Goal: Task Accomplishment & Management: Complete application form

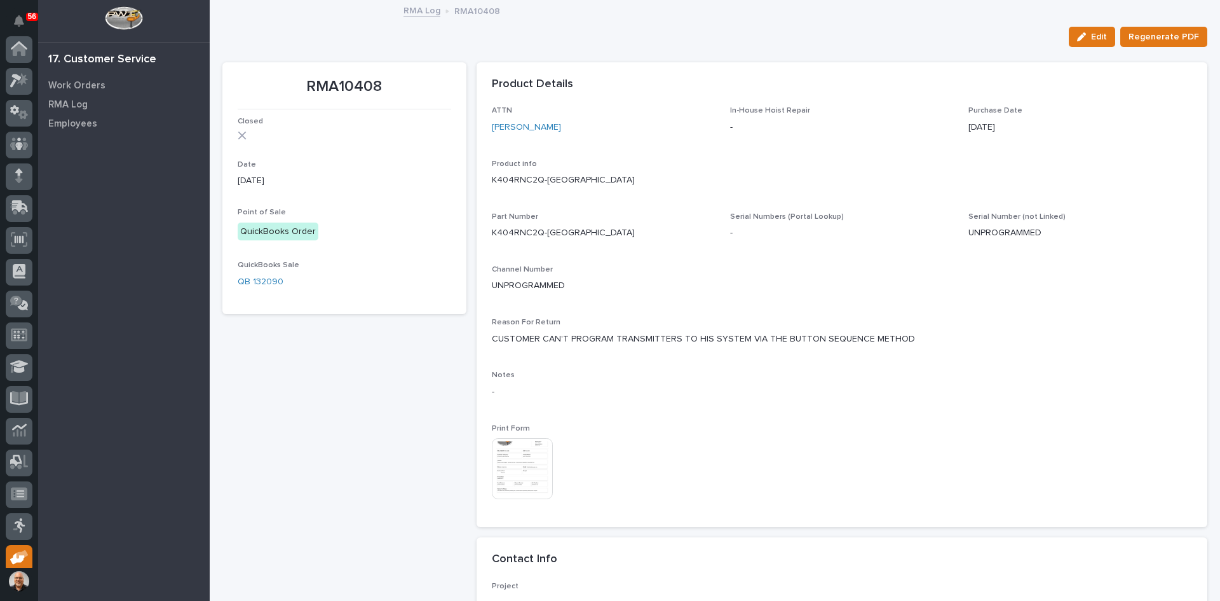
scroll to position [104, 0]
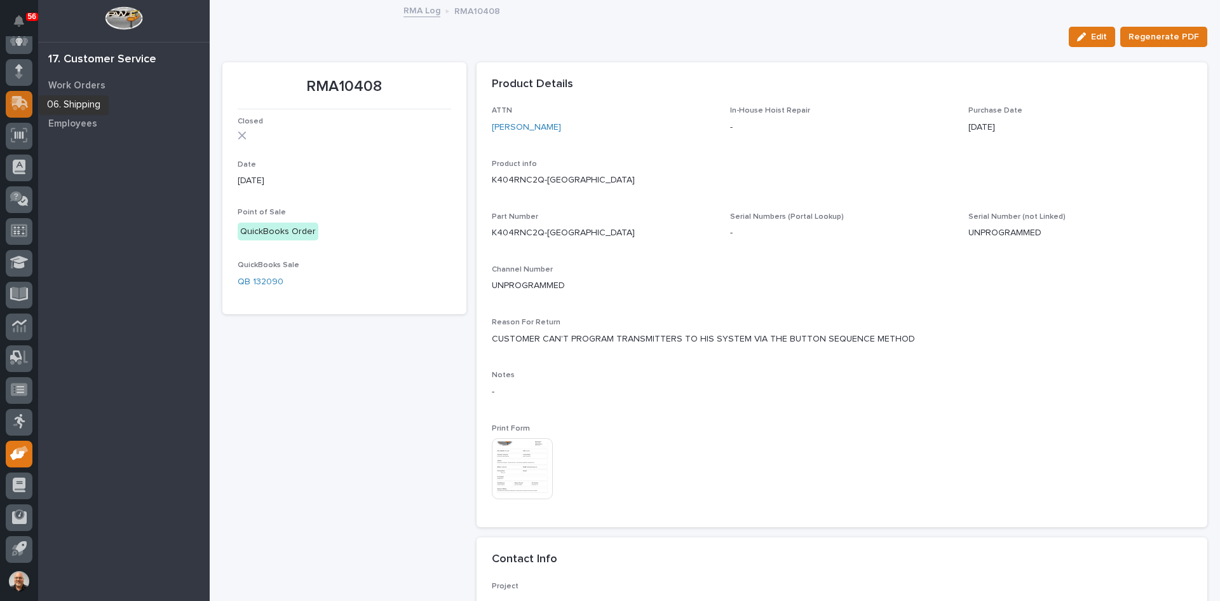
click at [15, 104] on icon at bounding box center [20, 102] width 17 height 12
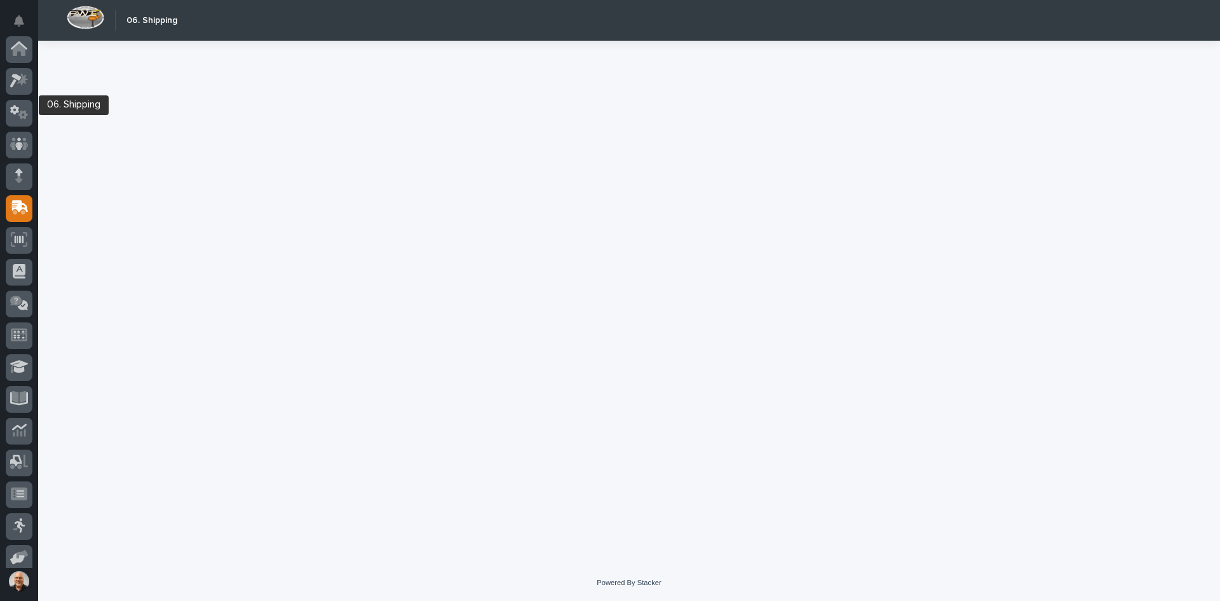
scroll to position [104, 0]
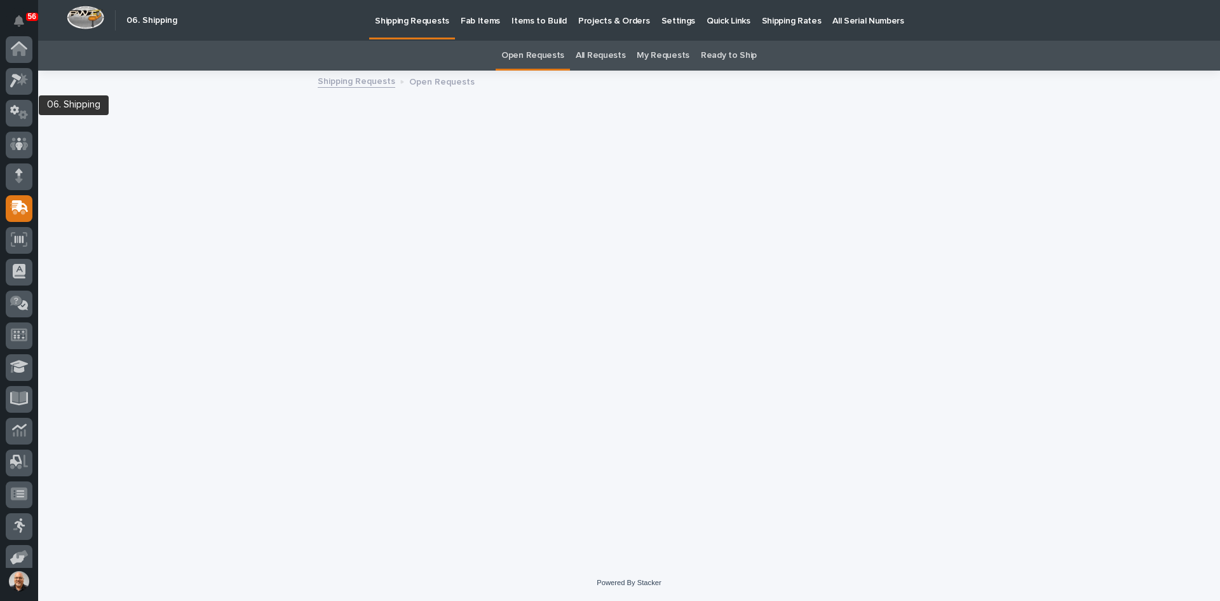
scroll to position [104, 0]
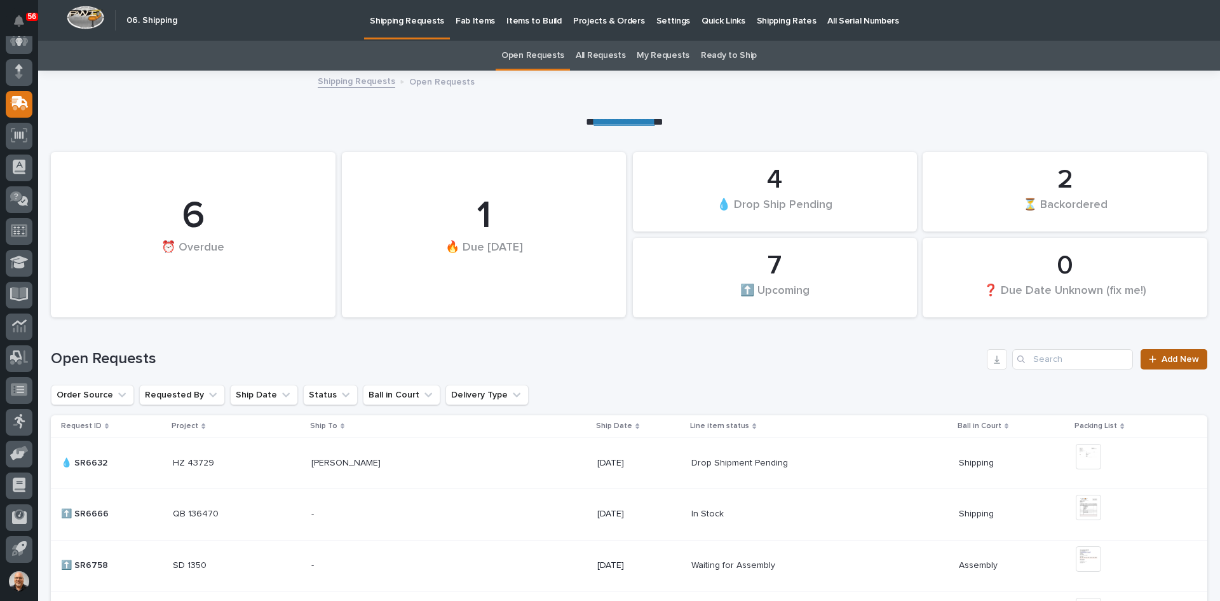
click at [1171, 356] on span "Add New" at bounding box center [1181, 359] width 38 height 9
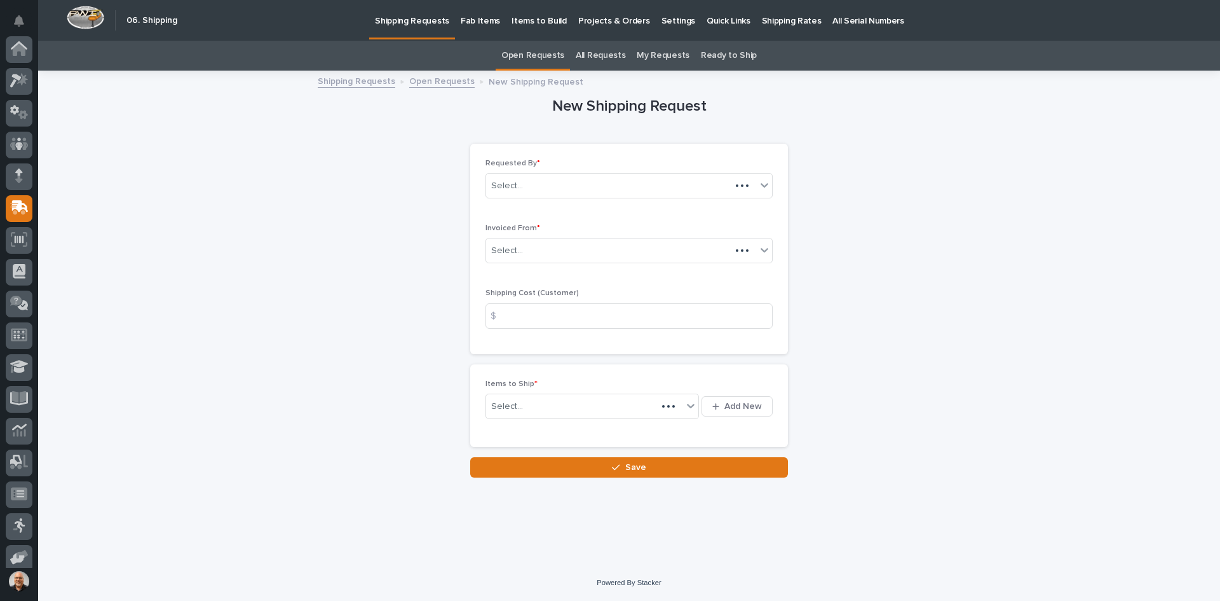
scroll to position [104, 0]
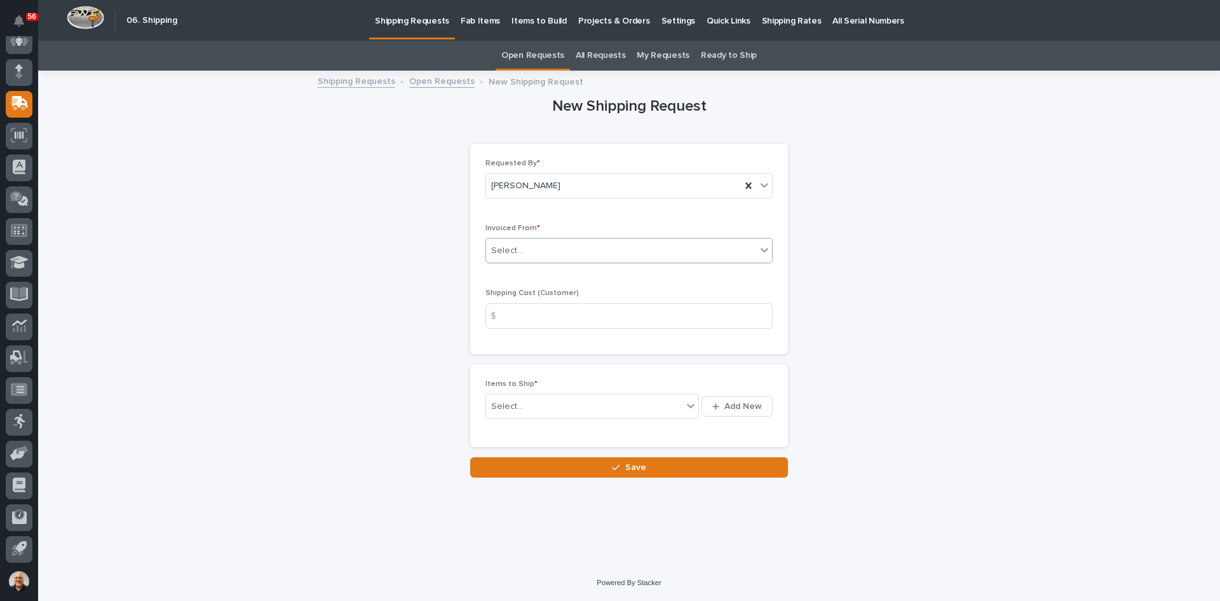
click at [526, 247] on div "Select..." at bounding box center [621, 250] width 270 height 21
click at [524, 361] on div "QuickBooks" at bounding box center [629, 364] width 286 height 22
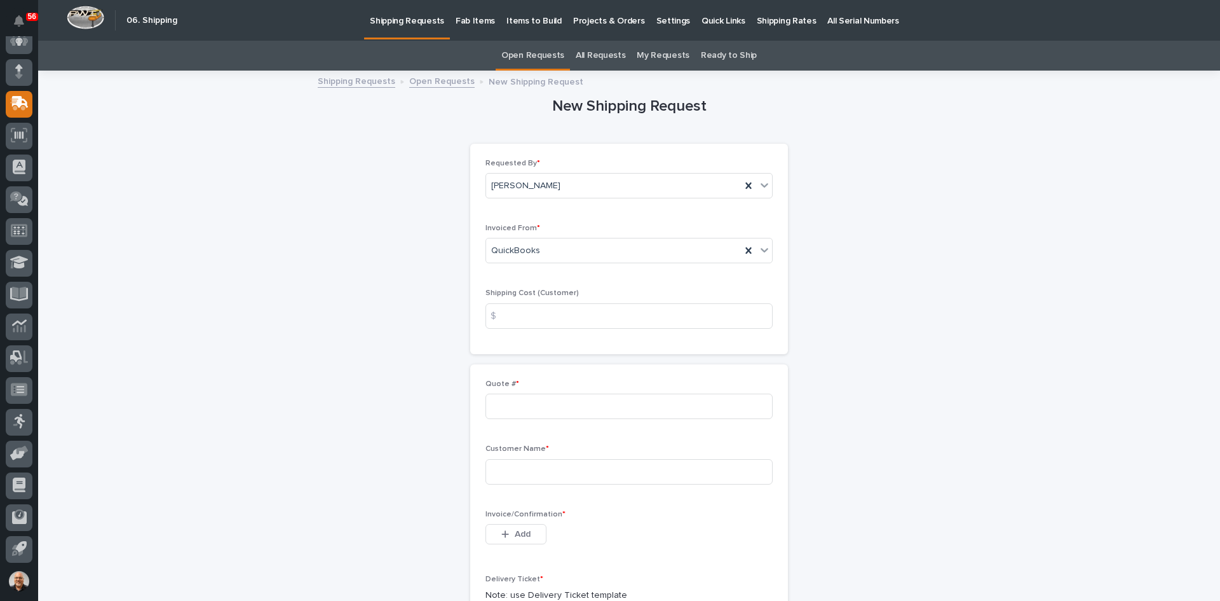
click at [505, 315] on div "$" at bounding box center [498, 315] width 25 height 25
click at [534, 317] on input at bounding box center [629, 315] width 287 height 25
type input "22.00"
click at [497, 403] on input at bounding box center [629, 405] width 287 height 25
type input "136706 & 136707"
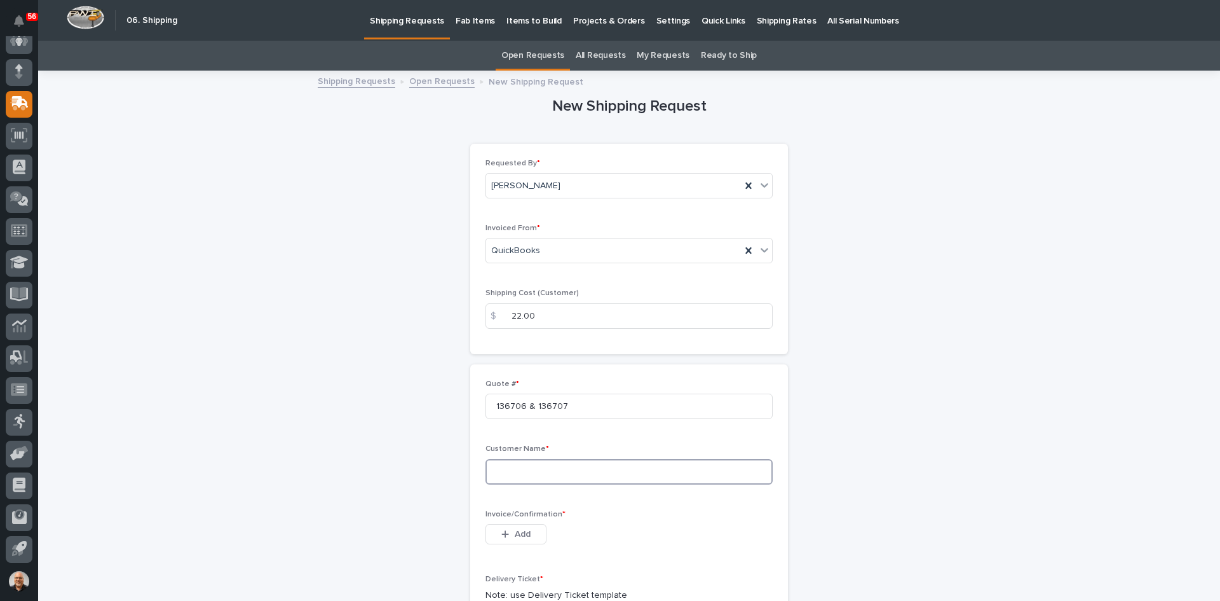
click at [507, 474] on input at bounding box center [629, 471] width 287 height 25
type input "Alliance RV"
click at [515, 532] on span "Add" at bounding box center [523, 533] width 16 height 11
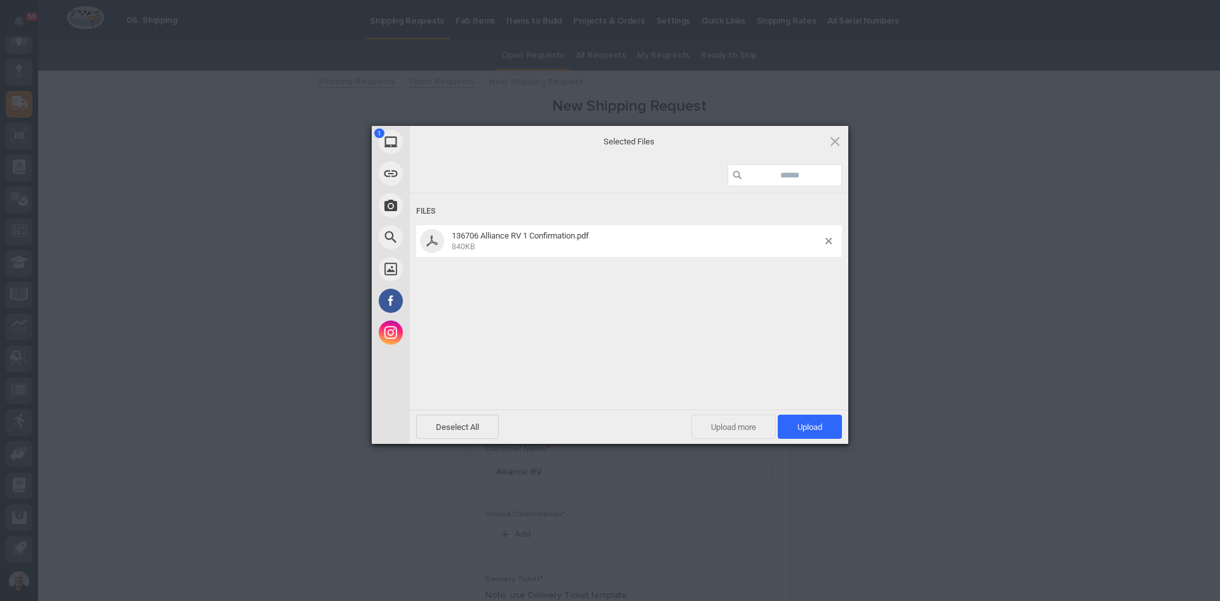
click at [736, 420] on span "Upload more" at bounding box center [734, 426] width 85 height 24
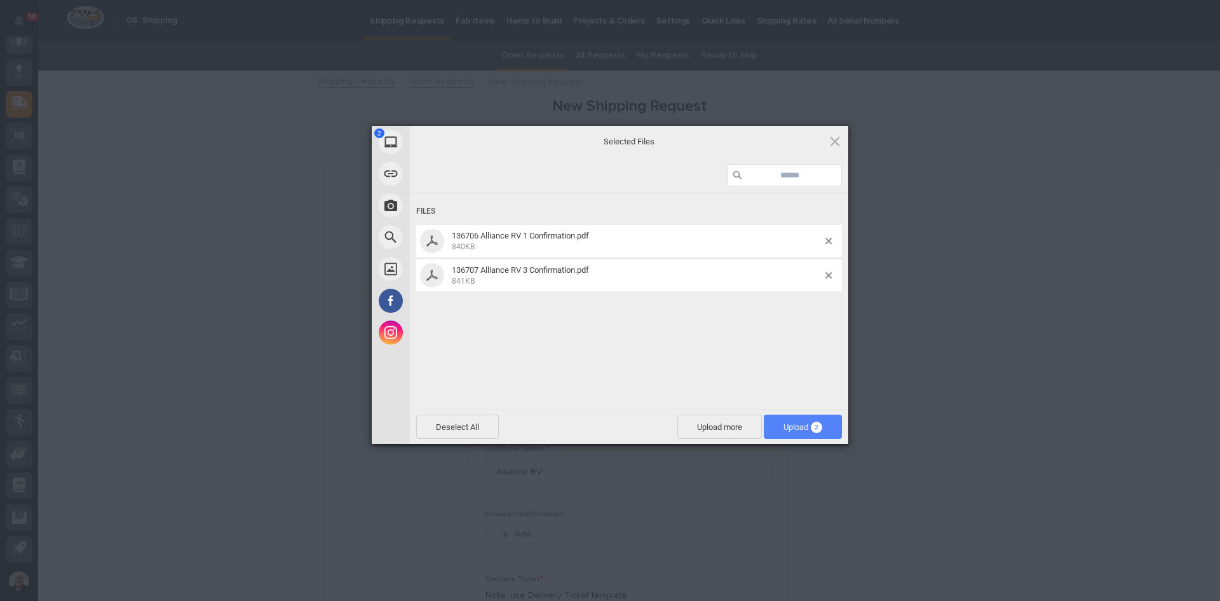
click at [791, 423] on span "Upload 2" at bounding box center [803, 427] width 39 height 10
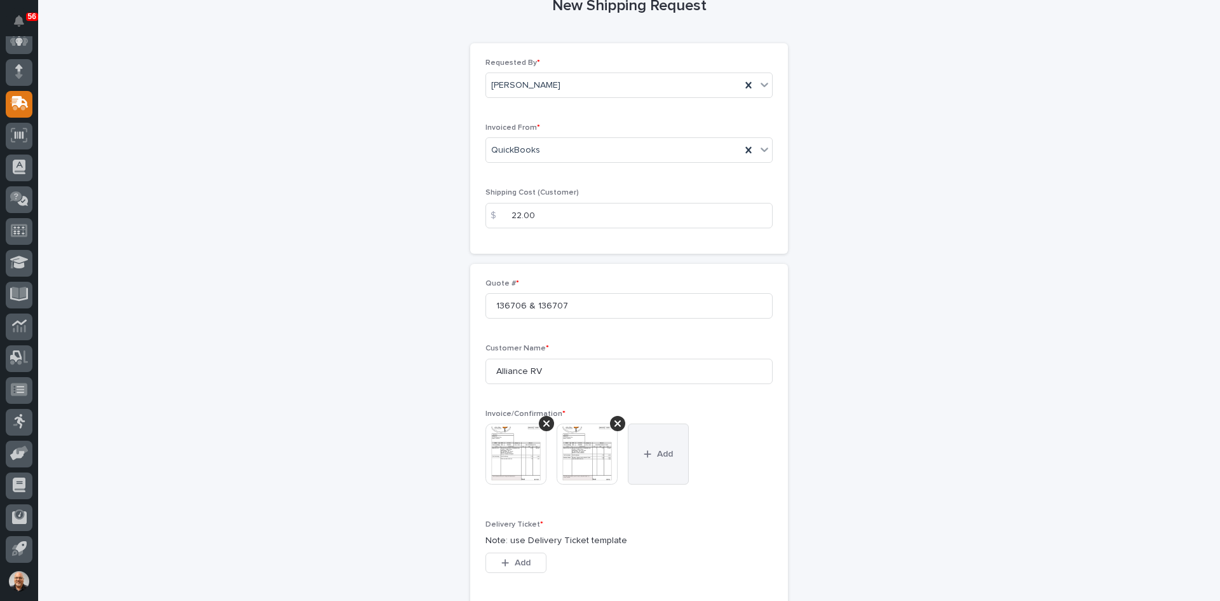
scroll to position [254, 0]
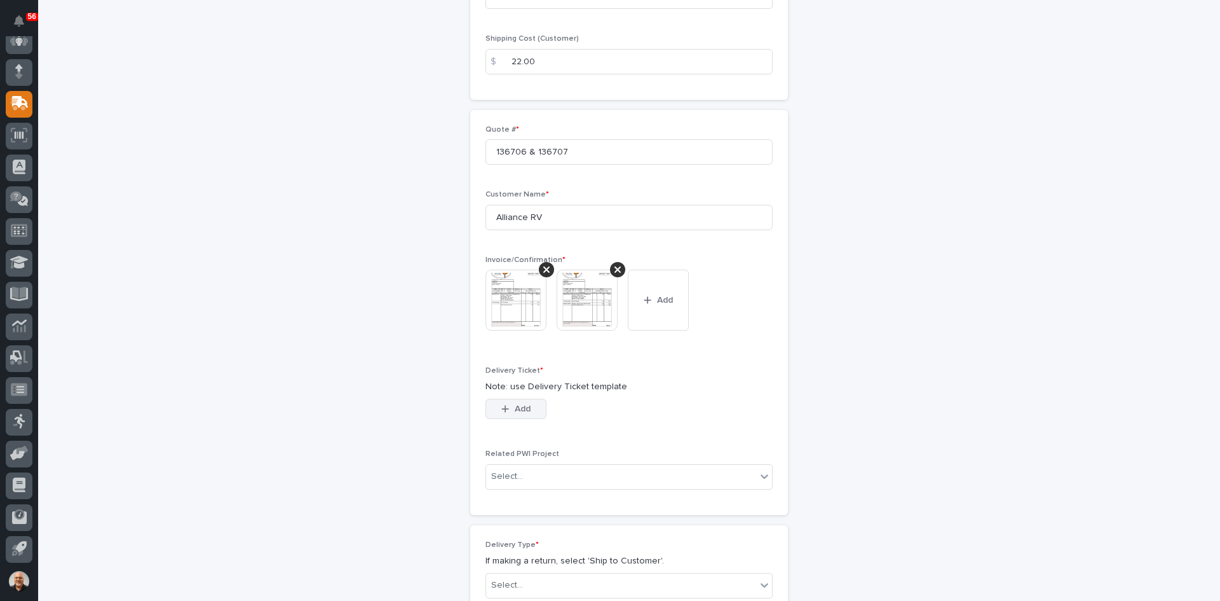
click at [515, 406] on span "Add" at bounding box center [523, 408] width 16 height 11
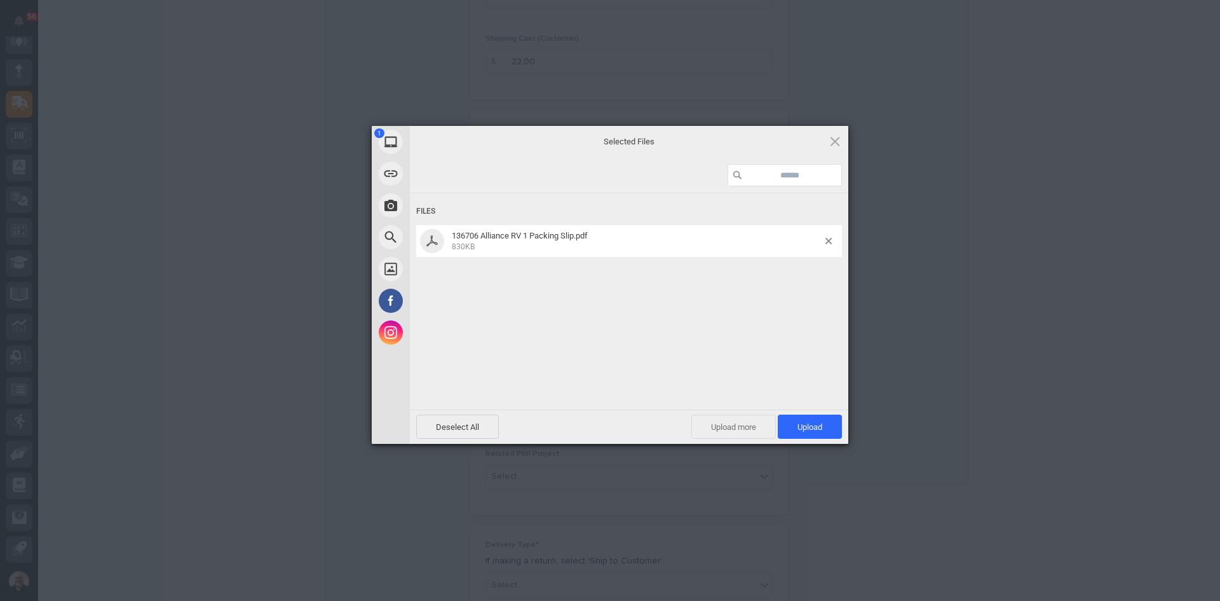
click at [743, 423] on span "Upload more" at bounding box center [734, 426] width 85 height 24
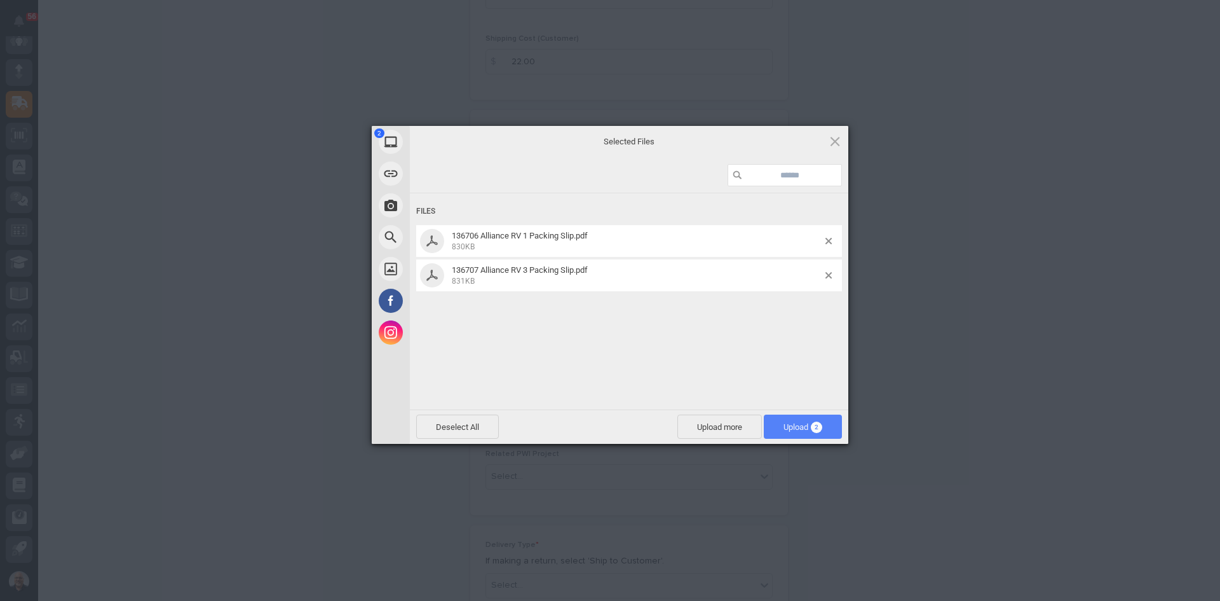
click at [795, 420] on span "Upload 2" at bounding box center [803, 426] width 78 height 24
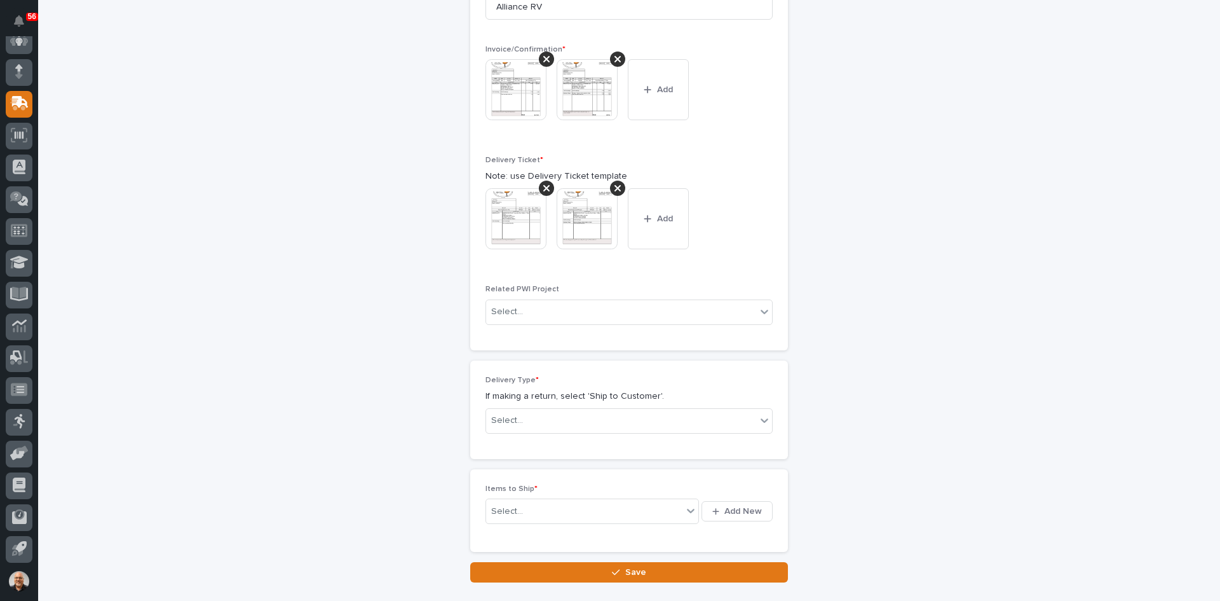
scroll to position [531, 0]
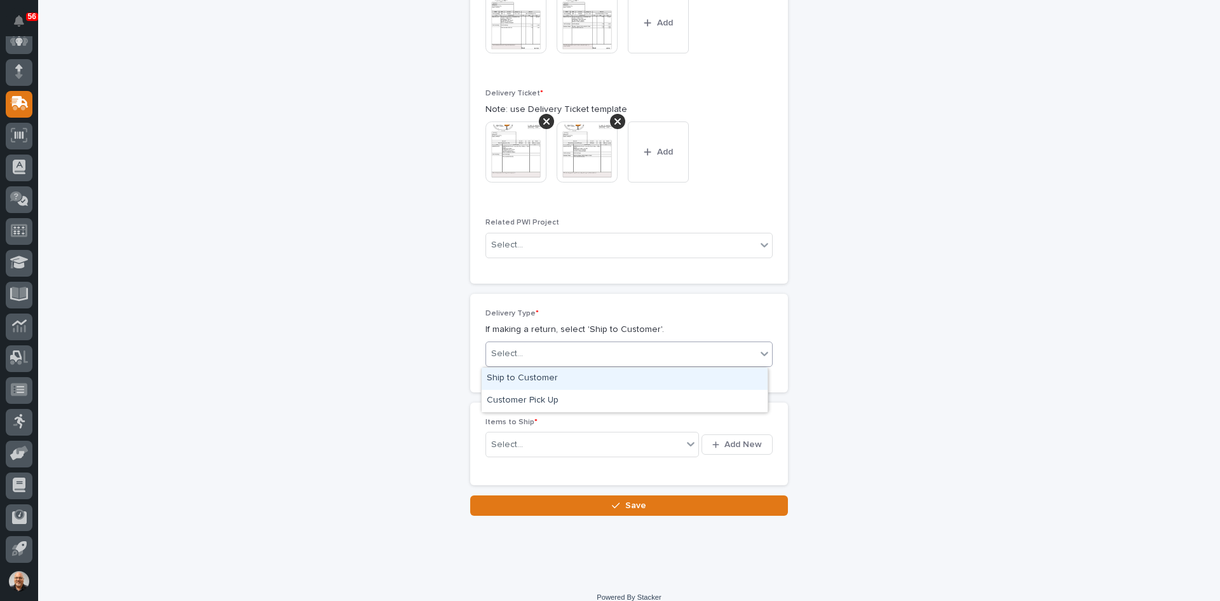
click at [529, 353] on div "Select..." at bounding box center [621, 353] width 270 height 21
click at [535, 373] on div "Ship to Customer" at bounding box center [625, 378] width 286 height 22
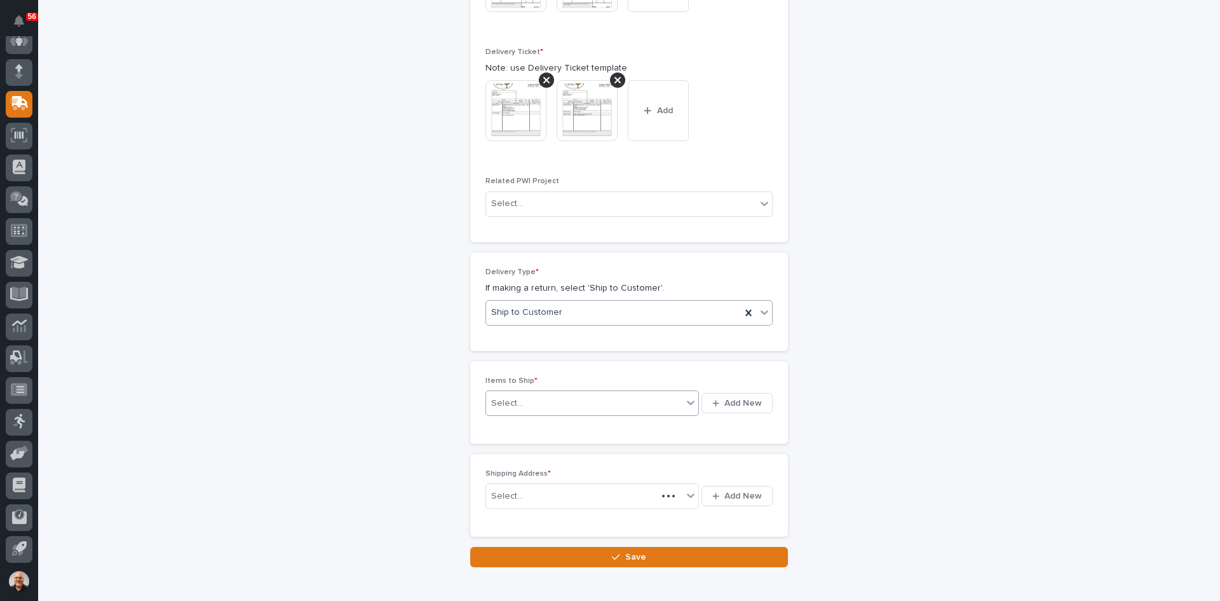
scroll to position [578, 0]
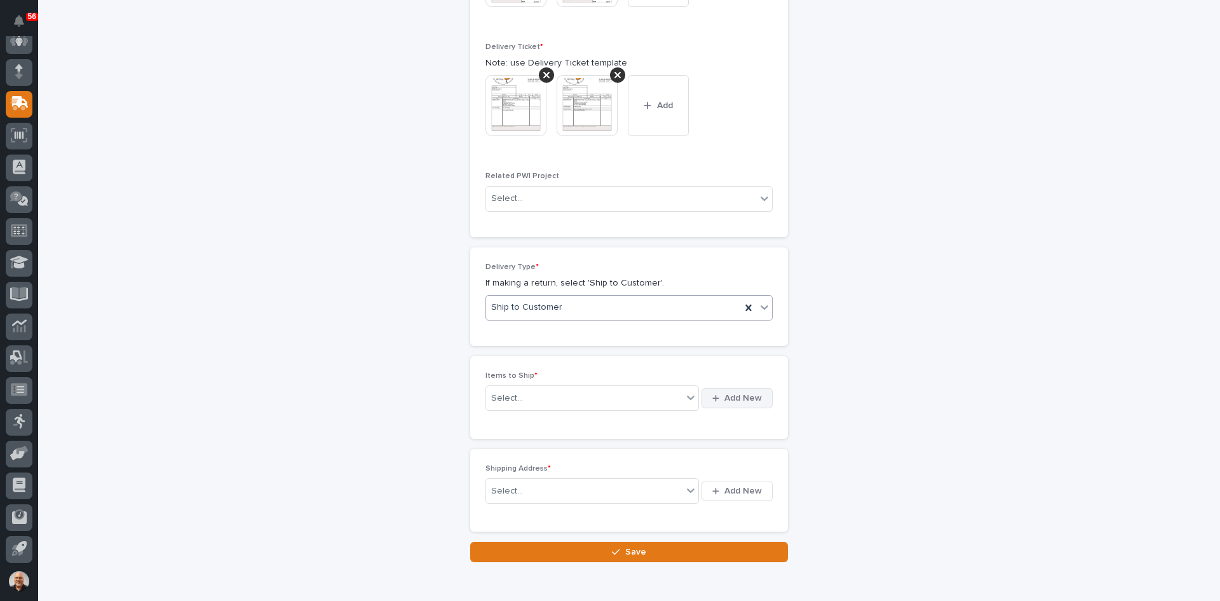
click at [737, 396] on span "Add New" at bounding box center [744, 397] width 38 height 11
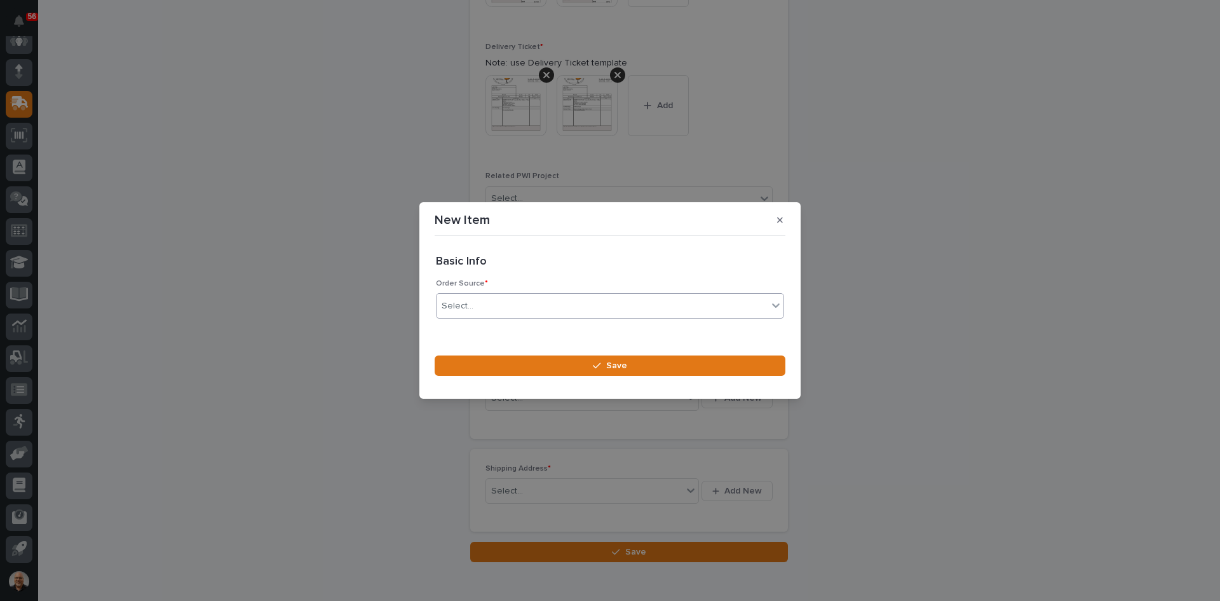
click at [487, 304] on div "Select..." at bounding box center [602, 306] width 331 height 21
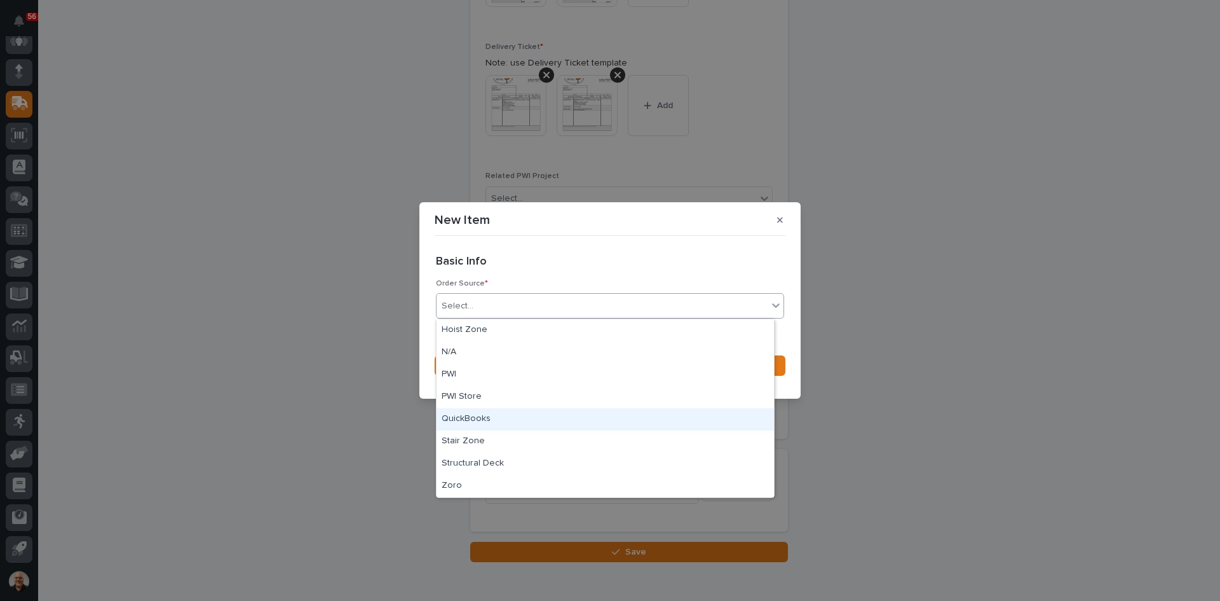
click at [477, 418] on div "QuickBooks" at bounding box center [606, 419] width 338 height 22
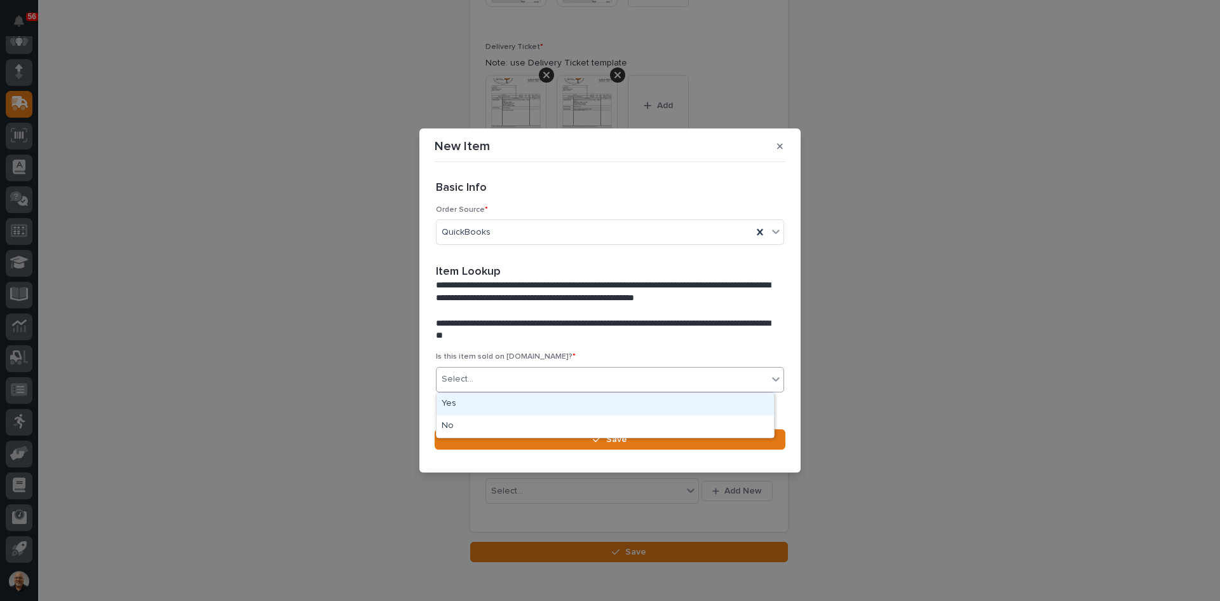
click at [496, 385] on div "Select..." at bounding box center [602, 379] width 331 height 21
click at [474, 423] on div "No" at bounding box center [606, 426] width 338 height 22
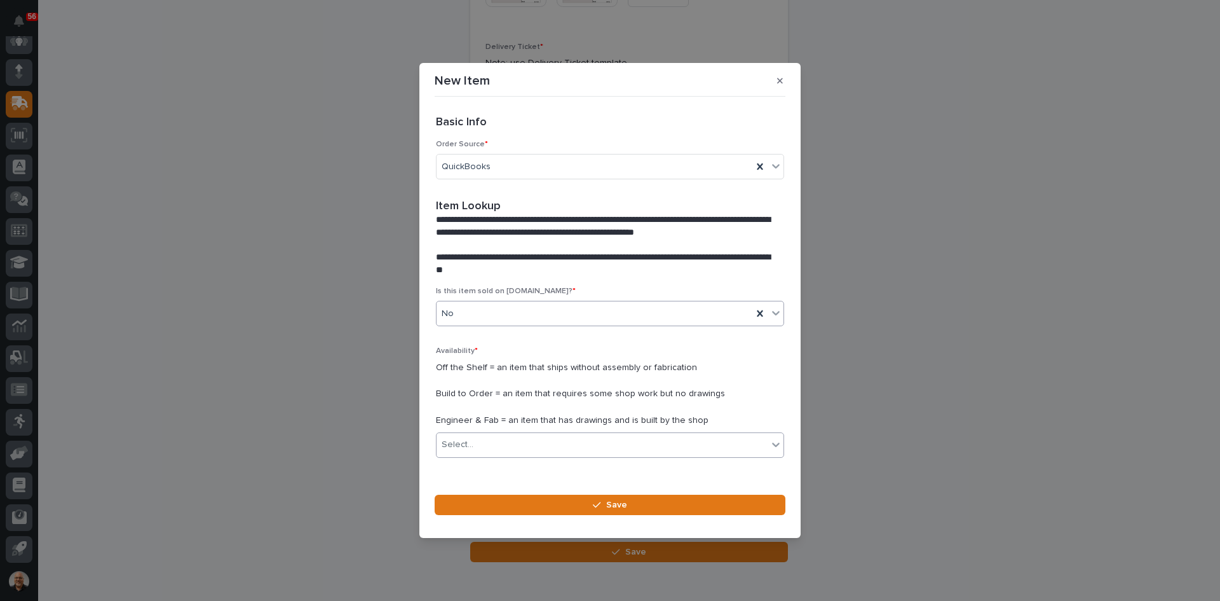
click at [486, 442] on div "Select..." at bounding box center [602, 444] width 331 height 21
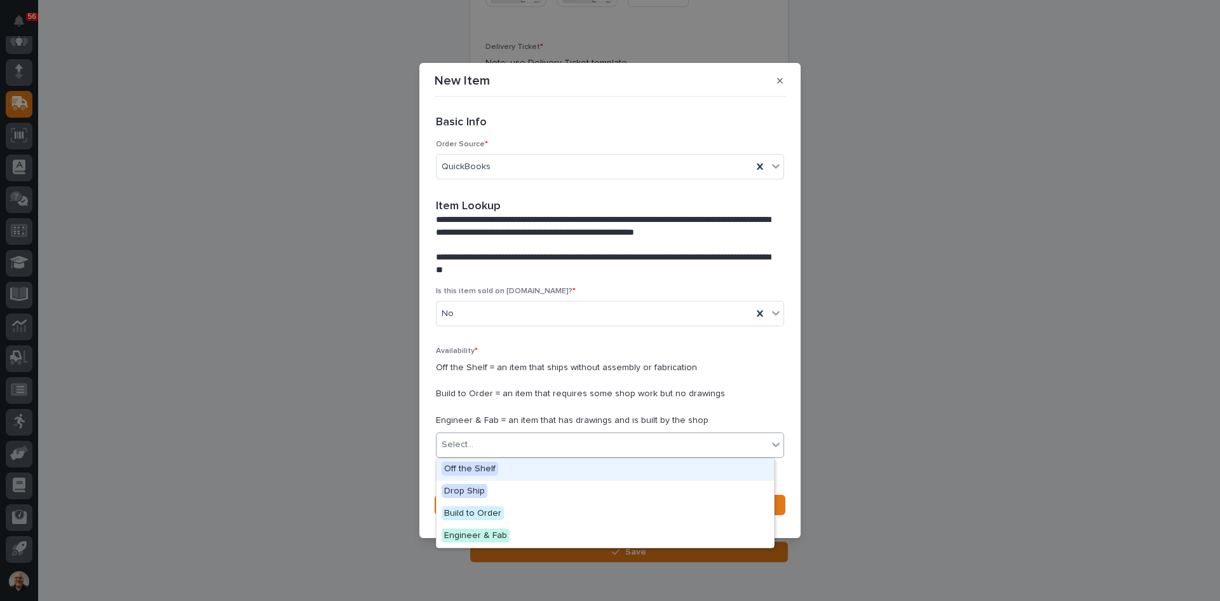
click at [476, 469] on span "Off the Shelf" at bounding box center [470, 468] width 57 height 14
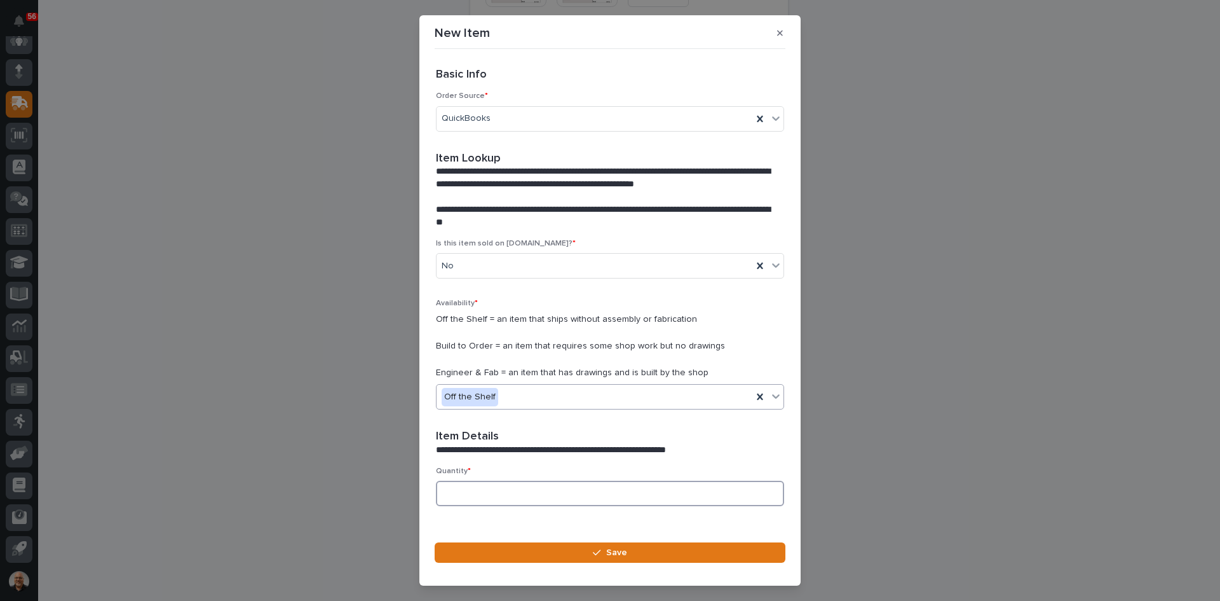
click at [468, 494] on input at bounding box center [610, 493] width 348 height 25
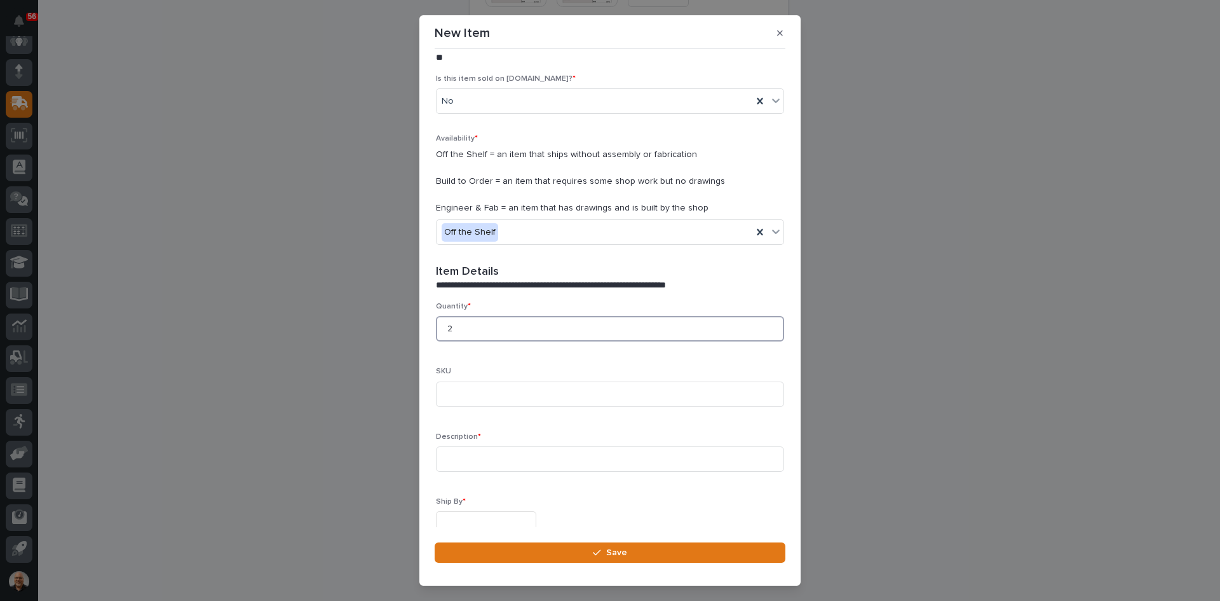
scroll to position [191, 0]
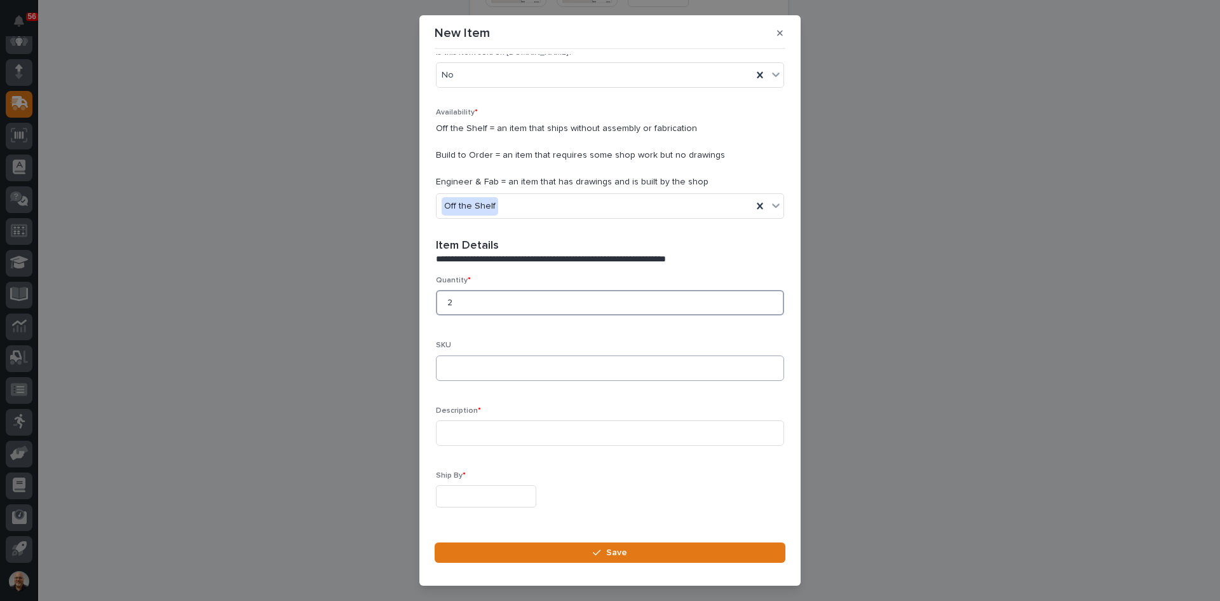
type input "2"
click at [447, 371] on input at bounding box center [610, 367] width 348 height 25
type input "K200PLUS-[GEOGRAPHIC_DATA]"
click at [450, 432] on input at bounding box center [610, 432] width 348 height 25
type input "K200PLUS-TX PROGRAMMED TO MATCH ID: 901002E5, CH: 776-791"
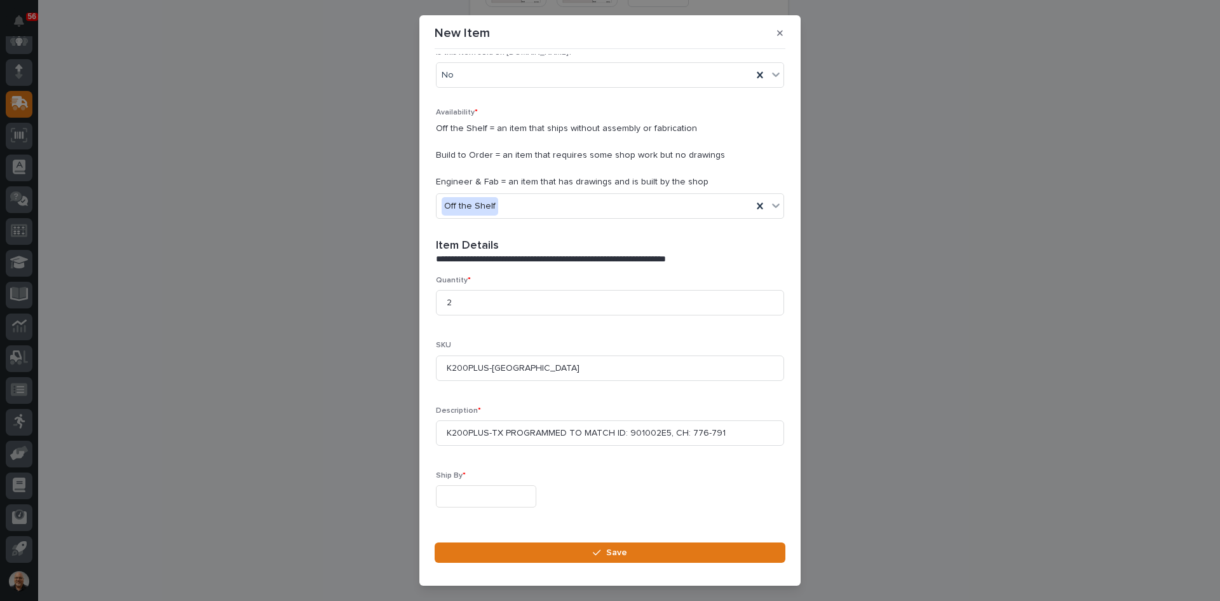
click at [459, 494] on input "text" at bounding box center [486, 496] width 100 height 22
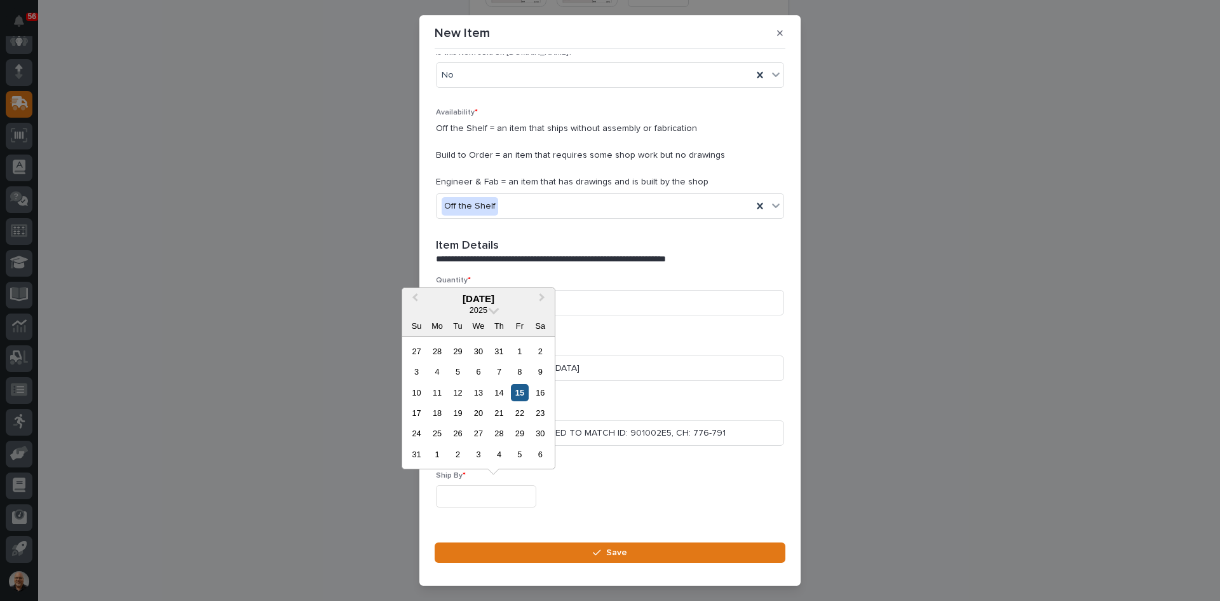
click at [518, 389] on div "15" at bounding box center [519, 392] width 17 height 17
type input "**********"
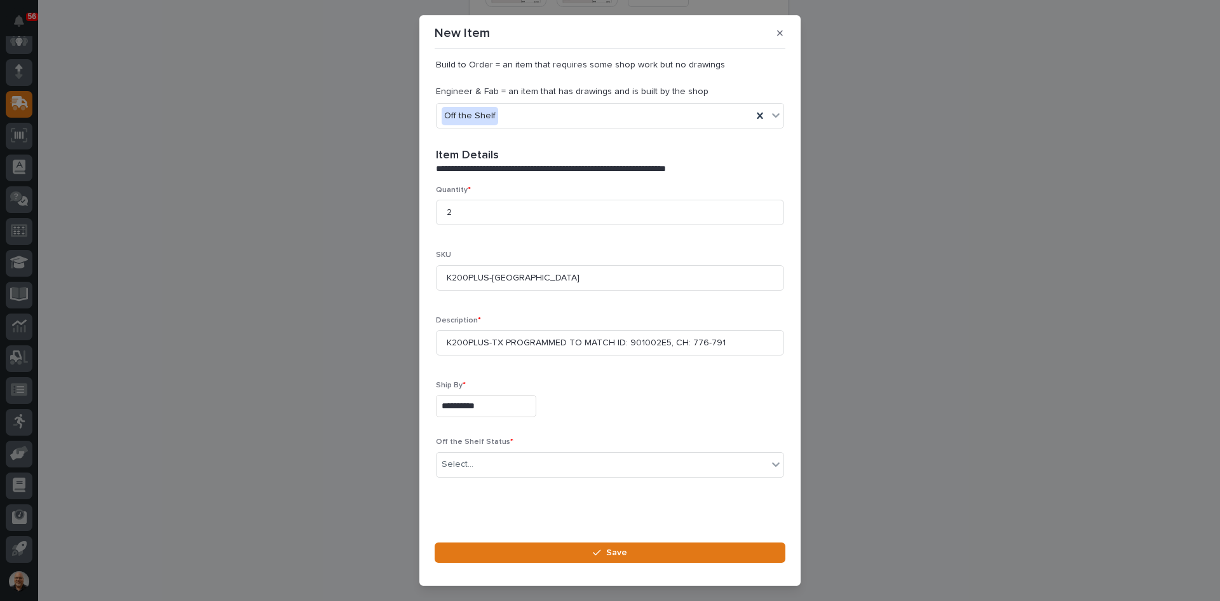
scroll to position [287, 0]
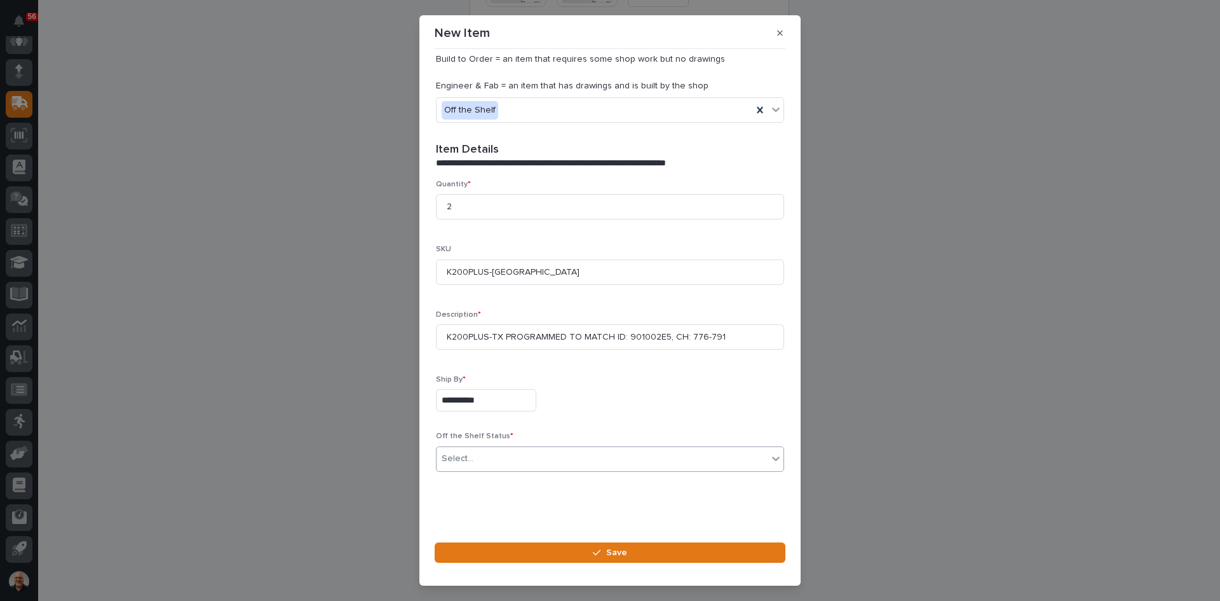
click at [476, 460] on div "Select..." at bounding box center [602, 458] width 331 height 21
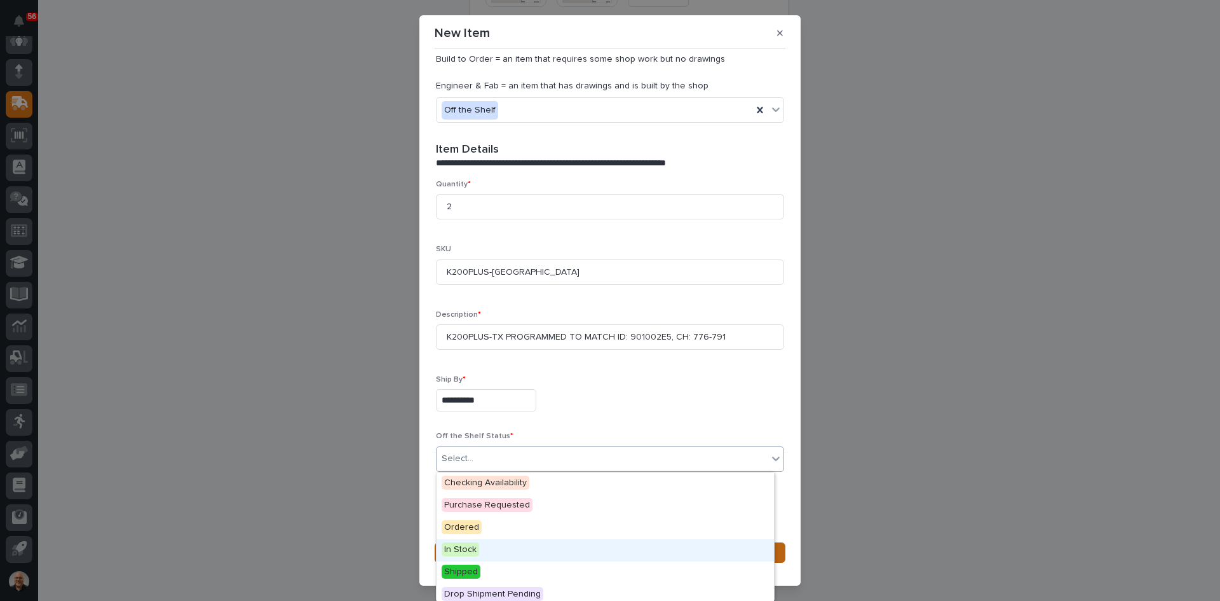
click at [469, 552] on span "In Stock" at bounding box center [461, 549] width 38 height 14
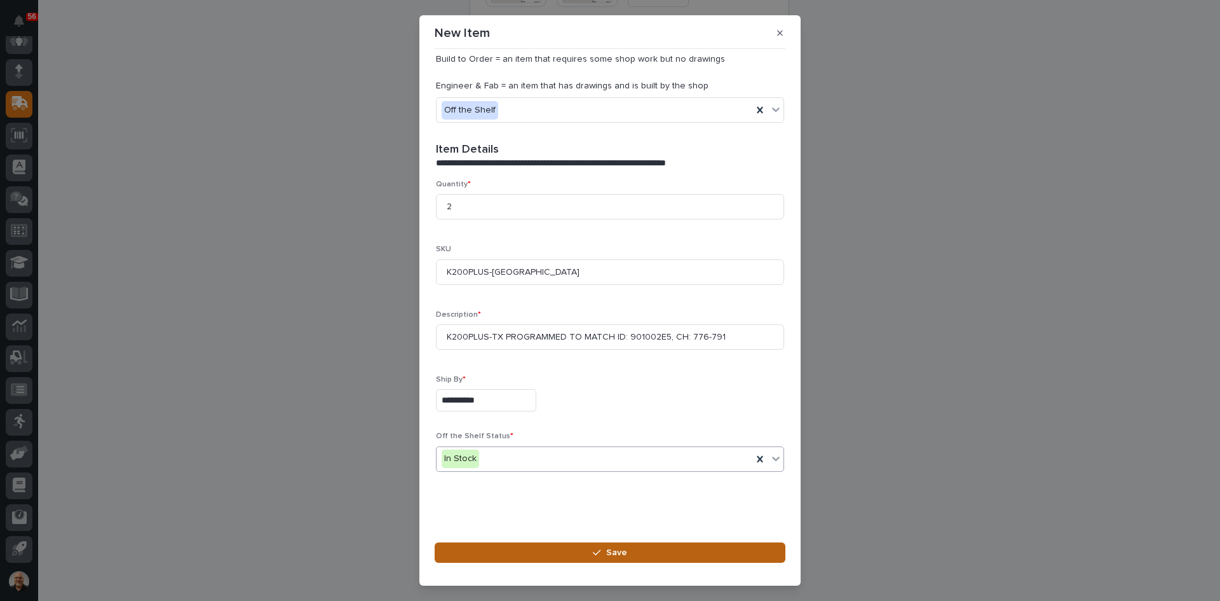
click at [620, 551] on span "Save" at bounding box center [616, 552] width 21 height 11
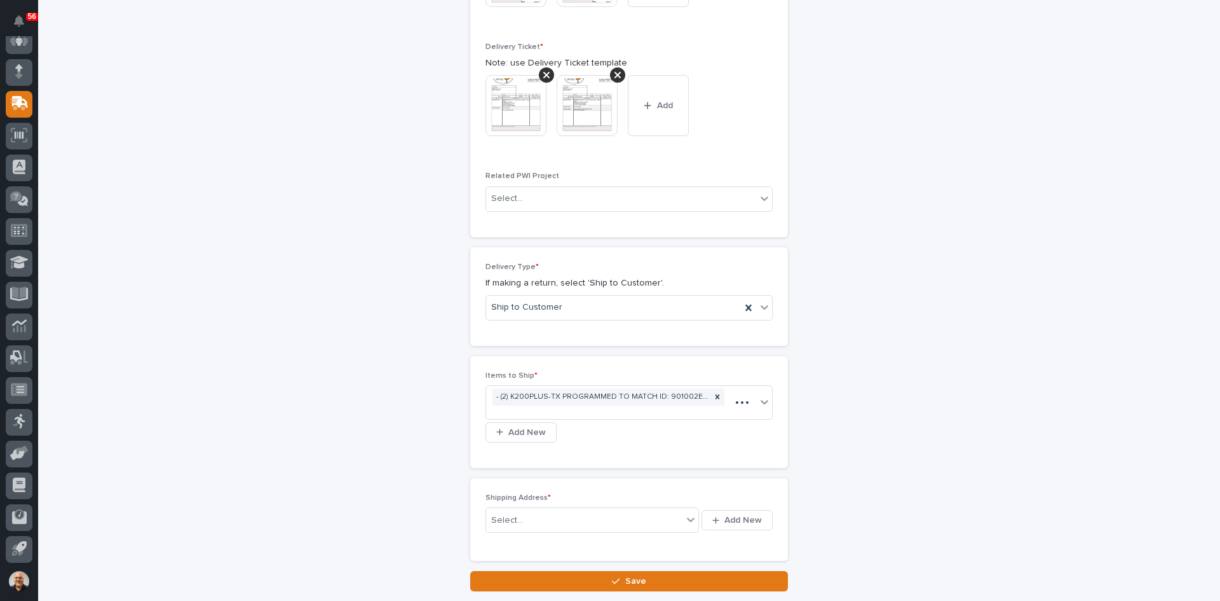
scroll to position [592, 0]
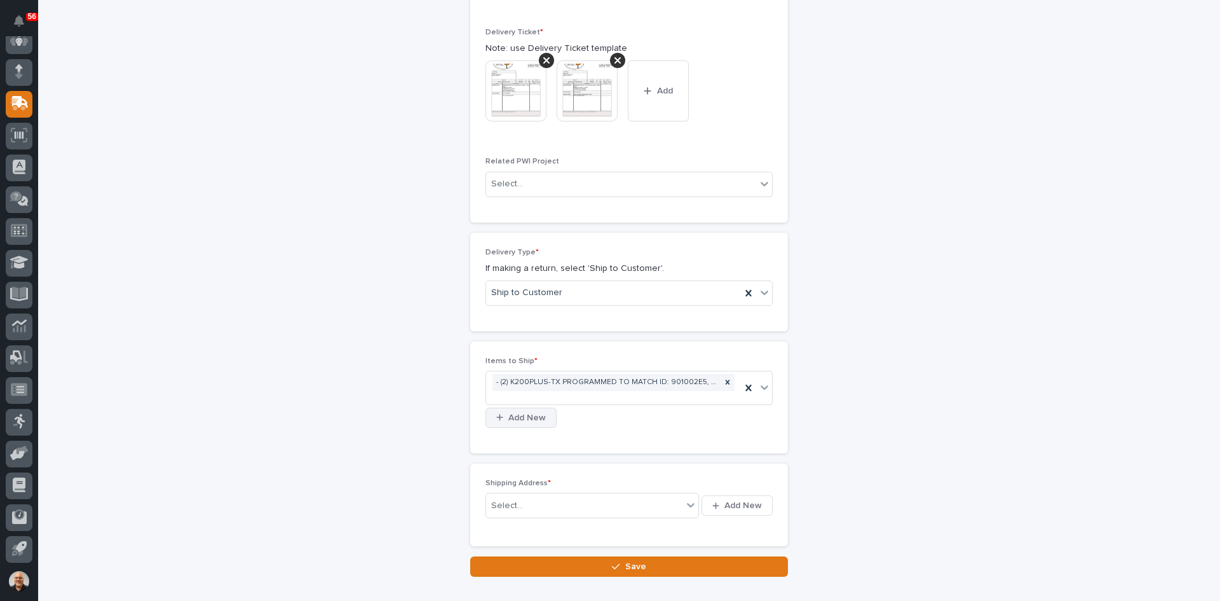
click at [524, 416] on span "Add New" at bounding box center [527, 417] width 38 height 11
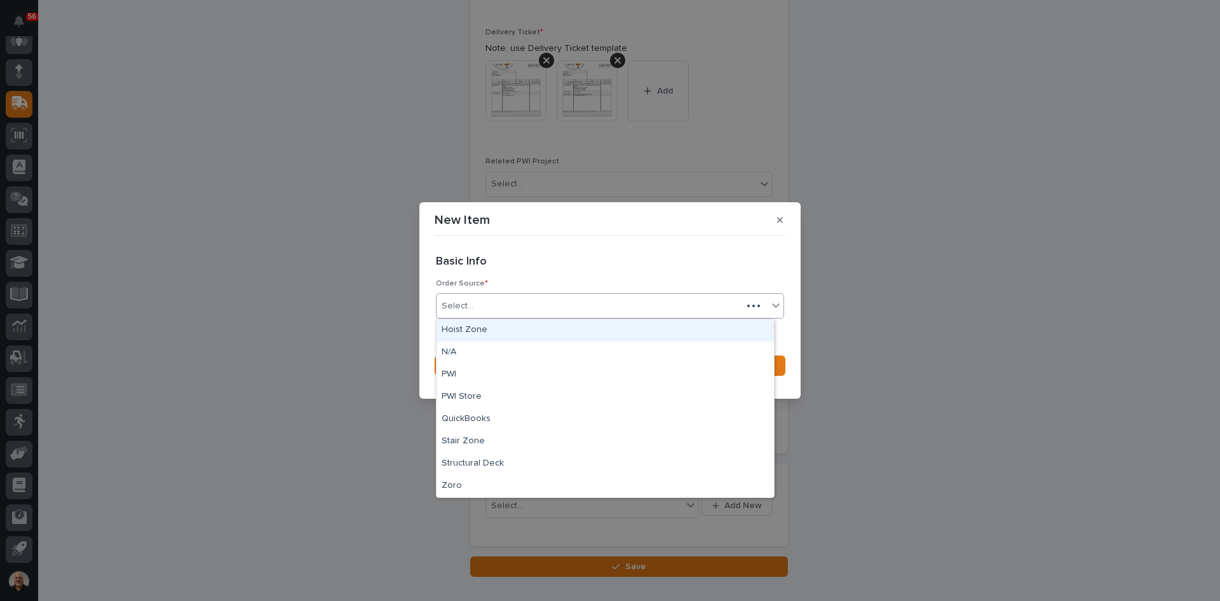
click at [493, 307] on div "Select..." at bounding box center [590, 306] width 306 height 21
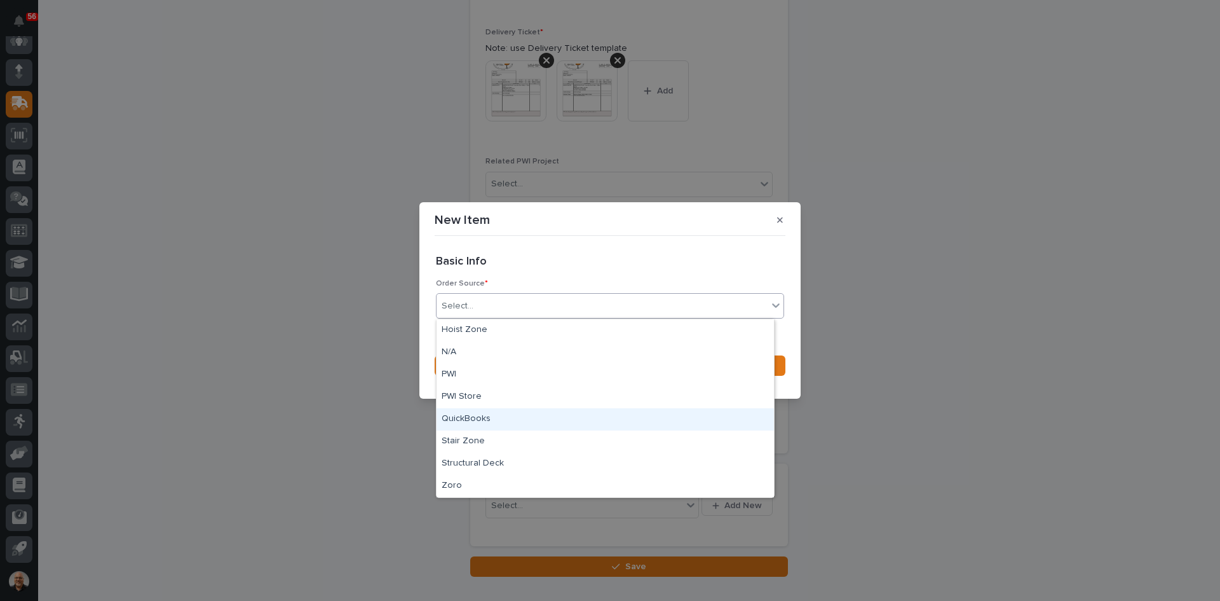
click at [477, 414] on div "QuickBooks" at bounding box center [606, 419] width 338 height 22
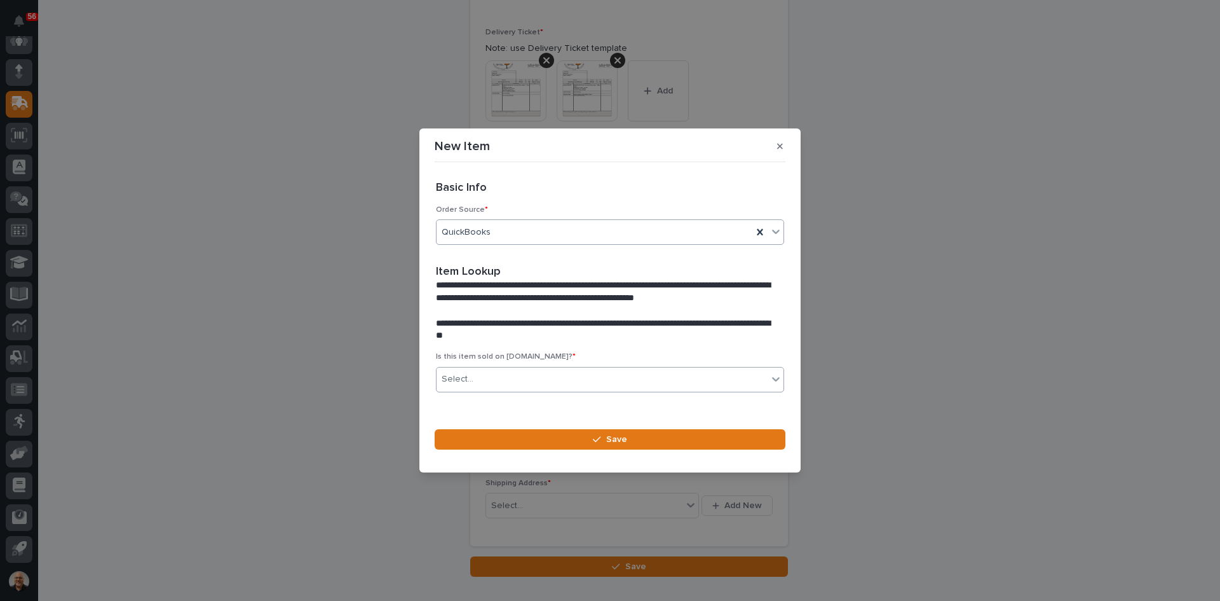
click at [493, 383] on div "Select..." at bounding box center [602, 379] width 331 height 21
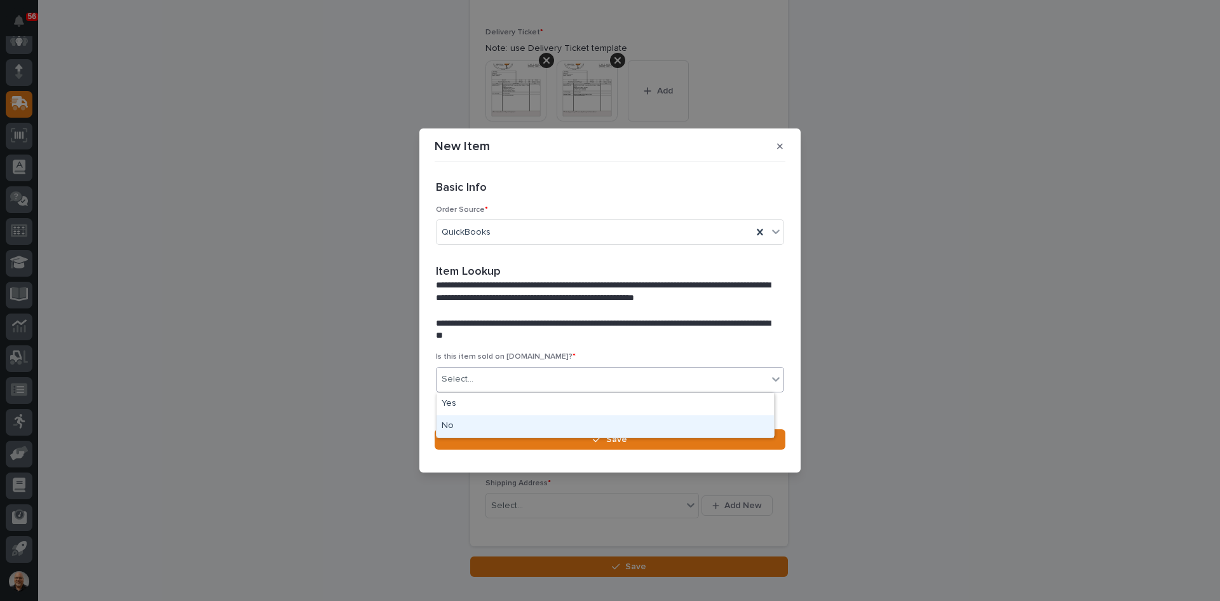
click at [461, 430] on div "No" at bounding box center [606, 426] width 338 height 22
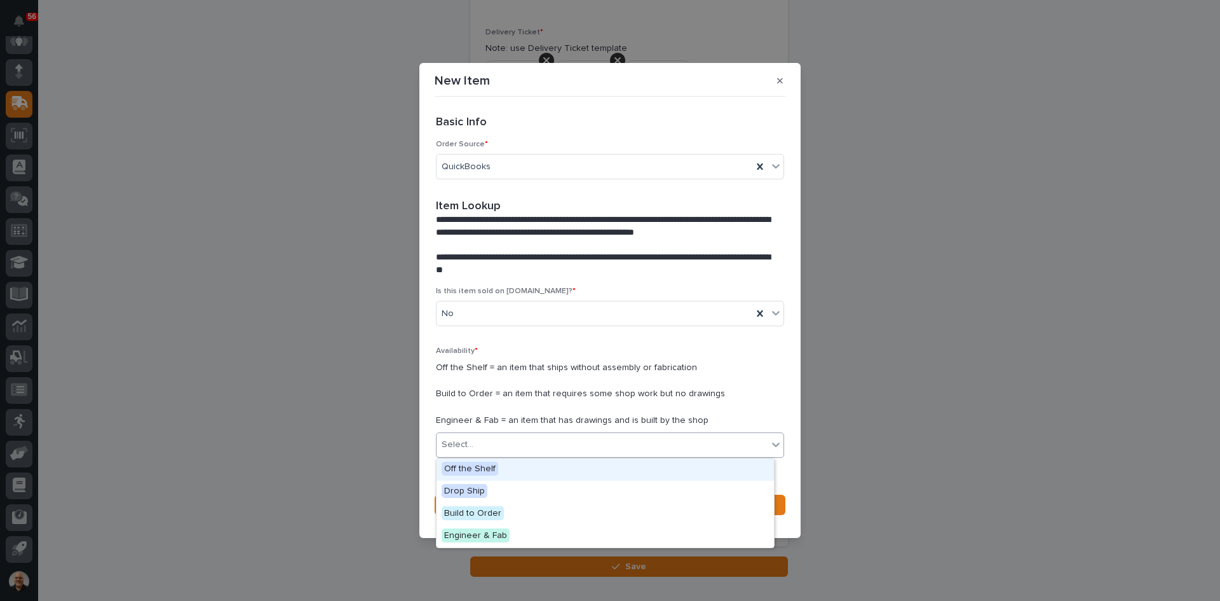
click at [488, 445] on div "Select..." at bounding box center [602, 444] width 331 height 21
click at [475, 467] on span "Off the Shelf" at bounding box center [470, 468] width 57 height 14
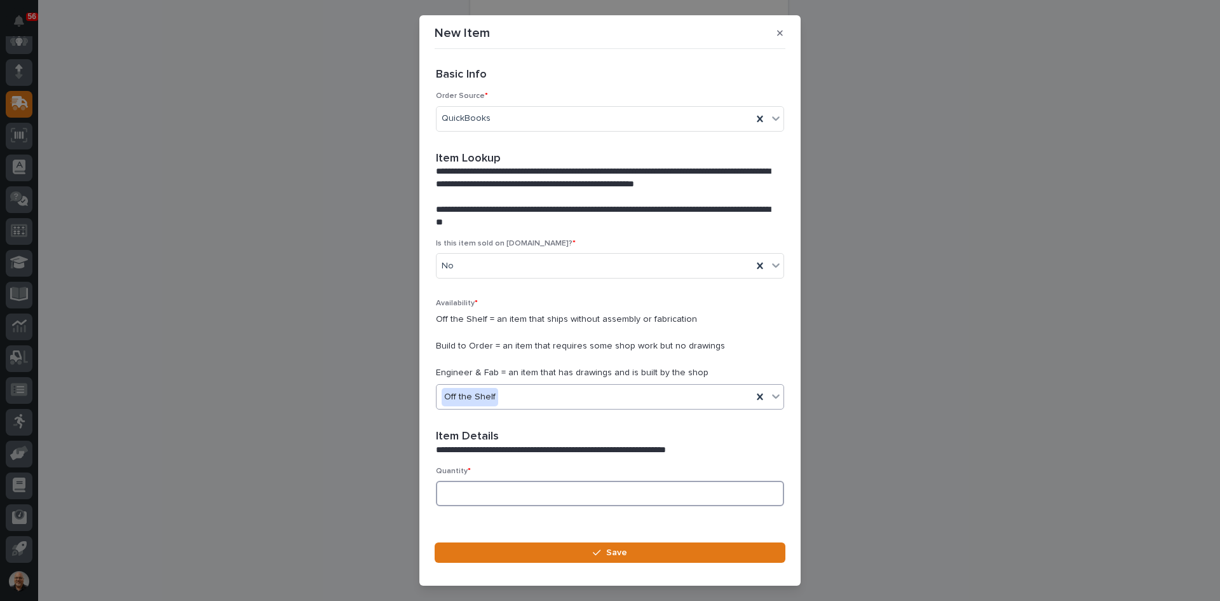
click at [479, 491] on input at bounding box center [610, 493] width 348 height 25
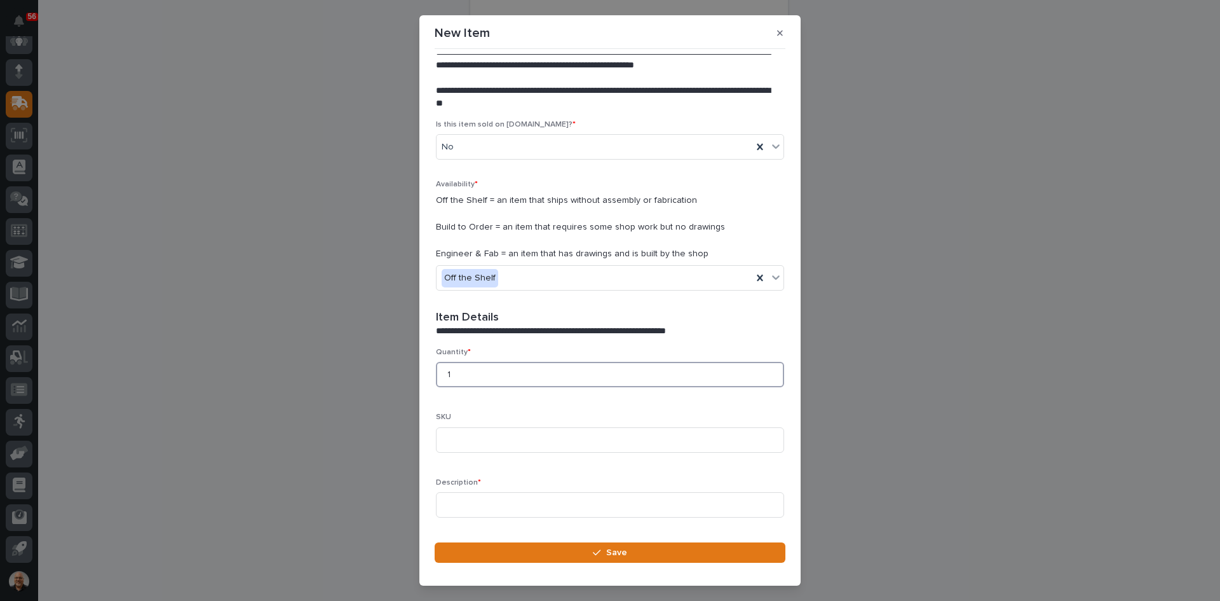
scroll to position [127, 0]
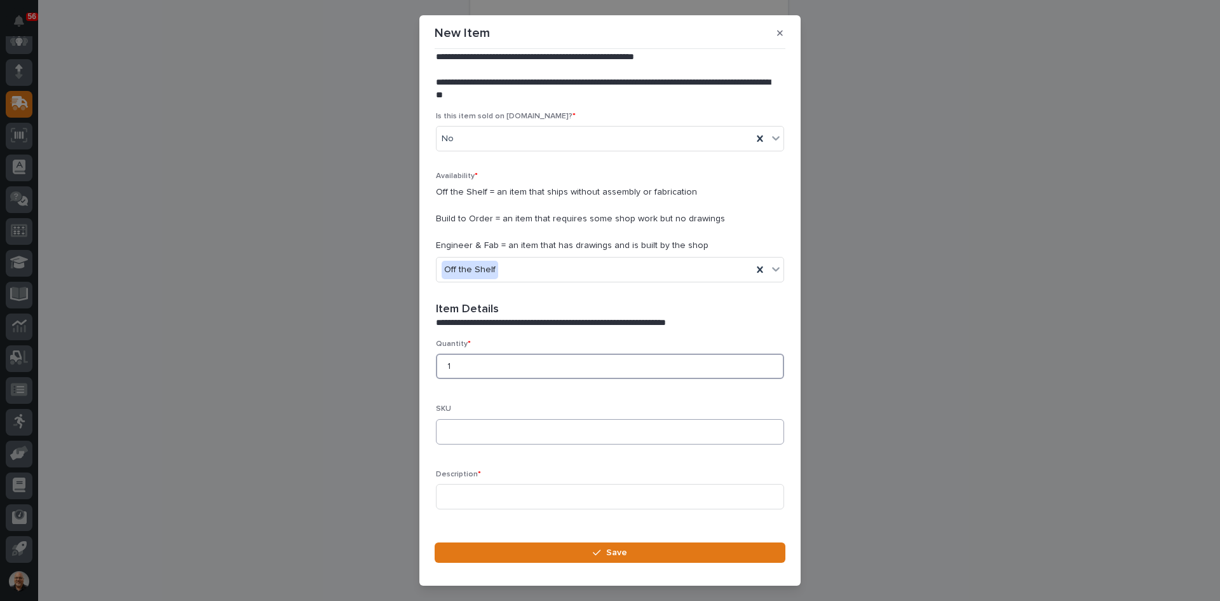
type input "1"
click at [470, 431] on input at bounding box center [610, 431] width 348 height 25
type input "K404PLUS-[GEOGRAPHIC_DATA]"
click at [451, 493] on input at bounding box center [610, 496] width 348 height 25
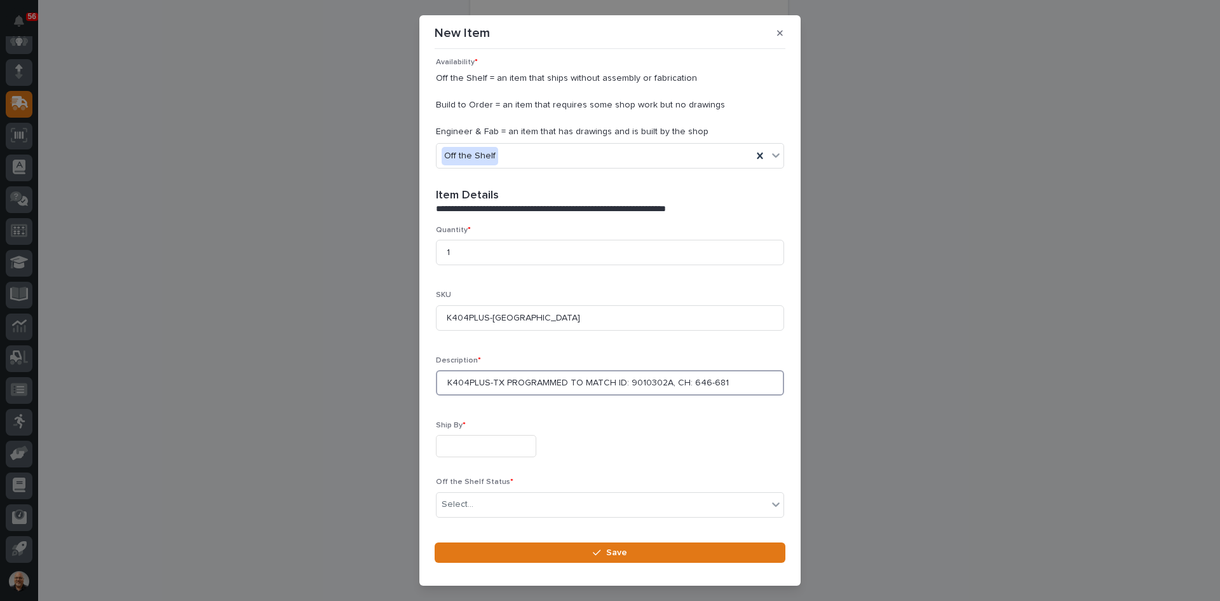
scroll to position [287, 0]
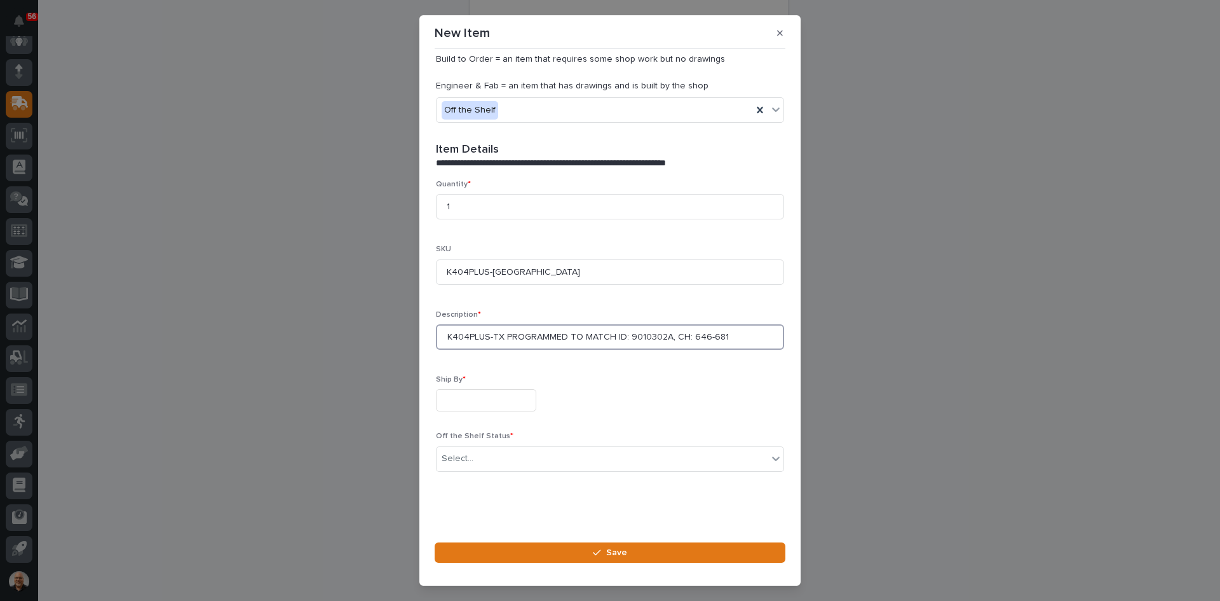
type input "K404PLUS-TX PROGRAMMED TO MATCH ID: 9010302A, CH: 646-681"
click at [467, 404] on input "text" at bounding box center [486, 400] width 100 height 22
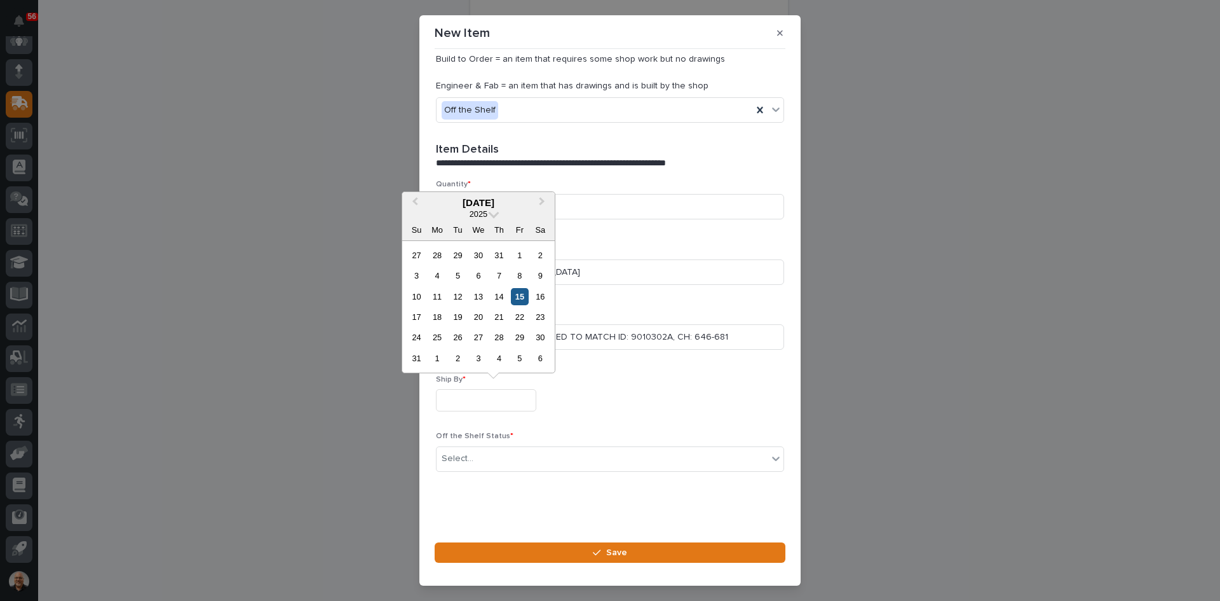
click at [521, 301] on div "15" at bounding box center [519, 296] width 17 height 17
type input "**********"
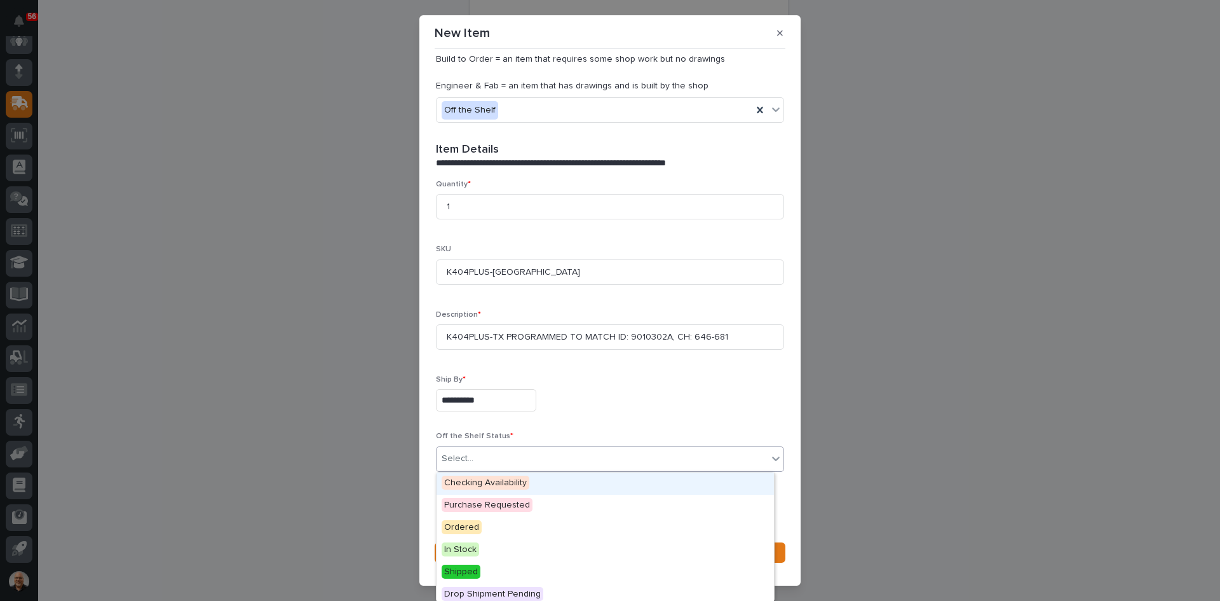
click at [491, 449] on div "Select..." at bounding box center [602, 458] width 331 height 21
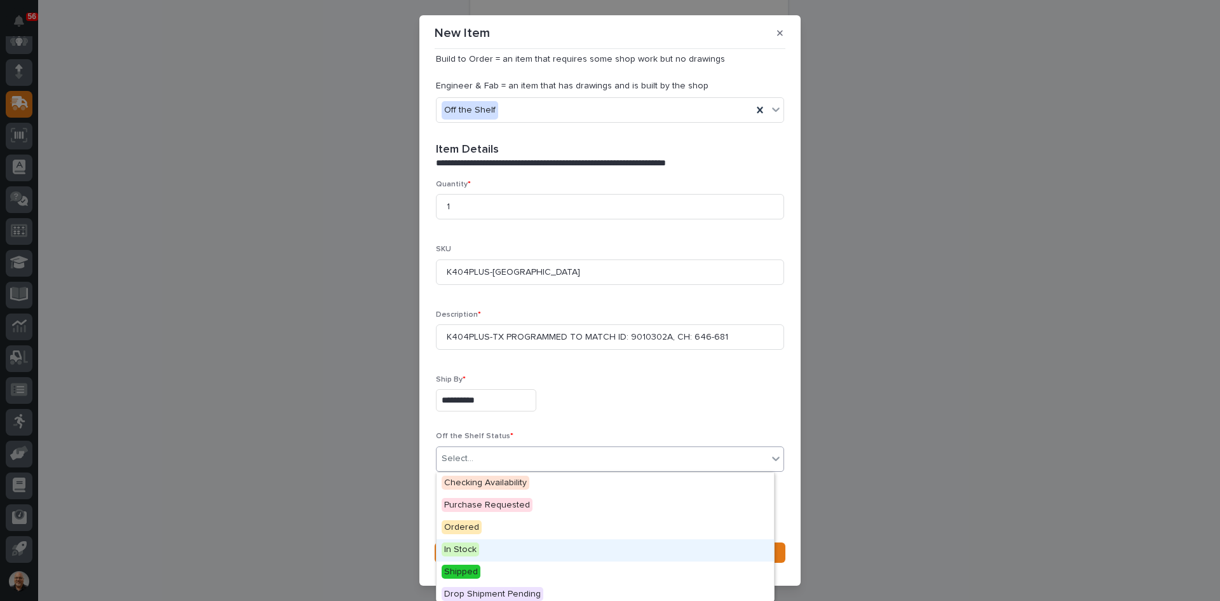
click at [464, 547] on span "In Stock" at bounding box center [461, 549] width 38 height 14
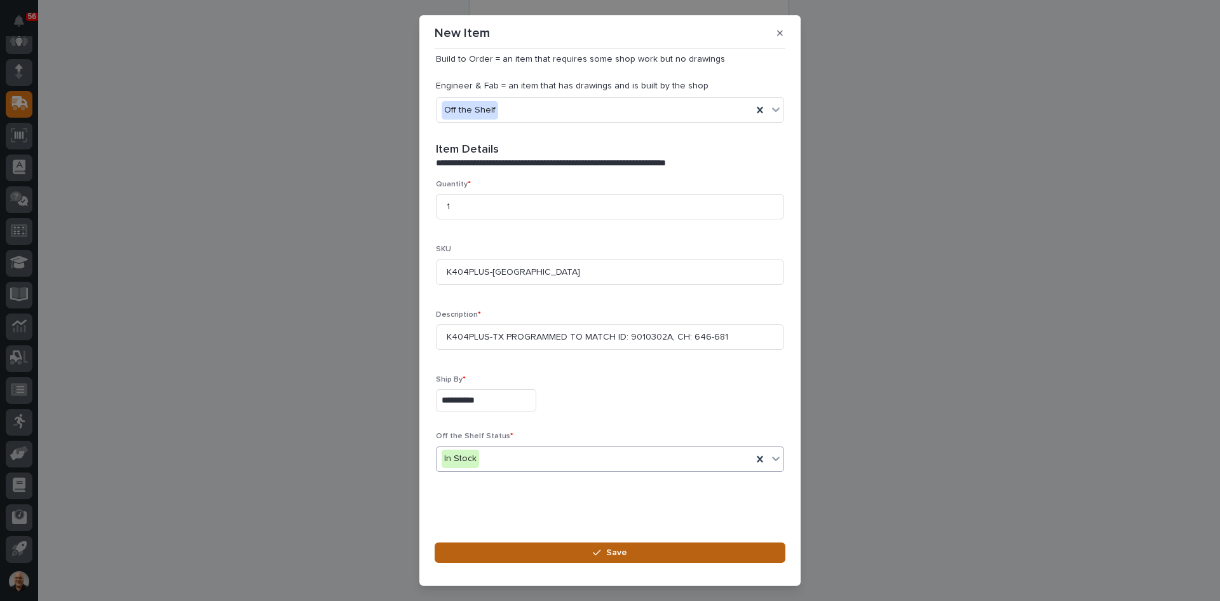
click at [618, 548] on span "Save" at bounding box center [616, 552] width 21 height 11
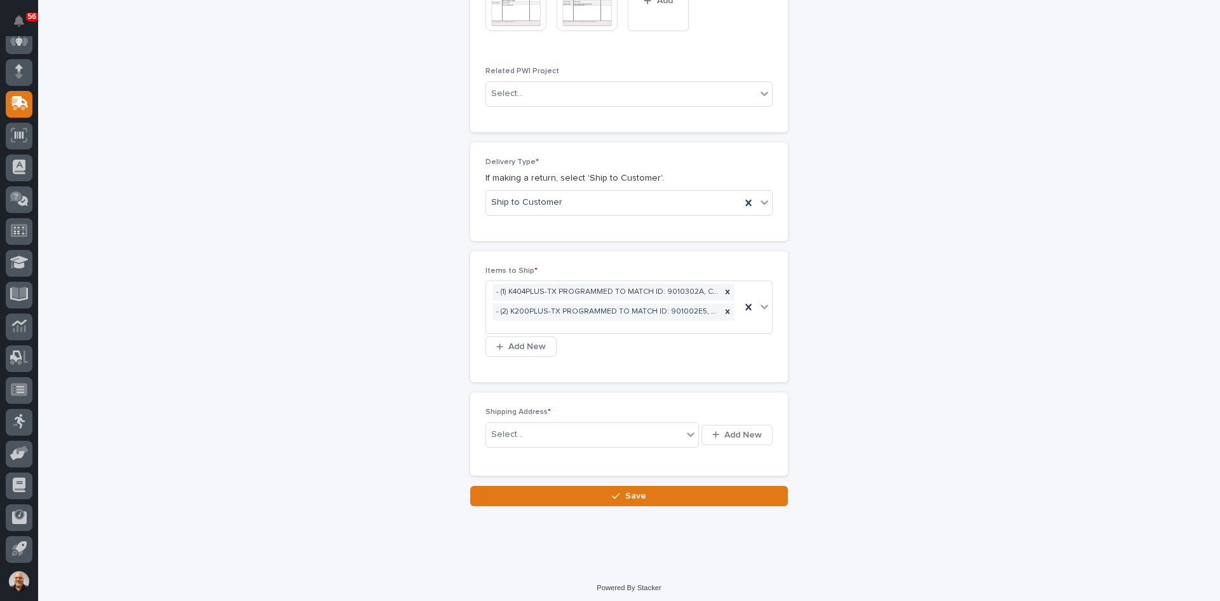
scroll to position [688, 0]
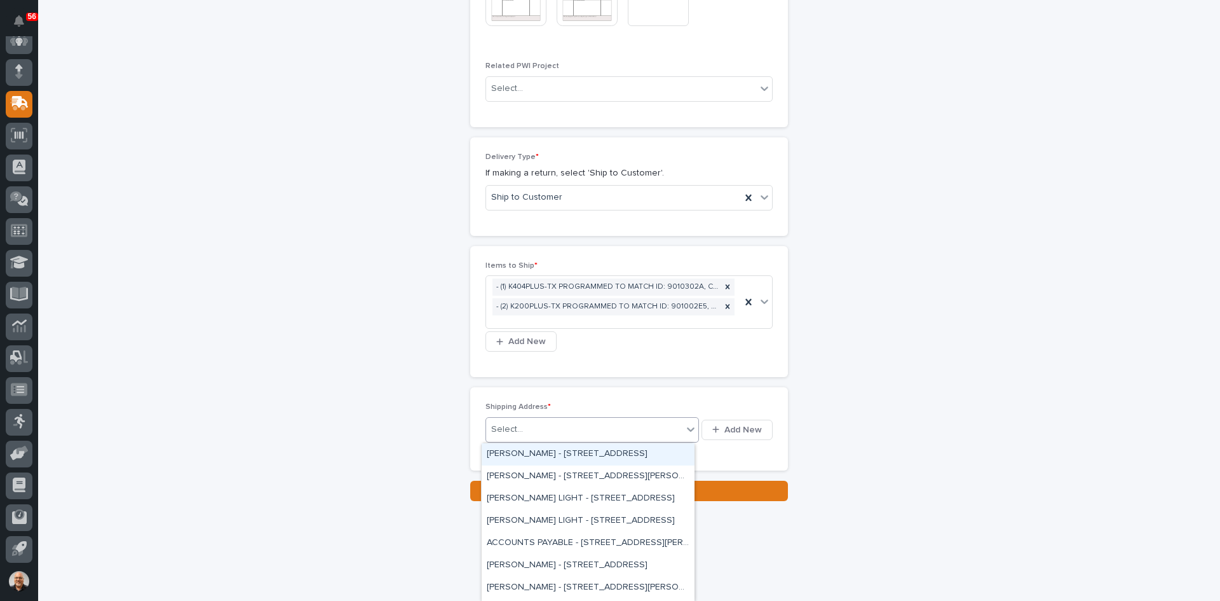
click at [520, 430] on div "Select..." at bounding box center [584, 429] width 196 height 21
type input "****"
click at [566, 583] on div "[PERSON_NAME] - [STREET_ADDRESS][PERSON_NAME]" at bounding box center [588, 587] width 213 height 22
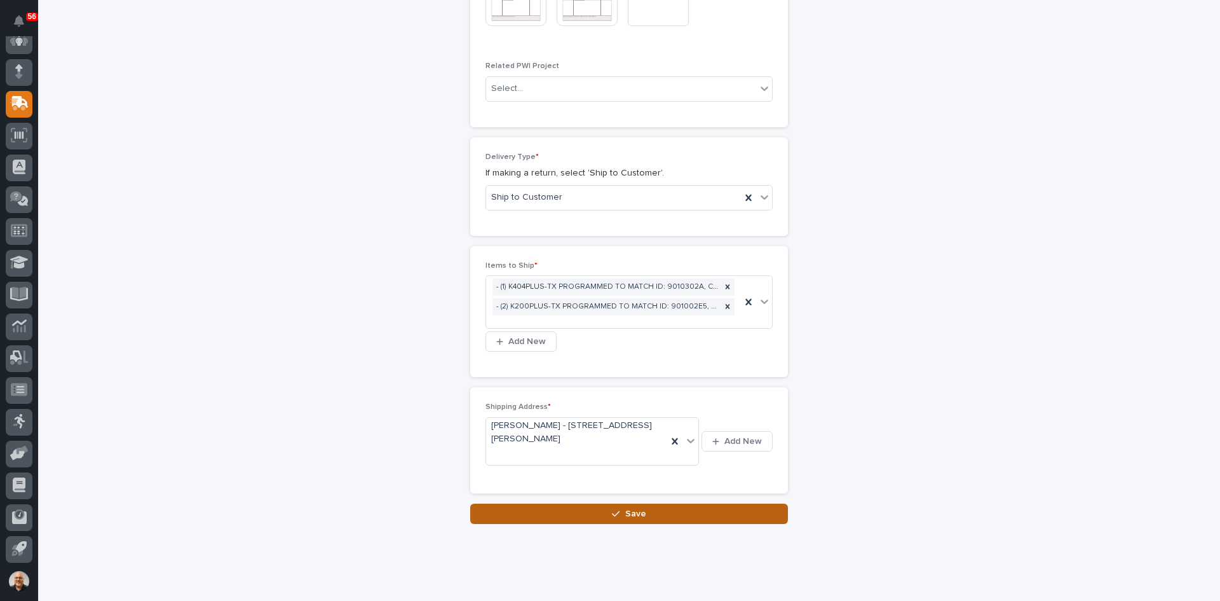
click at [636, 512] on span "Save" at bounding box center [635, 513] width 21 height 11
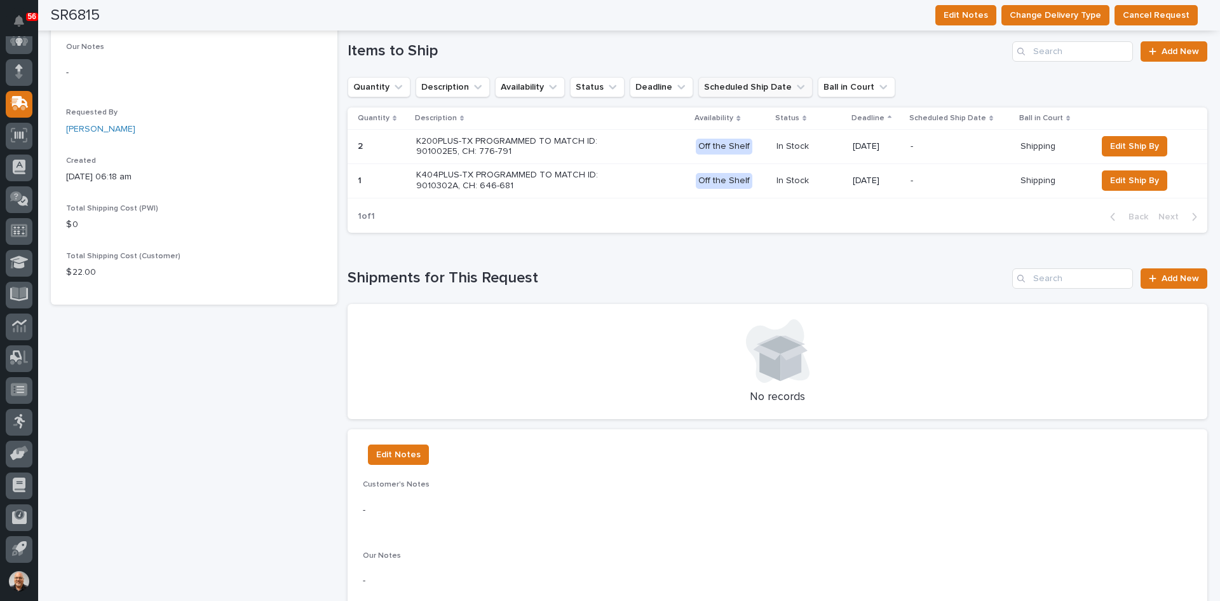
scroll to position [381, 0]
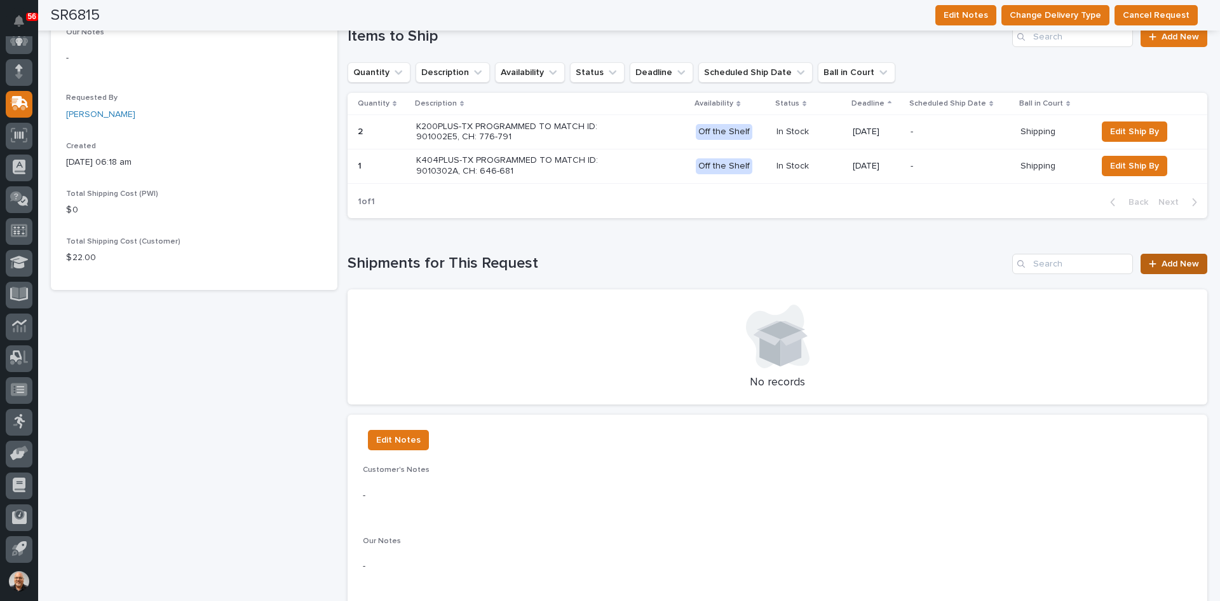
click at [1162, 259] on span "Add New" at bounding box center [1181, 263] width 38 height 9
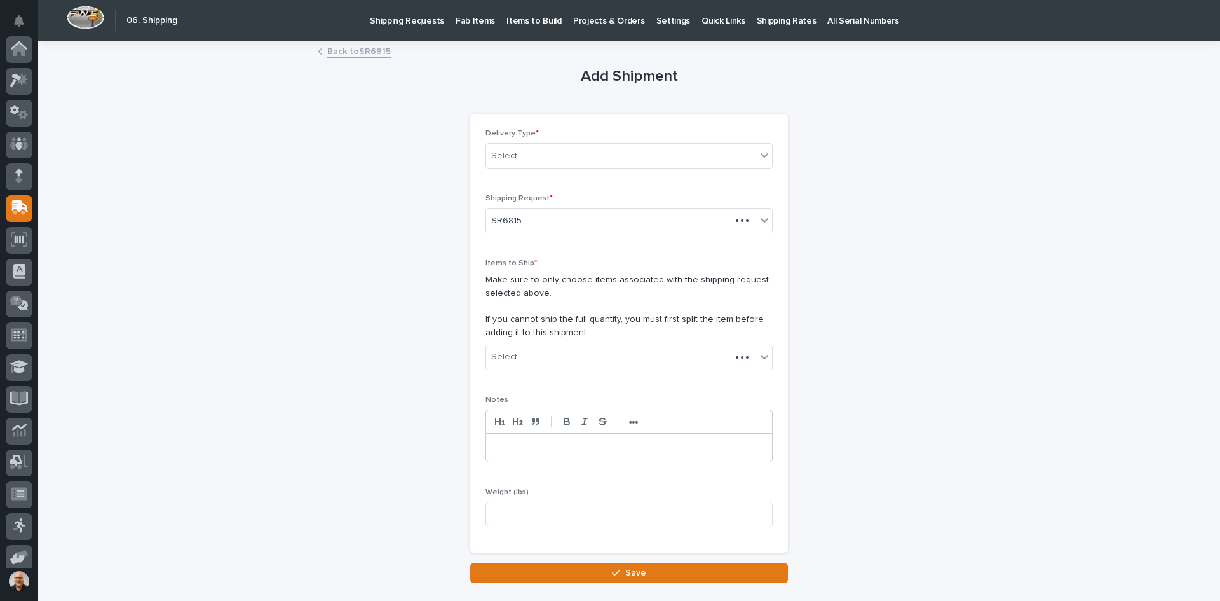
scroll to position [104, 0]
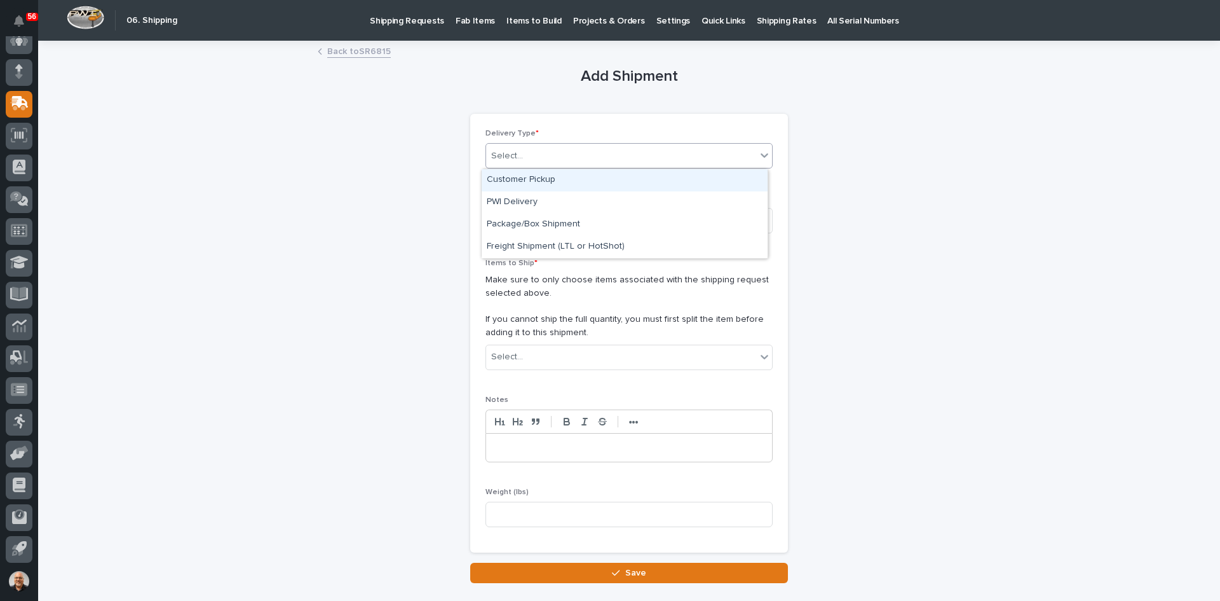
click at [543, 155] on div "Select..." at bounding box center [621, 156] width 270 height 21
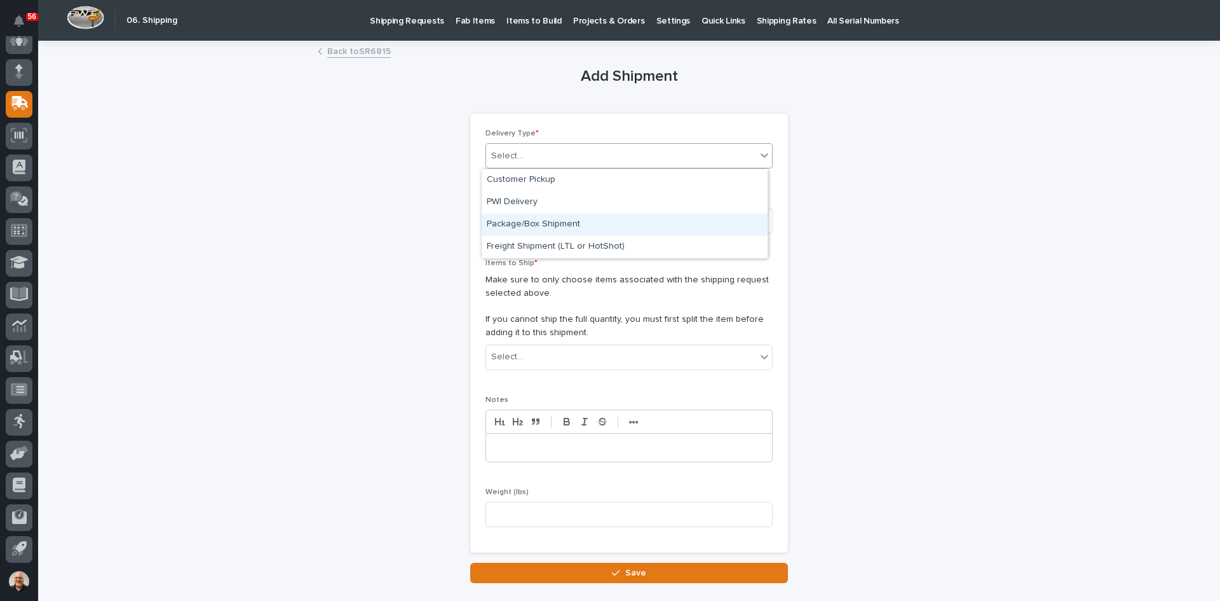
click at [539, 219] on div "Package/Box Shipment" at bounding box center [625, 225] width 286 height 22
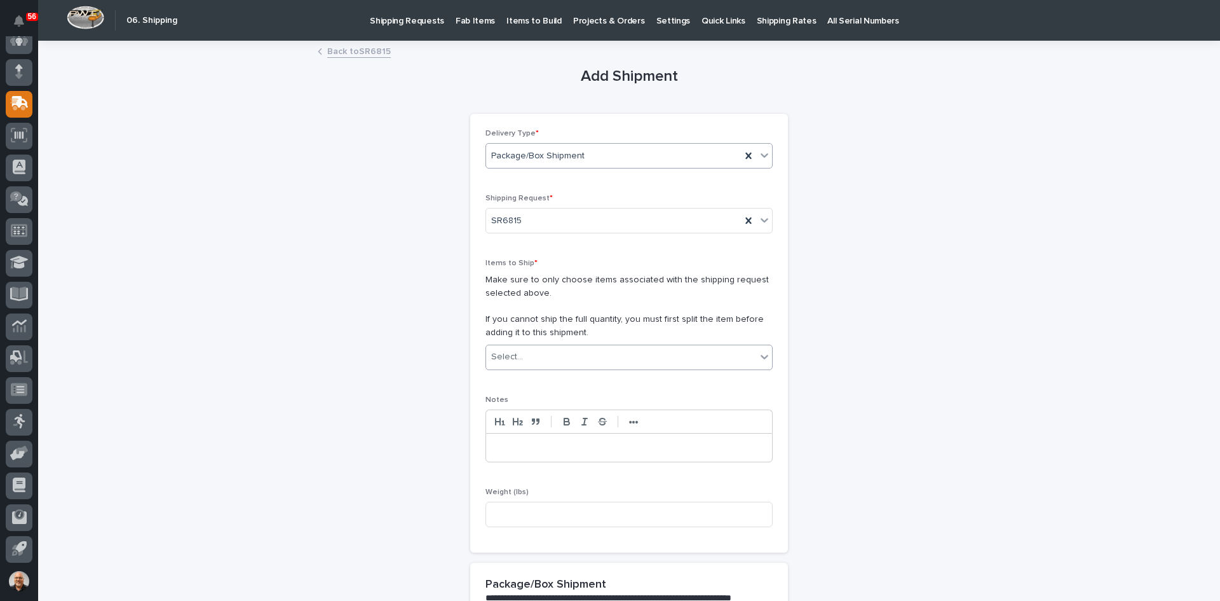
click at [529, 358] on div "Select..." at bounding box center [621, 356] width 270 height 21
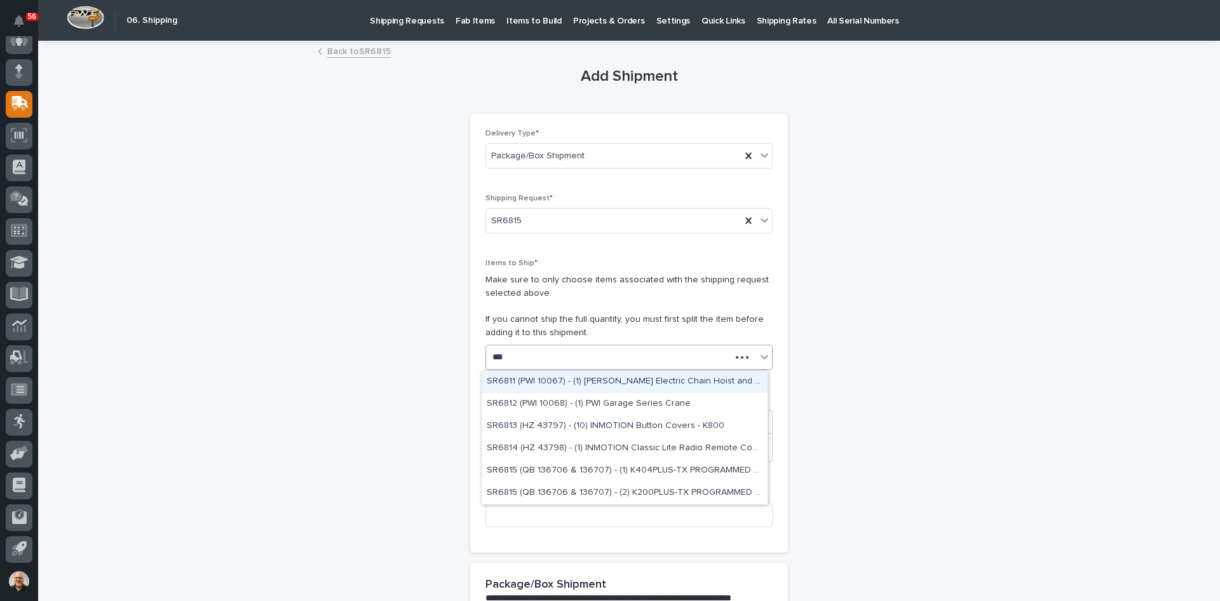
type input "****"
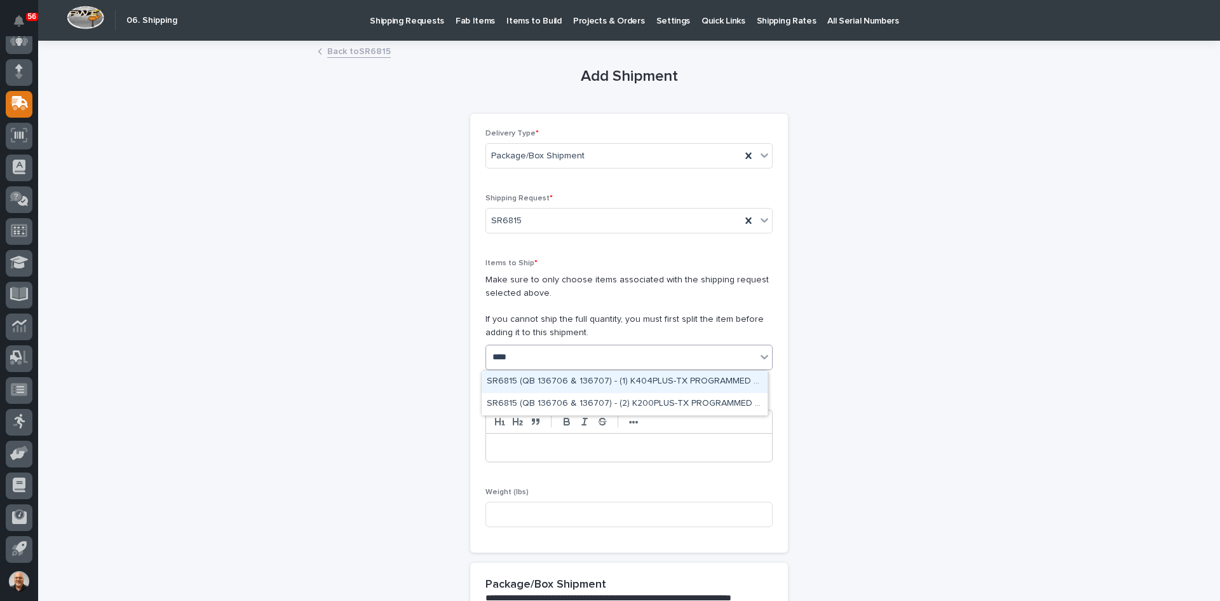
click at [556, 376] on div "SR6815 (QB 136706 & 136707) - (1) K404PLUS-TX PROGRAMMED TO MATCH ID: 9010302A,…" at bounding box center [625, 382] width 286 height 22
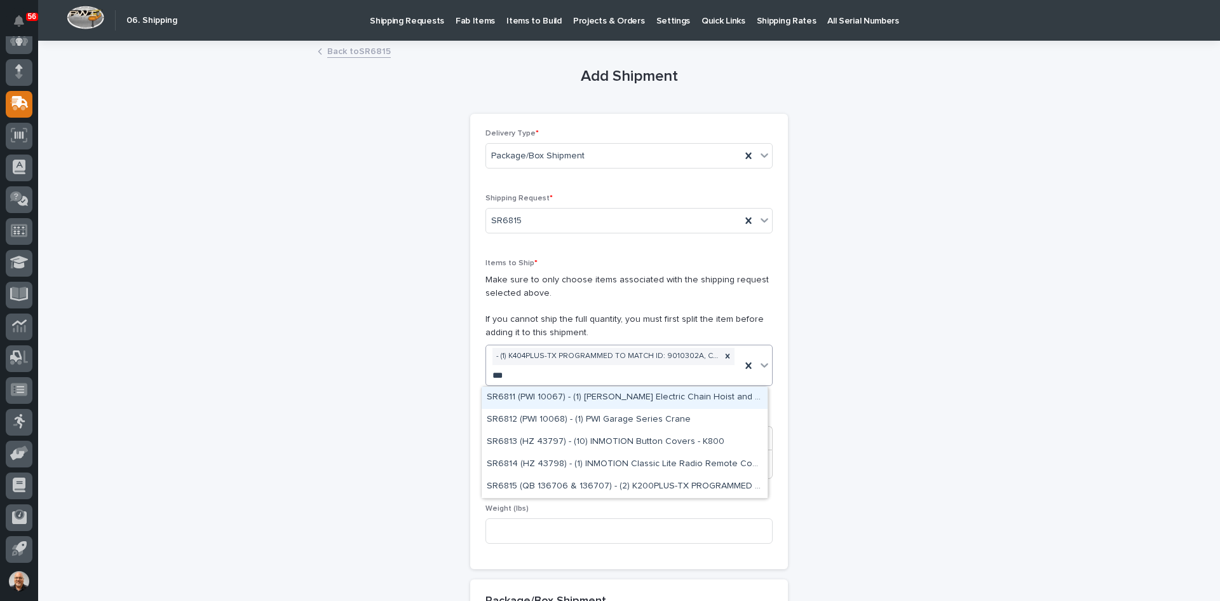
type input "****"
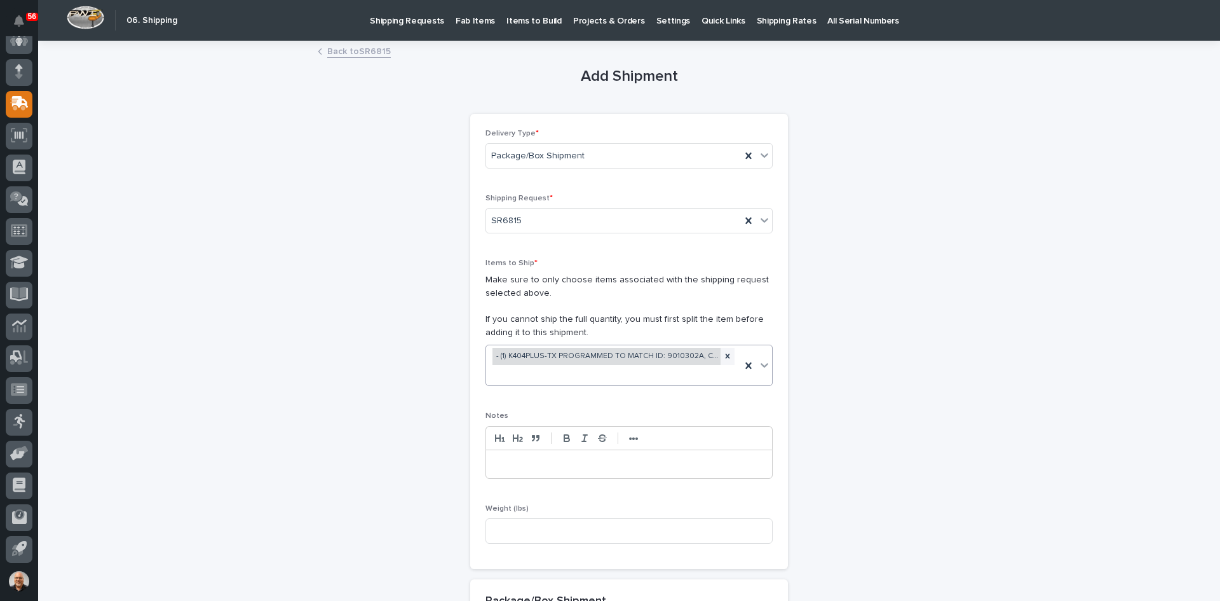
click at [557, 350] on div "- (1) K404PLUS-TX PROGRAMMED TO MATCH ID: 9010302A, CH: 646-681" at bounding box center [607, 356] width 228 height 17
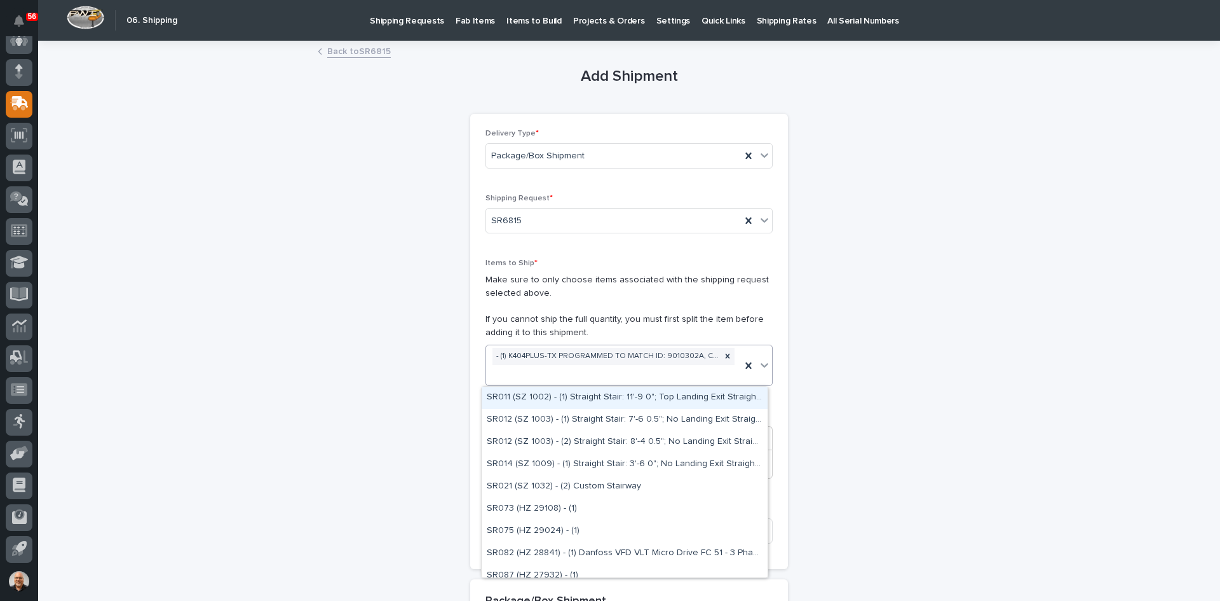
click at [504, 372] on div "- (1) K404PLUS-TX PROGRAMMED TO MATCH ID: 9010302A, CH: 646-681" at bounding box center [613, 365] width 255 height 41
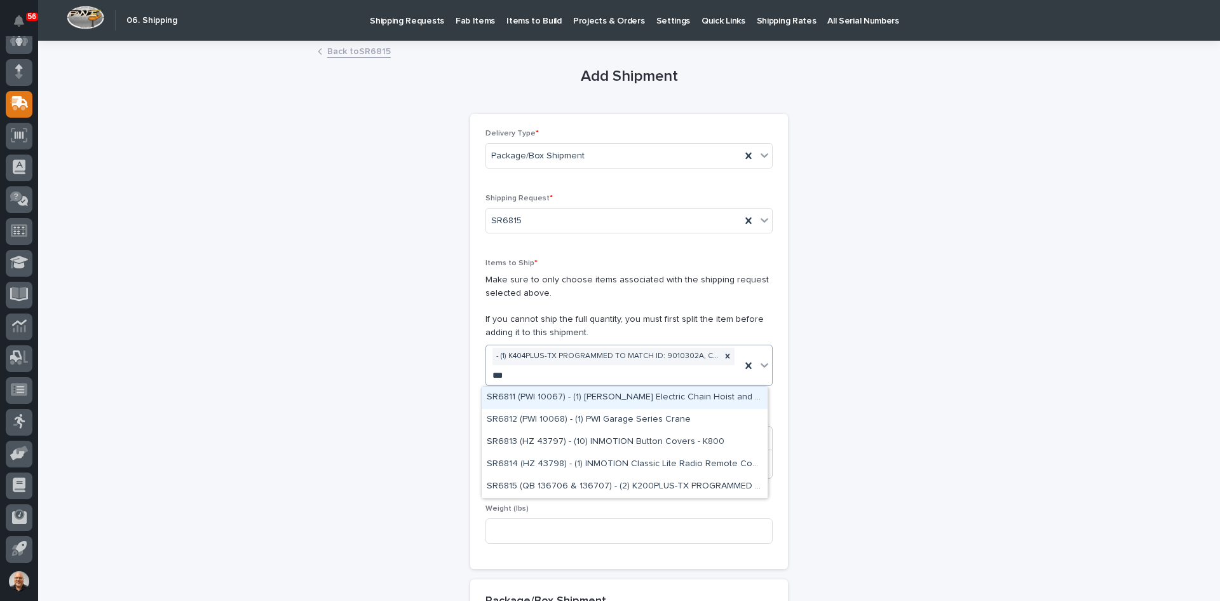
type input "****"
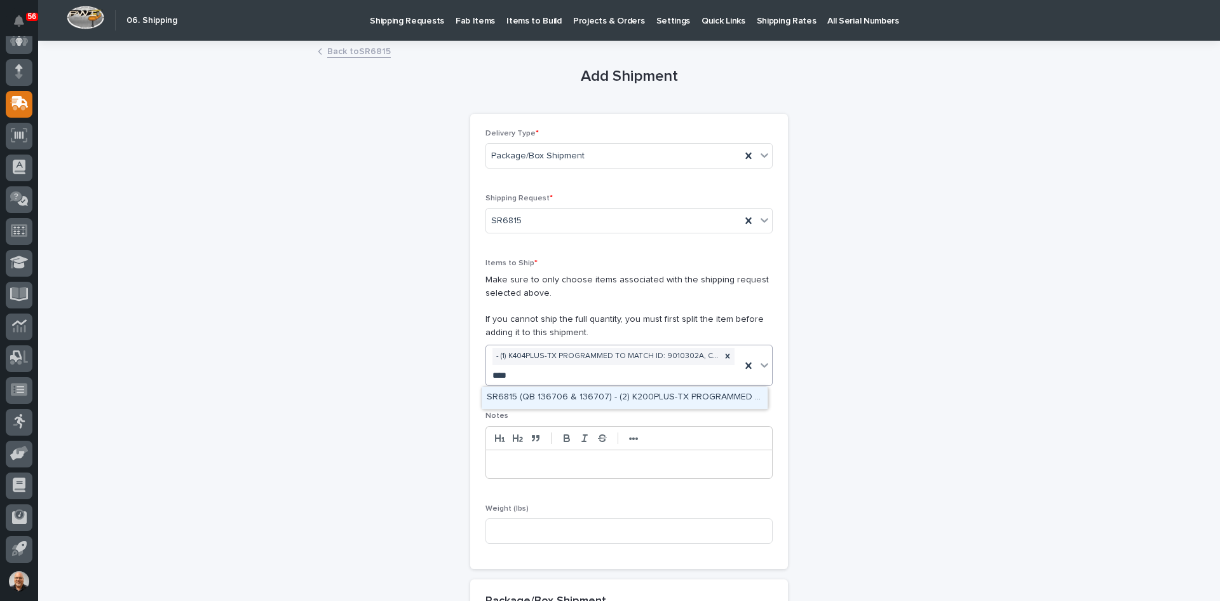
click at [627, 395] on div "SR6815 (QB 136706 & 136707) - (2) K200PLUS-TX PROGRAMMED TO MATCH ID: 901002E5,…" at bounding box center [625, 397] width 286 height 22
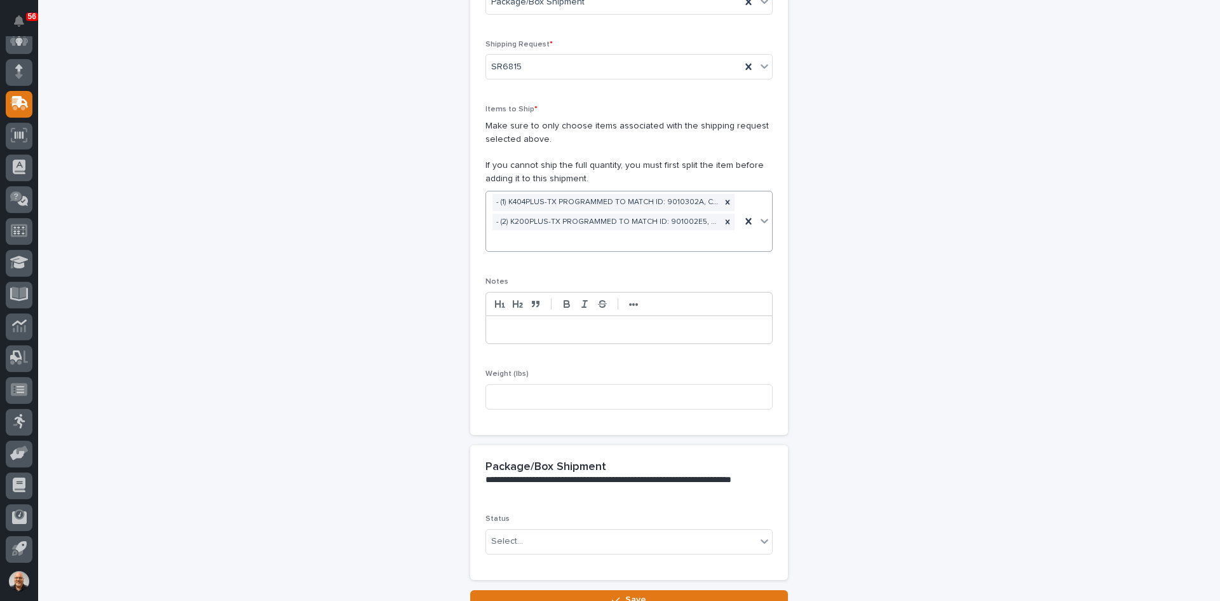
scroll to position [191, 0]
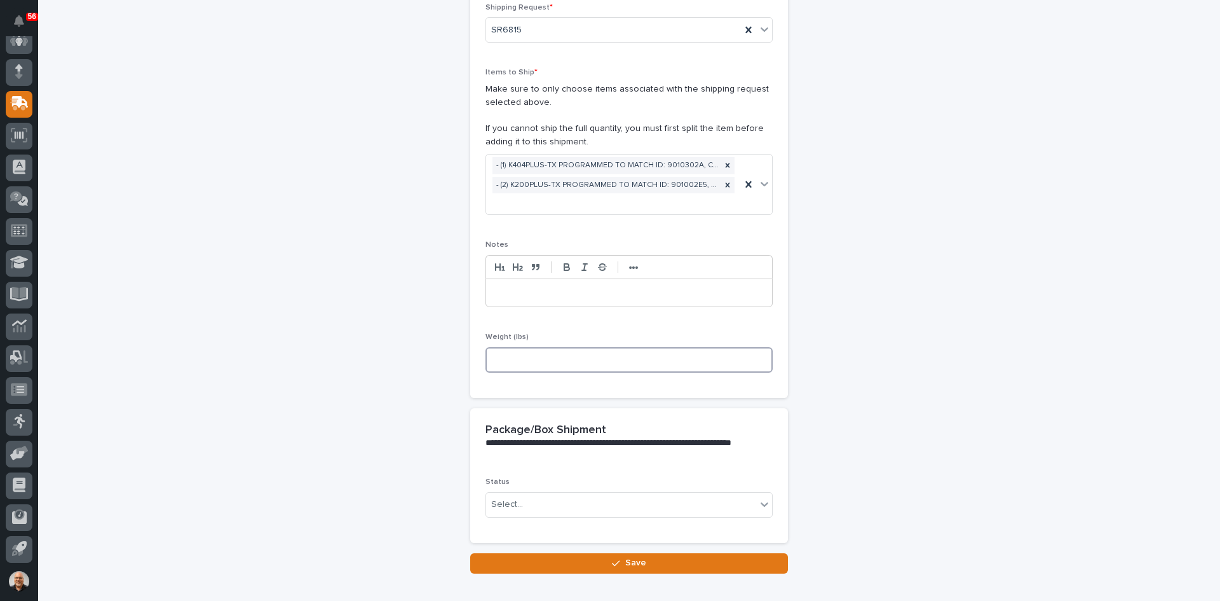
click at [526, 360] on input at bounding box center [629, 359] width 287 height 25
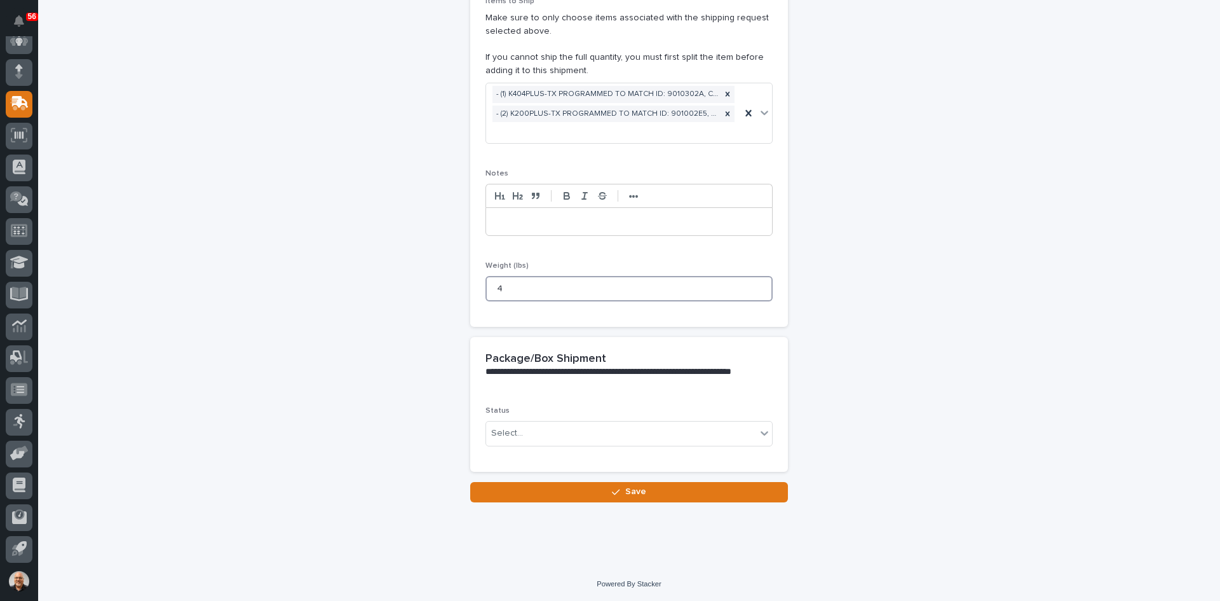
scroll to position [263, 0]
type input "4"
click at [540, 434] on div "Select..." at bounding box center [621, 432] width 270 height 21
click at [503, 477] on span "Shipped" at bounding box center [506, 479] width 39 height 14
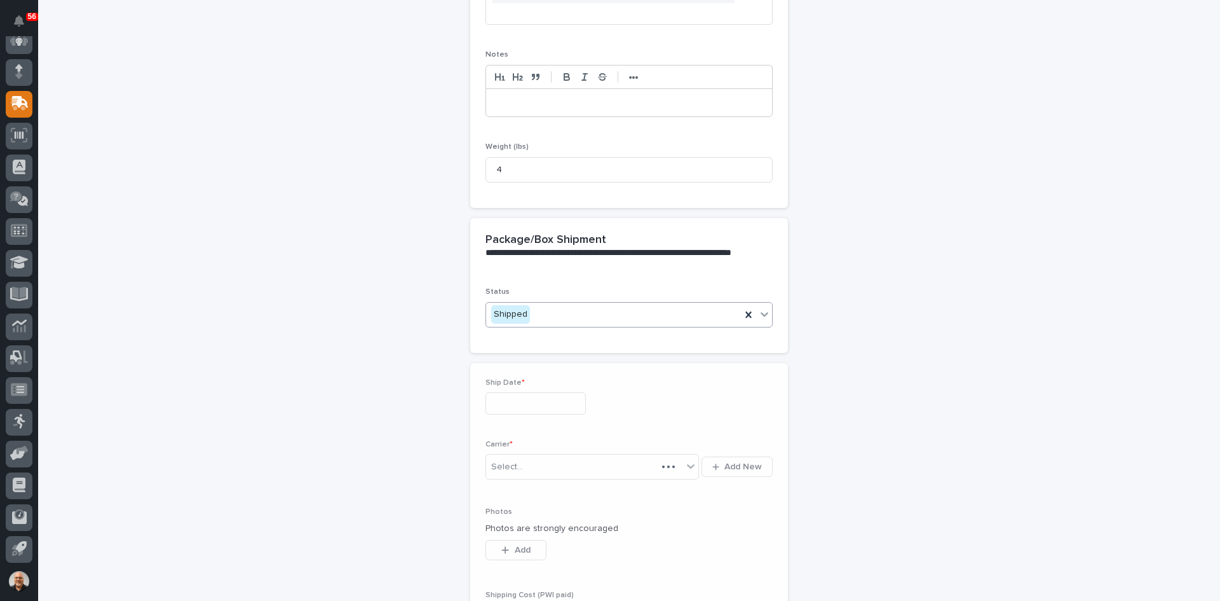
scroll to position [479, 0]
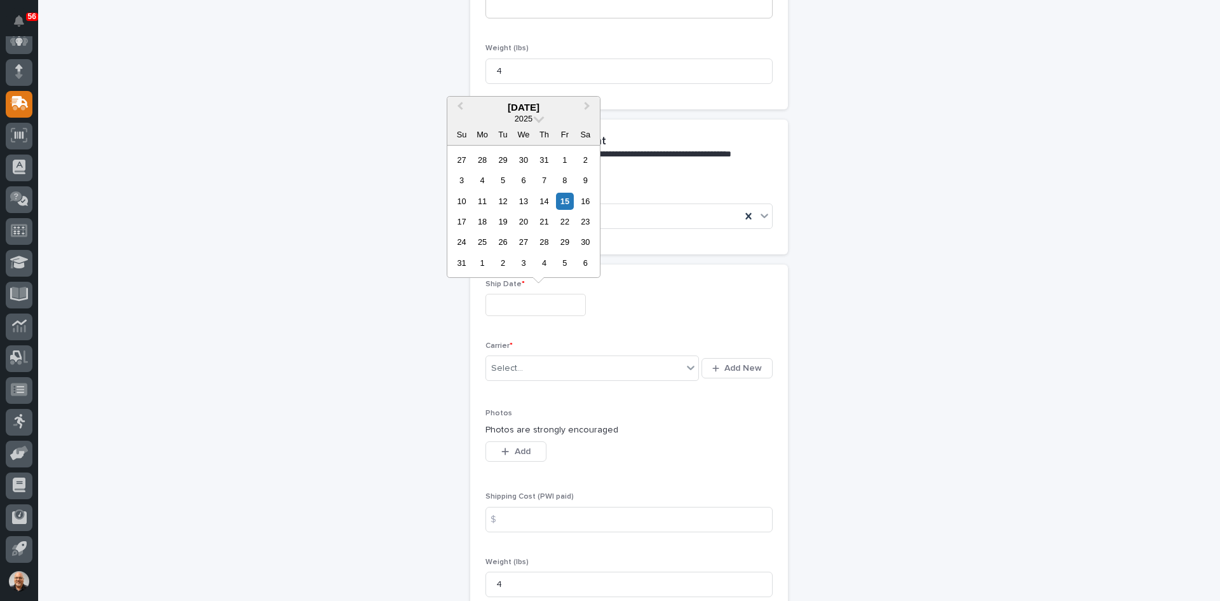
click at [536, 314] on input "text" at bounding box center [536, 305] width 100 height 22
click at [567, 201] on div "15" at bounding box center [564, 201] width 17 height 17
type input "**********"
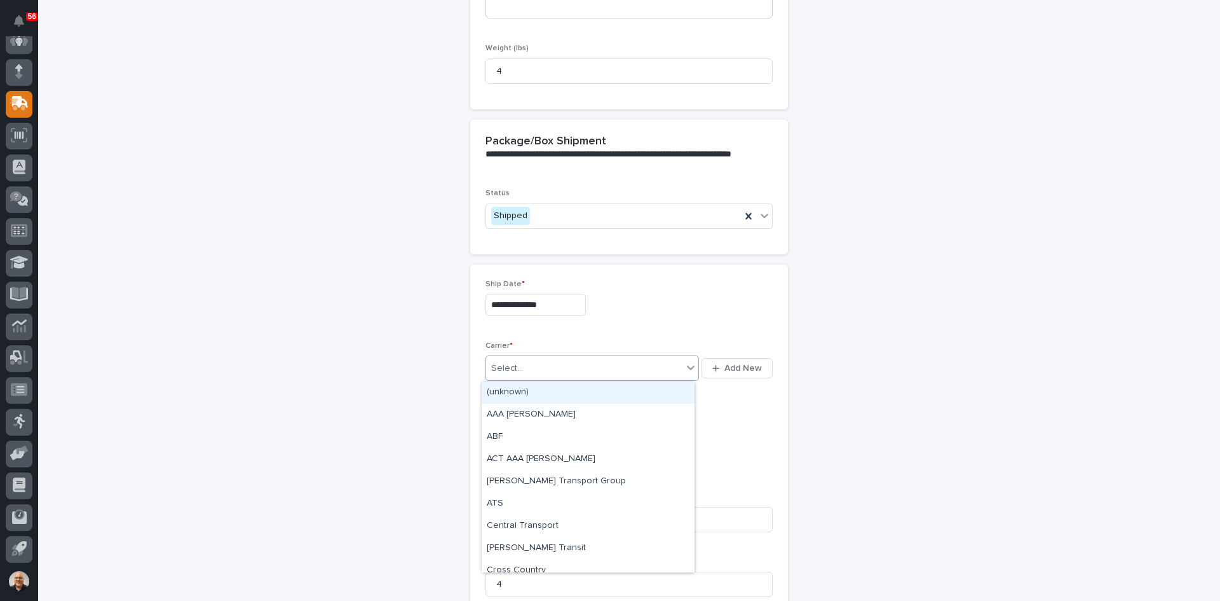
click at [538, 364] on div "Select..." at bounding box center [584, 368] width 196 height 21
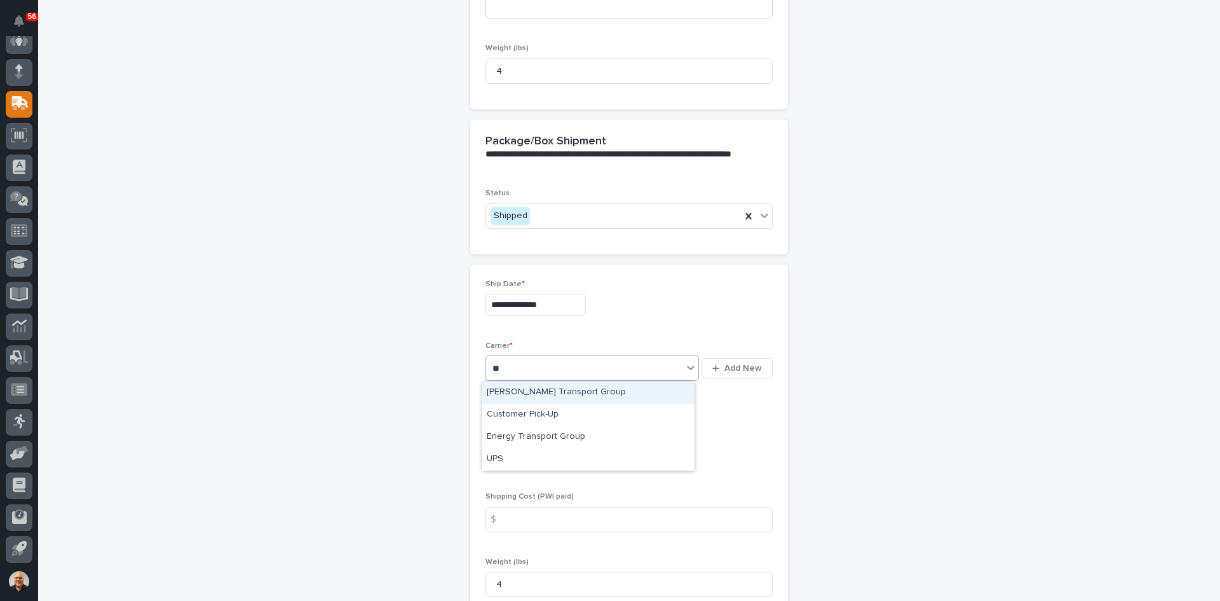
type input "***"
click at [498, 391] on div "UPS" at bounding box center [588, 392] width 213 height 22
click at [515, 517] on input at bounding box center [629, 519] width 287 height 25
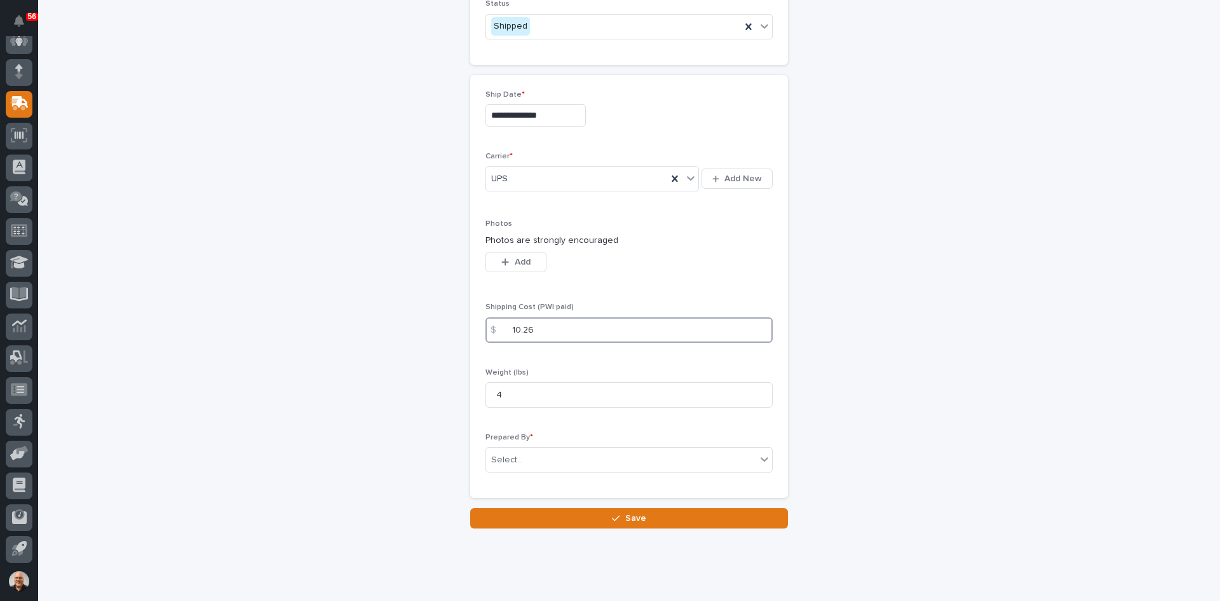
scroll to position [670, 0]
type input "10.26"
click at [522, 456] on div "Select..." at bounding box center [621, 458] width 270 height 21
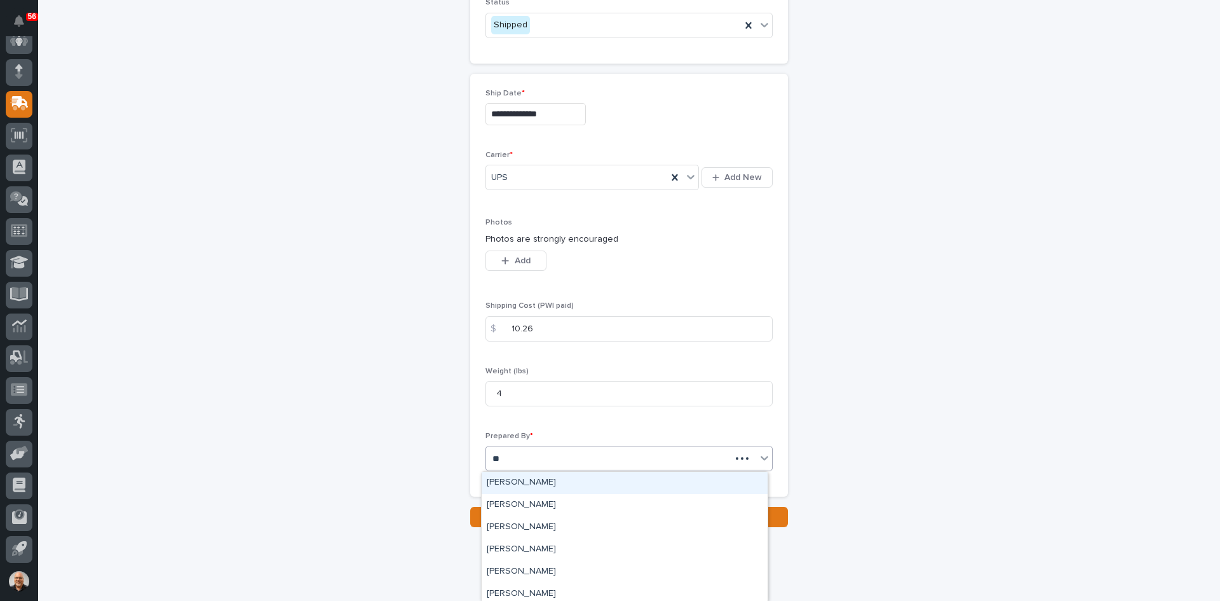
type input "***"
click at [529, 477] on div "[PERSON_NAME]" at bounding box center [625, 483] width 286 height 22
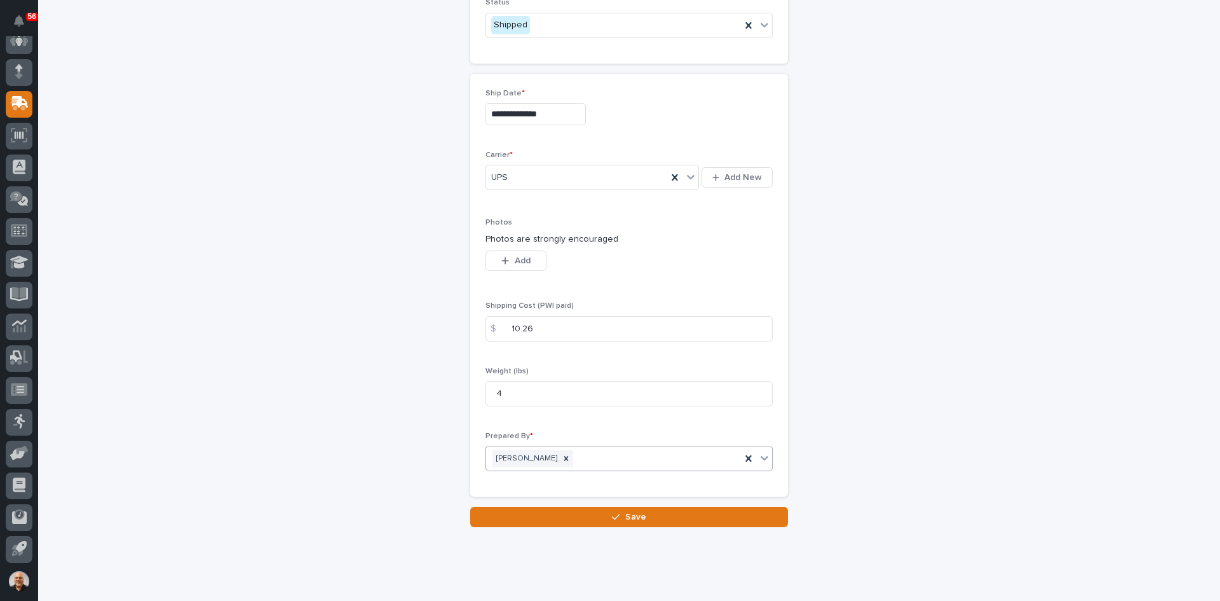
scroll to position [696, 0]
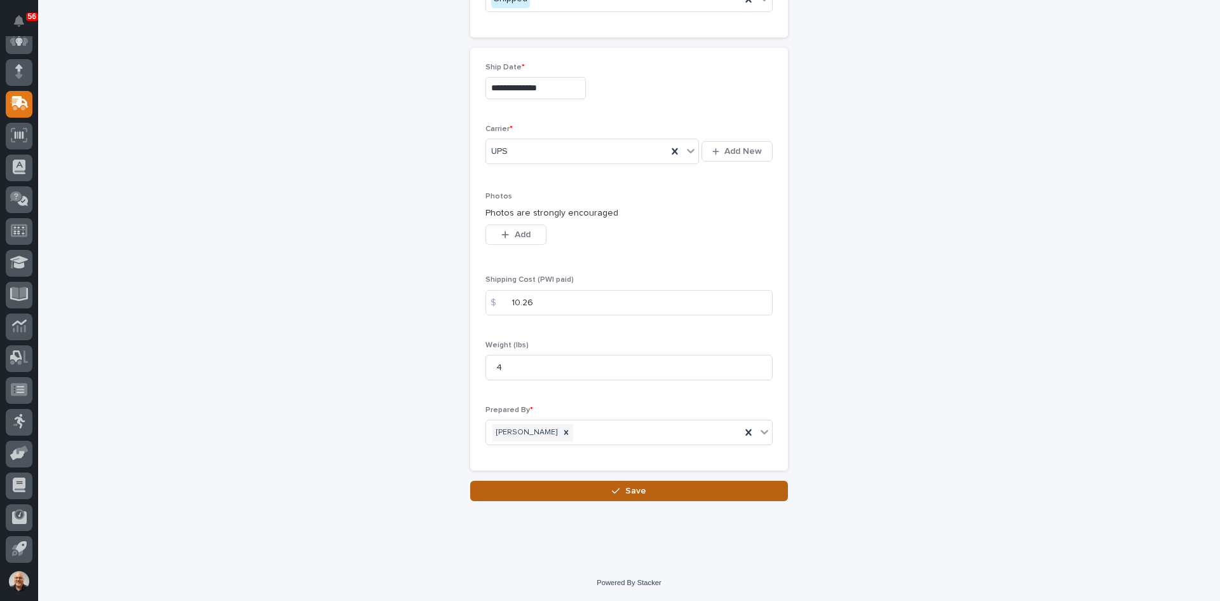
click at [626, 488] on span "Save" at bounding box center [635, 490] width 21 height 11
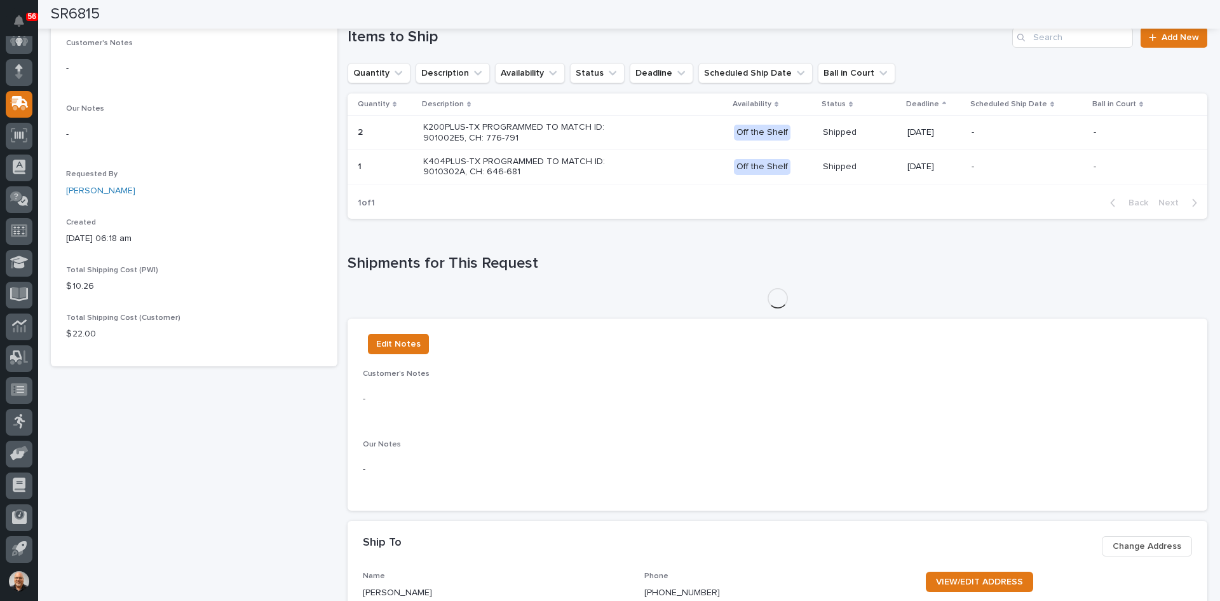
scroll to position [316, 0]
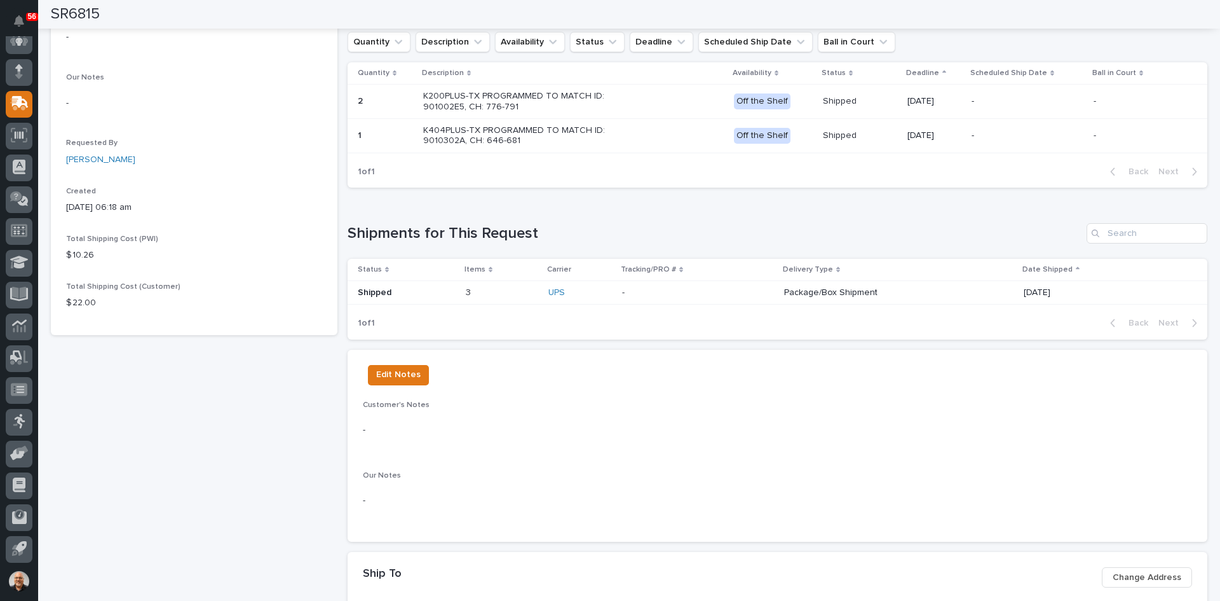
click at [728, 294] on p at bounding box center [698, 292] width 152 height 11
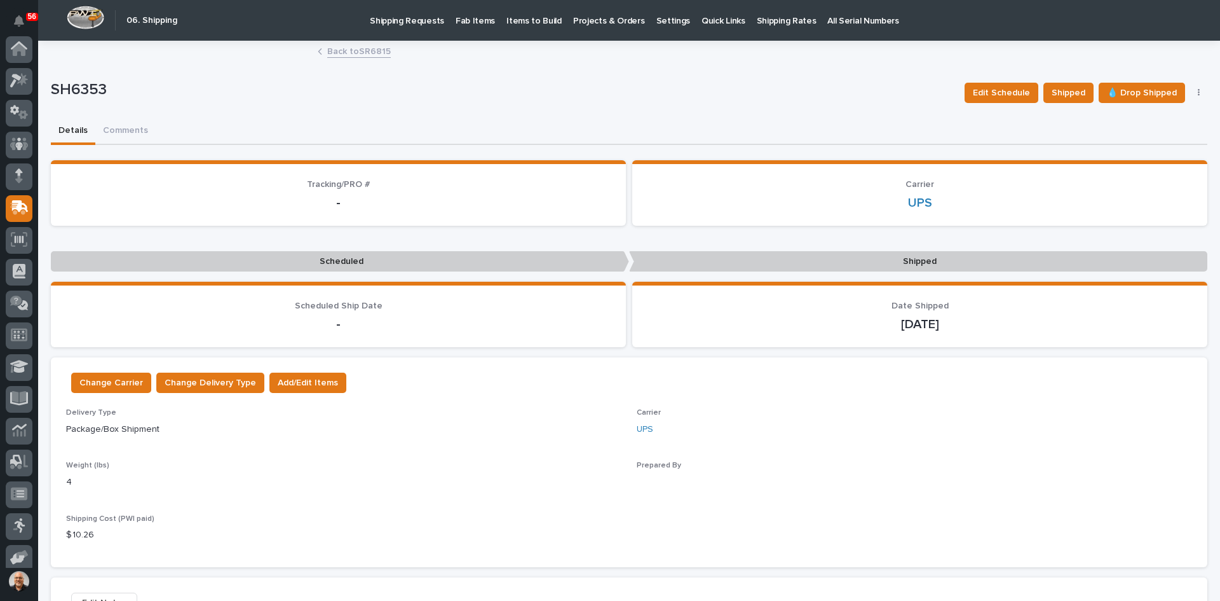
scroll to position [104, 0]
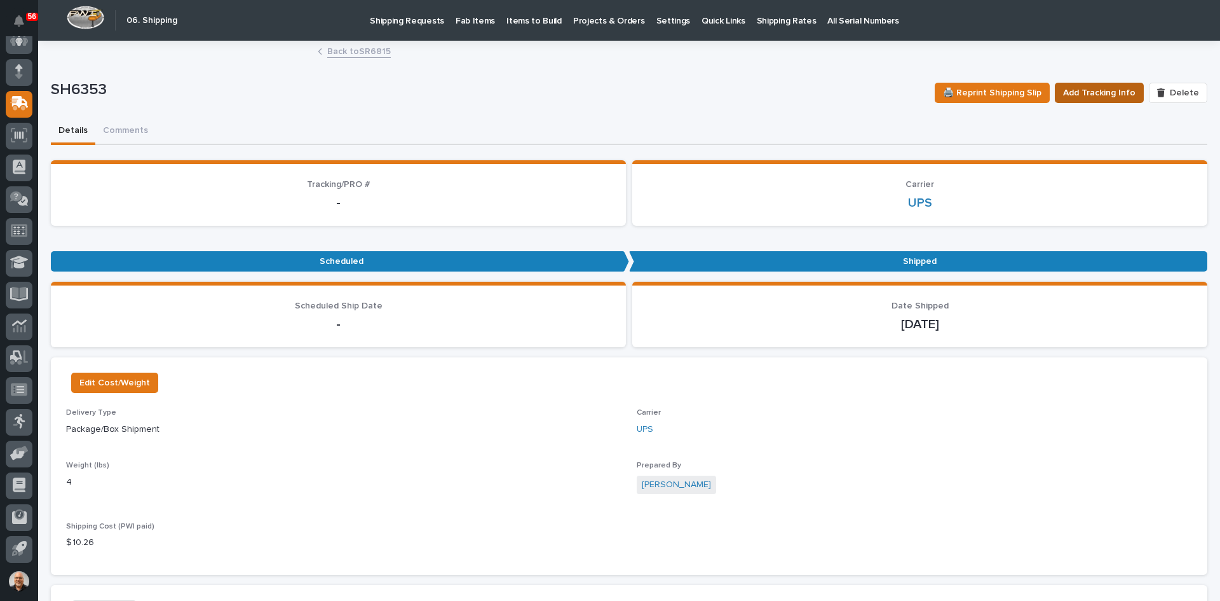
click at [1097, 90] on span "Add Tracking Info" at bounding box center [1099, 92] width 72 height 15
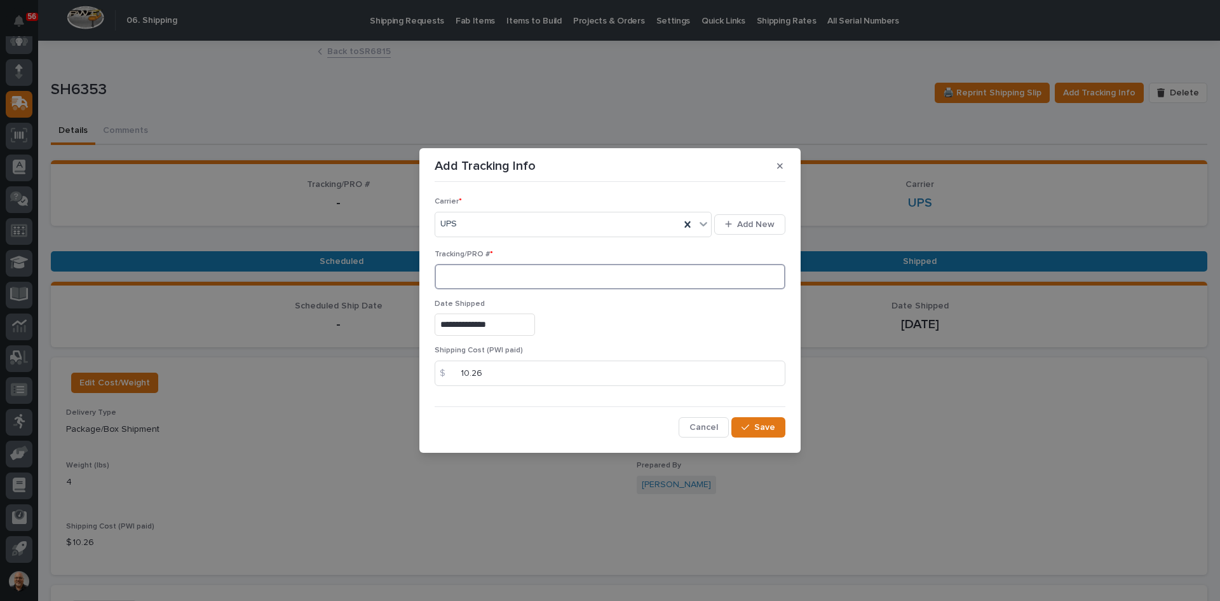
click at [441, 279] on input at bounding box center [610, 276] width 351 height 25
paste input "1Z831R2E0396673165"
type input "1Z831R2E0396673165"
click at [768, 428] on span "Save" at bounding box center [764, 426] width 21 height 11
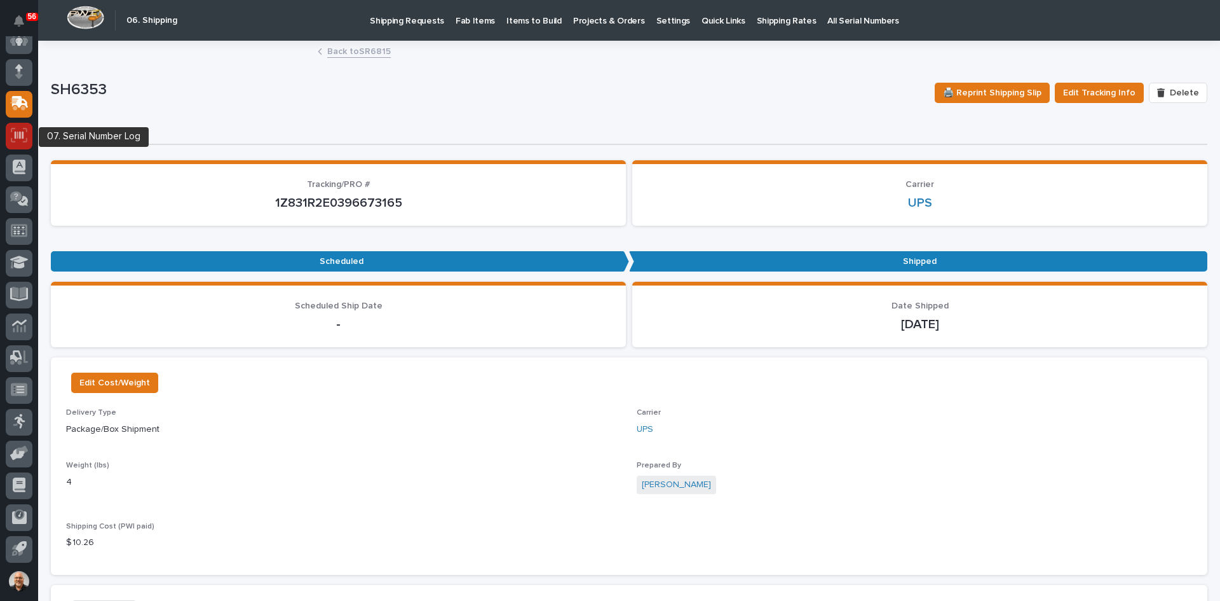
click at [17, 135] on icon at bounding box center [19, 135] width 17 height 15
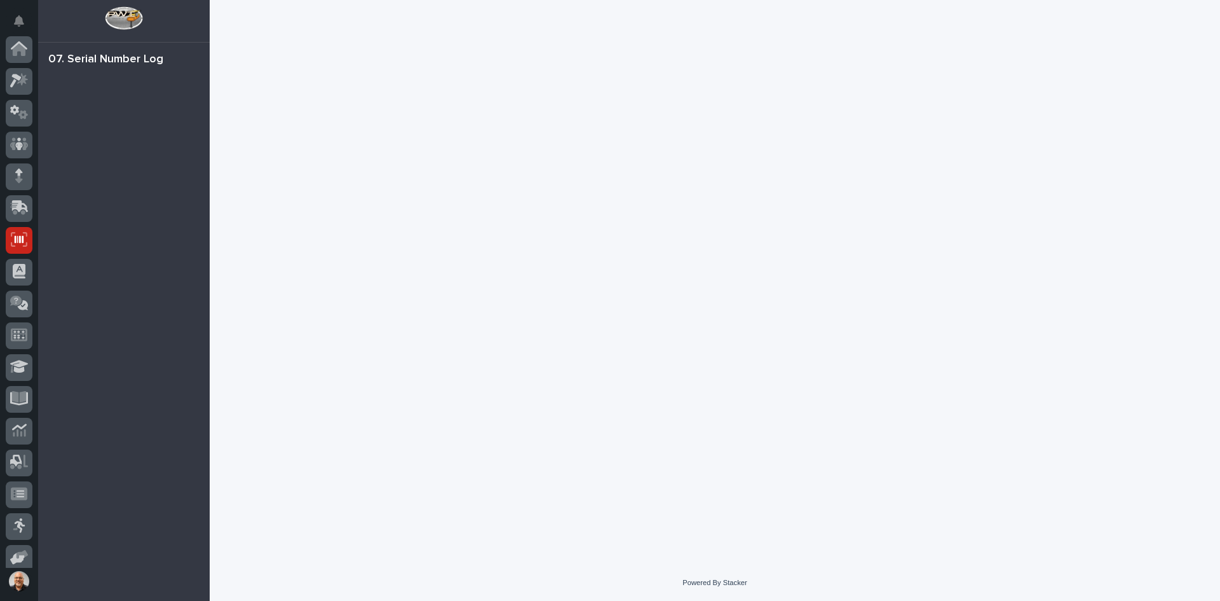
scroll to position [104, 0]
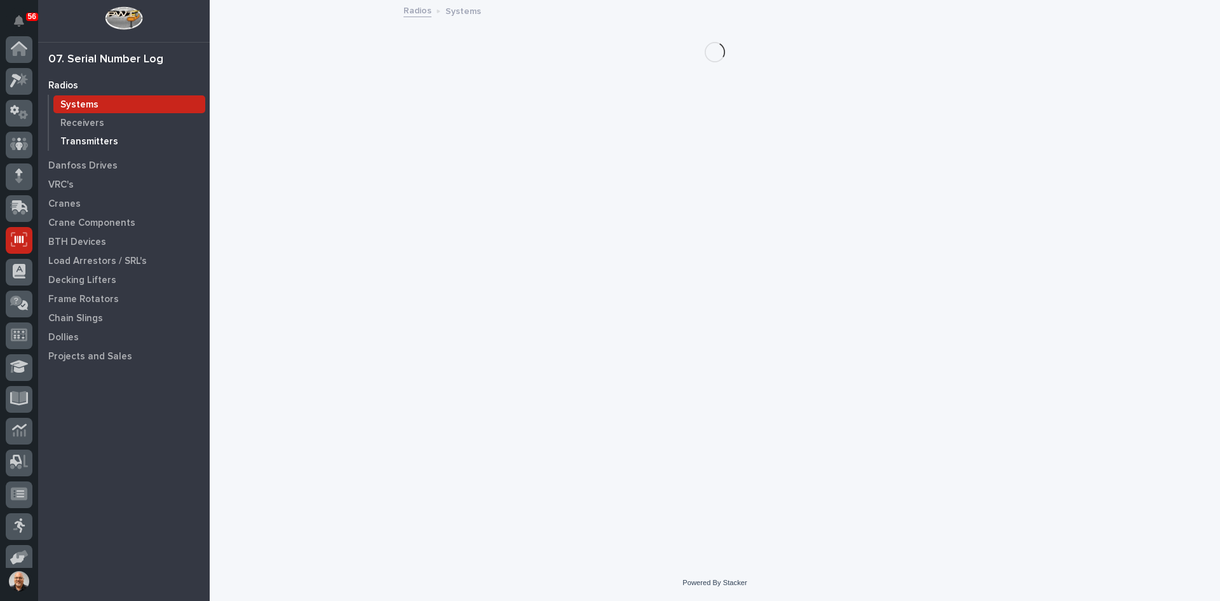
scroll to position [104, 0]
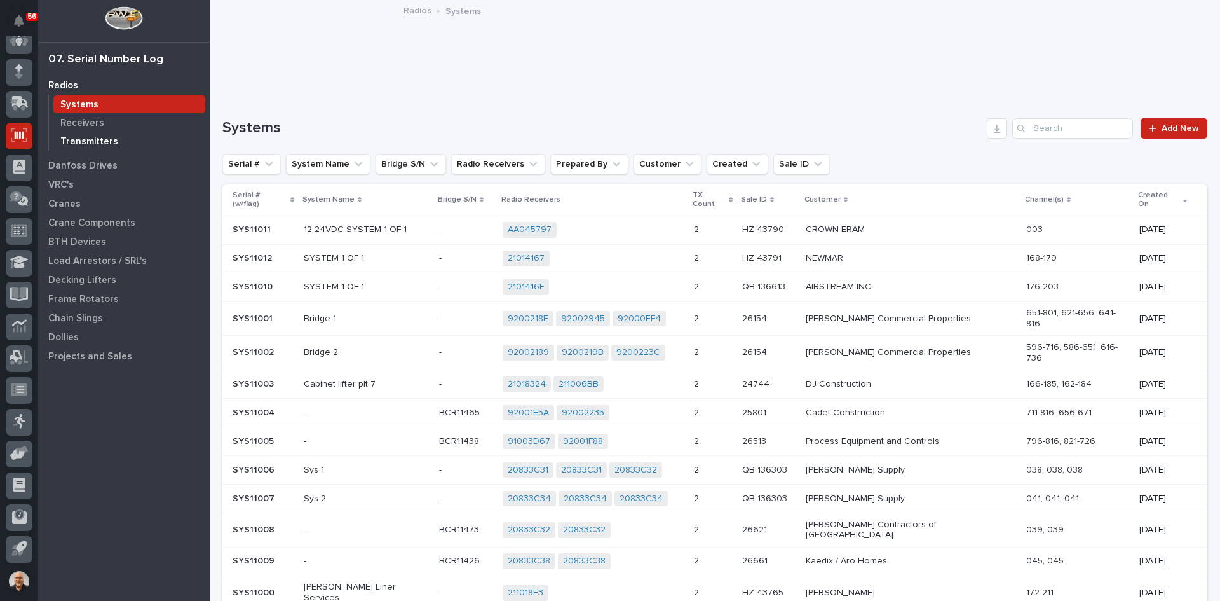
click at [86, 140] on p "Transmitters" at bounding box center [89, 141] width 58 height 11
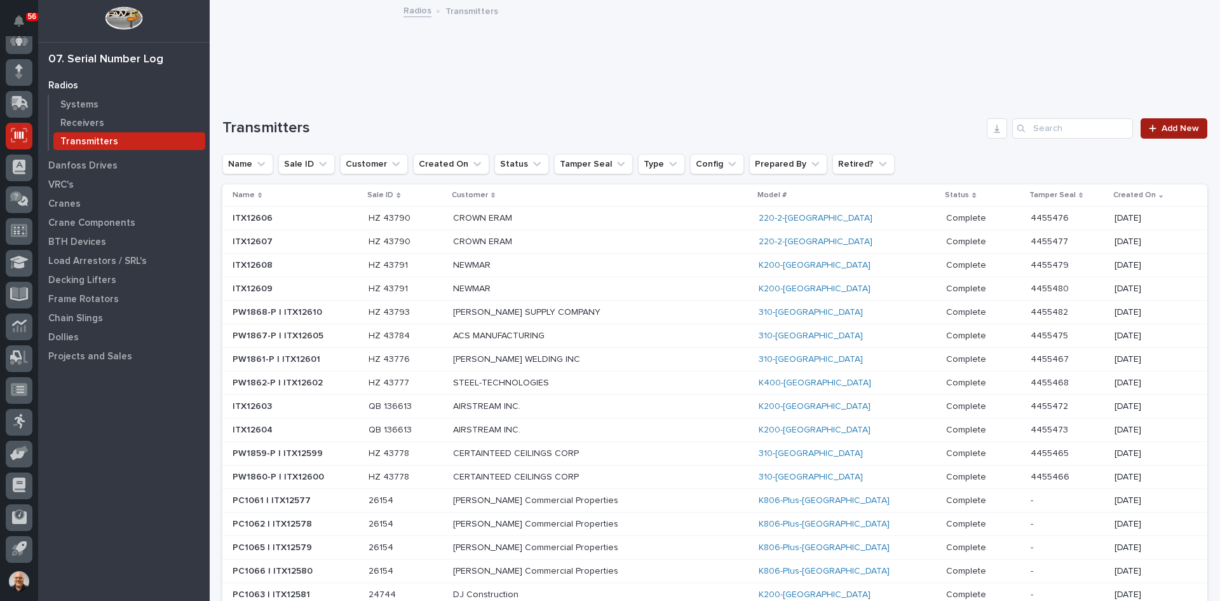
click at [1164, 126] on span "Add New" at bounding box center [1181, 128] width 38 height 9
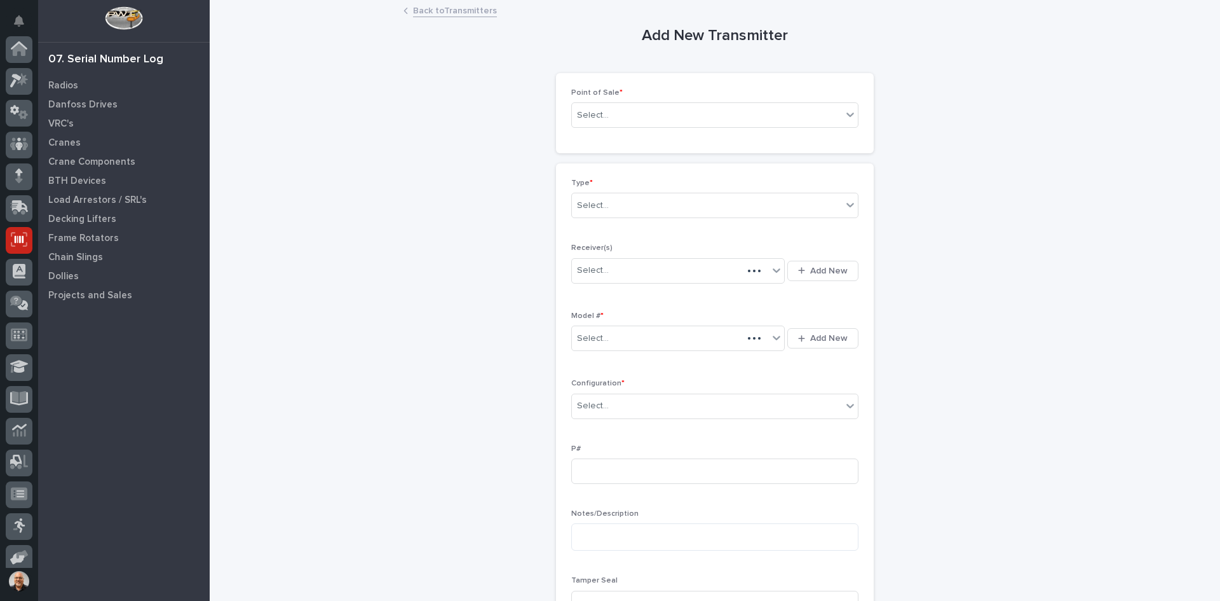
scroll to position [104, 0]
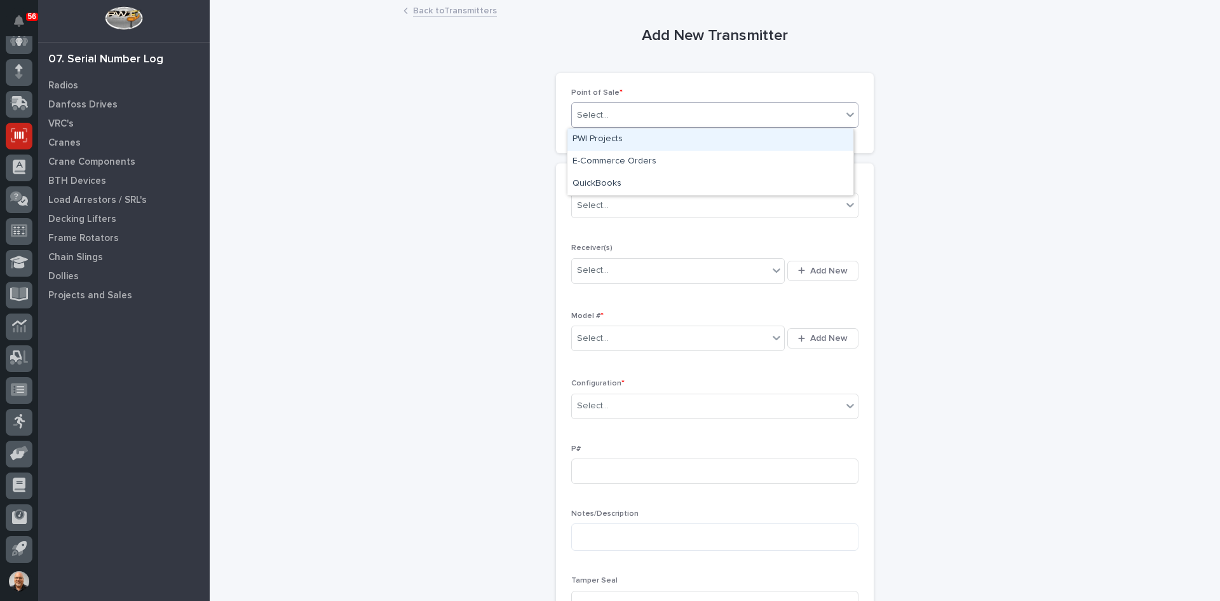
click at [627, 116] on div "Select..." at bounding box center [707, 115] width 270 height 21
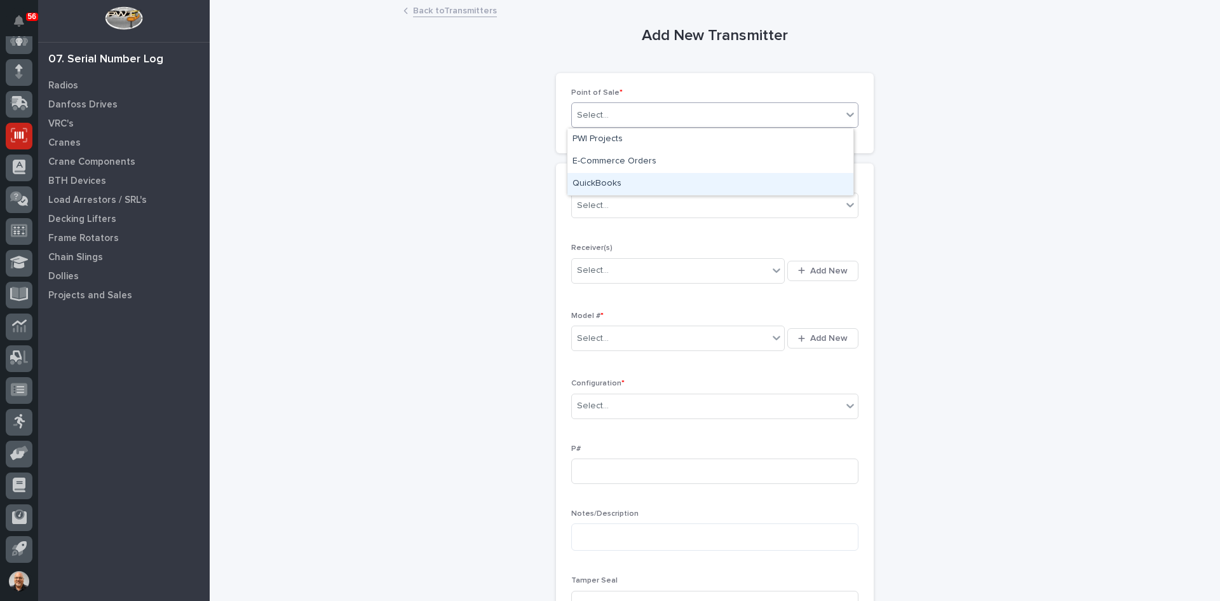
click at [603, 179] on div "QuickBooks" at bounding box center [711, 184] width 286 height 22
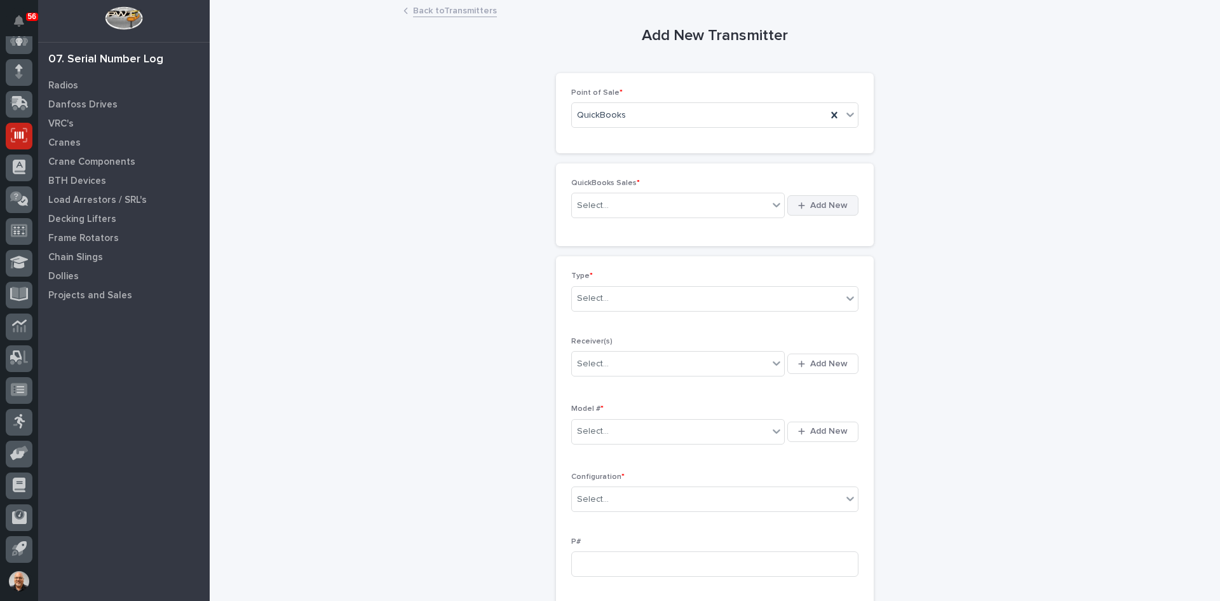
click at [823, 205] on span "Add New" at bounding box center [829, 205] width 38 height 11
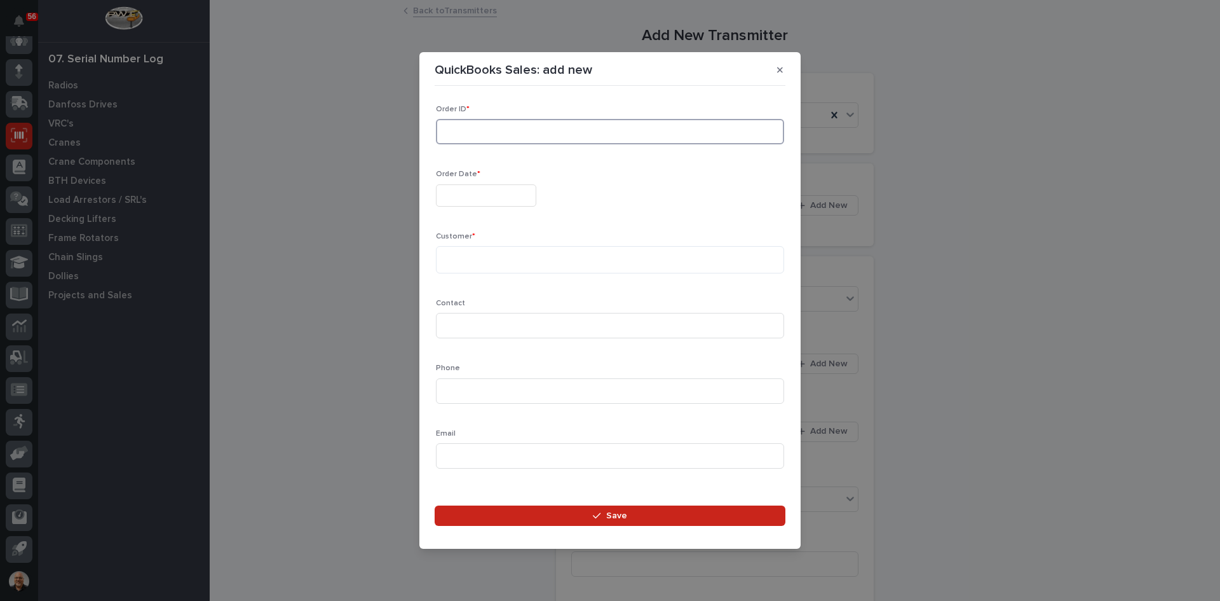
click at [460, 130] on input at bounding box center [610, 131] width 348 height 25
type input "136706"
click at [461, 198] on input "text" at bounding box center [486, 195] width 100 height 22
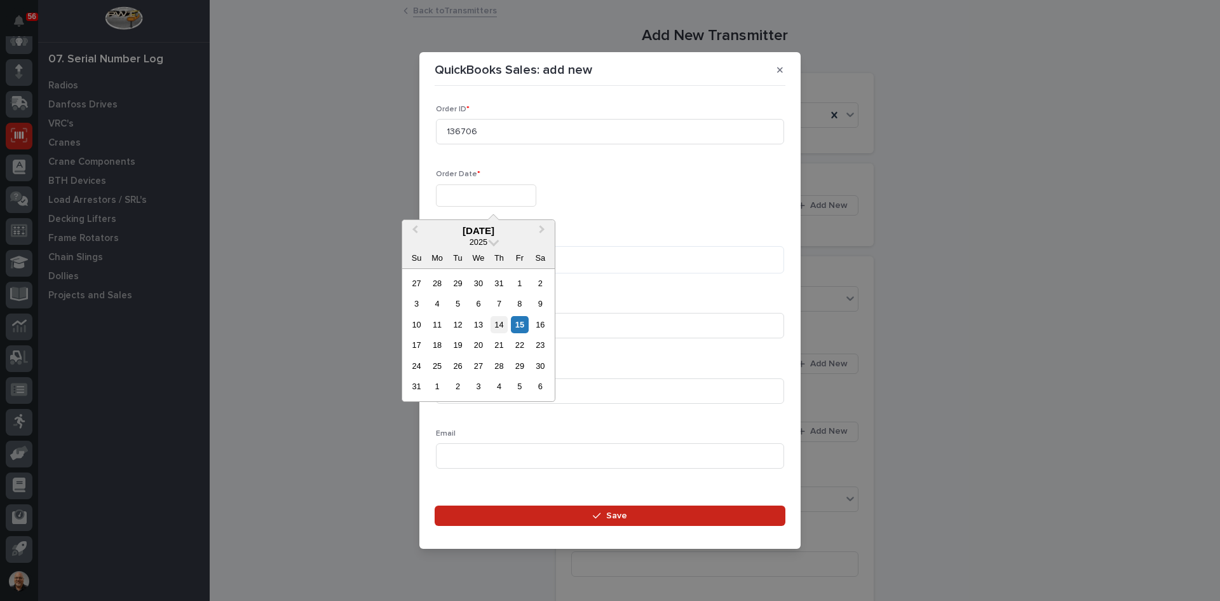
click at [503, 324] on div "14" at bounding box center [499, 324] width 17 height 17
type input "**********"
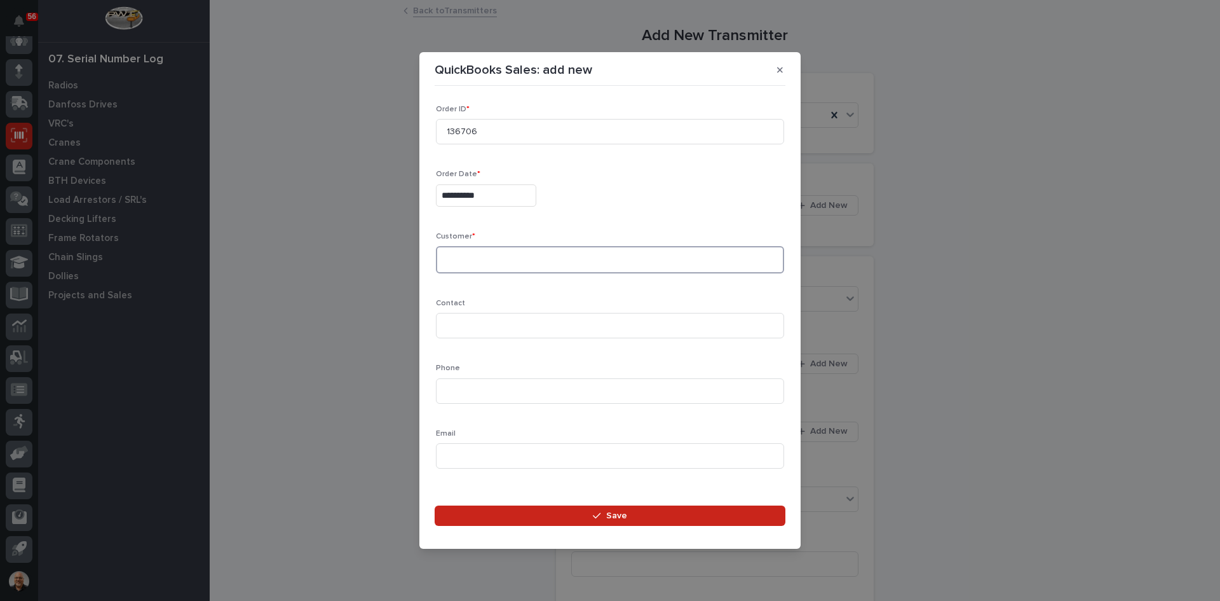
click at [441, 252] on textarea at bounding box center [610, 259] width 348 height 27
type textarea "**********"
click at [449, 331] on input at bounding box center [610, 325] width 348 height 25
type input "[PERSON_NAME]"
click at [449, 393] on input at bounding box center [610, 390] width 348 height 25
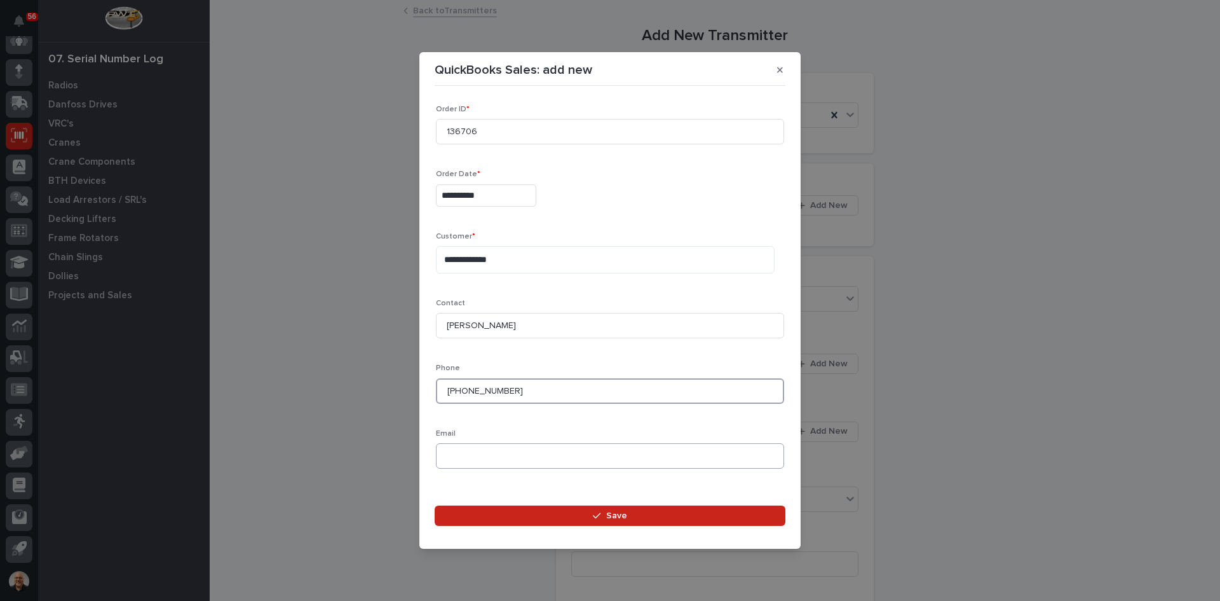
type input "[PHONE_NUMBER]"
click at [452, 460] on input at bounding box center [610, 455] width 348 height 25
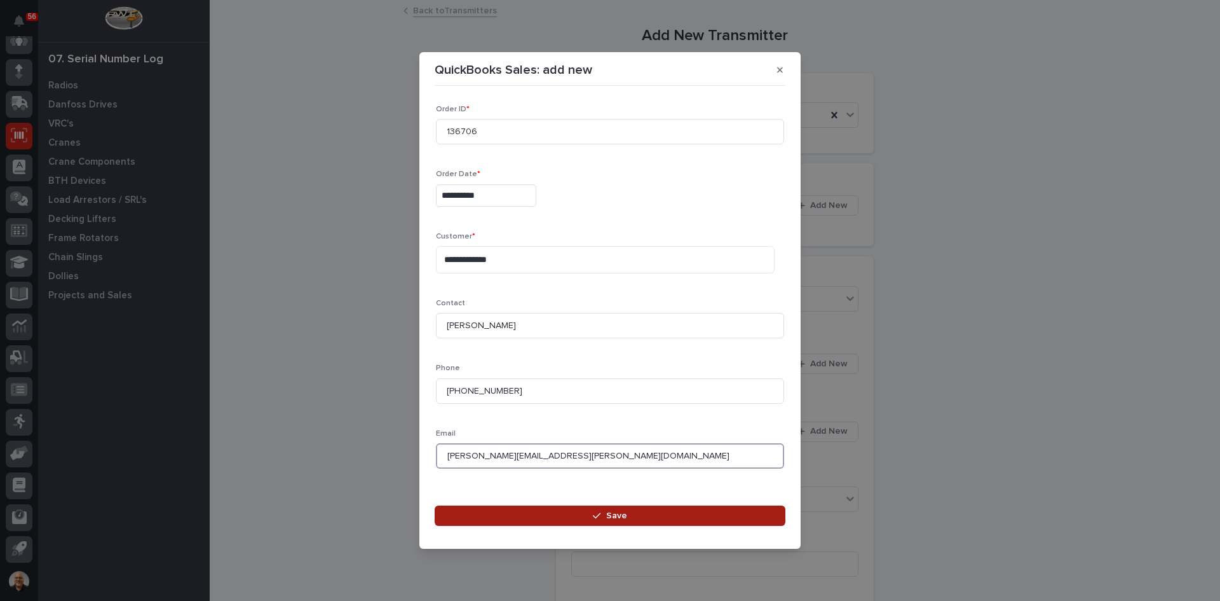
type input "[PERSON_NAME][EMAIL_ADDRESS][PERSON_NAME][DOMAIN_NAME]"
click at [621, 517] on span "Save" at bounding box center [616, 515] width 21 height 11
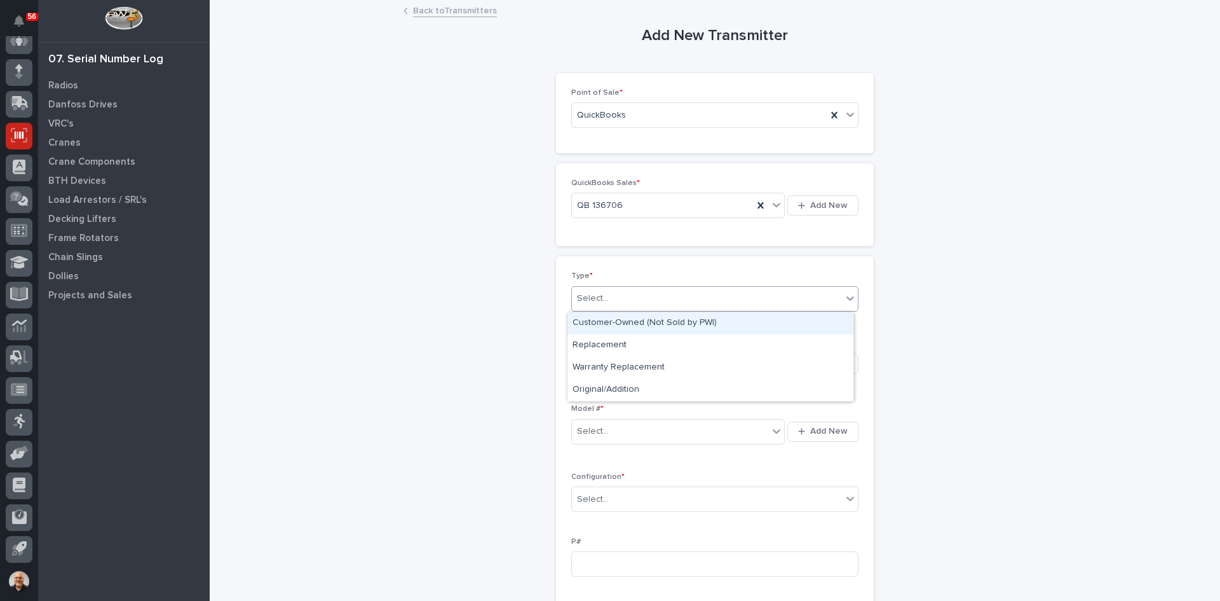
click at [621, 298] on div "Select..." at bounding box center [707, 298] width 270 height 21
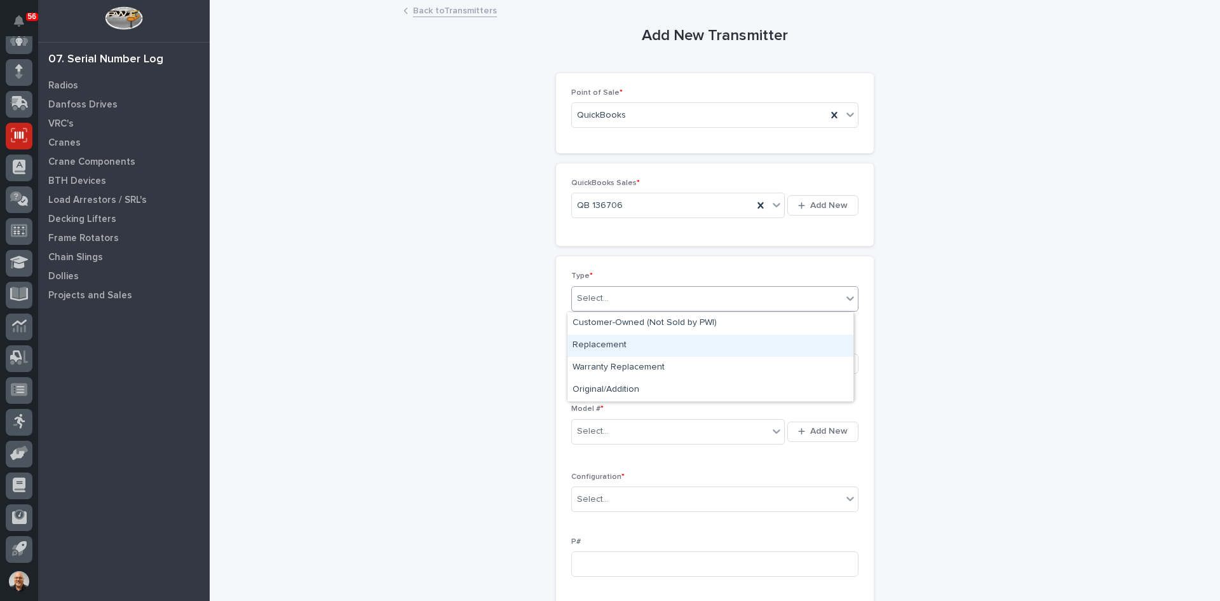
click at [610, 343] on div "Replacement" at bounding box center [711, 345] width 286 height 22
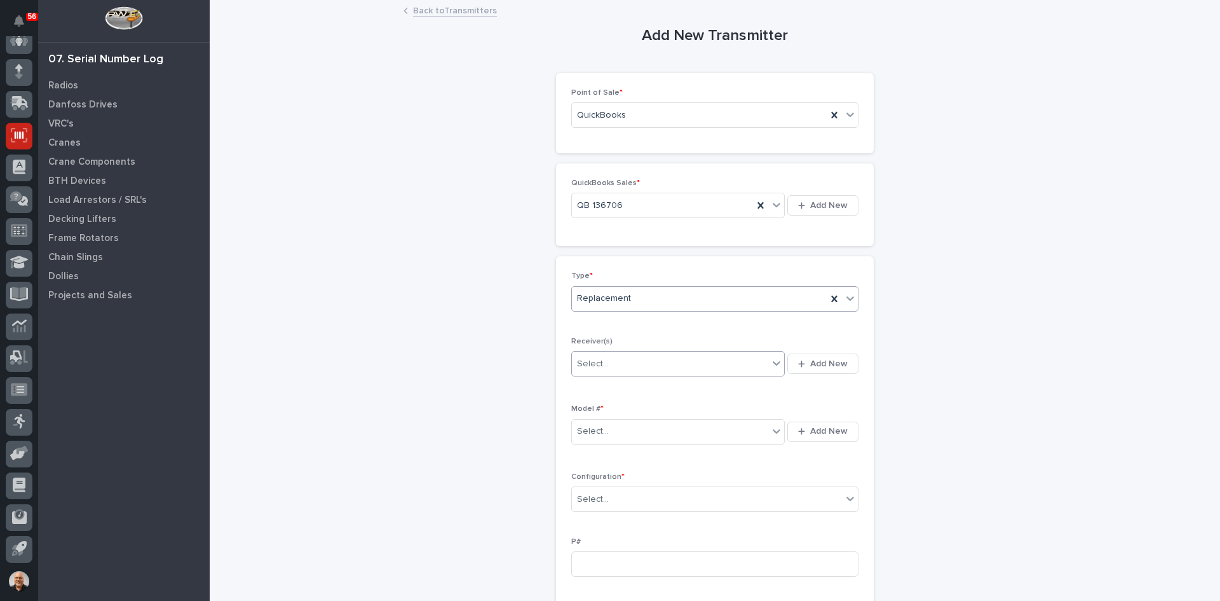
click at [611, 362] on div "Select..." at bounding box center [670, 363] width 196 height 21
type input "********"
click at [817, 363] on span "Add New" at bounding box center [829, 363] width 38 height 11
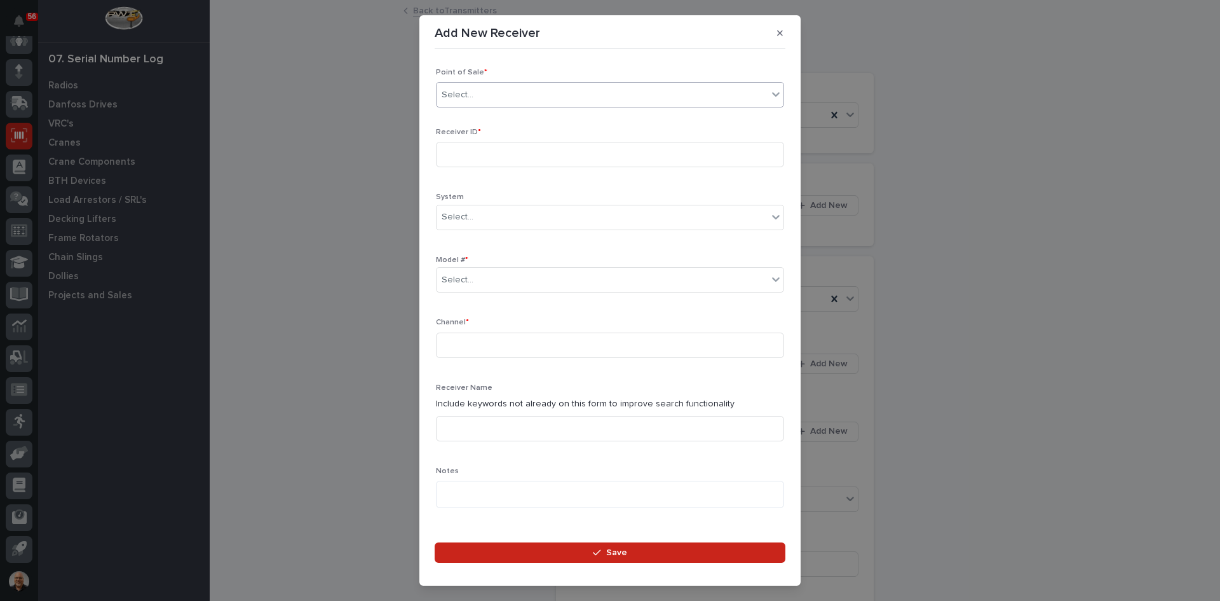
click at [482, 97] on div "Select..." at bounding box center [602, 95] width 331 height 21
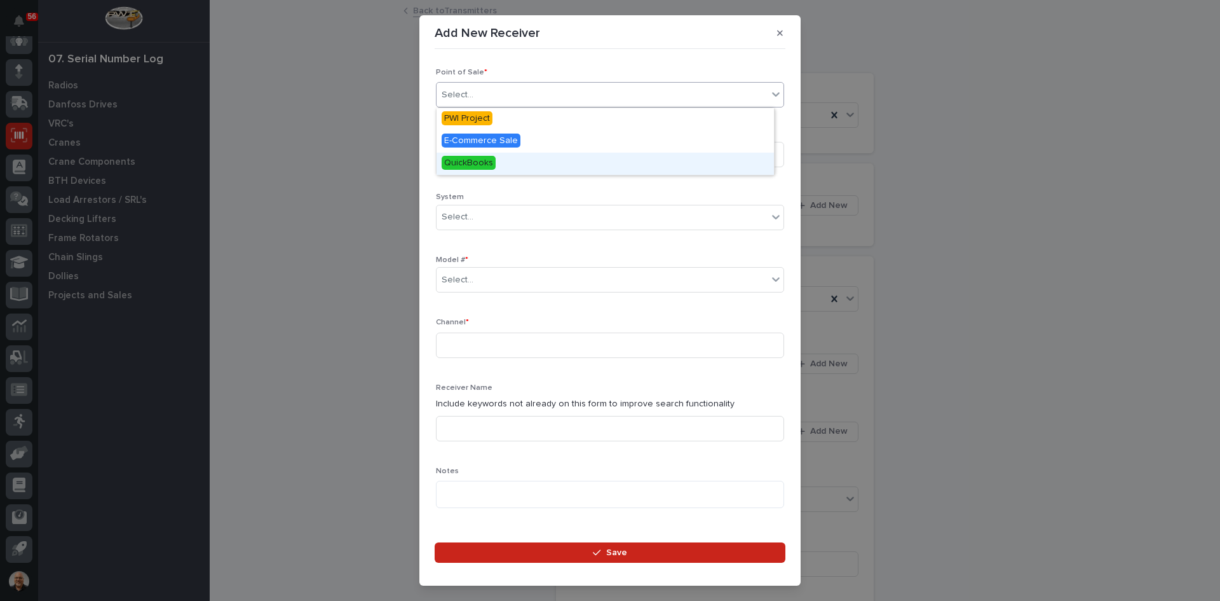
click at [472, 160] on span "QuickBooks" at bounding box center [469, 163] width 54 height 14
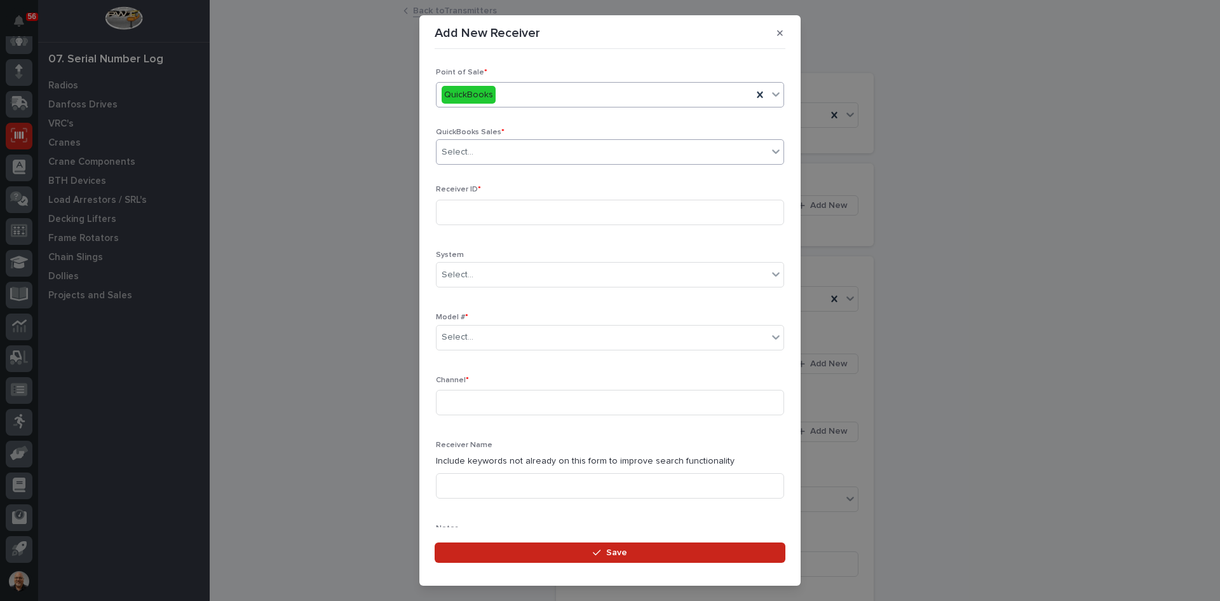
click at [487, 150] on div "Select..." at bounding box center [602, 152] width 331 height 21
type input "******"
click at [475, 172] on div "QB 136706" at bounding box center [606, 176] width 338 height 22
click at [456, 216] on input at bounding box center [610, 212] width 348 height 25
type input "901002E5"
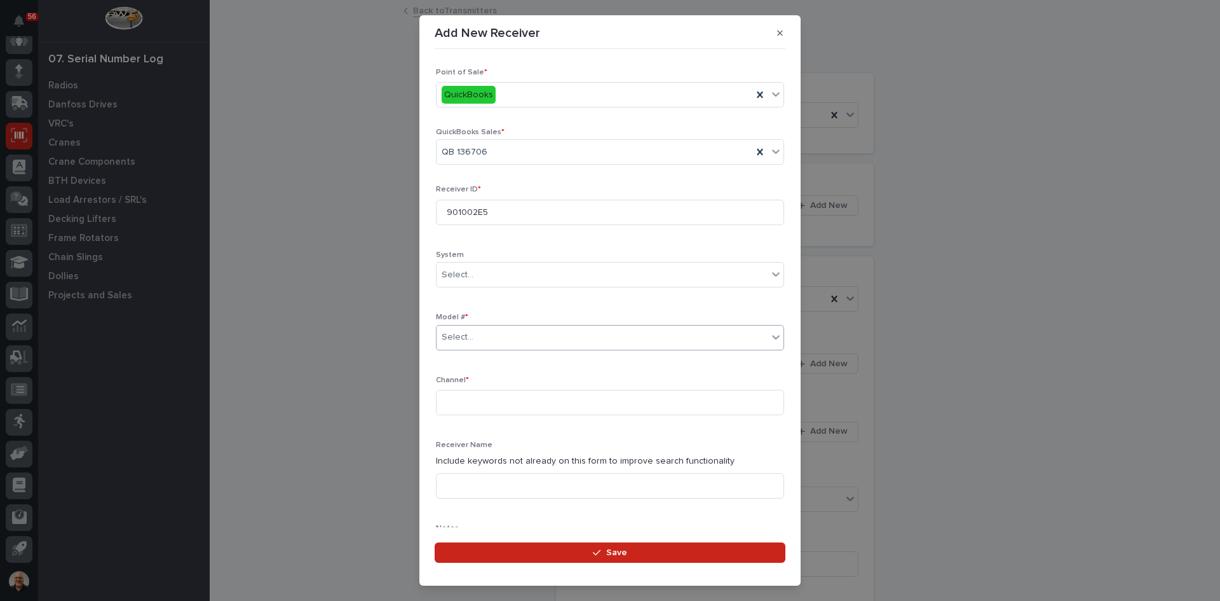
click at [480, 339] on div "Select..." at bounding box center [602, 337] width 331 height 21
type input "***"
click at [474, 360] on div "K200-Plus-RU" at bounding box center [606, 362] width 338 height 22
click at [452, 405] on input at bounding box center [610, 402] width 348 height 25
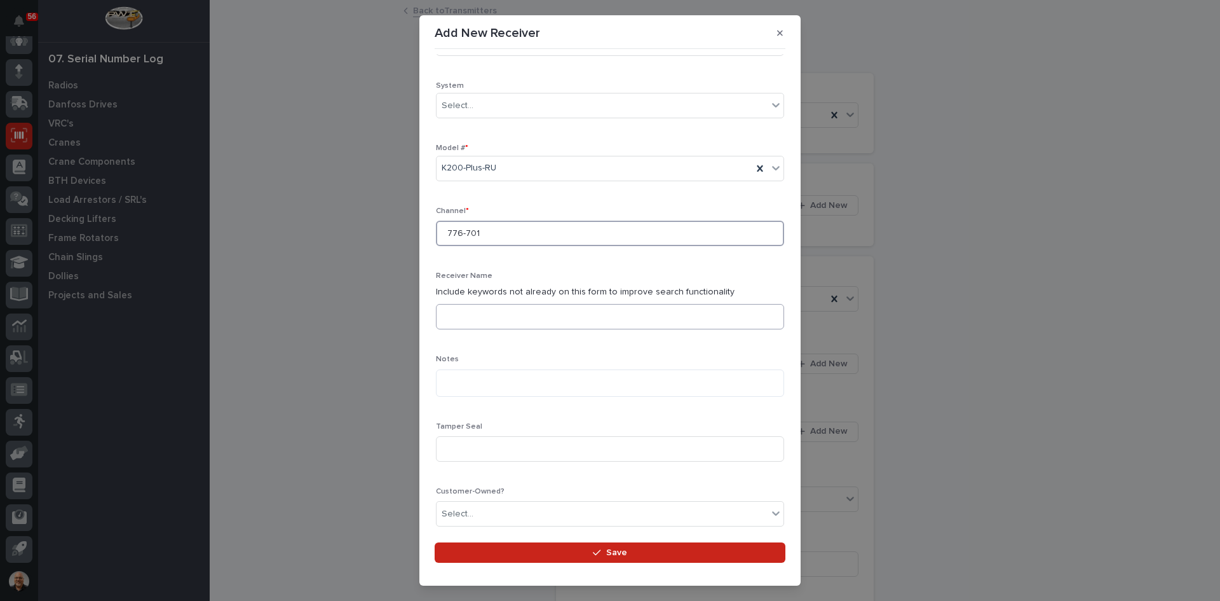
scroll to position [254, 0]
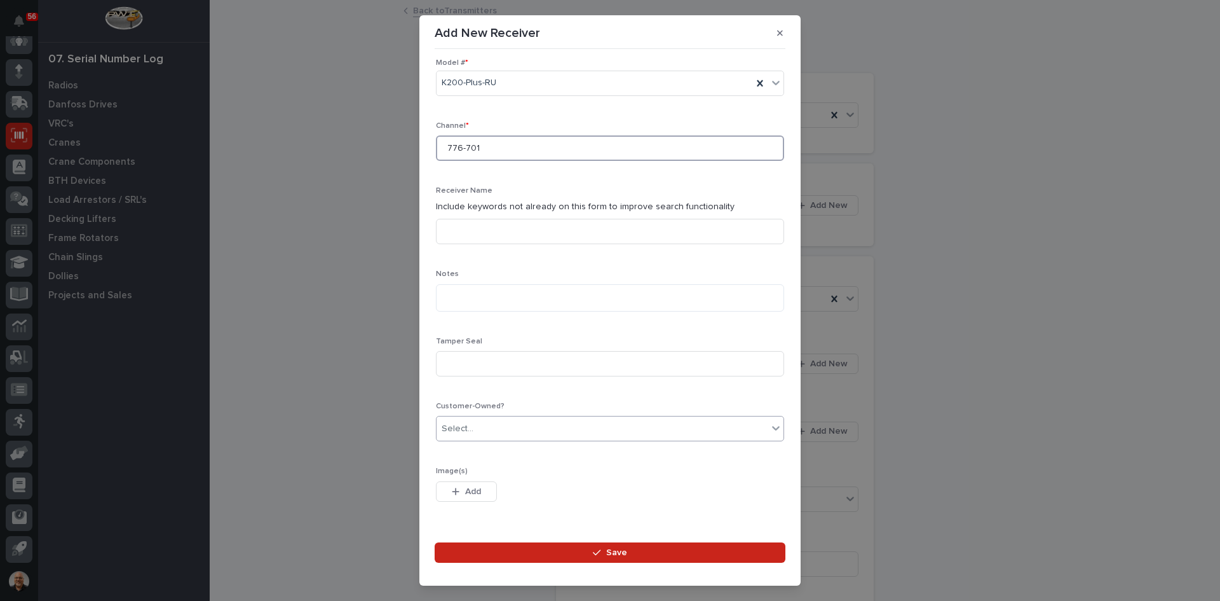
type input "776-701"
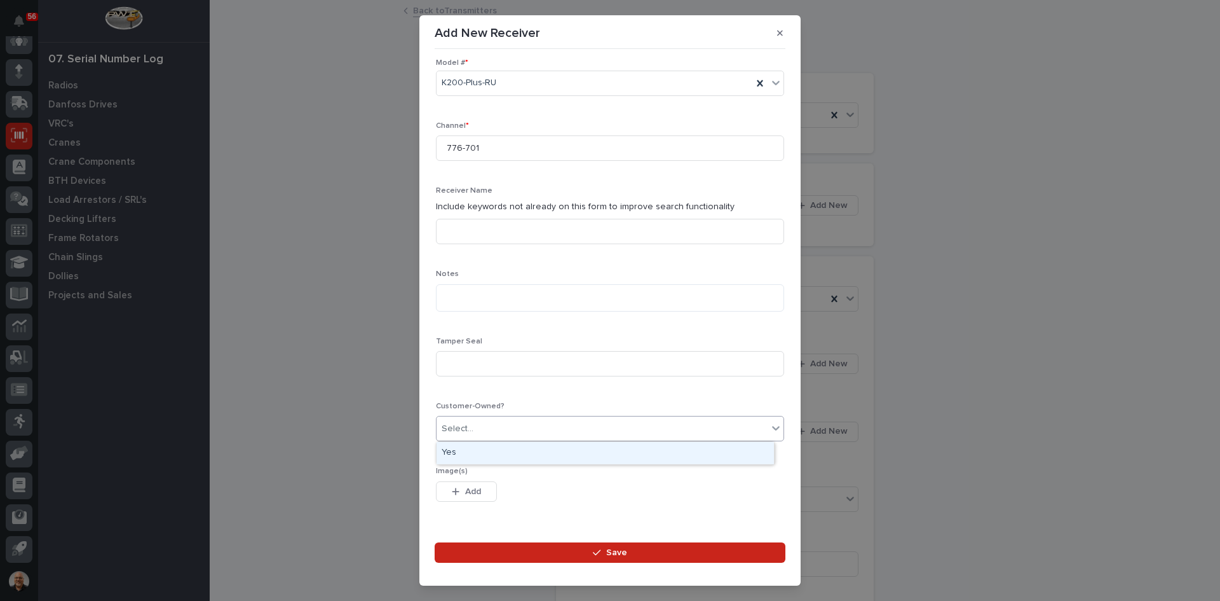
click at [477, 426] on div "Select..." at bounding box center [602, 428] width 331 height 21
click at [458, 455] on div "Yes" at bounding box center [606, 453] width 338 height 22
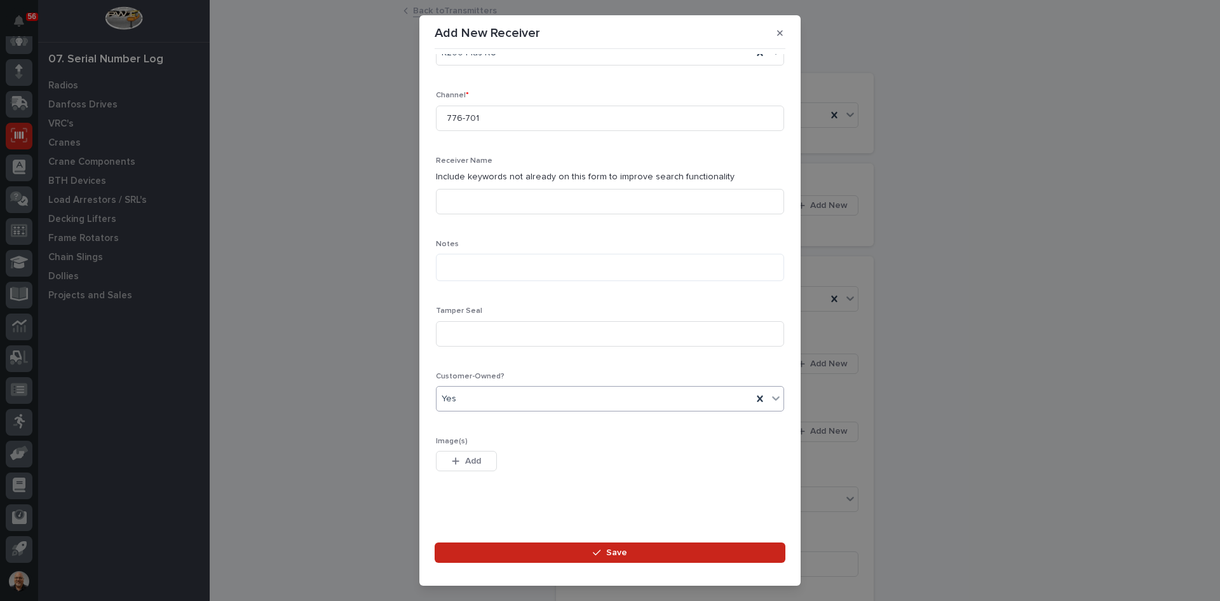
scroll to position [224, 0]
click at [622, 545] on button "Save" at bounding box center [610, 552] width 351 height 20
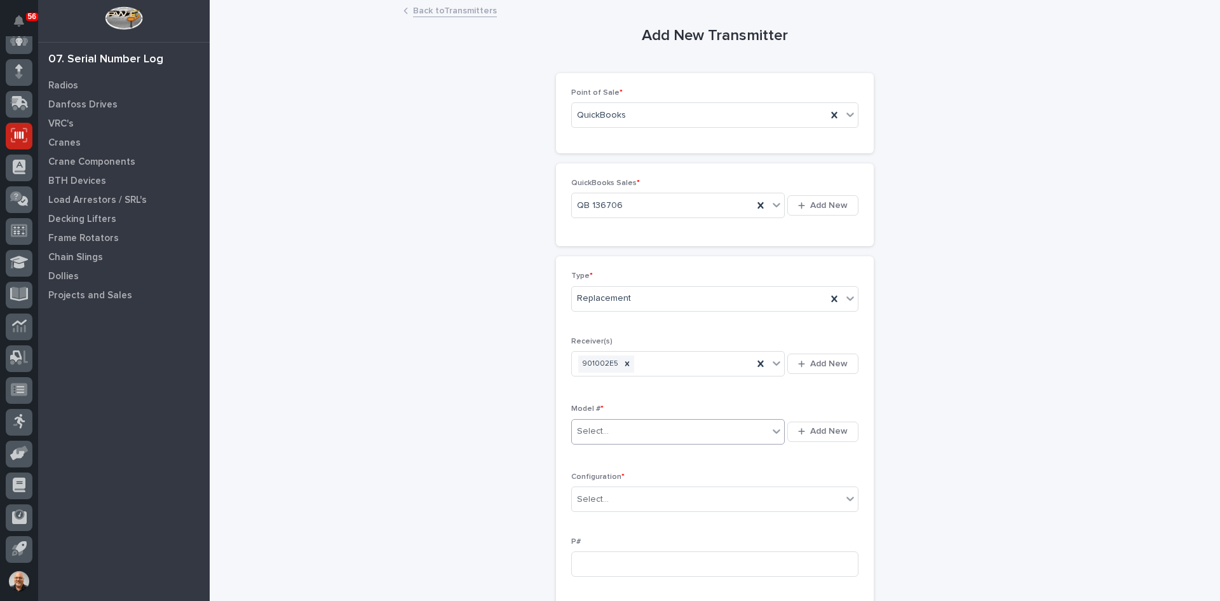
click at [610, 432] on div "Select..." at bounding box center [670, 431] width 196 height 21
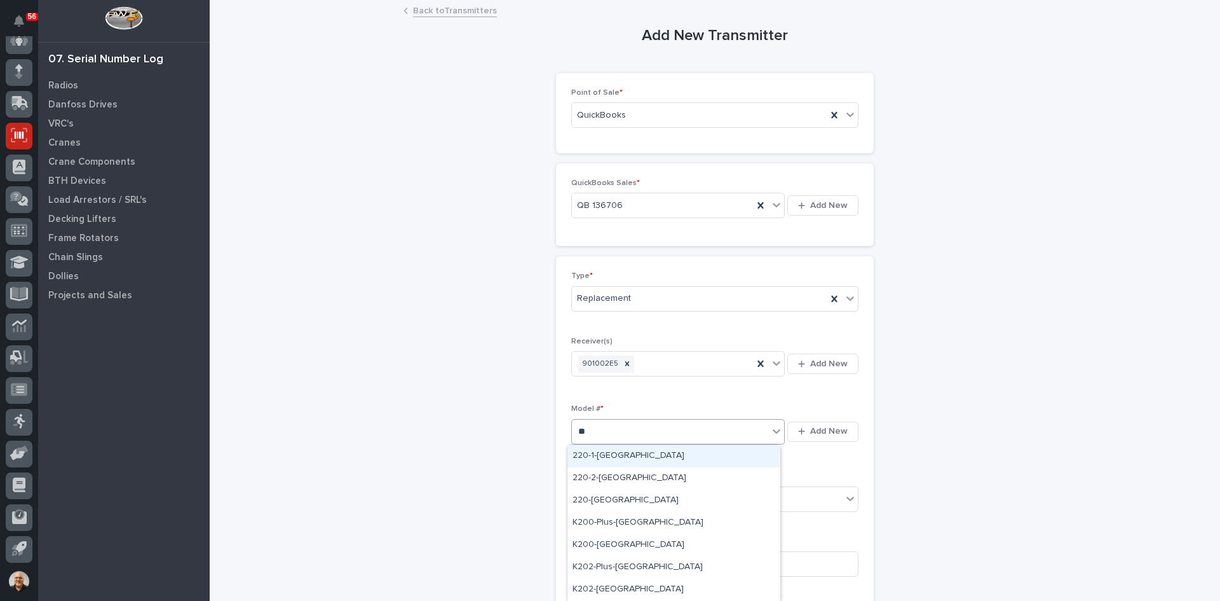
type input "***"
click at [610, 454] on div "K200-Plus-[GEOGRAPHIC_DATA]" at bounding box center [674, 456] width 213 height 22
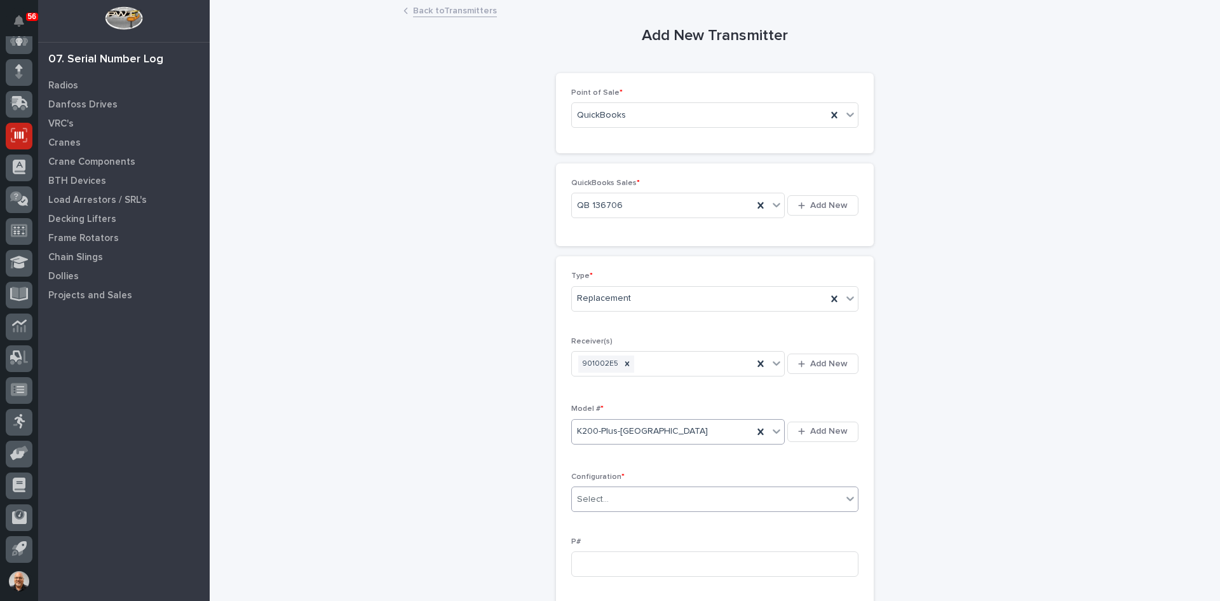
click at [609, 497] on div "Select..." at bounding box center [707, 499] width 270 height 21
click at [600, 524] on div "Standard" at bounding box center [711, 523] width 286 height 22
click at [575, 561] on input at bounding box center [714, 563] width 287 height 25
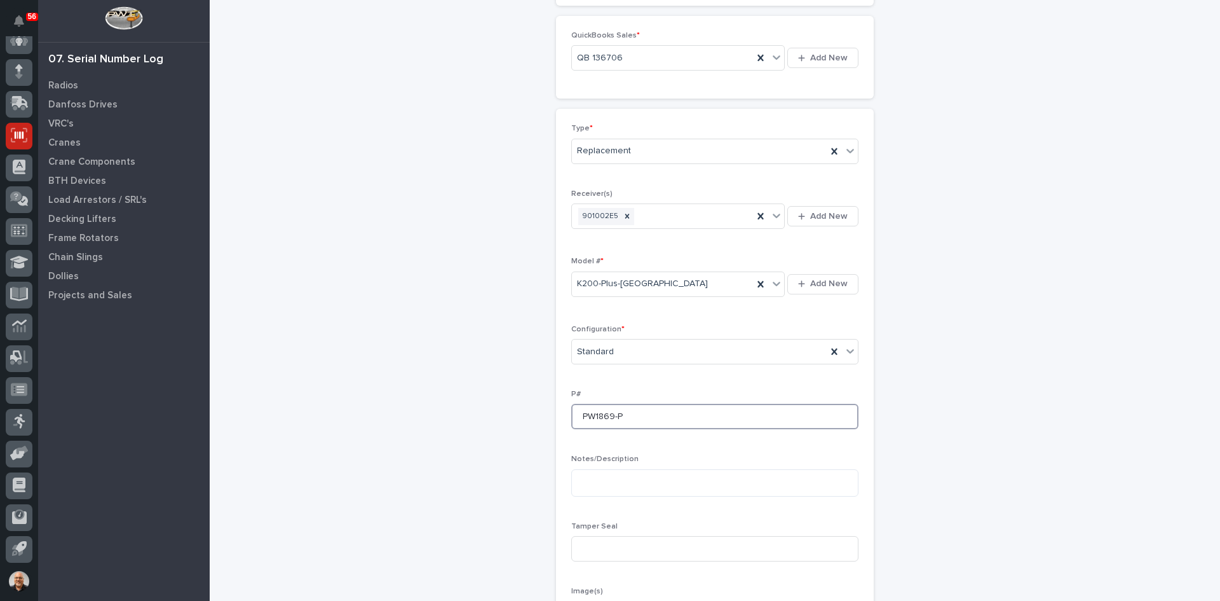
scroll to position [191, 0]
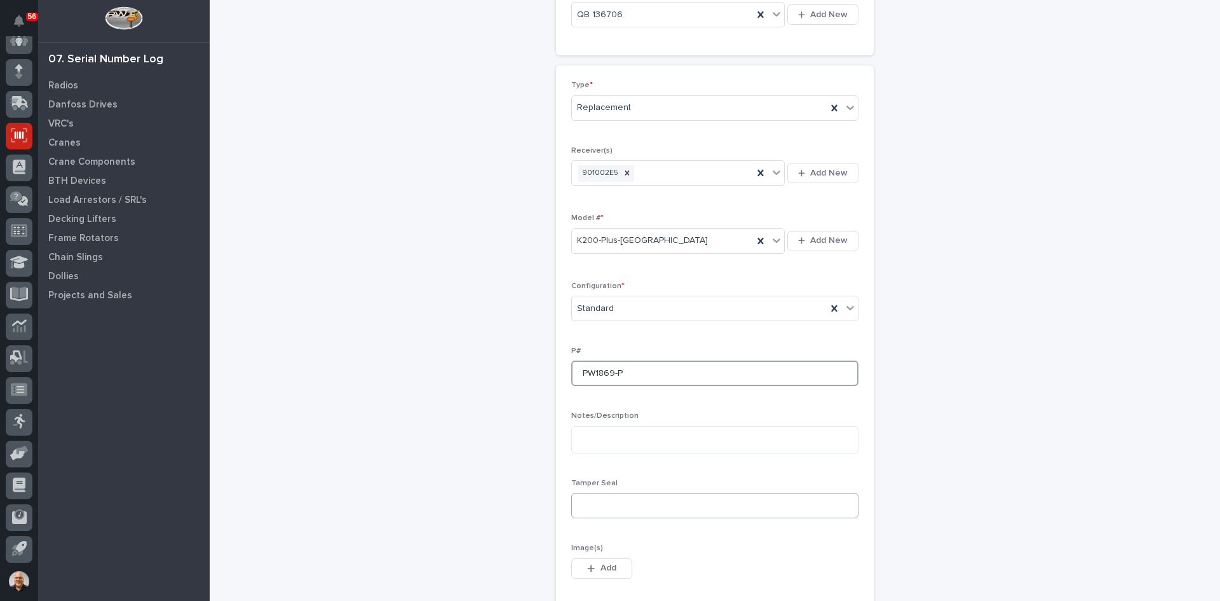
type input "PW1869-P"
click at [587, 503] on input at bounding box center [714, 505] width 287 height 25
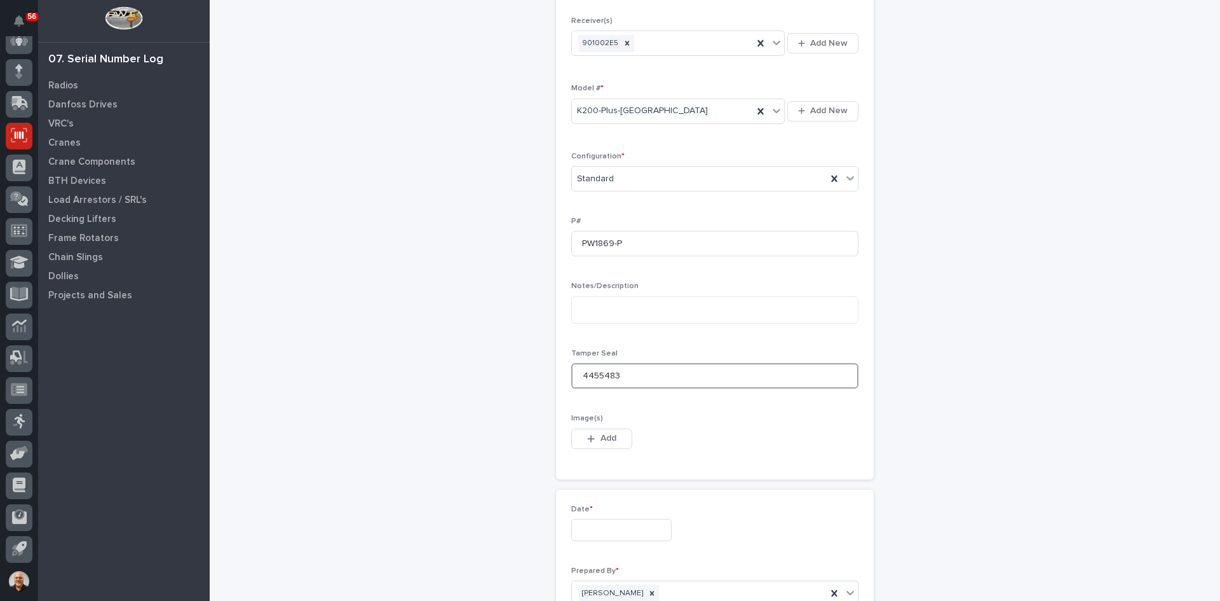
scroll to position [381, 0]
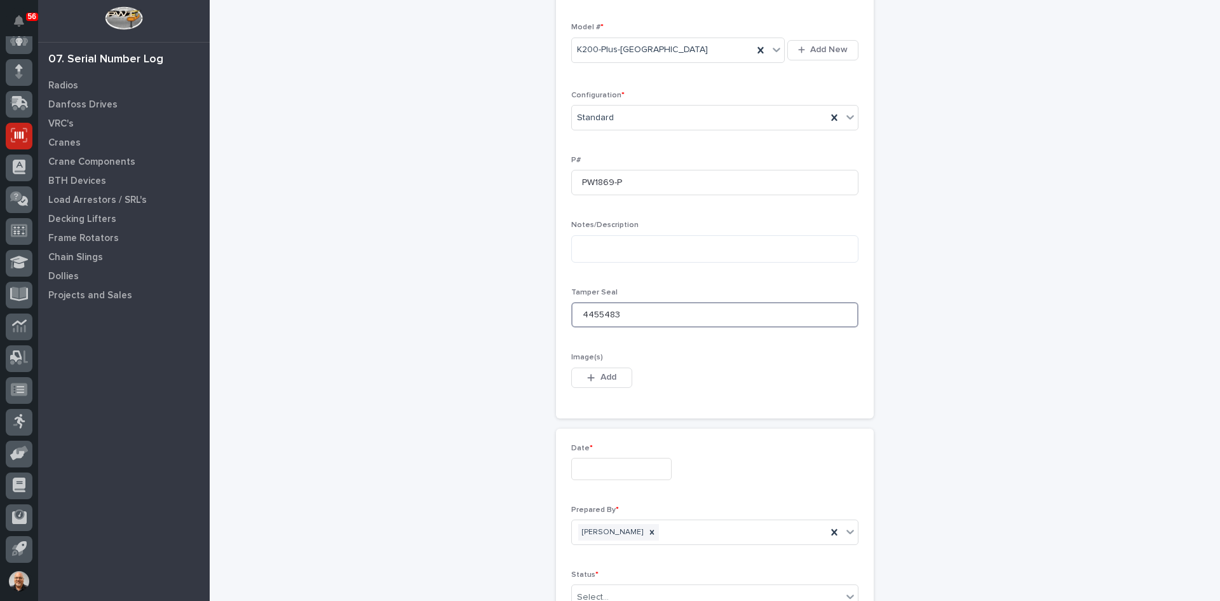
type input "4455483"
click at [601, 470] on input "text" at bounding box center [621, 469] width 100 height 22
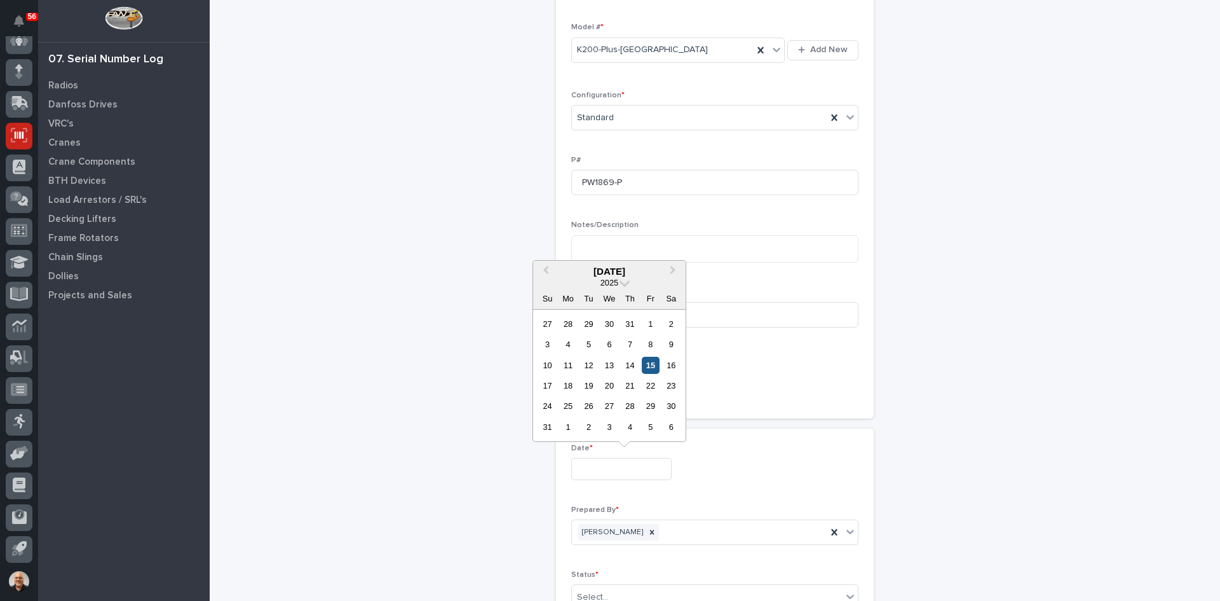
click at [650, 364] on div "15" at bounding box center [650, 365] width 17 height 17
type input "**********"
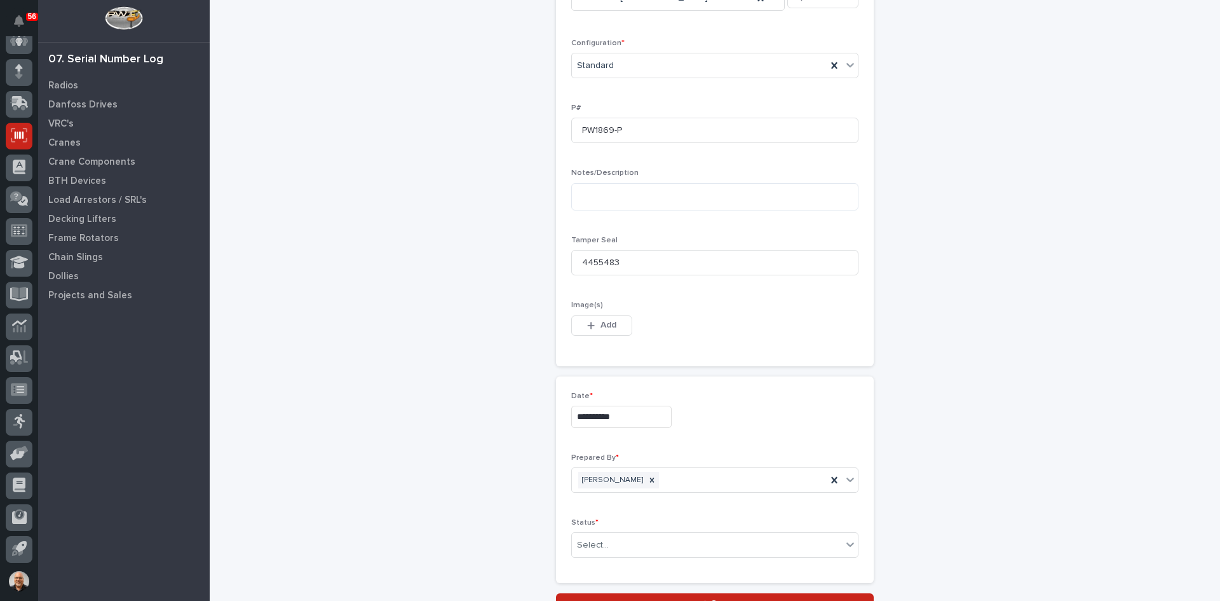
scroll to position [508, 0]
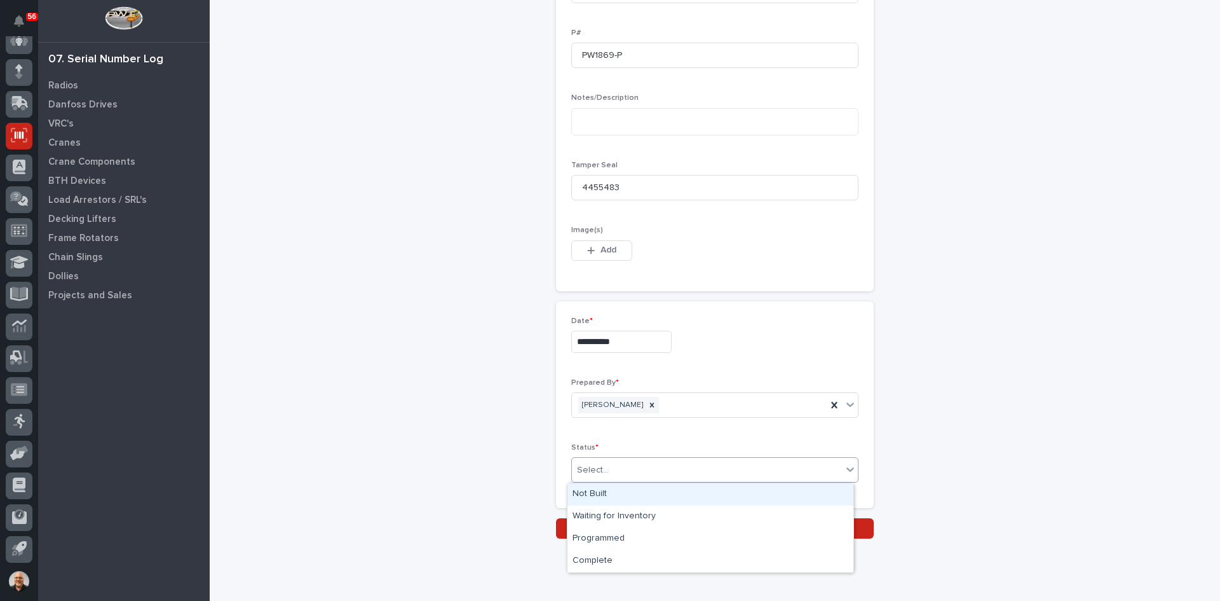
click at [606, 460] on div "Select..." at bounding box center [707, 470] width 270 height 21
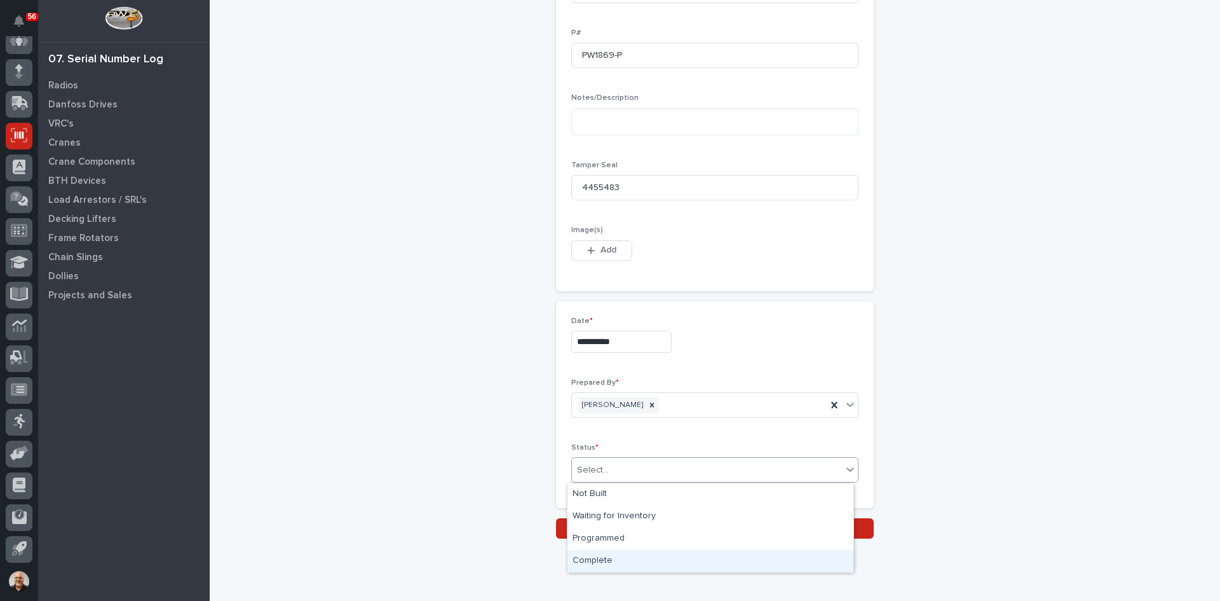
click at [606, 555] on div "Complete" at bounding box center [711, 561] width 286 height 22
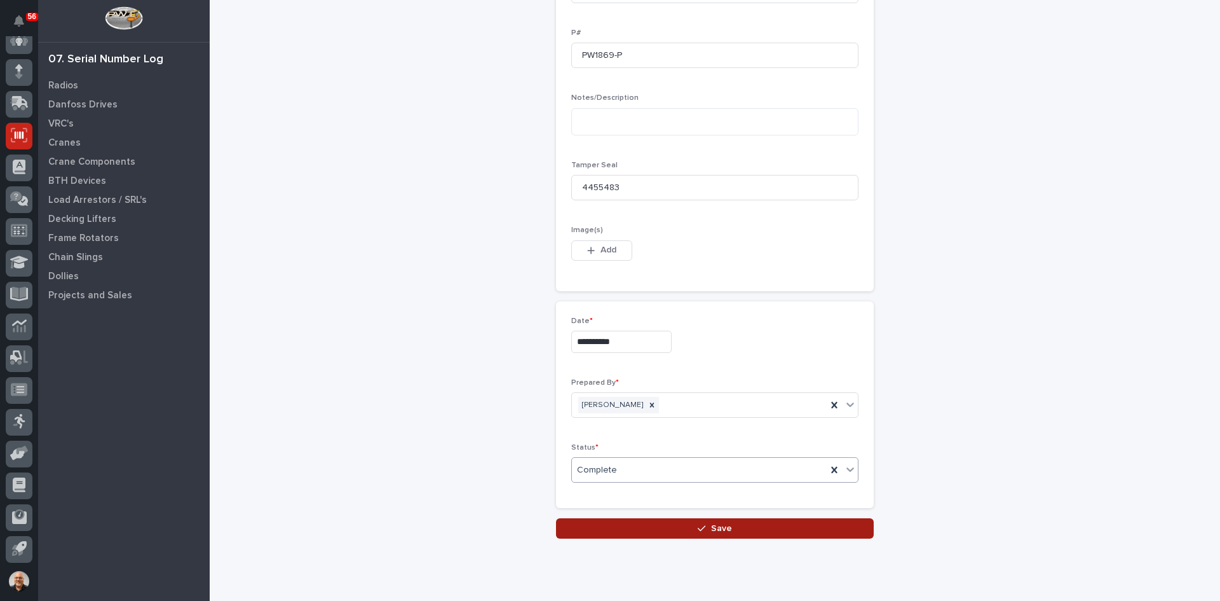
click at [715, 531] on span "Save" at bounding box center [721, 527] width 21 height 11
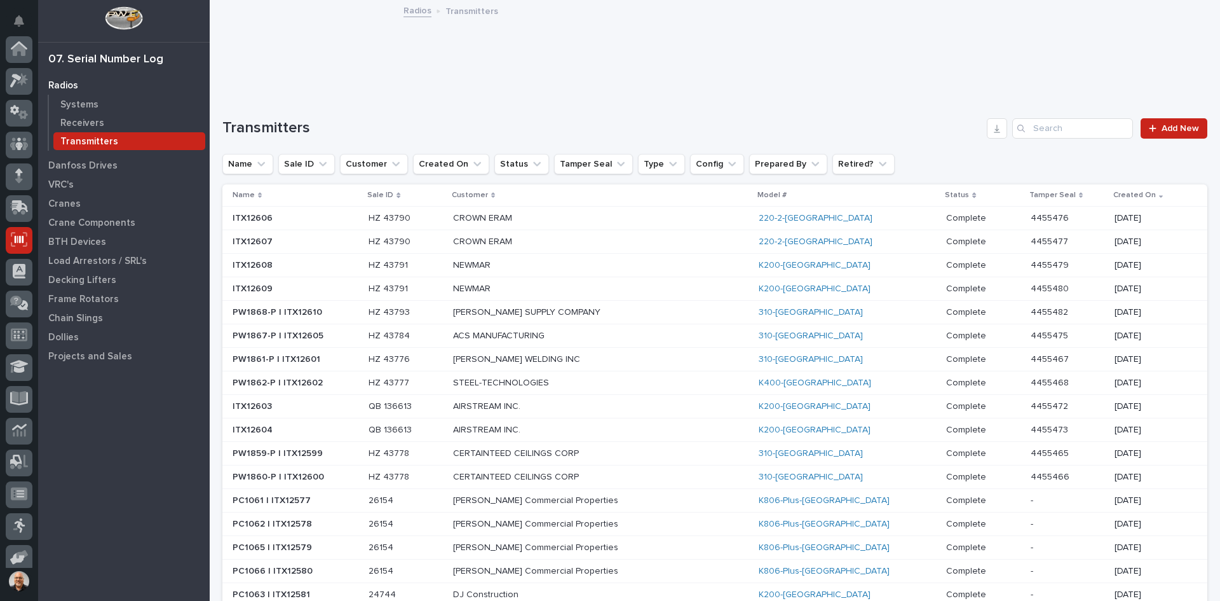
scroll to position [104, 0]
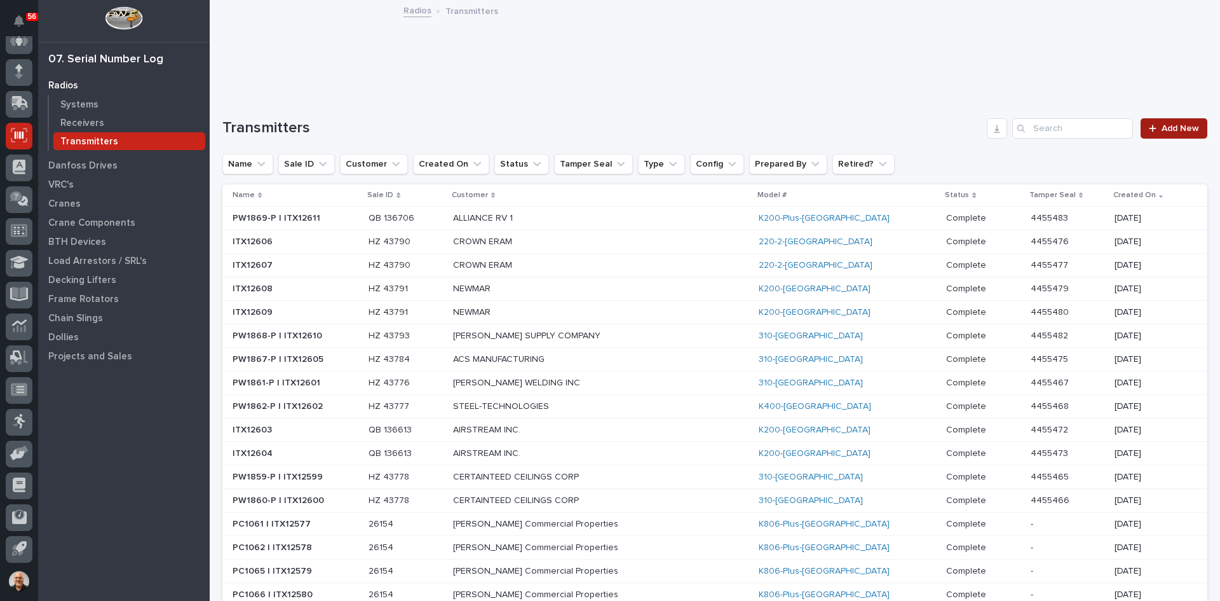
click at [1171, 129] on span "Add New" at bounding box center [1181, 128] width 38 height 9
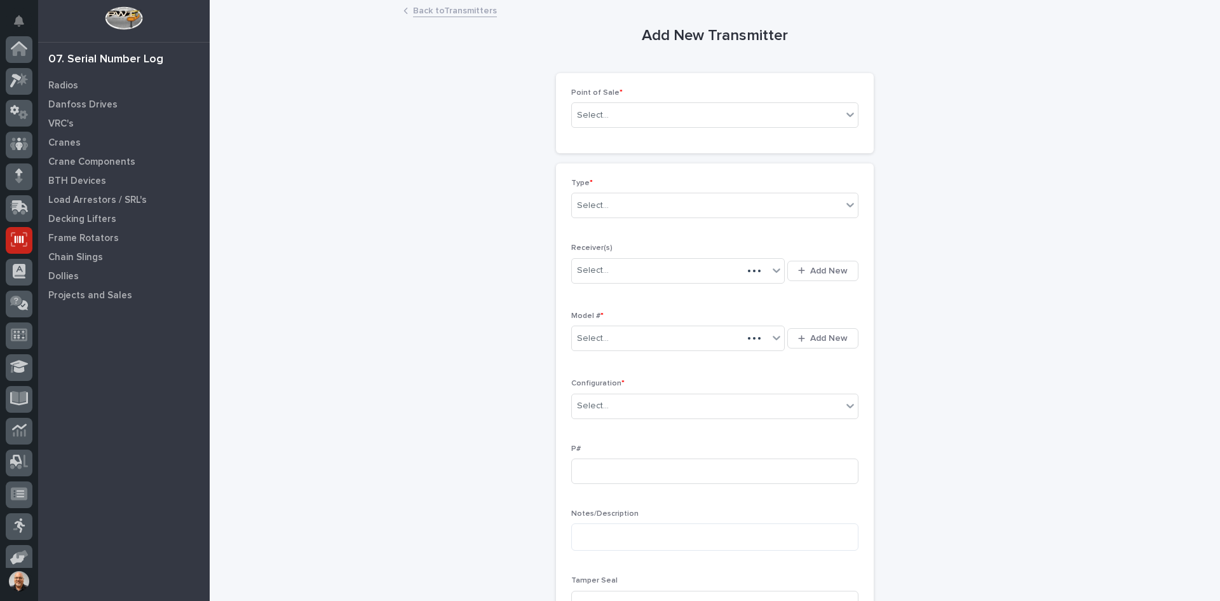
scroll to position [104, 0]
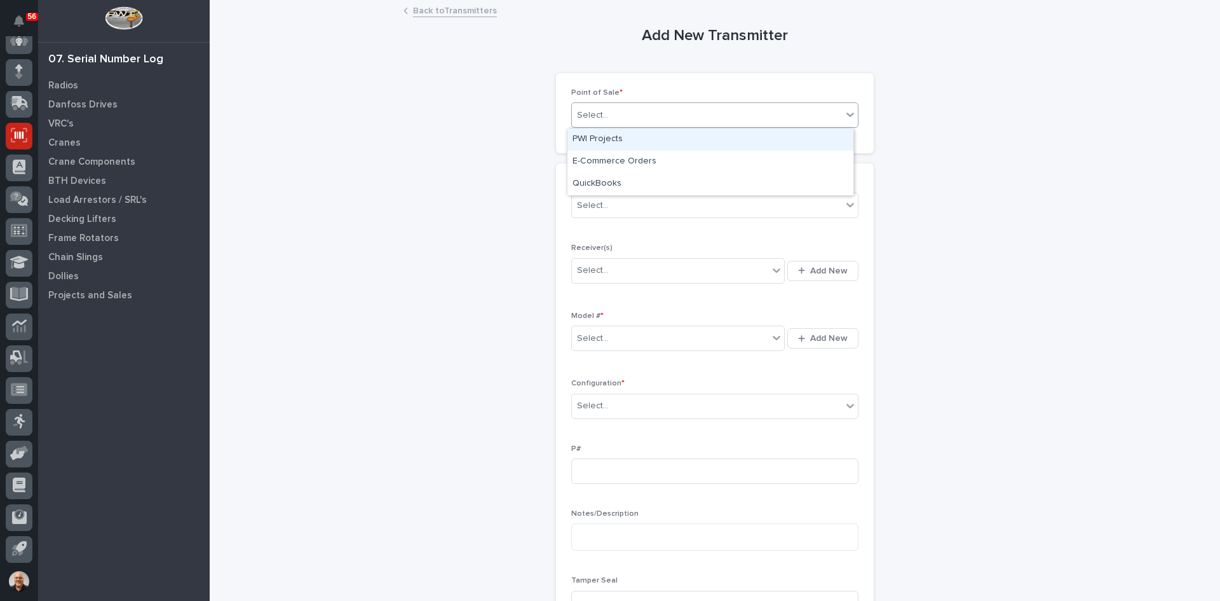
click at [624, 116] on div "Select..." at bounding box center [707, 115] width 270 height 21
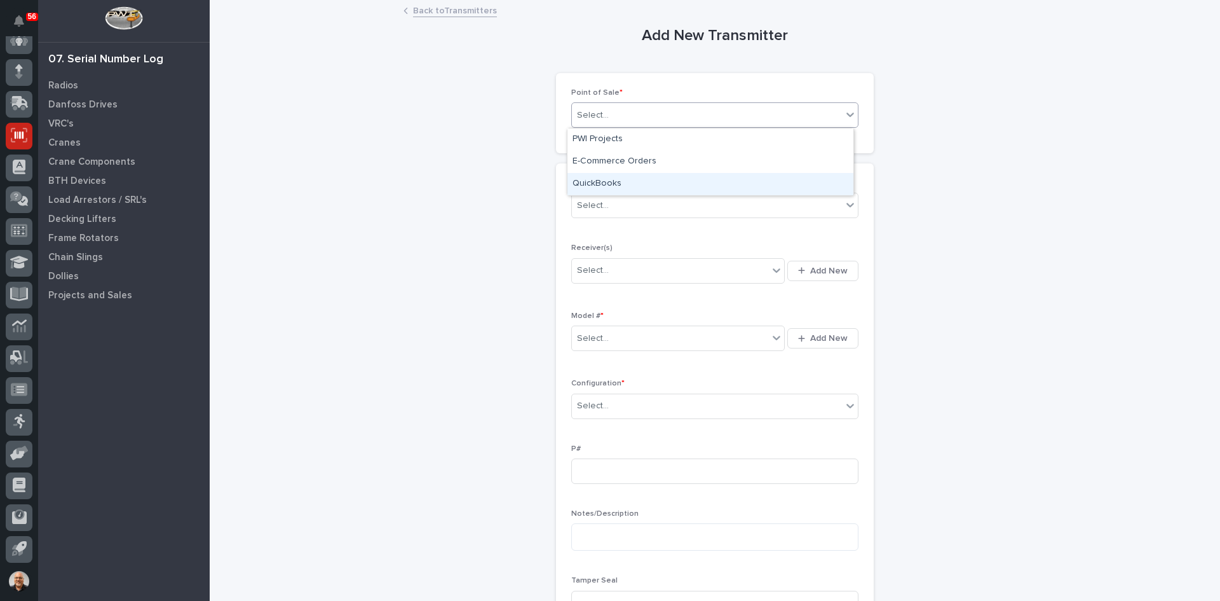
click at [596, 182] on div "QuickBooks" at bounding box center [711, 184] width 286 height 22
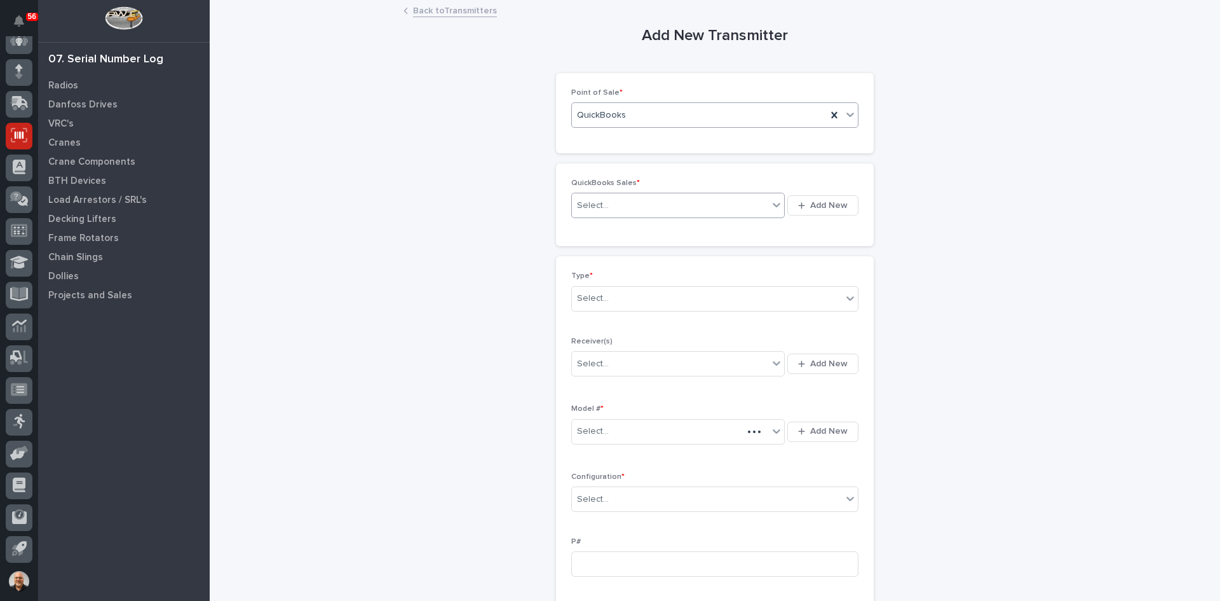
click at [620, 206] on div "Select..." at bounding box center [670, 205] width 196 height 21
type input "******"
click at [612, 229] on div "QB 136706" at bounding box center [674, 230] width 213 height 22
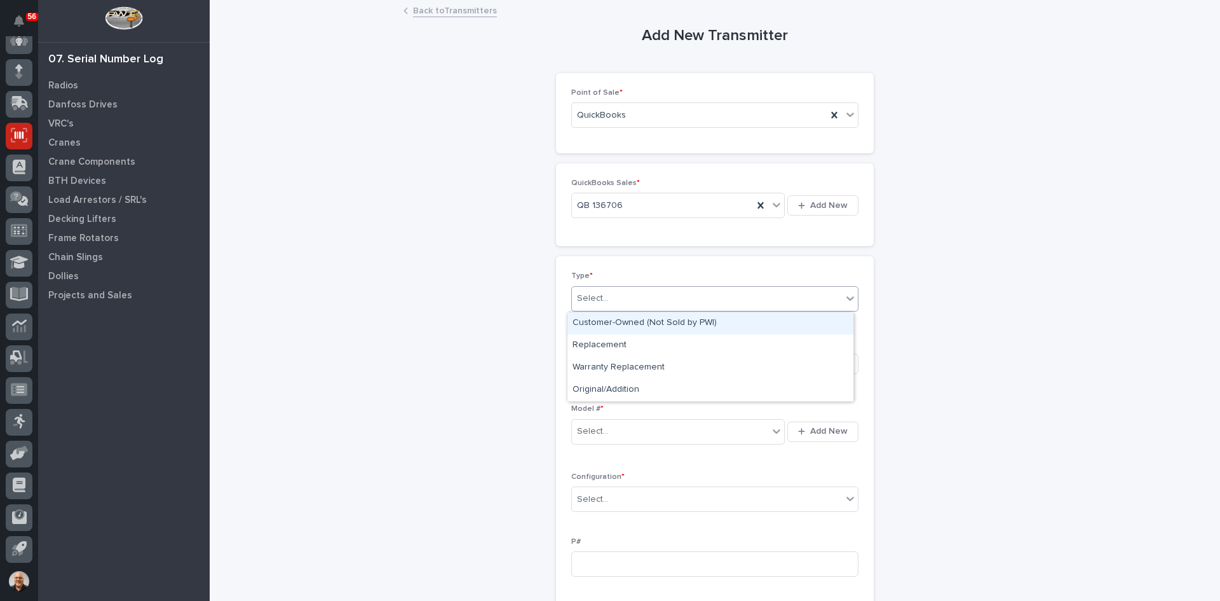
click at [615, 296] on div "Select..." at bounding box center [707, 298] width 270 height 21
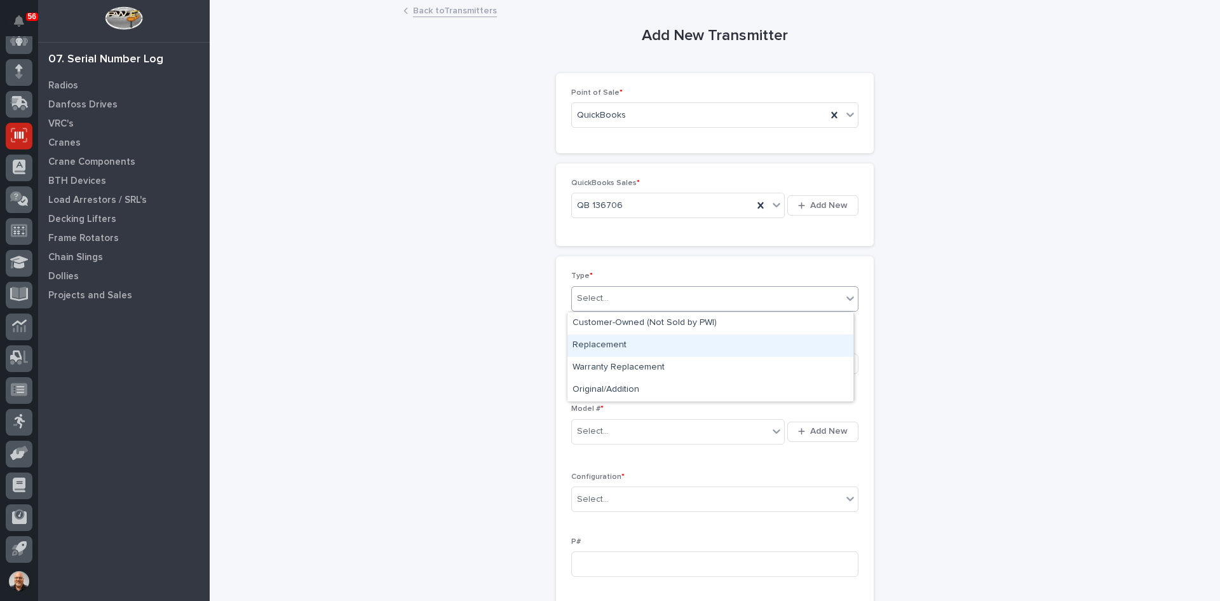
click at [607, 341] on div "Replacement" at bounding box center [711, 345] width 286 height 22
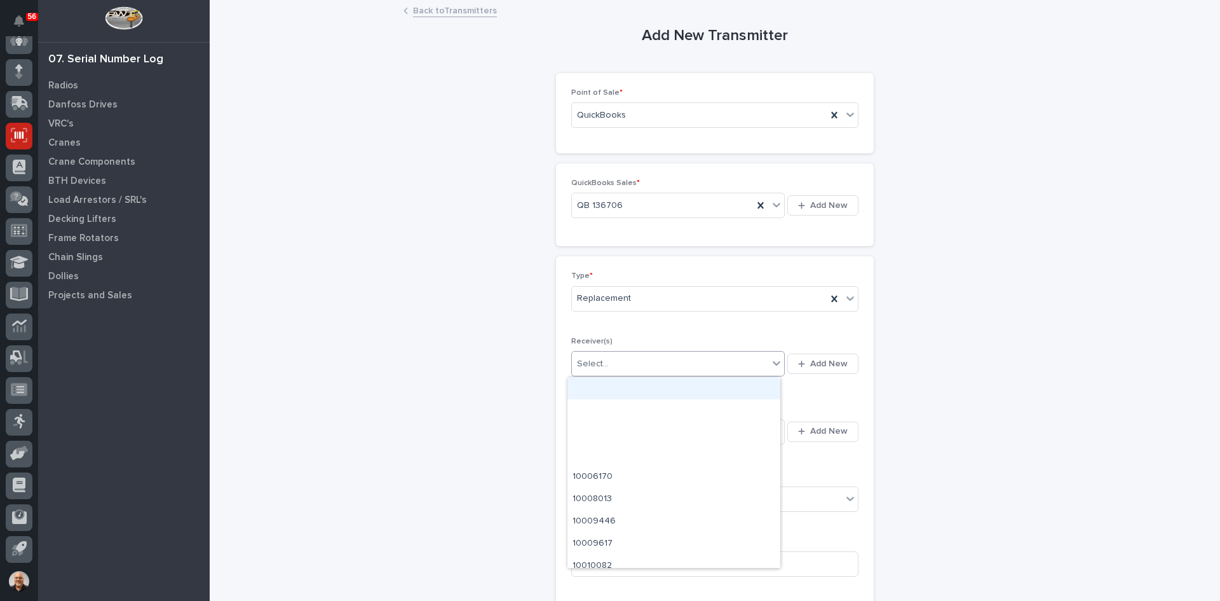
click at [609, 363] on div "Select..." at bounding box center [670, 363] width 196 height 21
type input "********"
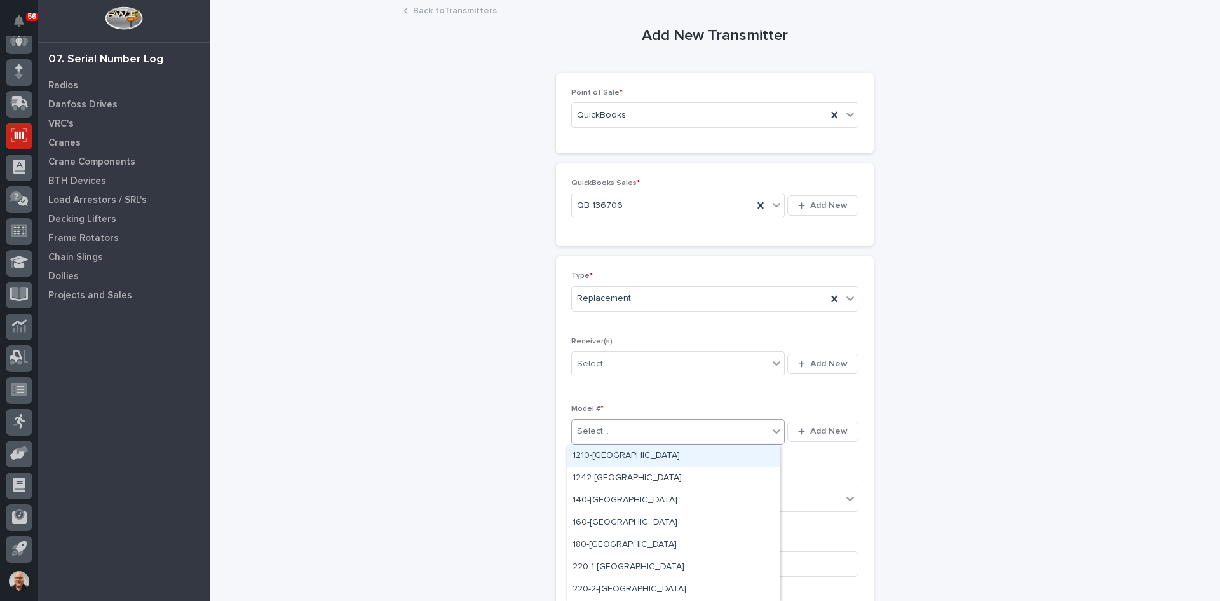
click at [611, 434] on div "Select..." at bounding box center [670, 431] width 196 height 21
type input "***"
click at [601, 454] on div "K200-Plus-[GEOGRAPHIC_DATA]" at bounding box center [674, 456] width 213 height 22
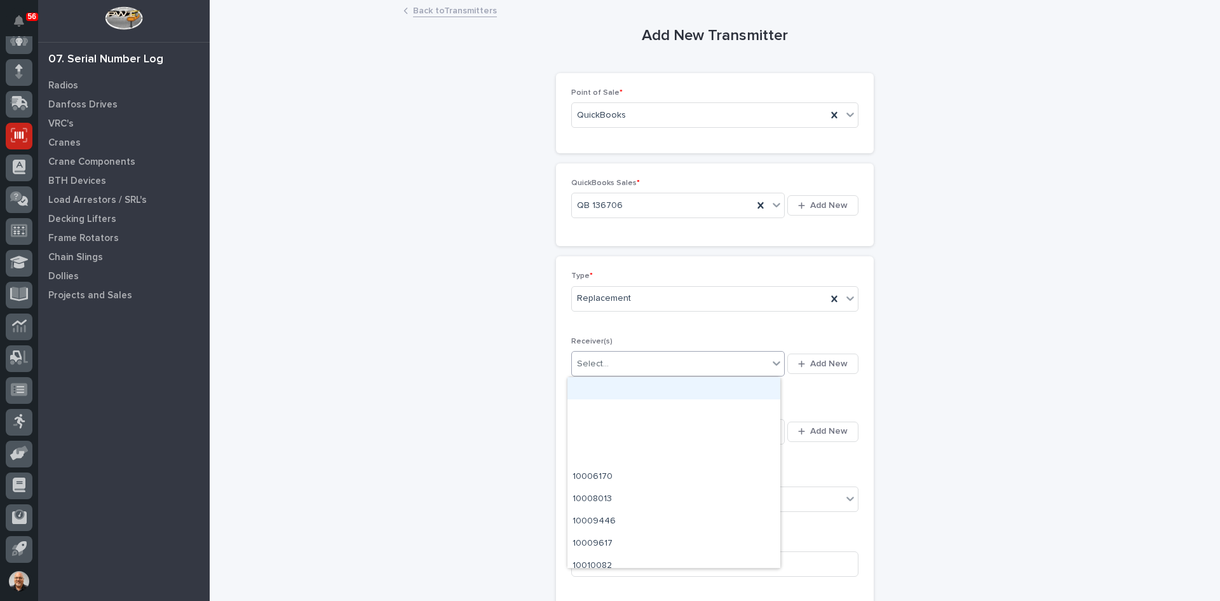
click at [617, 364] on div "Select..." at bounding box center [670, 363] width 196 height 21
type input "*"
click at [828, 392] on div "Type * Replacement Receiver(s) Select... Add New Model # * K200-Plus-TX Add New…" at bounding box center [714, 527] width 287 height 512
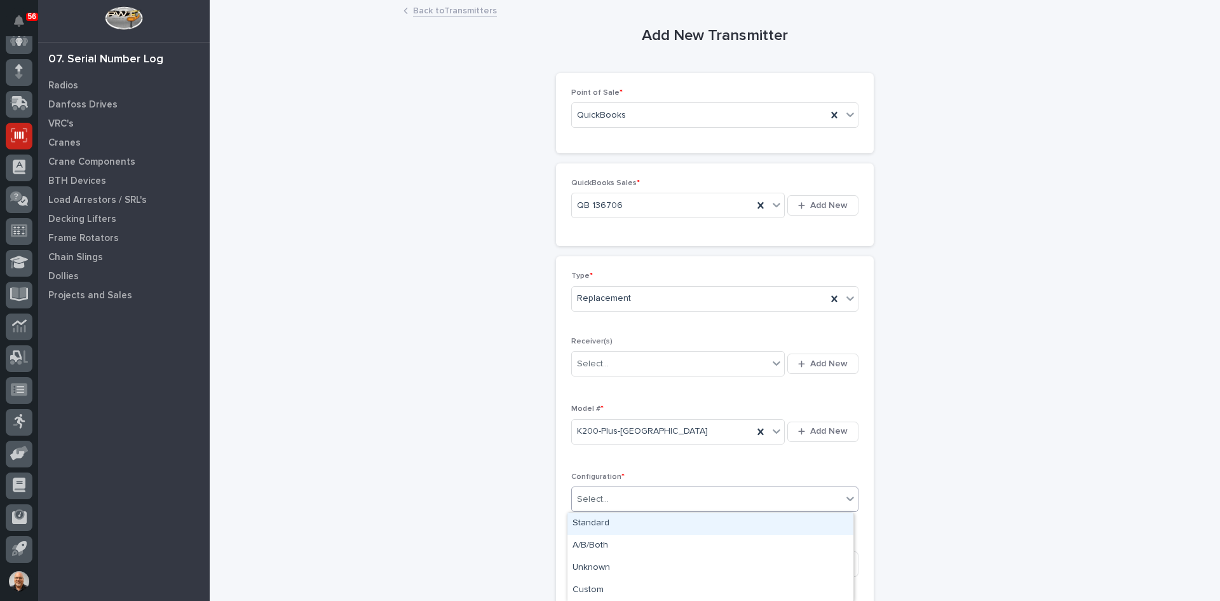
click at [619, 502] on div "Select..." at bounding box center [707, 499] width 270 height 21
click at [597, 522] on div "Standard" at bounding box center [711, 523] width 286 height 22
click at [586, 564] on input at bounding box center [714, 563] width 287 height 25
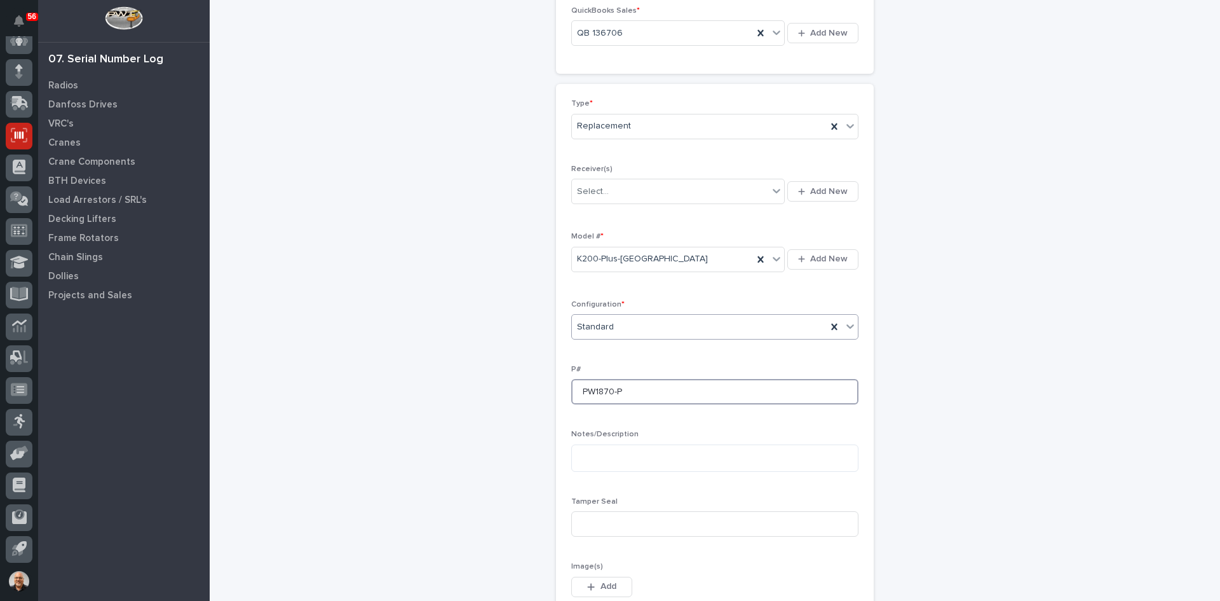
scroll to position [191, 0]
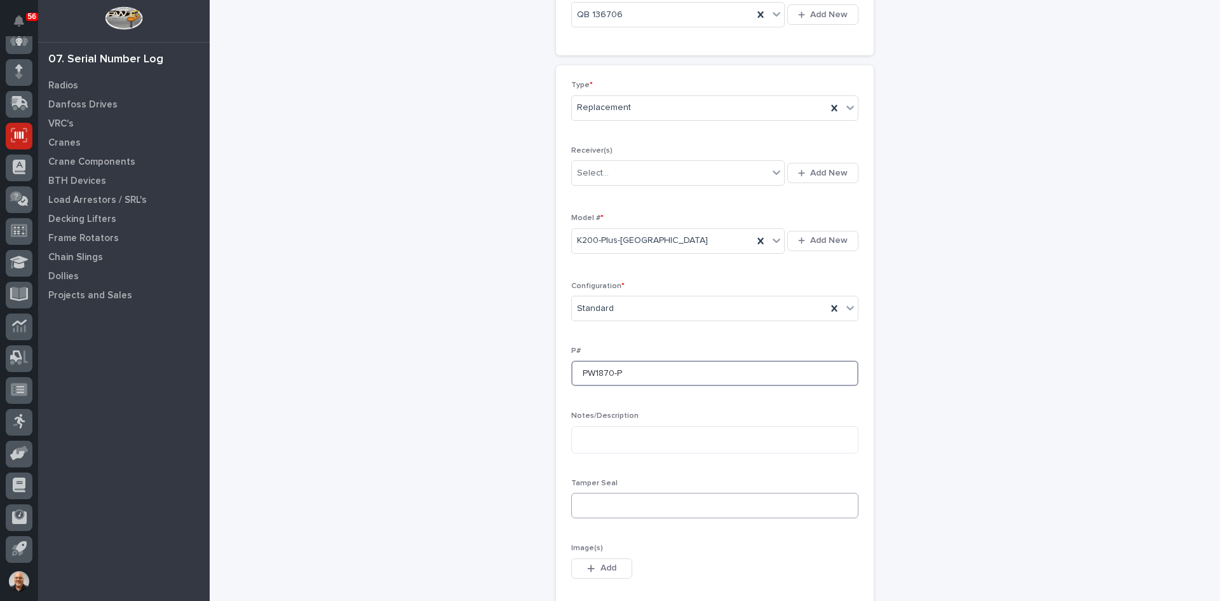
type input "PW1870-P"
click at [593, 504] on input at bounding box center [714, 505] width 287 height 25
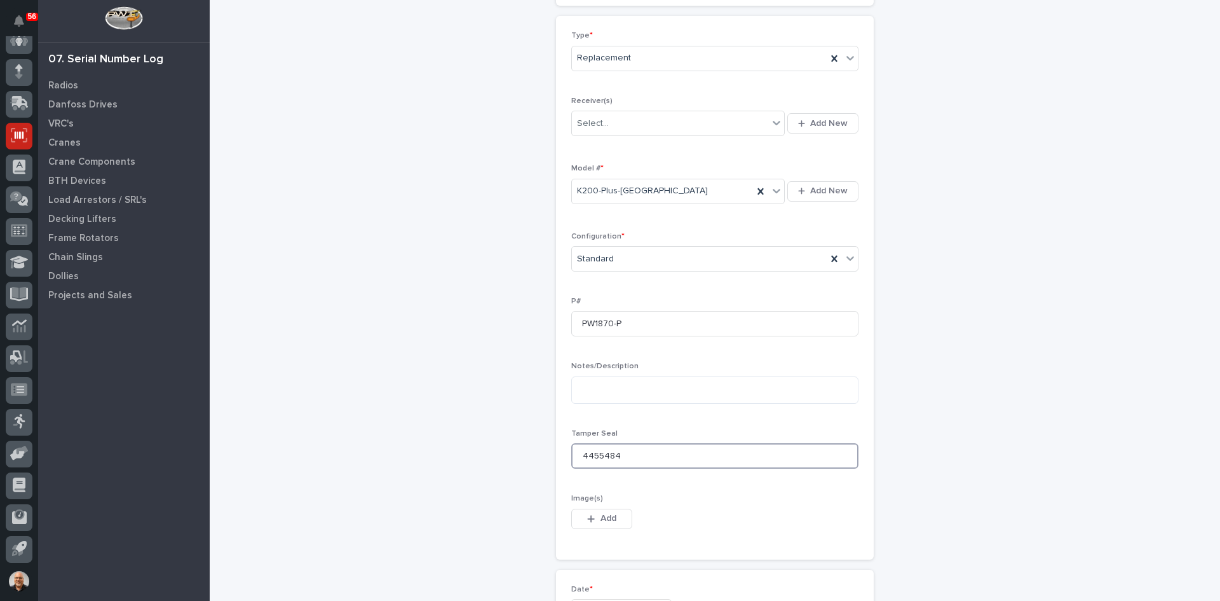
scroll to position [445, 0]
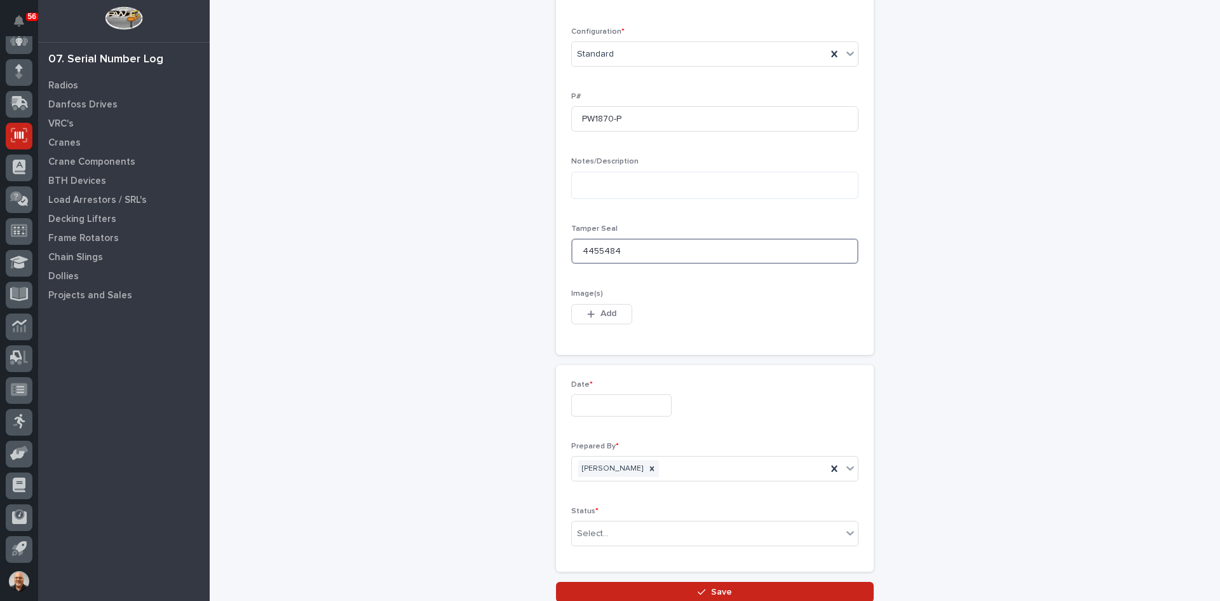
type input "4455484"
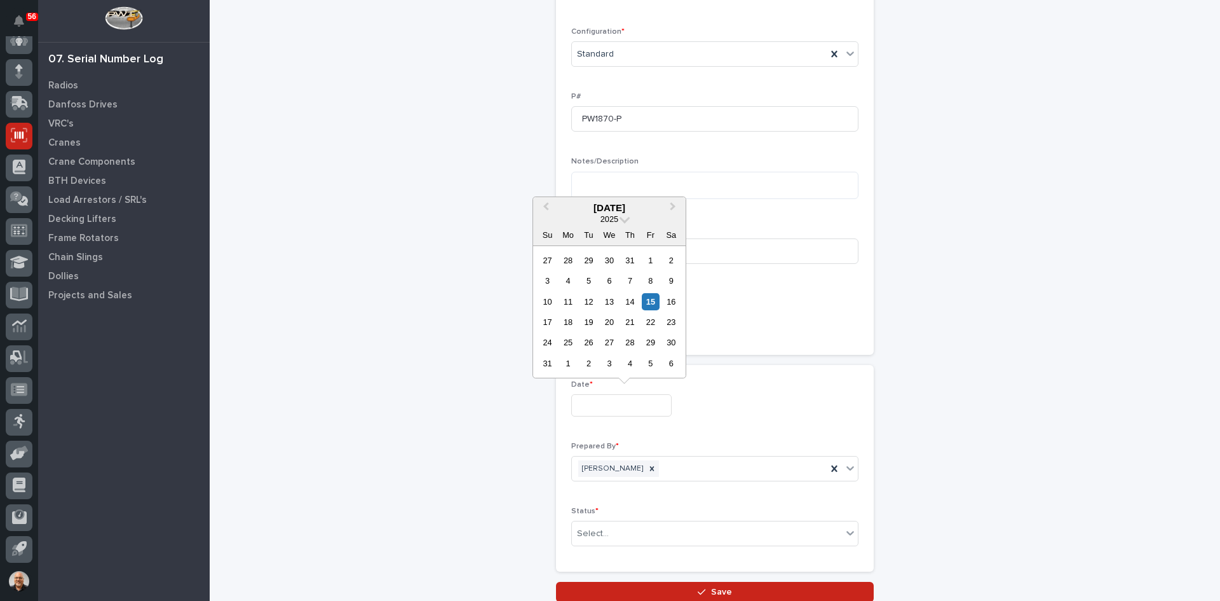
click at [588, 405] on input "text" at bounding box center [621, 405] width 100 height 22
click at [650, 299] on div "15" at bounding box center [650, 301] width 17 height 17
type input "**********"
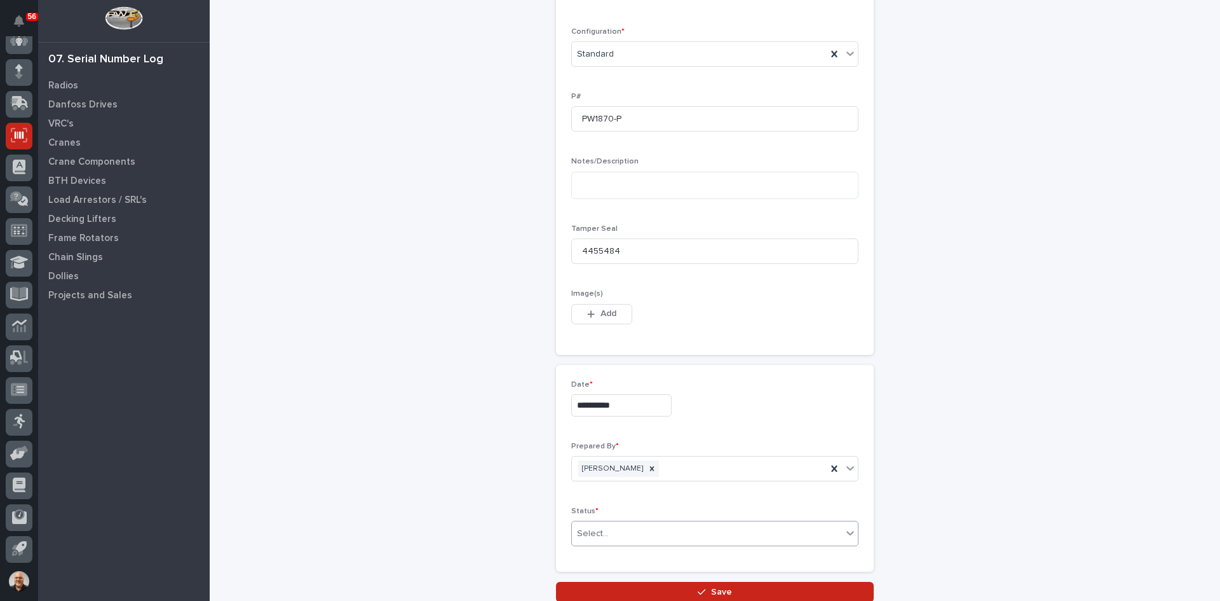
click at [618, 534] on div "Select..." at bounding box center [707, 533] width 270 height 21
click at [591, 505] on div "Complete" at bounding box center [711, 509] width 286 height 22
click at [716, 590] on span "Save" at bounding box center [721, 591] width 21 height 11
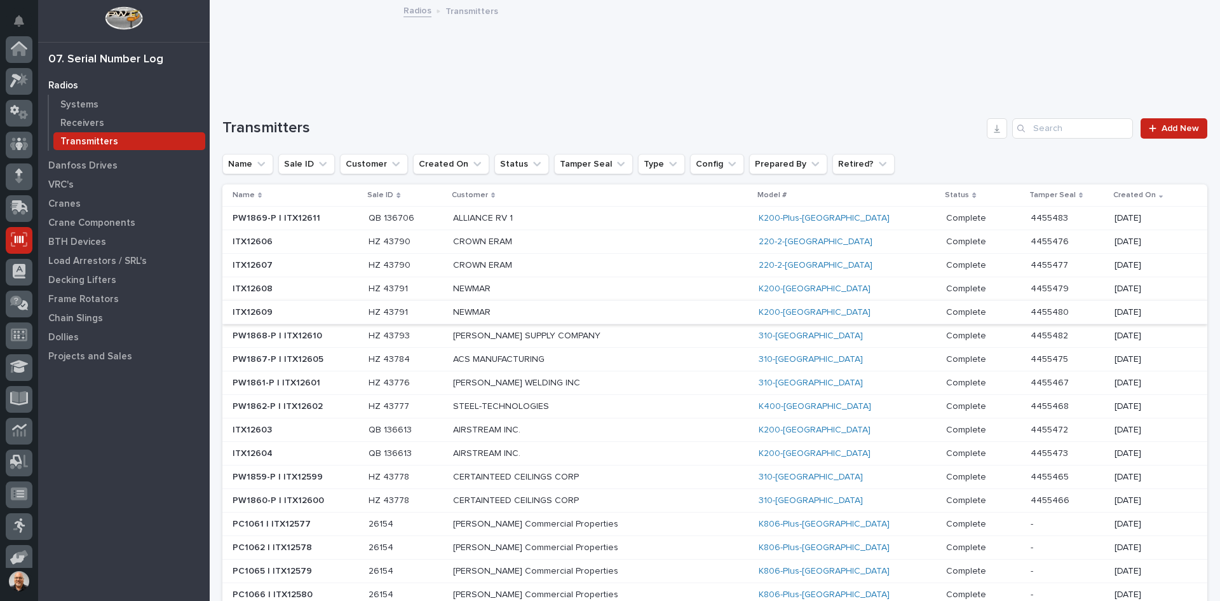
scroll to position [104, 0]
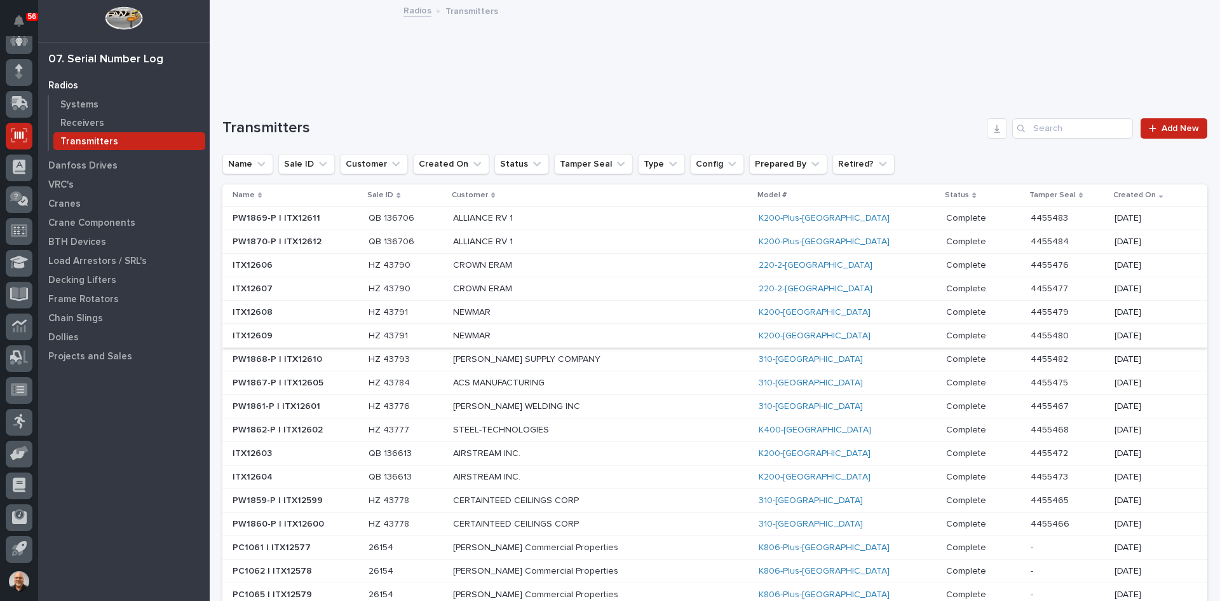
click at [324, 214] on p at bounding box center [296, 218] width 126 height 11
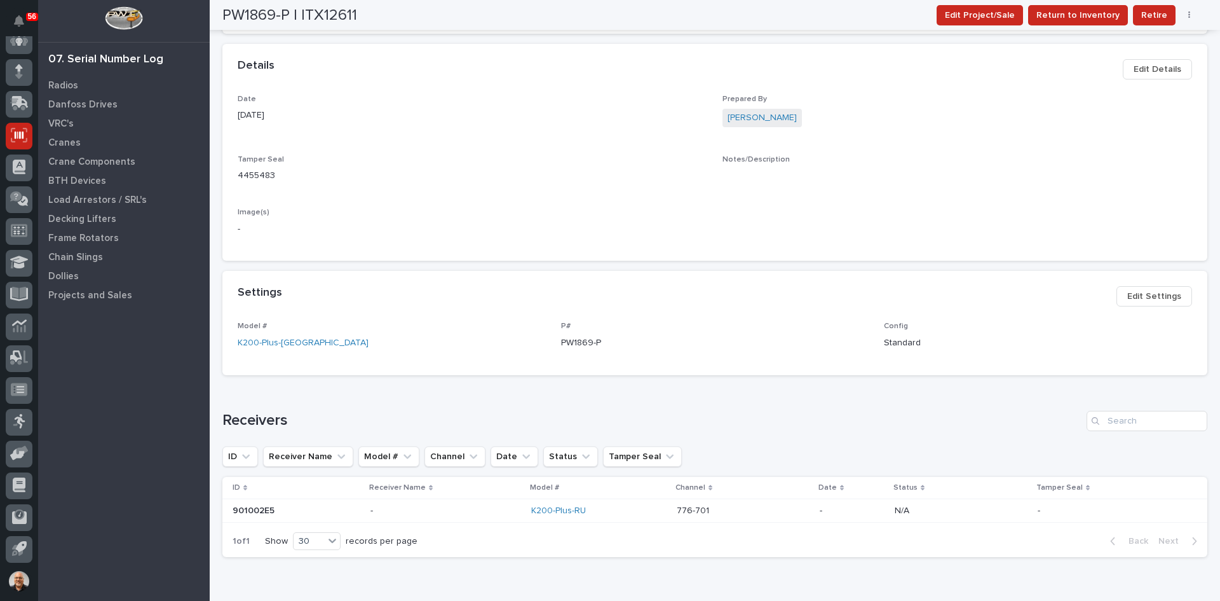
scroll to position [318, 0]
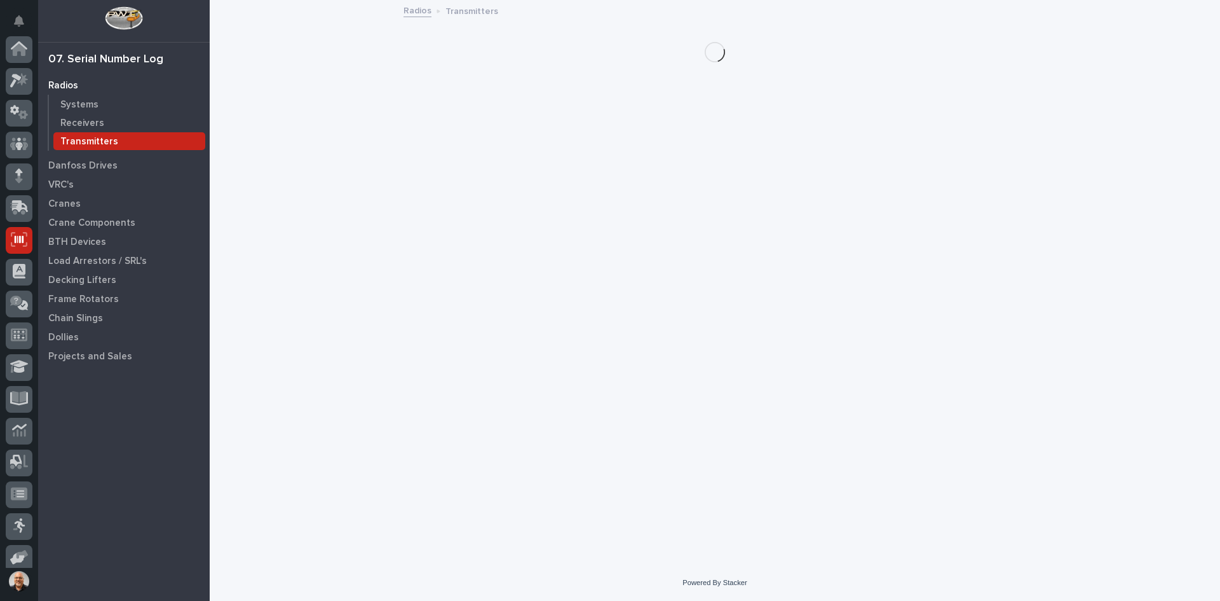
scroll to position [104, 0]
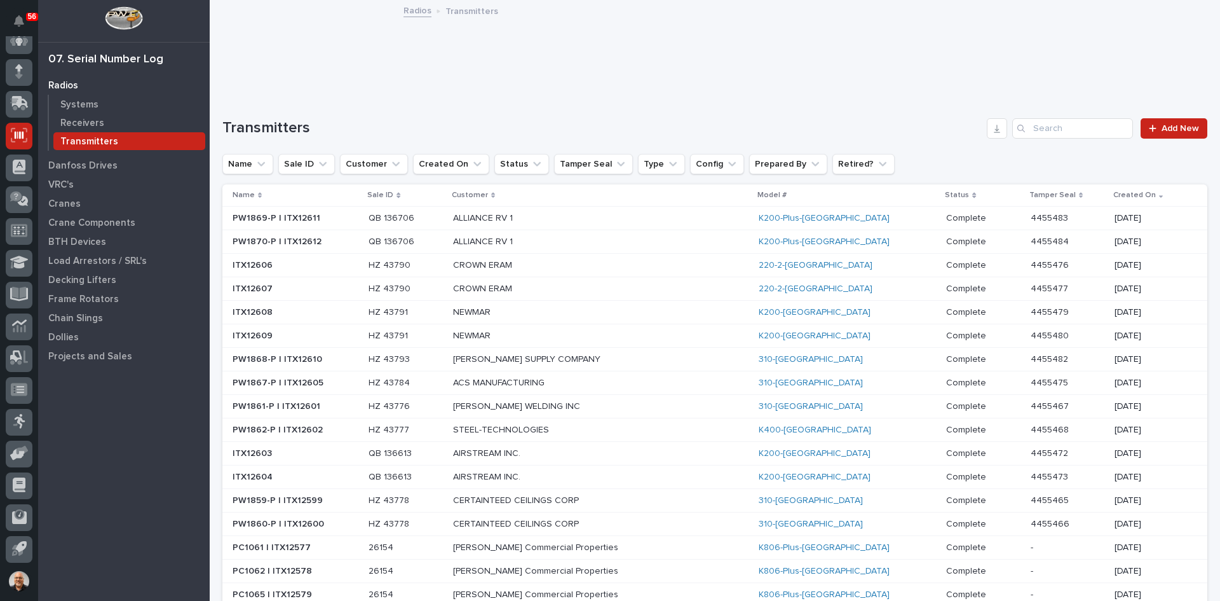
click at [346, 242] on p at bounding box center [296, 241] width 126 height 11
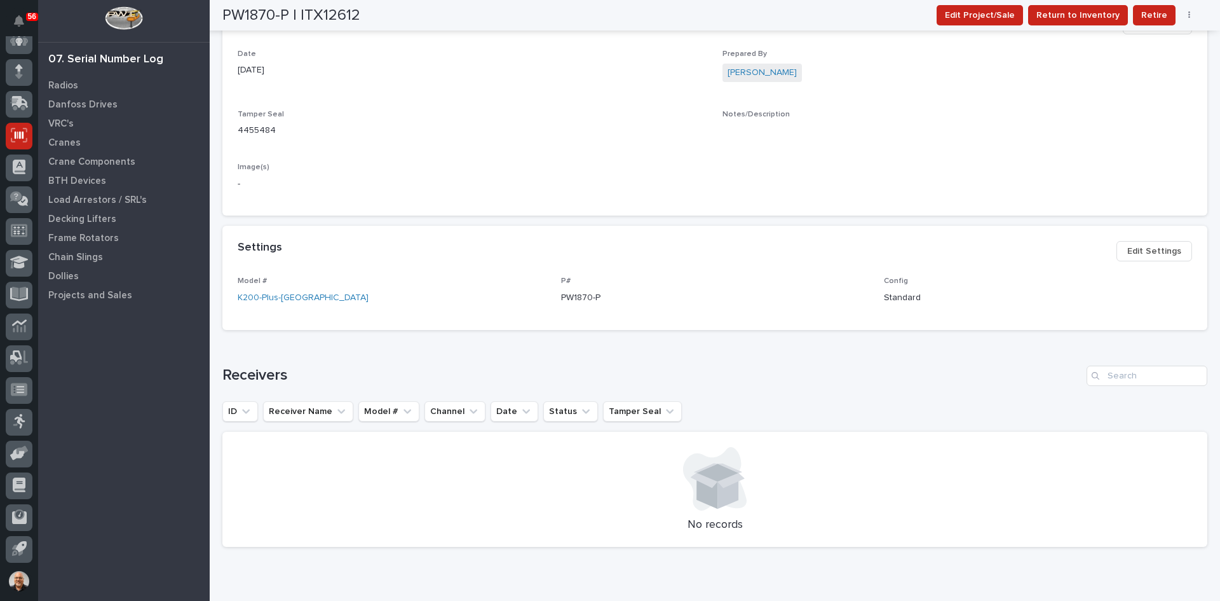
scroll to position [191, 0]
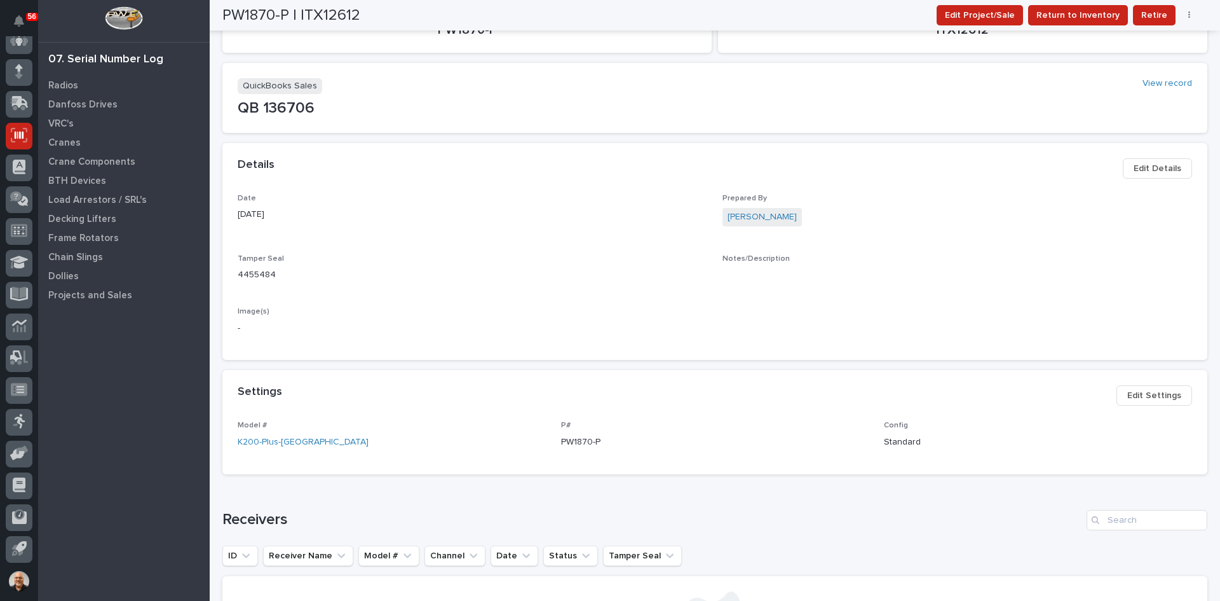
click at [1148, 168] on span "Edit Details" at bounding box center [1158, 168] width 48 height 15
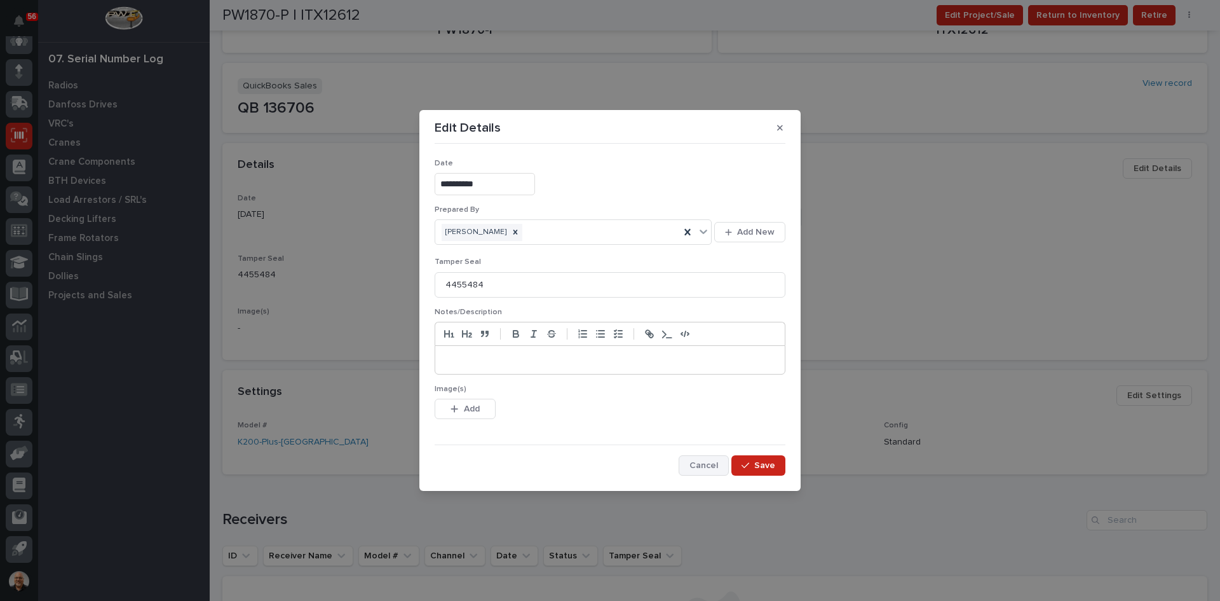
click at [712, 466] on span "Cancel" at bounding box center [704, 465] width 29 height 11
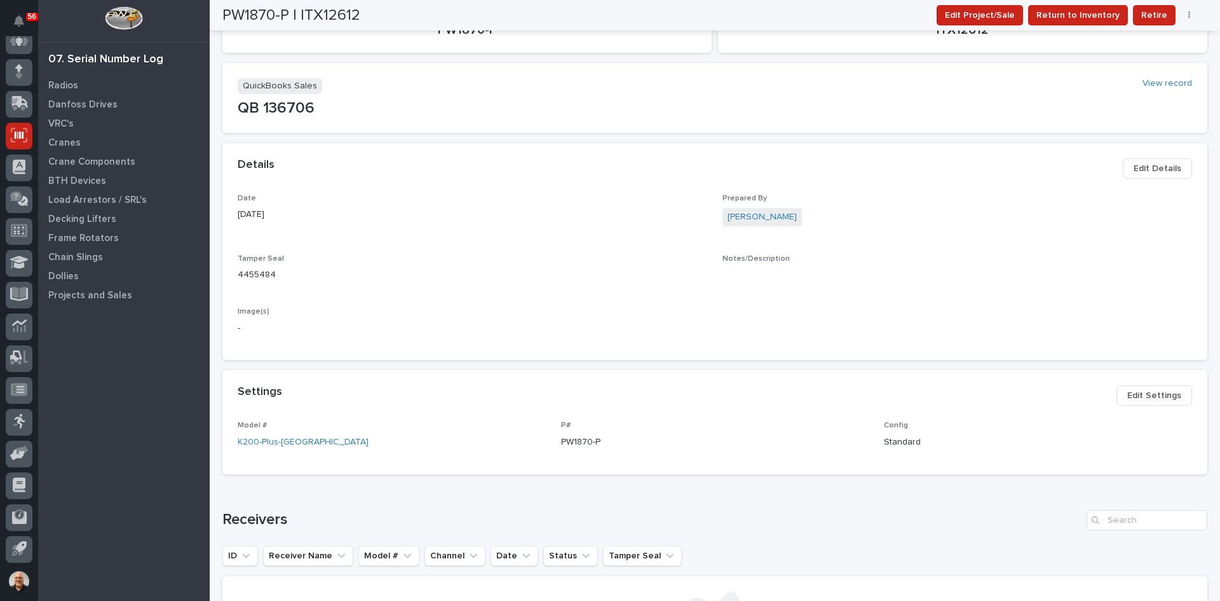
click at [1152, 397] on span "Edit Settings" at bounding box center [1155, 395] width 54 height 15
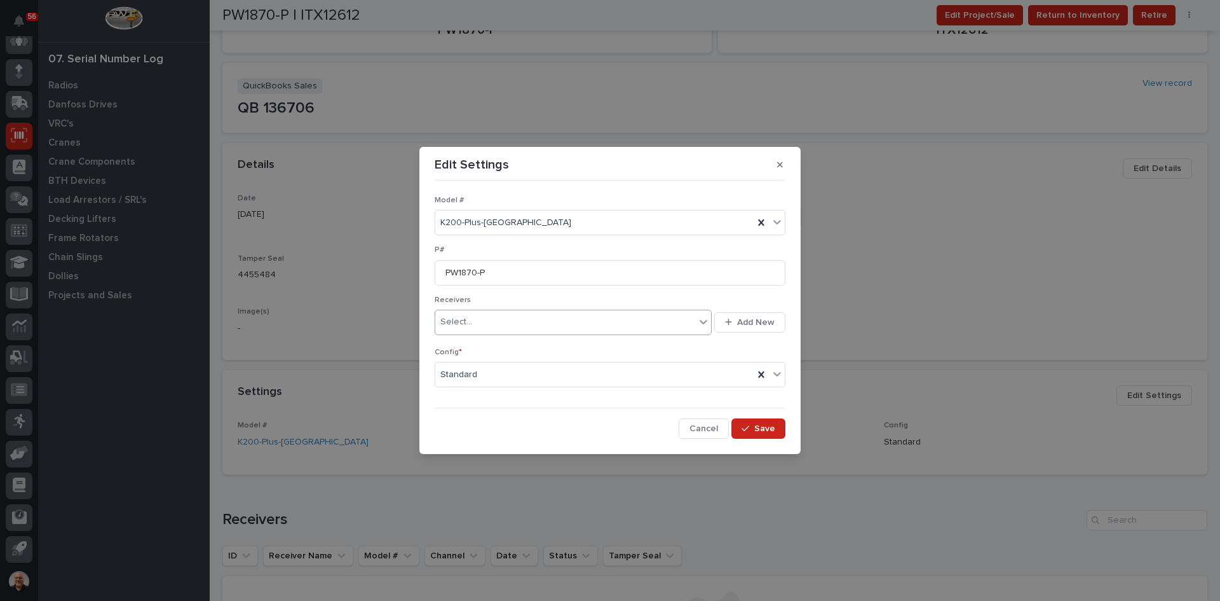
click at [478, 324] on div "Select..." at bounding box center [565, 321] width 260 height 21
type input "********"
click at [751, 317] on span "Add New" at bounding box center [756, 322] width 38 height 11
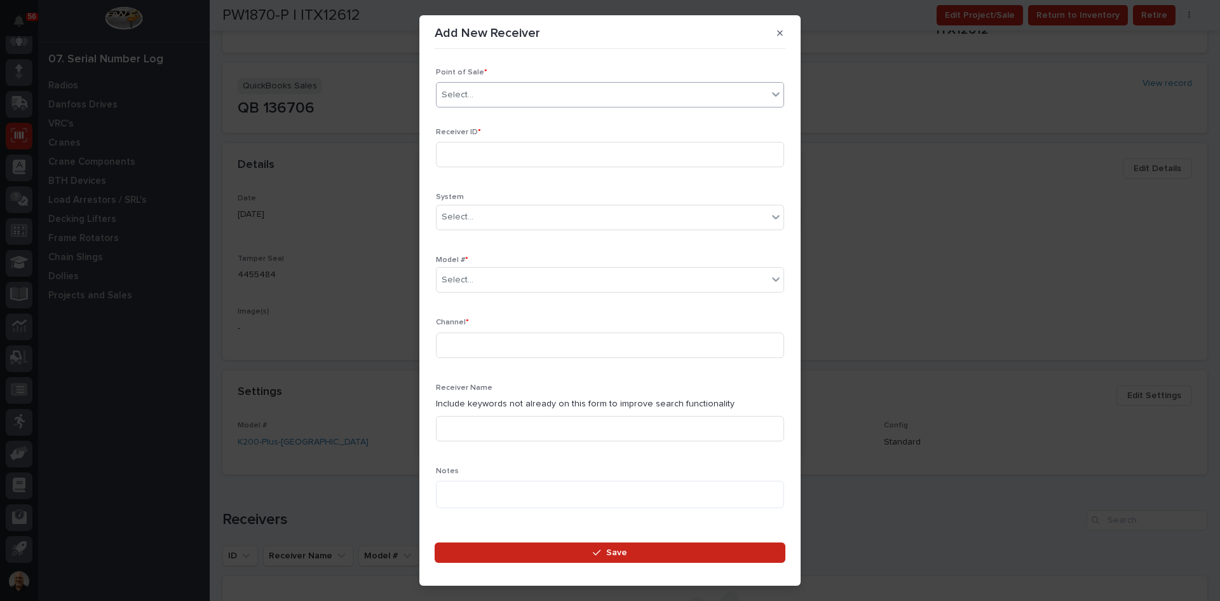
click at [475, 94] on div "Select..." at bounding box center [602, 95] width 331 height 21
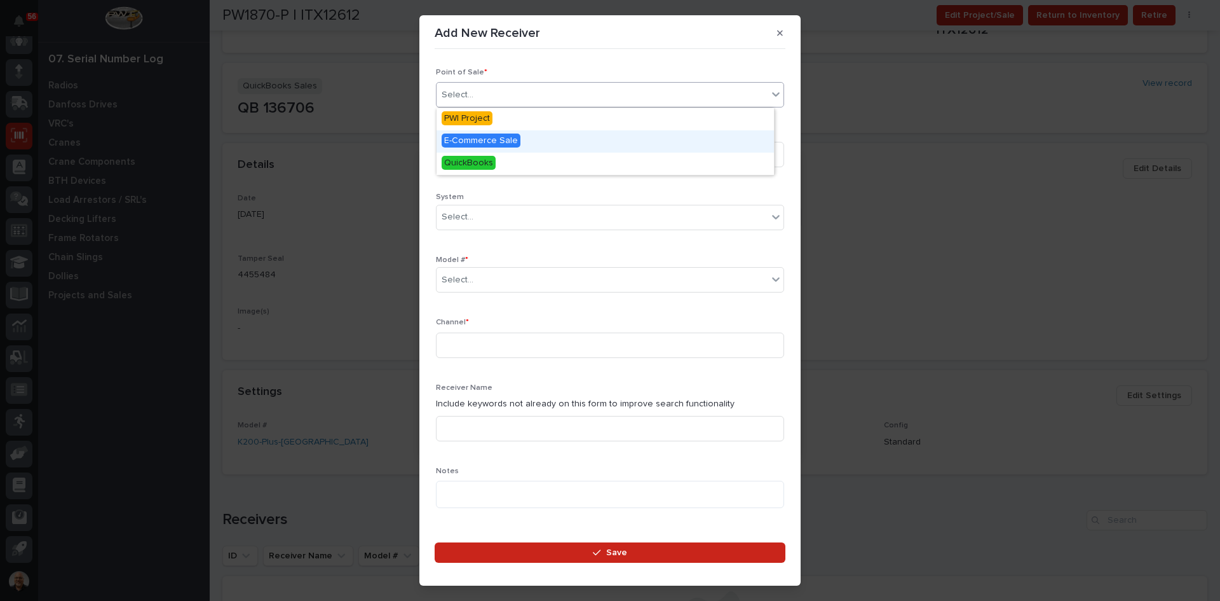
click at [477, 138] on span "E-Commerce Sale" at bounding box center [481, 140] width 79 height 14
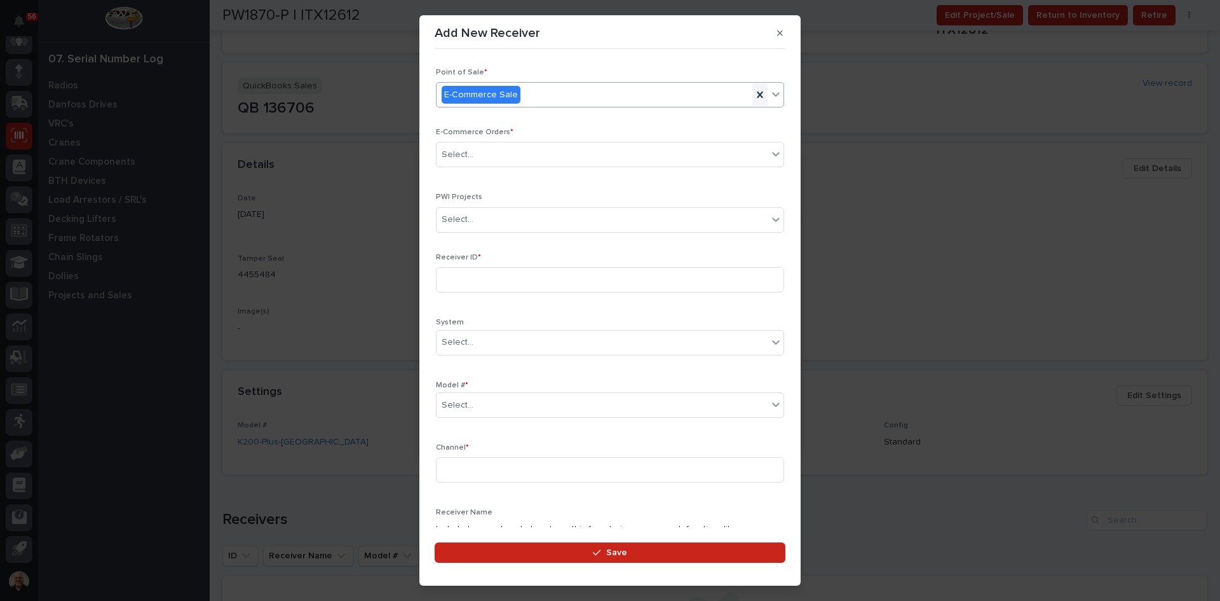
click at [754, 92] on icon at bounding box center [760, 94] width 13 height 13
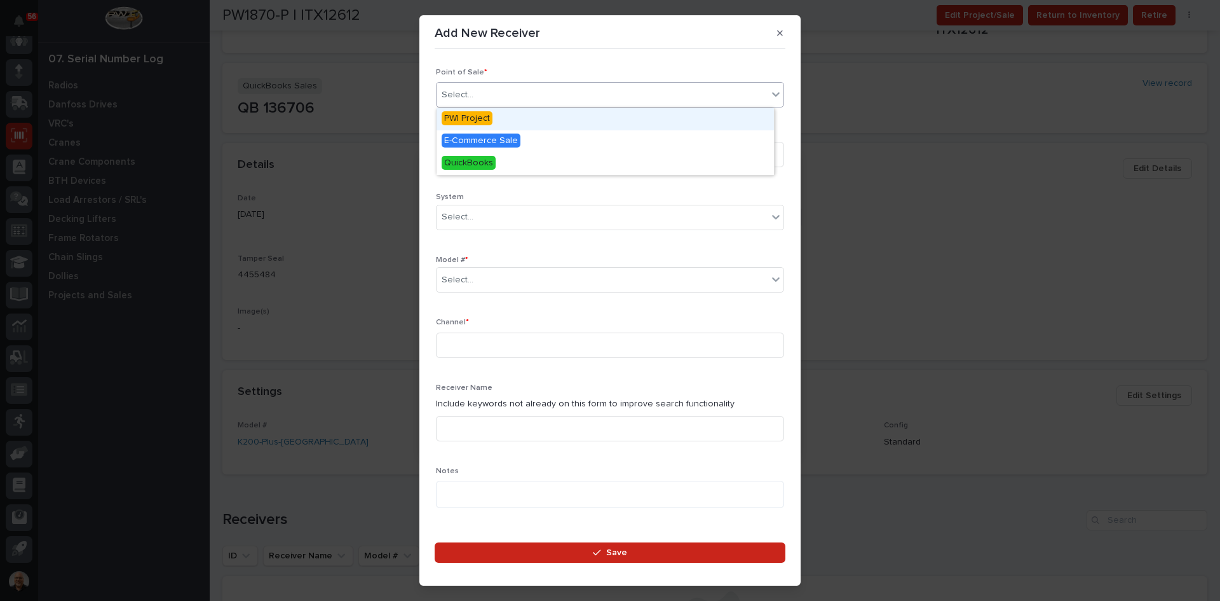
click at [472, 88] on div "Select..." at bounding box center [602, 95] width 331 height 21
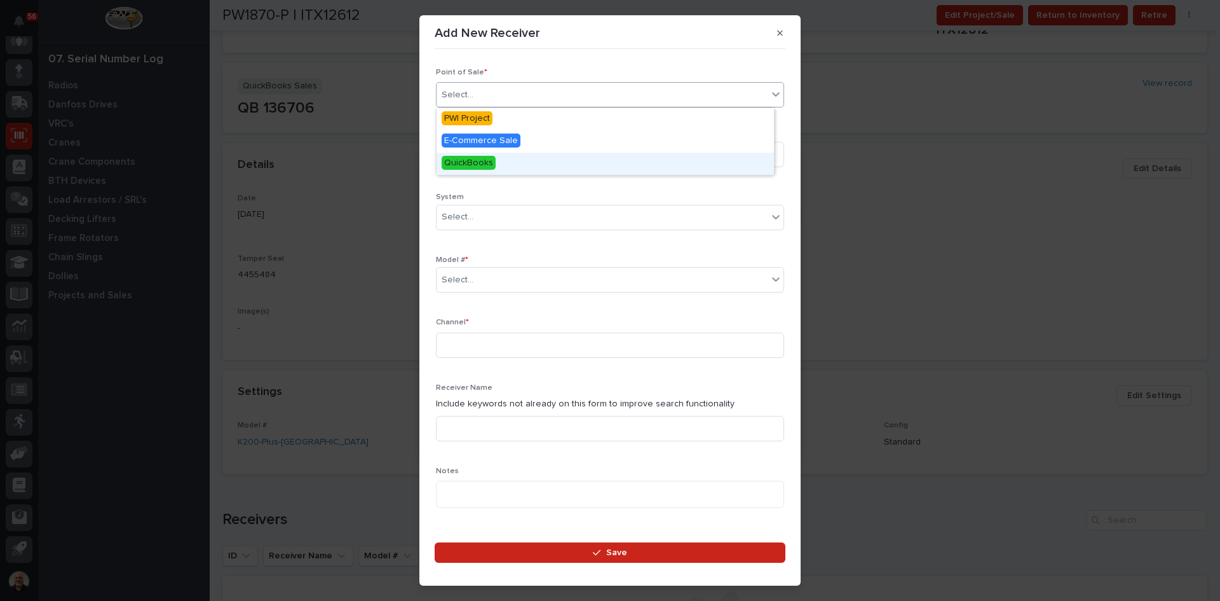
click at [475, 158] on span "QuickBooks" at bounding box center [469, 163] width 54 height 14
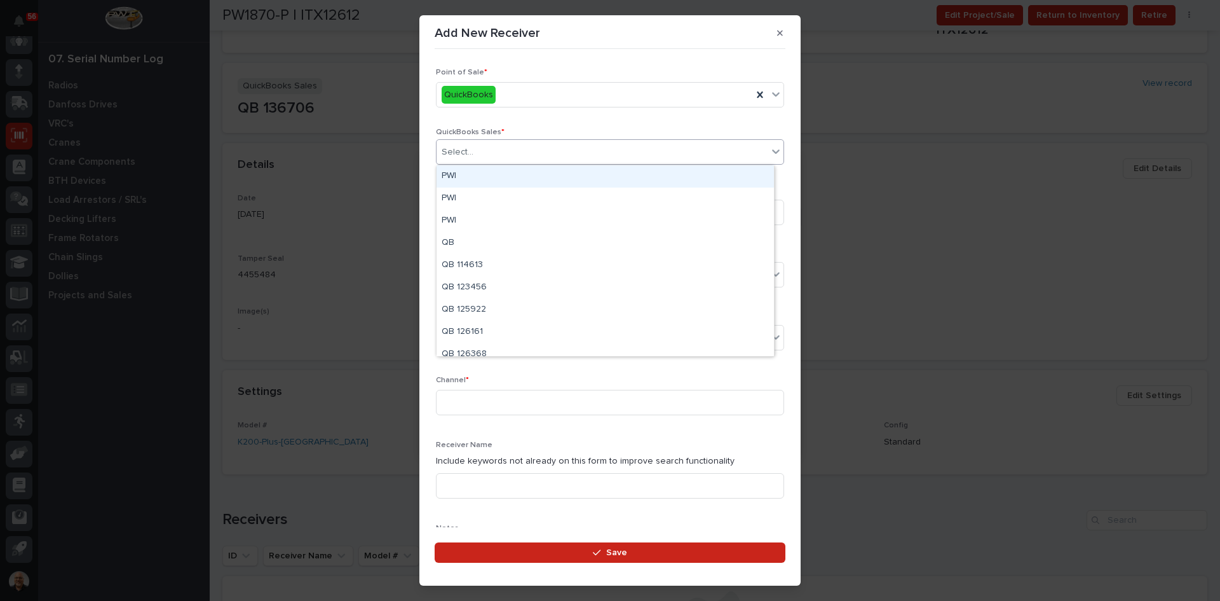
click at [476, 153] on div "Select..." at bounding box center [602, 152] width 331 height 21
type input "******"
click at [486, 174] on div "QB 136706" at bounding box center [606, 176] width 338 height 22
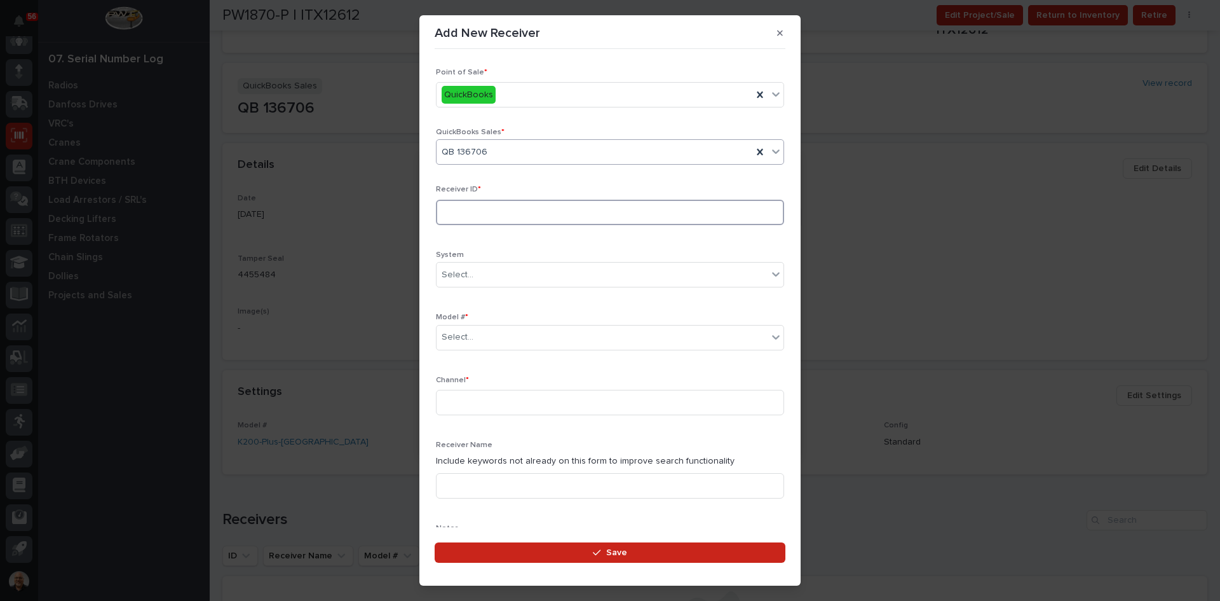
click at [461, 213] on input at bounding box center [610, 212] width 348 height 25
type input "901002E5"
click at [488, 335] on div "Select..." at bounding box center [602, 337] width 331 height 21
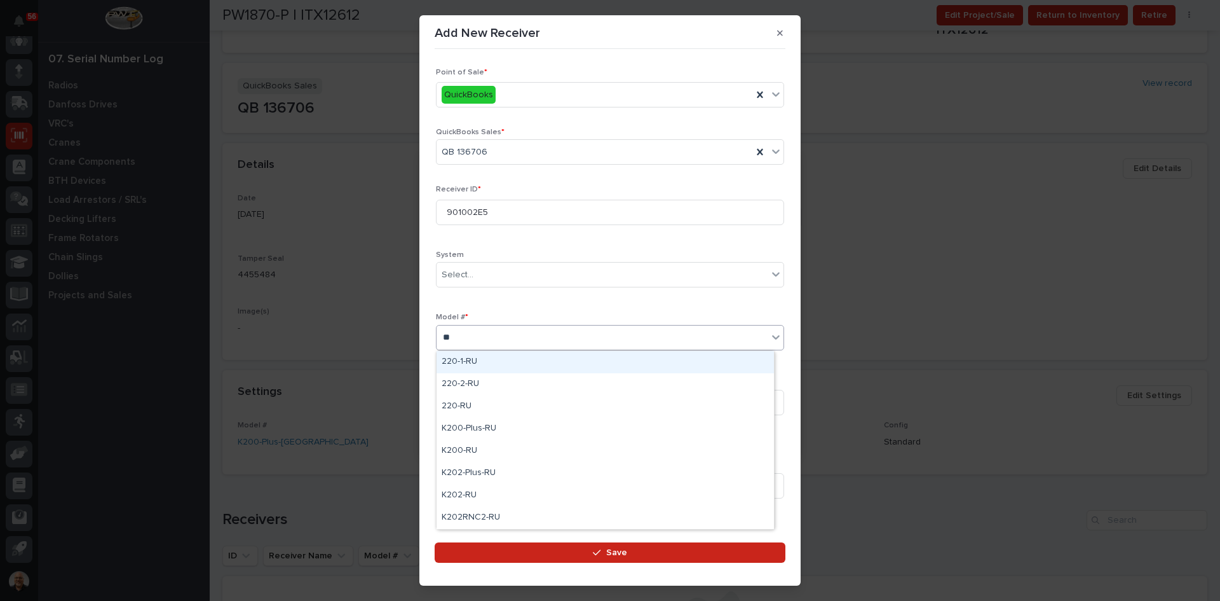
type input "***"
click at [485, 359] on div "K200-Plus-RU" at bounding box center [606, 362] width 338 height 22
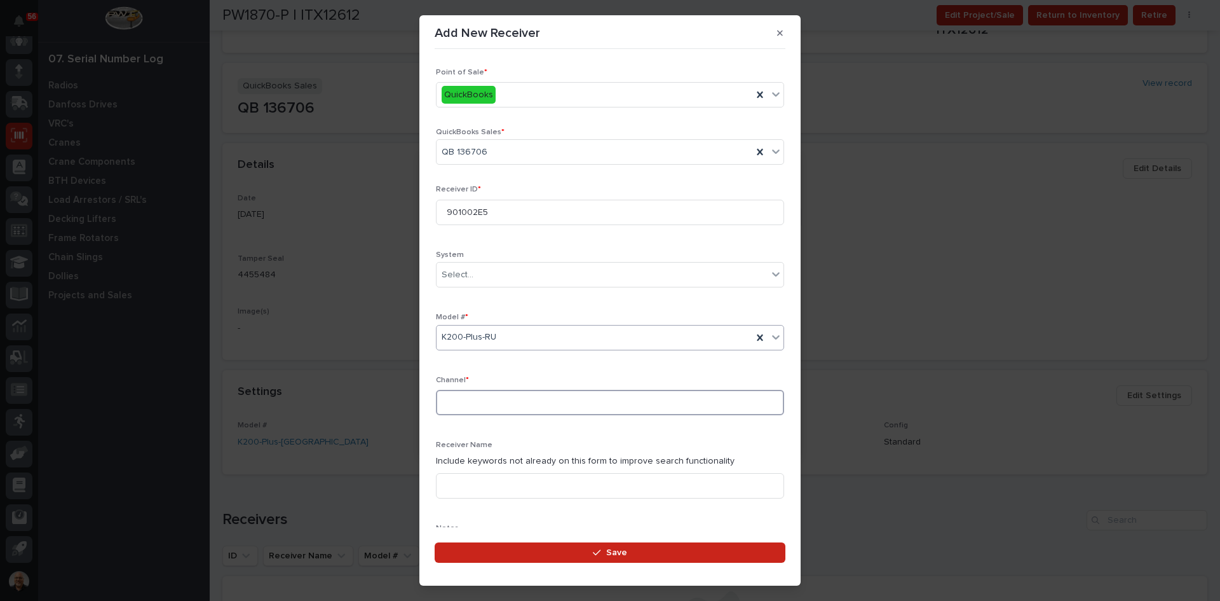
click at [448, 402] on input at bounding box center [610, 402] width 348 height 25
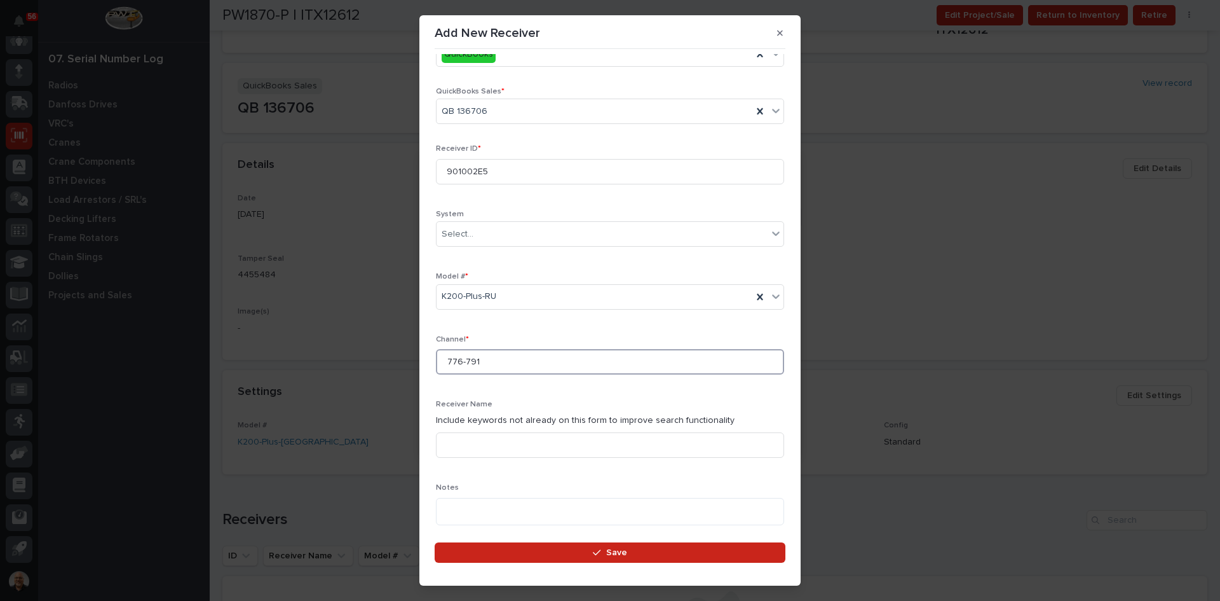
scroll to position [127, 0]
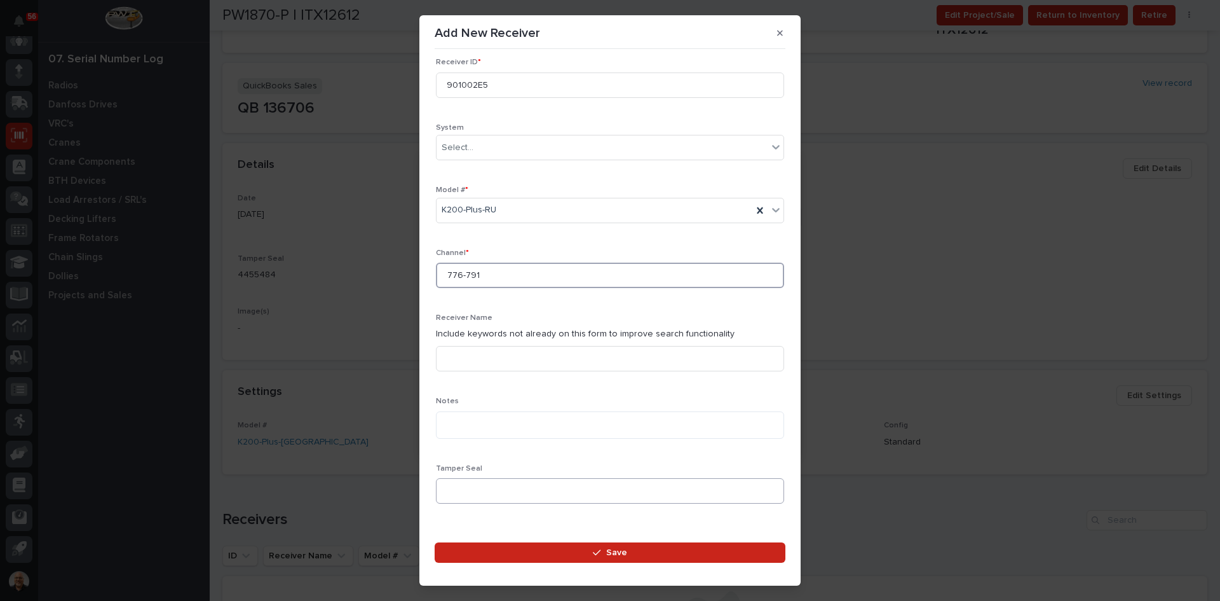
type input "776-791"
click at [465, 489] on input at bounding box center [610, 490] width 348 height 25
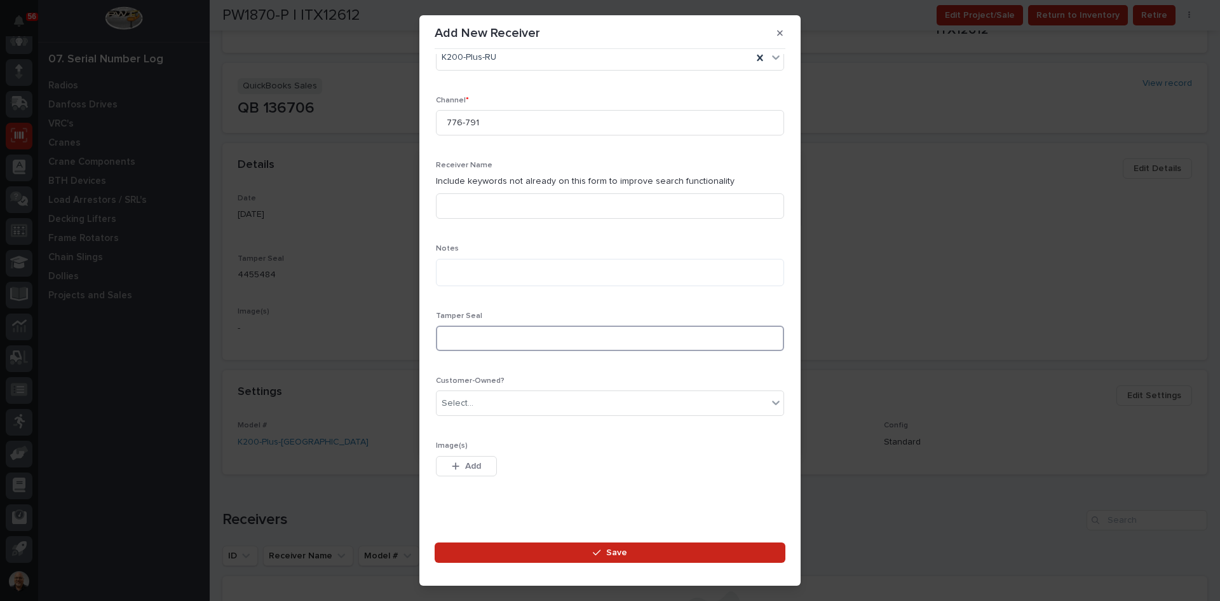
scroll to position [290, 0]
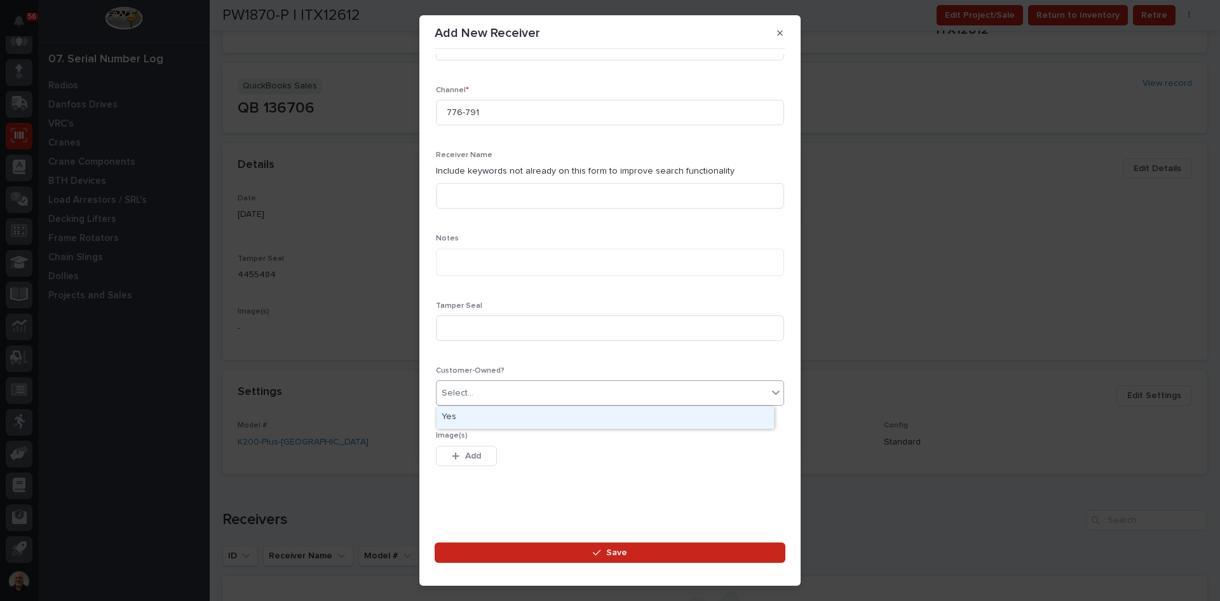
click at [469, 397] on div "Select..." at bounding box center [458, 392] width 32 height 13
click at [450, 417] on div "Yes" at bounding box center [606, 417] width 338 height 22
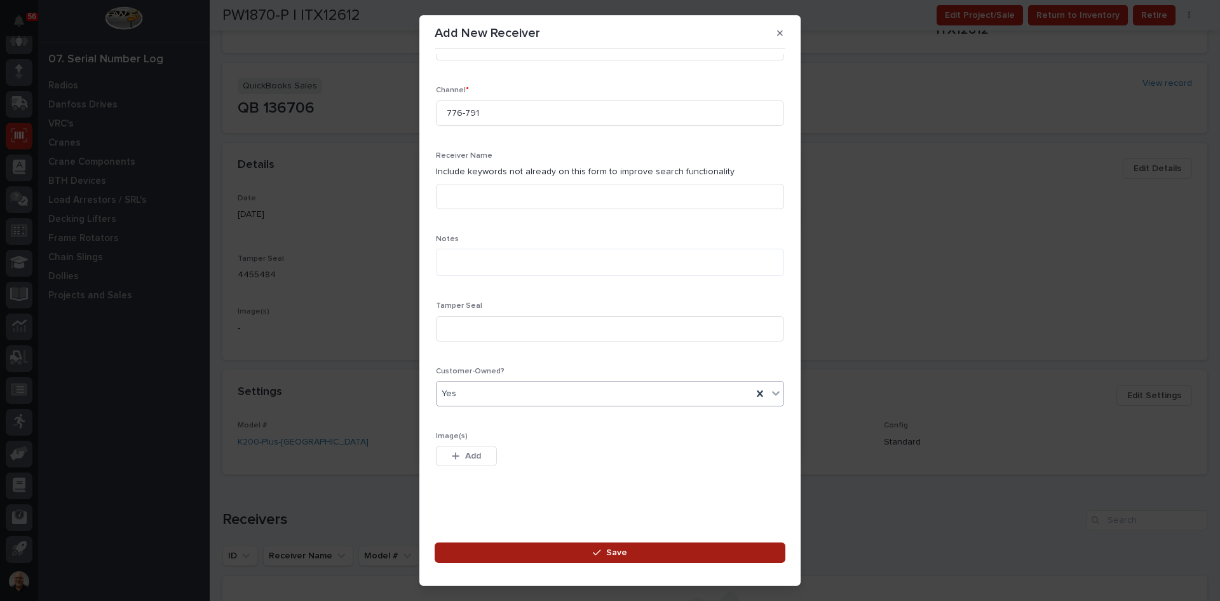
click at [614, 550] on span "Save" at bounding box center [616, 552] width 21 height 11
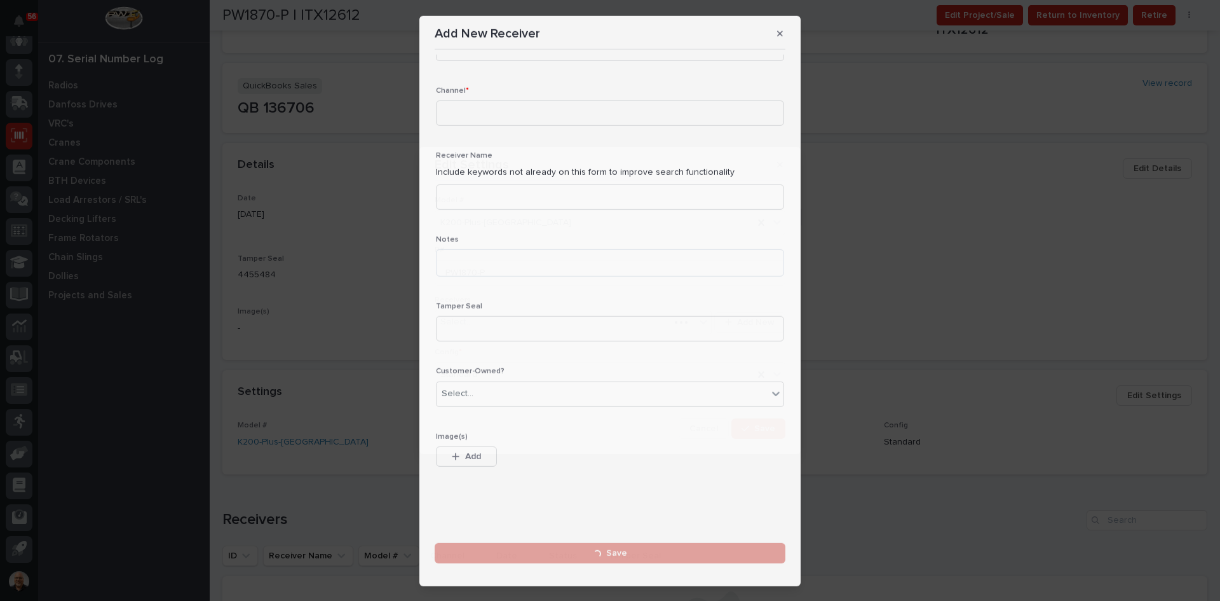
scroll to position [0, 0]
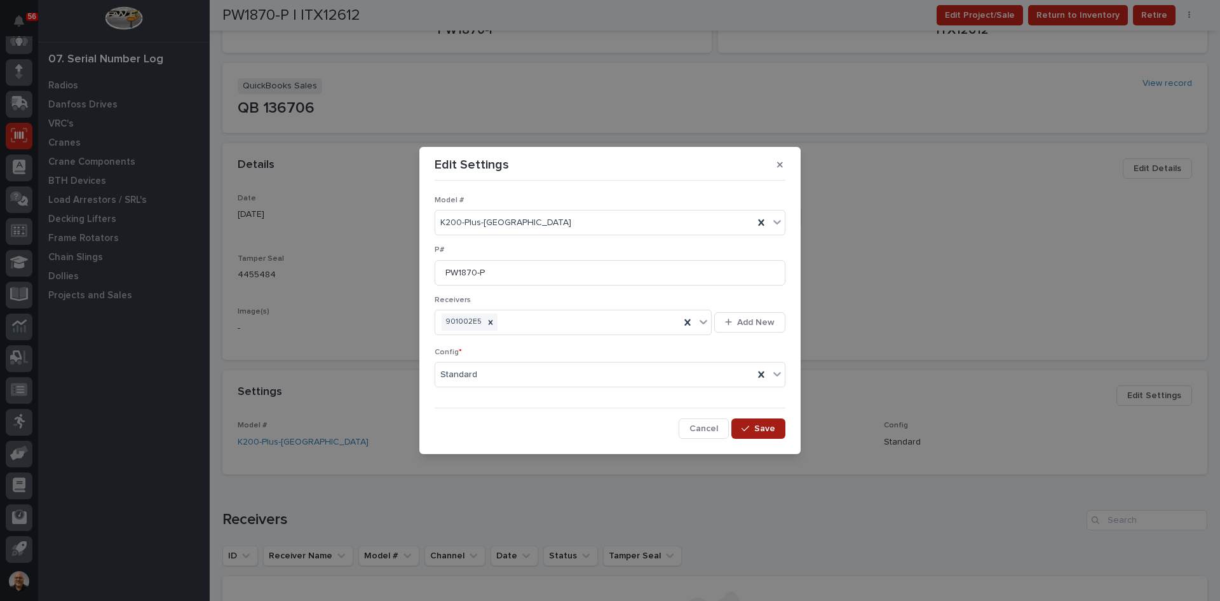
click at [758, 428] on span "Save" at bounding box center [764, 428] width 21 height 11
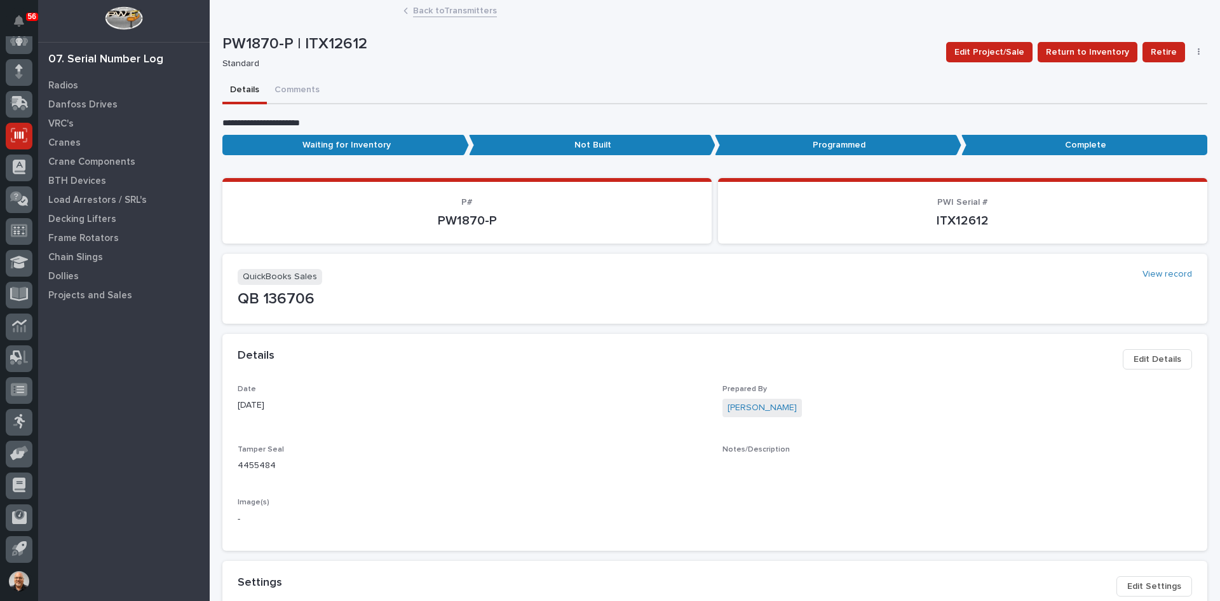
click at [426, 11] on link "Back to Transmitters" at bounding box center [455, 10] width 84 height 15
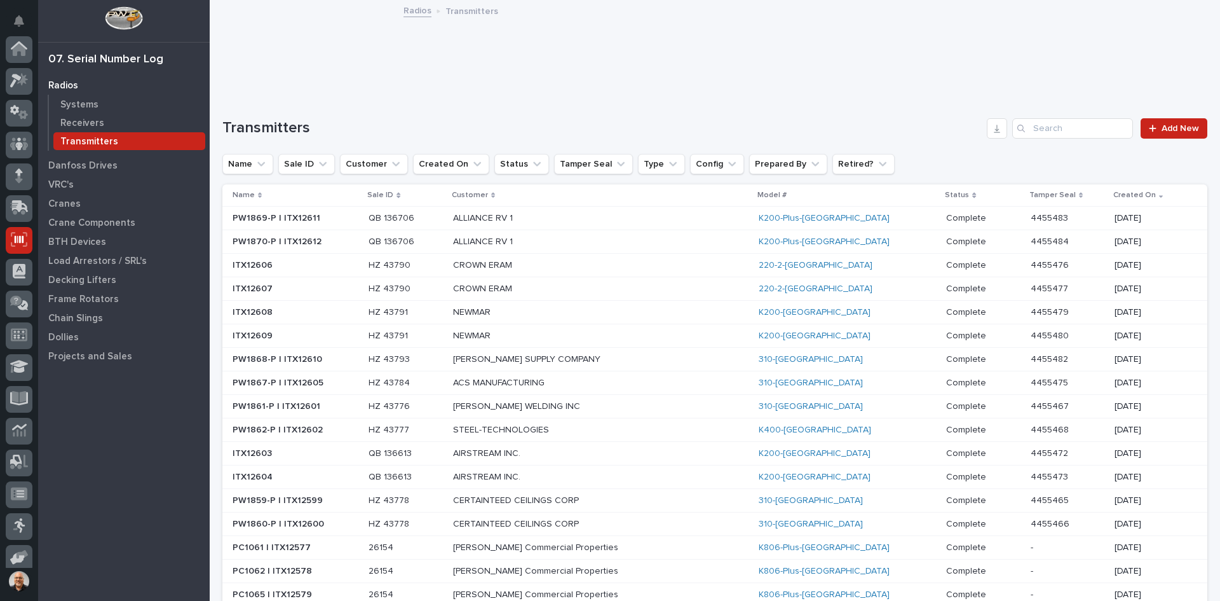
scroll to position [104, 0]
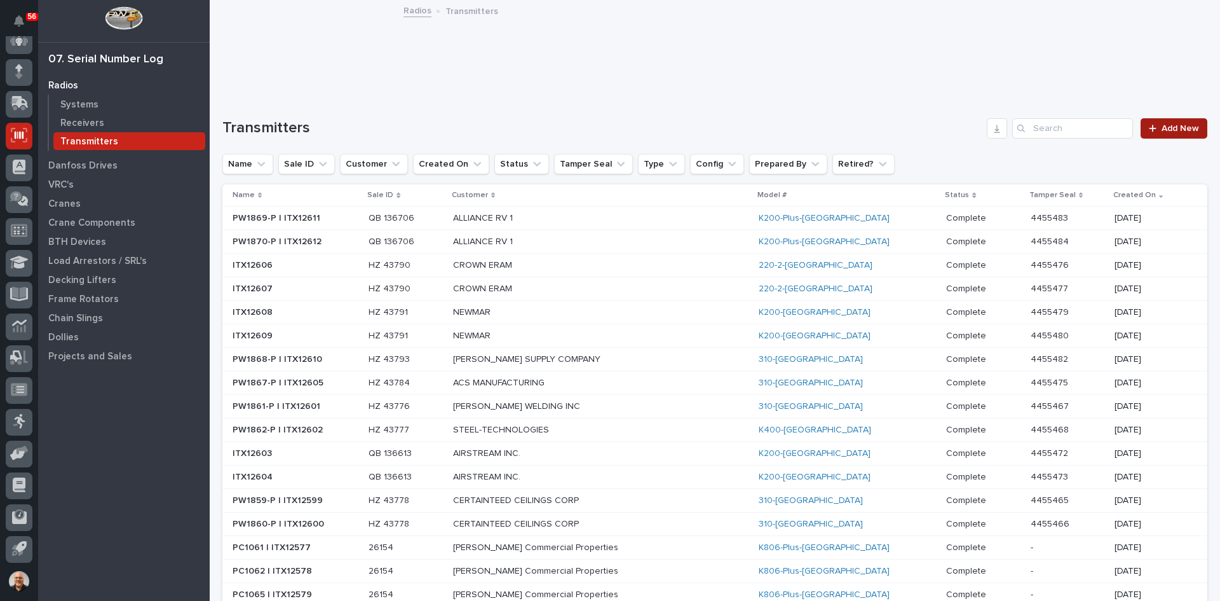
click at [1162, 130] on span "Add New" at bounding box center [1181, 128] width 38 height 9
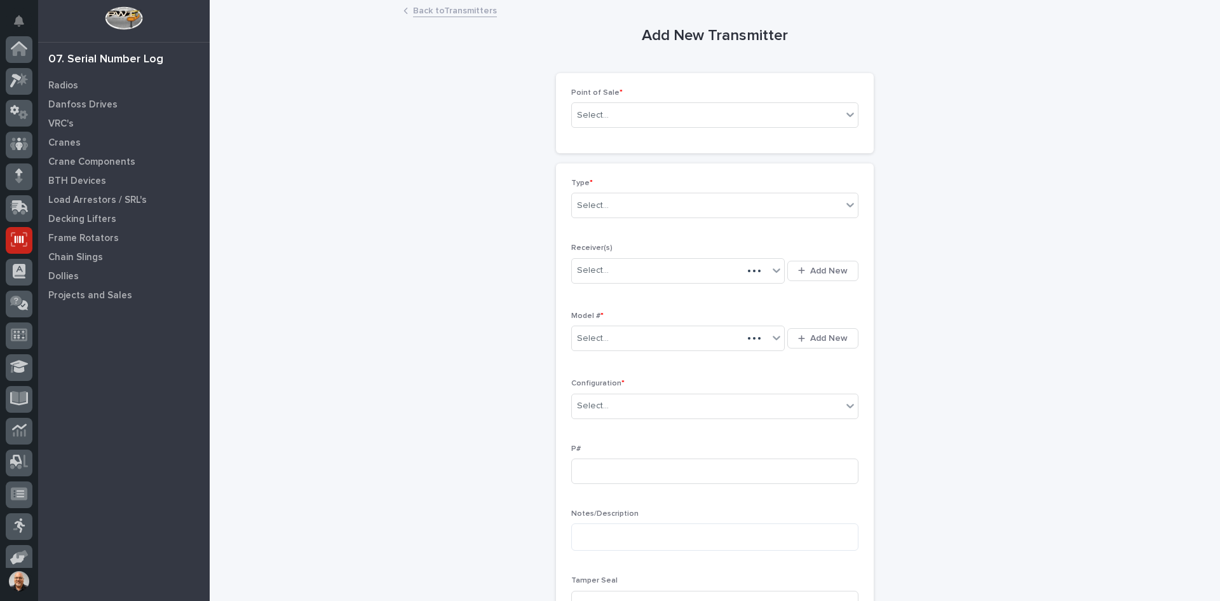
scroll to position [104, 0]
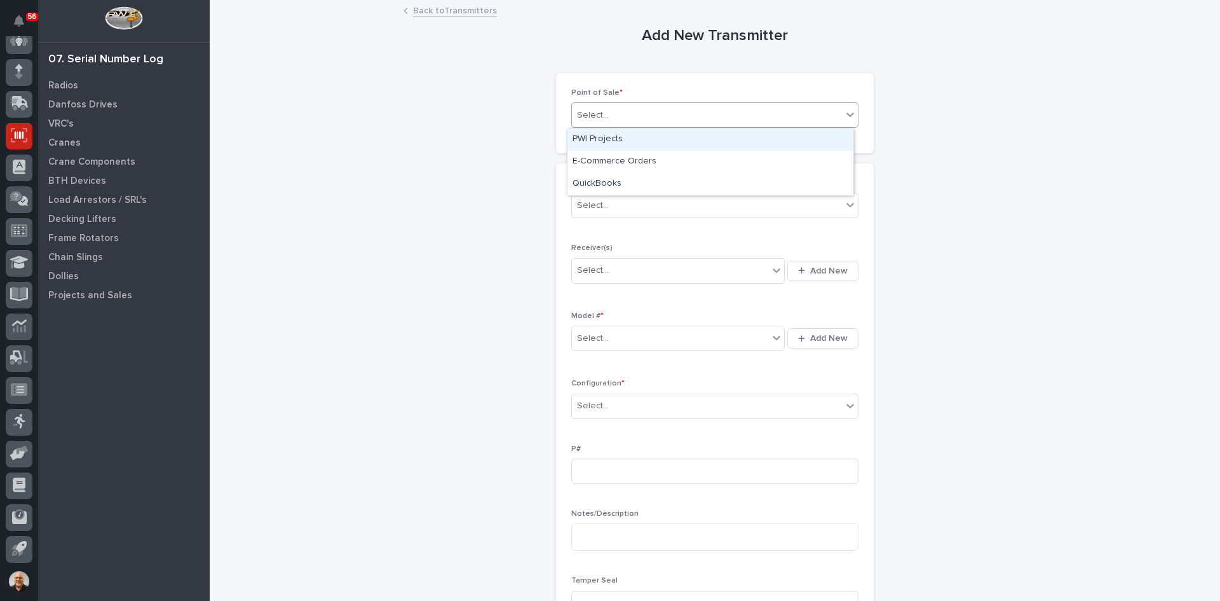
click at [627, 118] on div "Select..." at bounding box center [707, 115] width 270 height 21
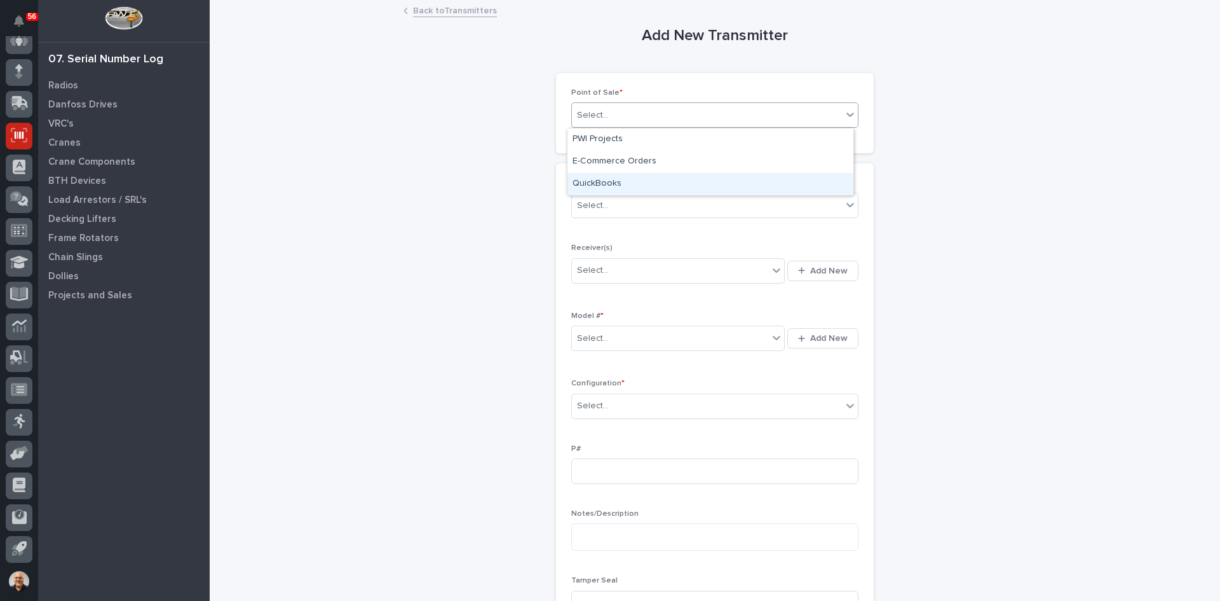
click at [606, 181] on div "QuickBooks" at bounding box center [711, 184] width 286 height 22
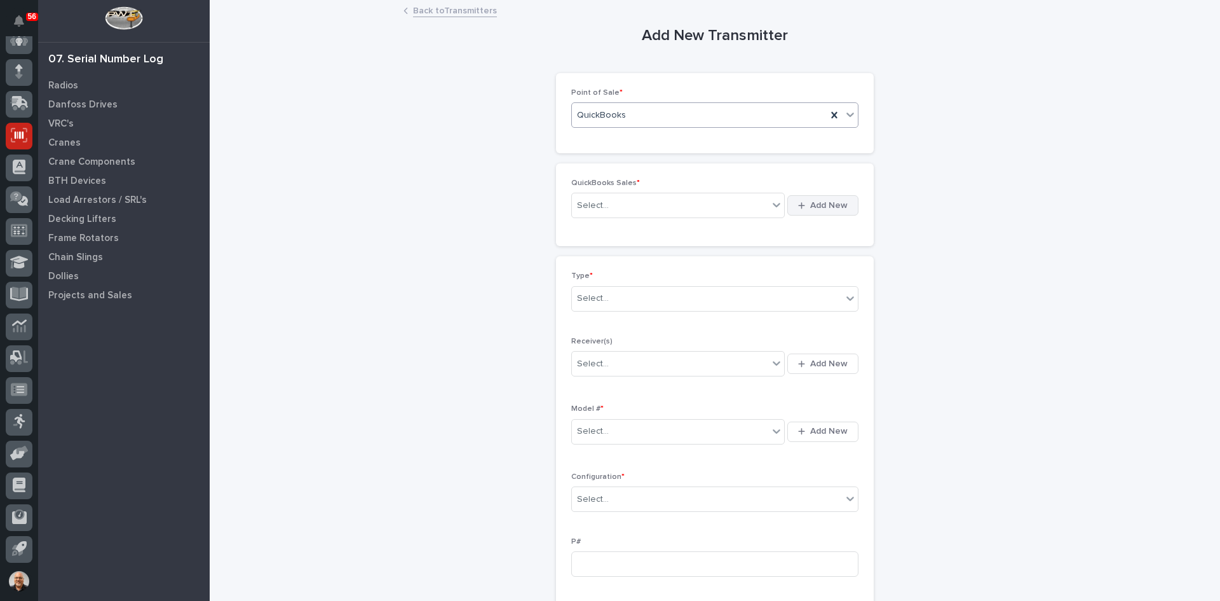
click at [819, 203] on span "Add New" at bounding box center [829, 205] width 38 height 11
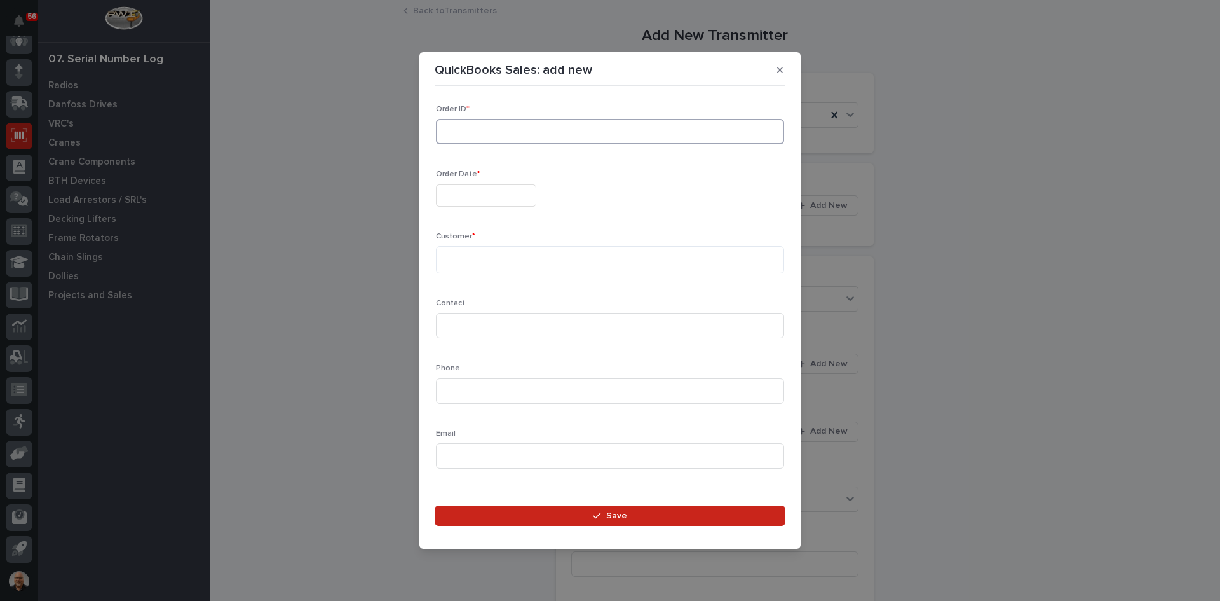
click at [445, 131] on input at bounding box center [610, 131] width 348 height 25
type input "136707"
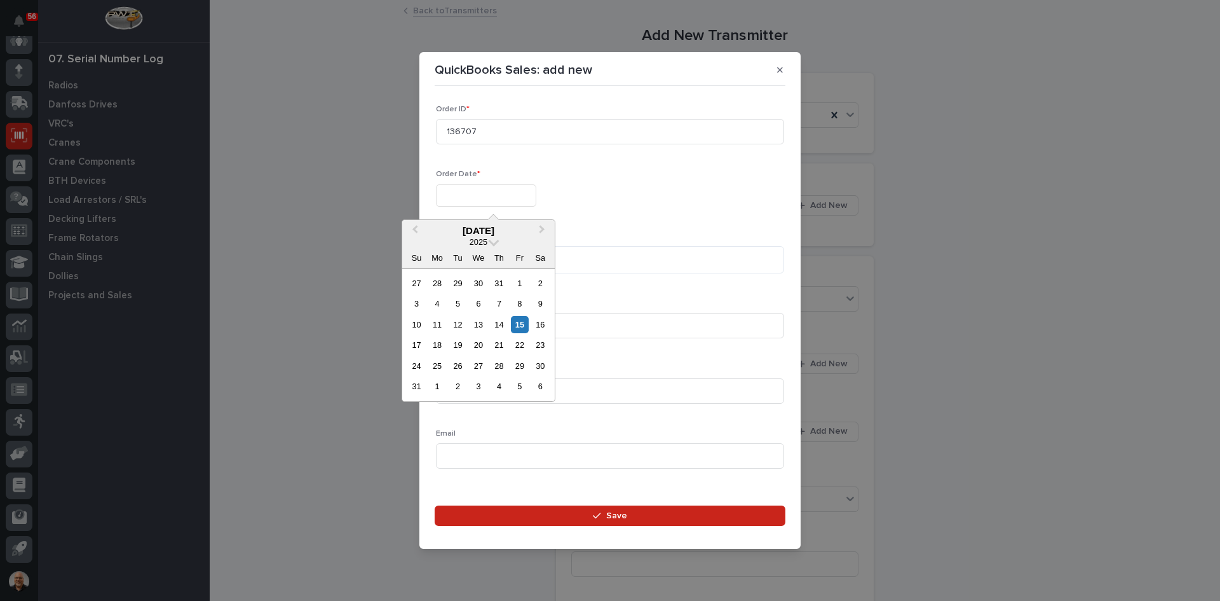
click at [468, 200] on input "text" at bounding box center [486, 195] width 100 height 22
click at [500, 327] on div "14" at bounding box center [499, 324] width 17 height 17
type input "**********"
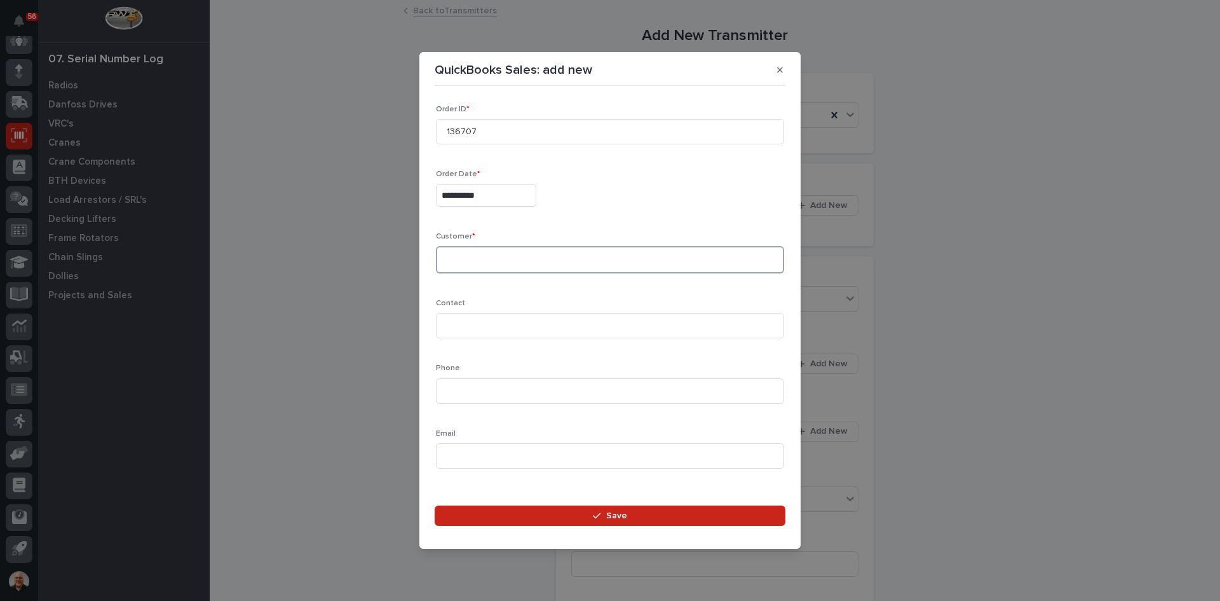
click at [454, 258] on textarea at bounding box center [610, 259] width 348 height 27
type textarea "**********"
click at [460, 325] on input at bounding box center [610, 325] width 348 height 25
type input "[PERSON_NAME]"
click at [455, 389] on input at bounding box center [610, 390] width 348 height 25
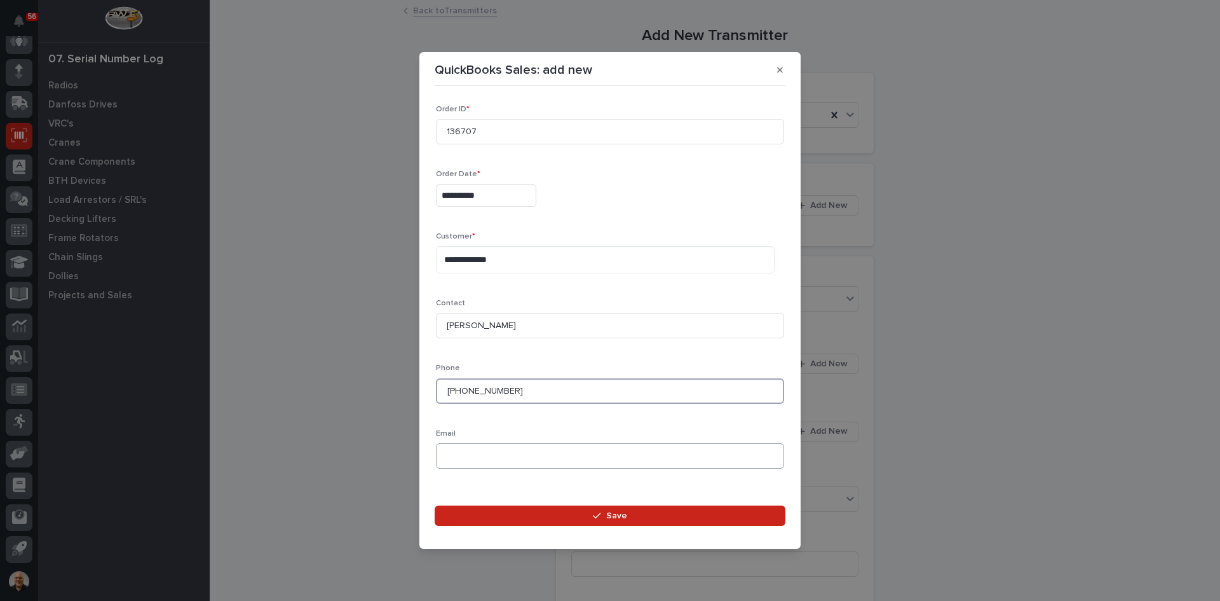
type input "[PHONE_NUMBER]"
click at [458, 449] on input at bounding box center [610, 455] width 348 height 25
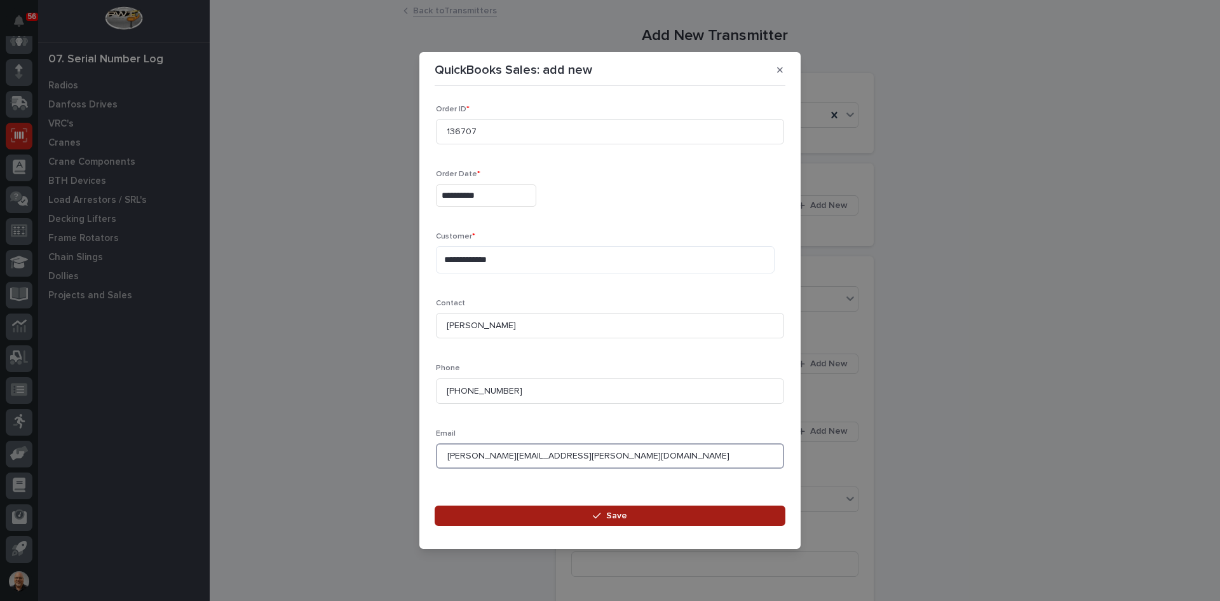
type input "[PERSON_NAME][EMAIL_ADDRESS][PERSON_NAME][DOMAIN_NAME]"
click at [629, 519] on button "Save" at bounding box center [610, 515] width 351 height 20
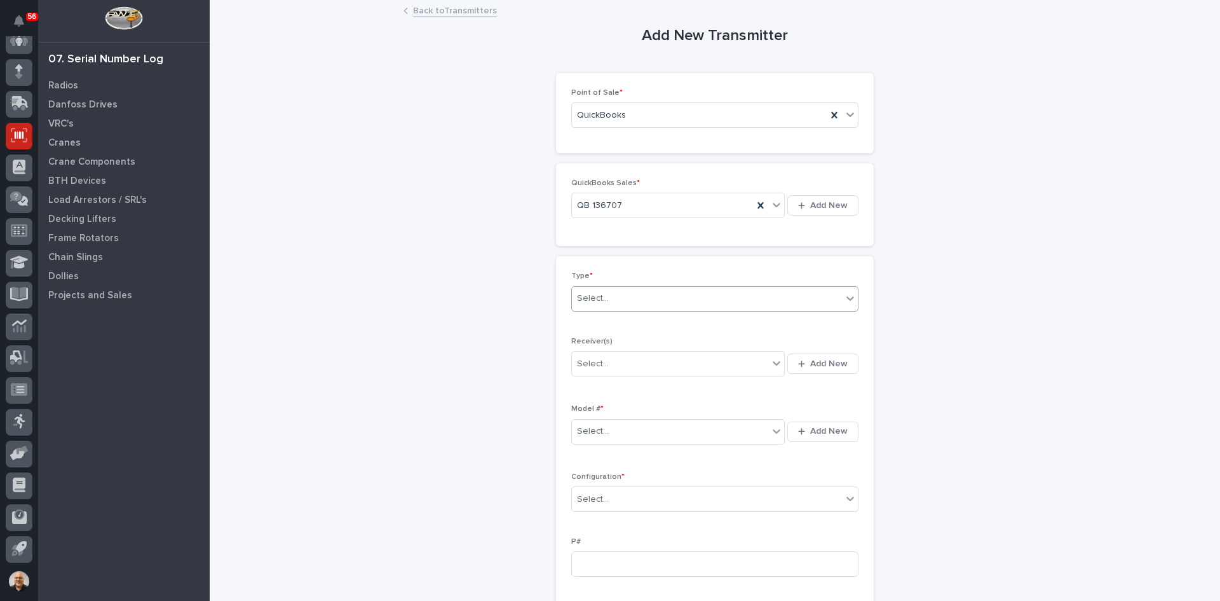
click at [610, 298] on div "Select..." at bounding box center [707, 298] width 270 height 21
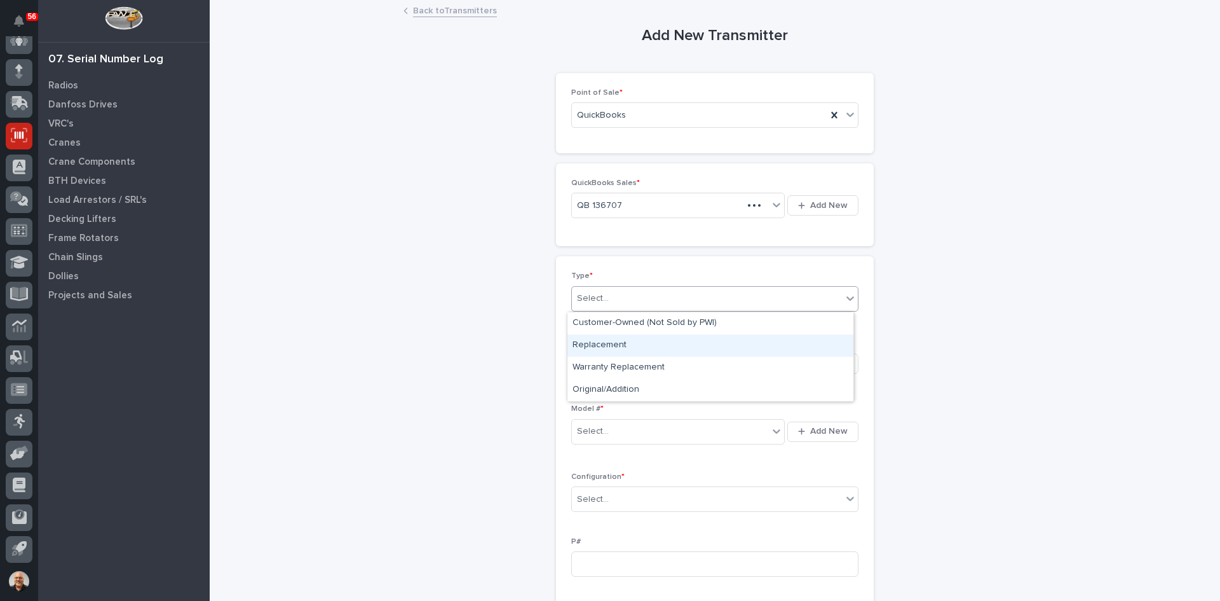
click at [608, 344] on div "Replacement" at bounding box center [711, 345] width 286 height 22
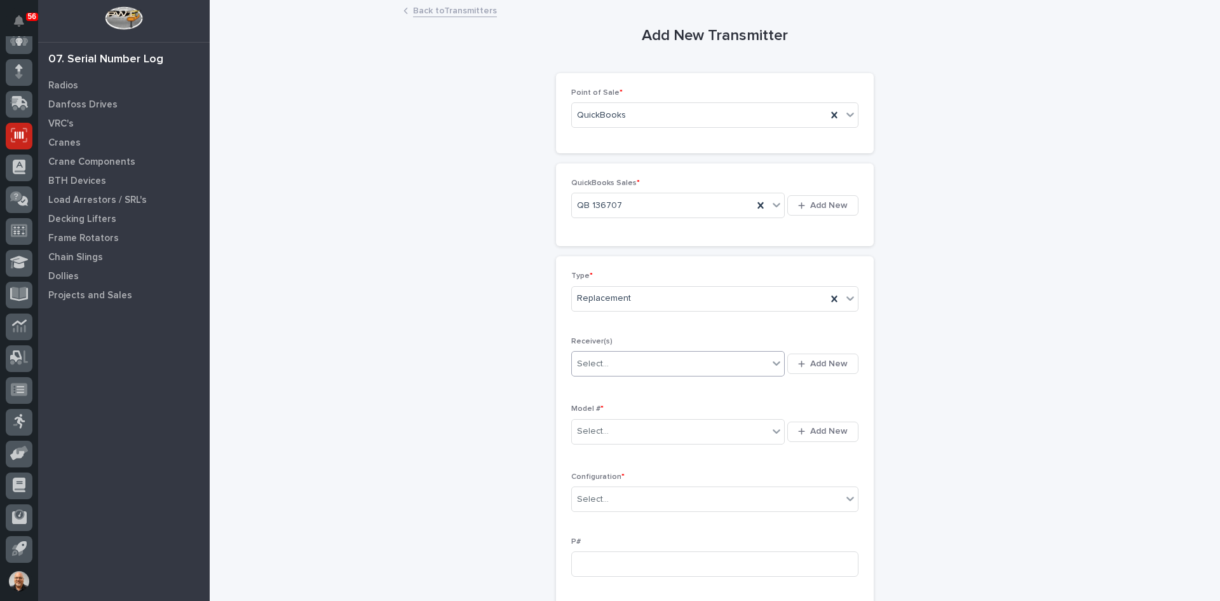
click at [617, 359] on div "Select..." at bounding box center [670, 363] width 196 height 21
type input "********"
click at [837, 361] on span "Add New" at bounding box center [829, 363] width 38 height 11
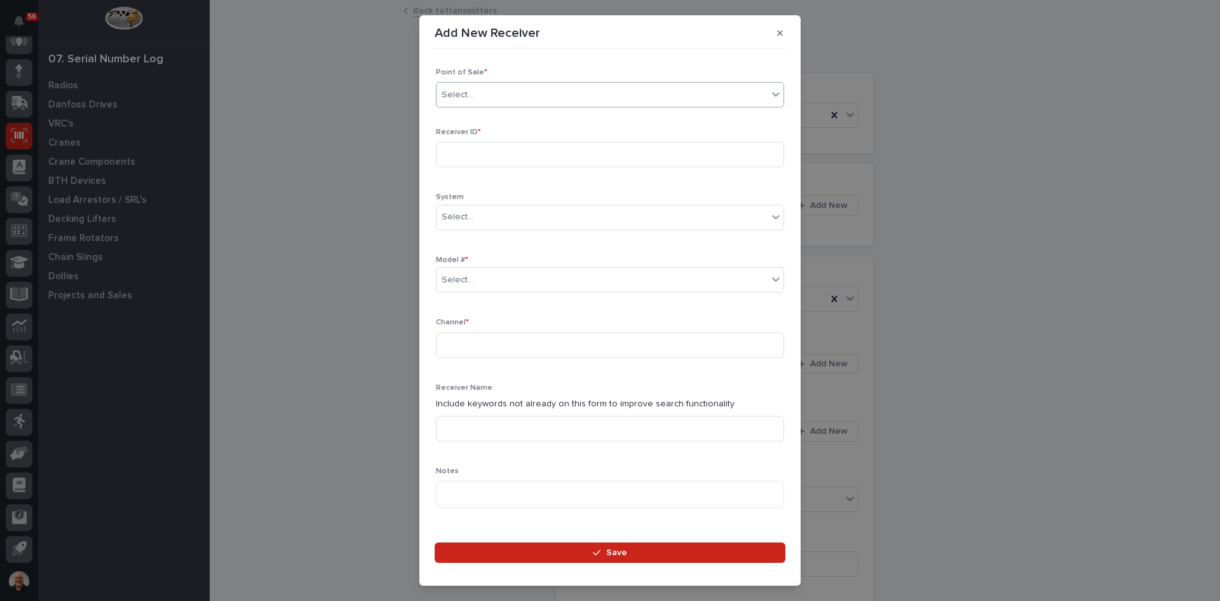
click at [487, 90] on div "Select..." at bounding box center [602, 95] width 331 height 21
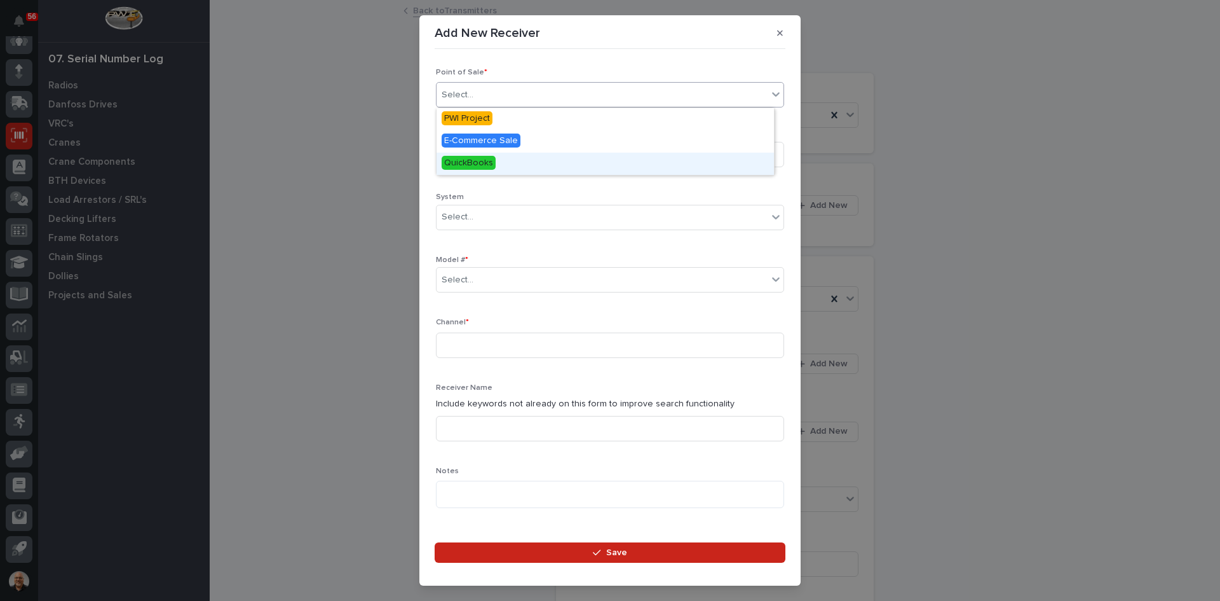
click at [481, 160] on span "QuickBooks" at bounding box center [469, 163] width 54 height 14
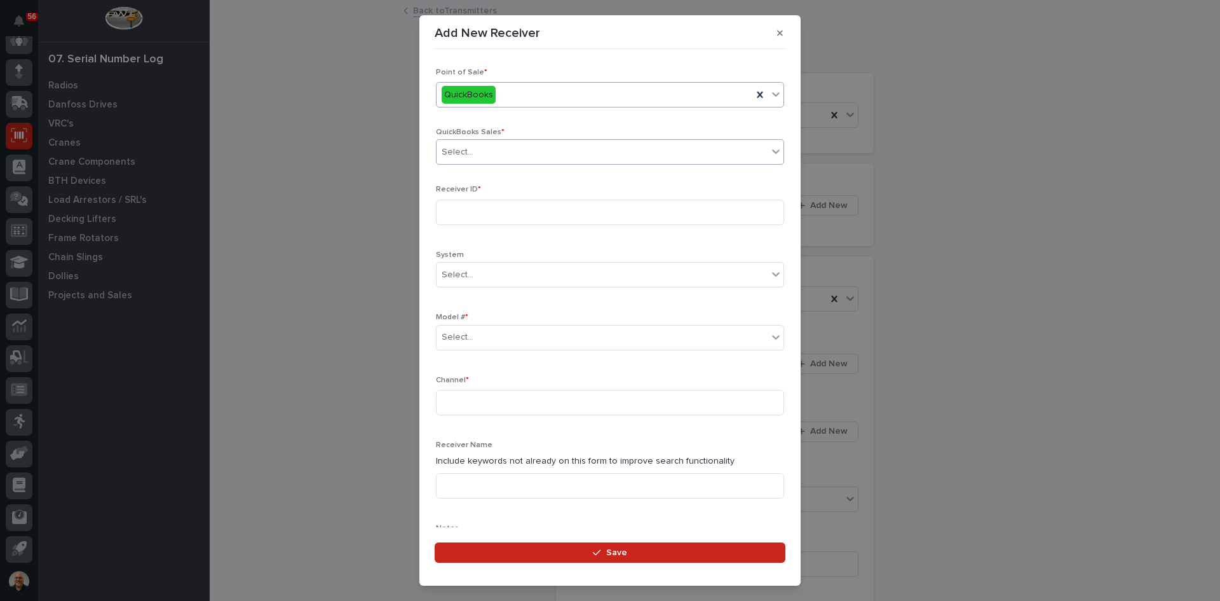
click at [481, 152] on div "Select..." at bounding box center [602, 152] width 331 height 21
type input "******"
click at [473, 177] on div "QB 136707" at bounding box center [606, 176] width 338 height 22
click at [460, 215] on input at bounding box center [610, 212] width 348 height 25
type input "9010302A"
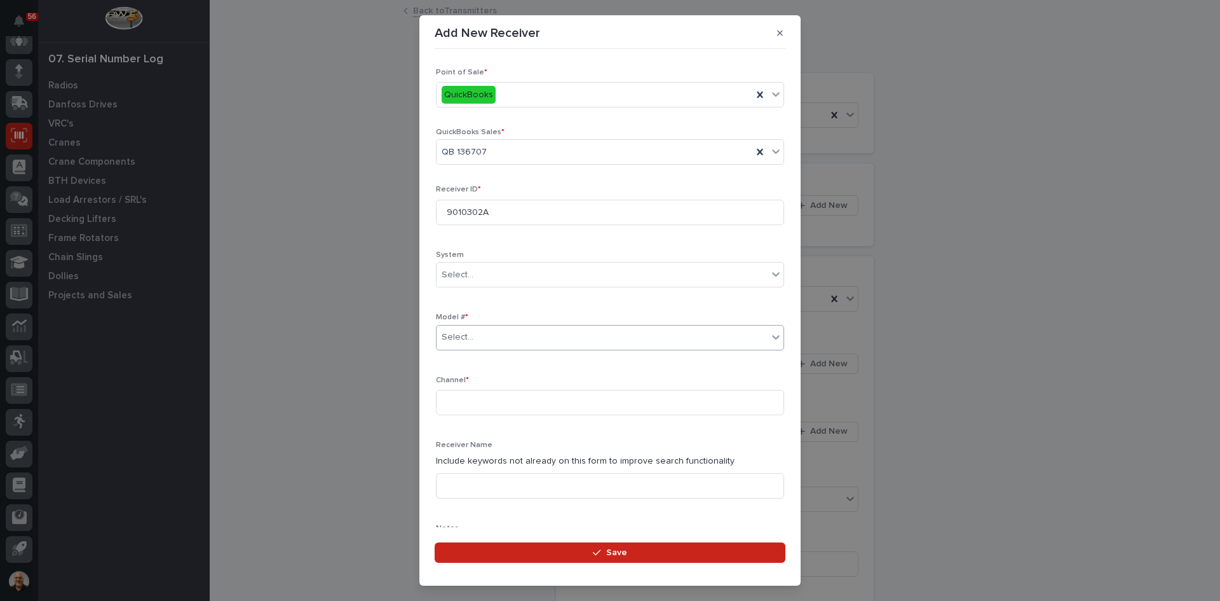
click at [484, 334] on div "Select..." at bounding box center [602, 337] width 331 height 21
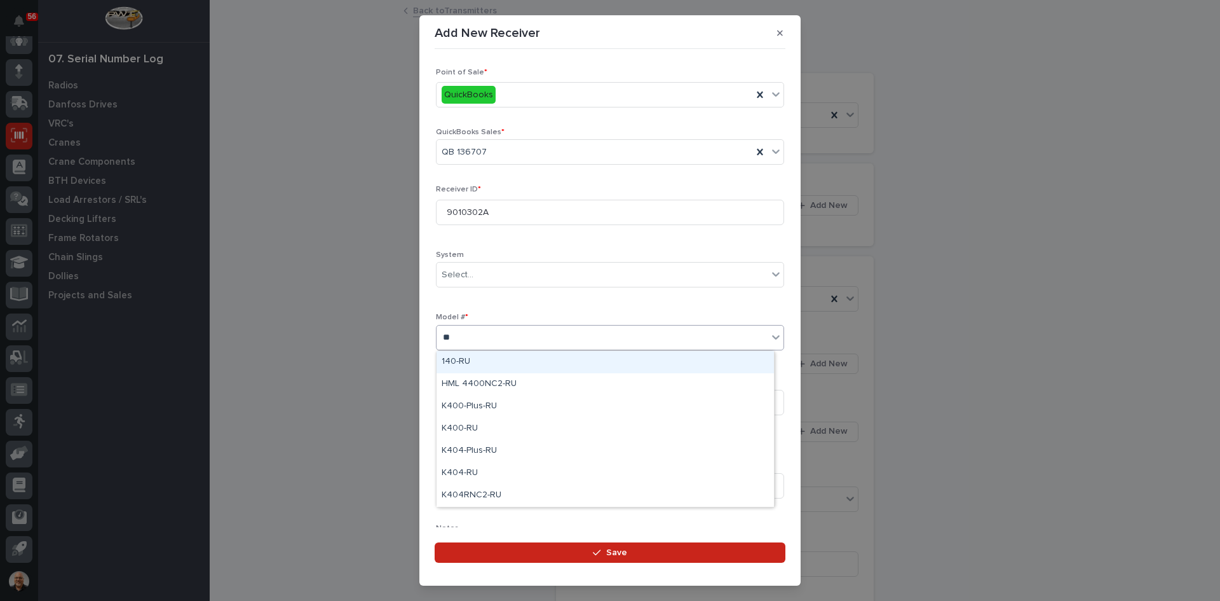
type input "***"
click at [469, 358] on div "K404-Plus-RU" at bounding box center [606, 362] width 338 height 22
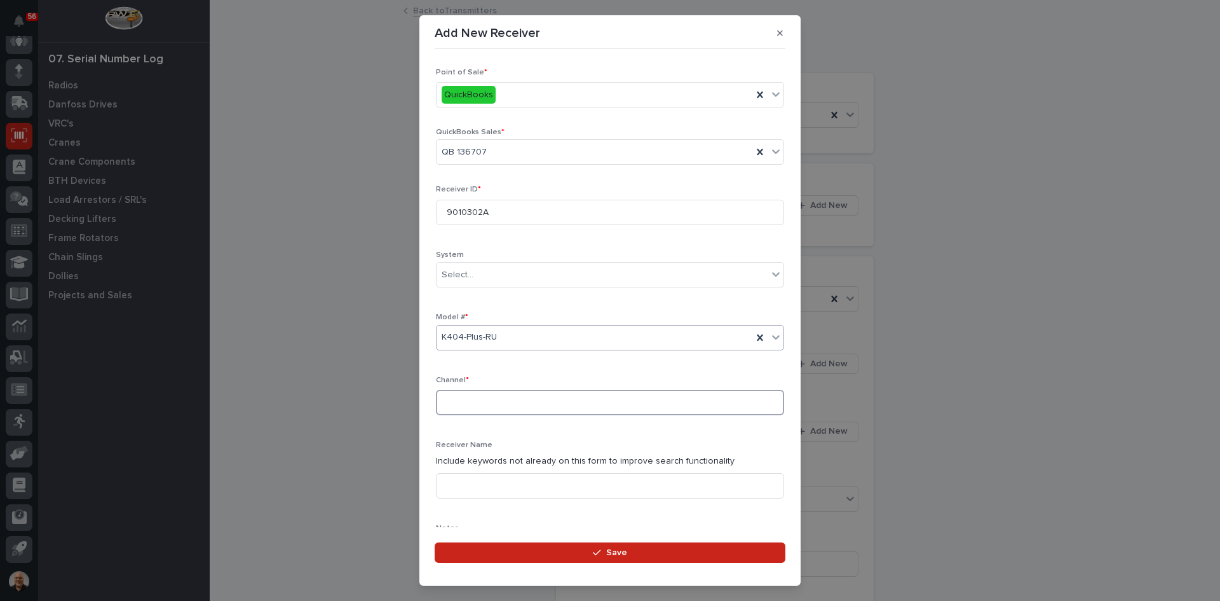
click at [458, 405] on input at bounding box center [610, 402] width 348 height 25
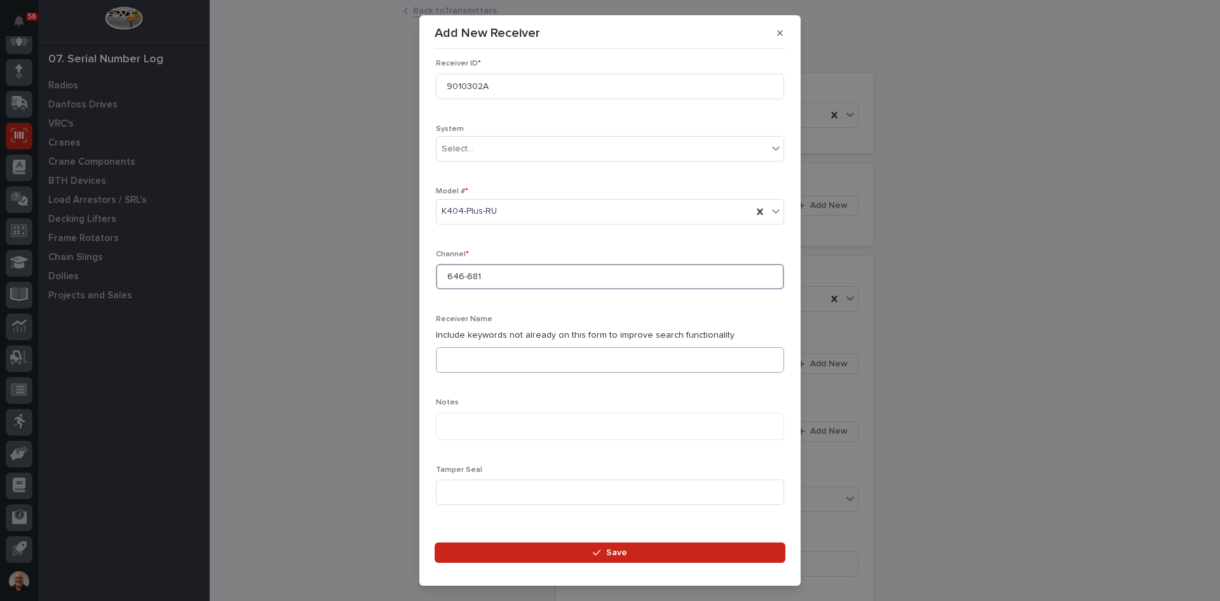
scroll to position [127, 0]
type input "646-681"
click at [455, 355] on input at bounding box center [610, 358] width 348 height 25
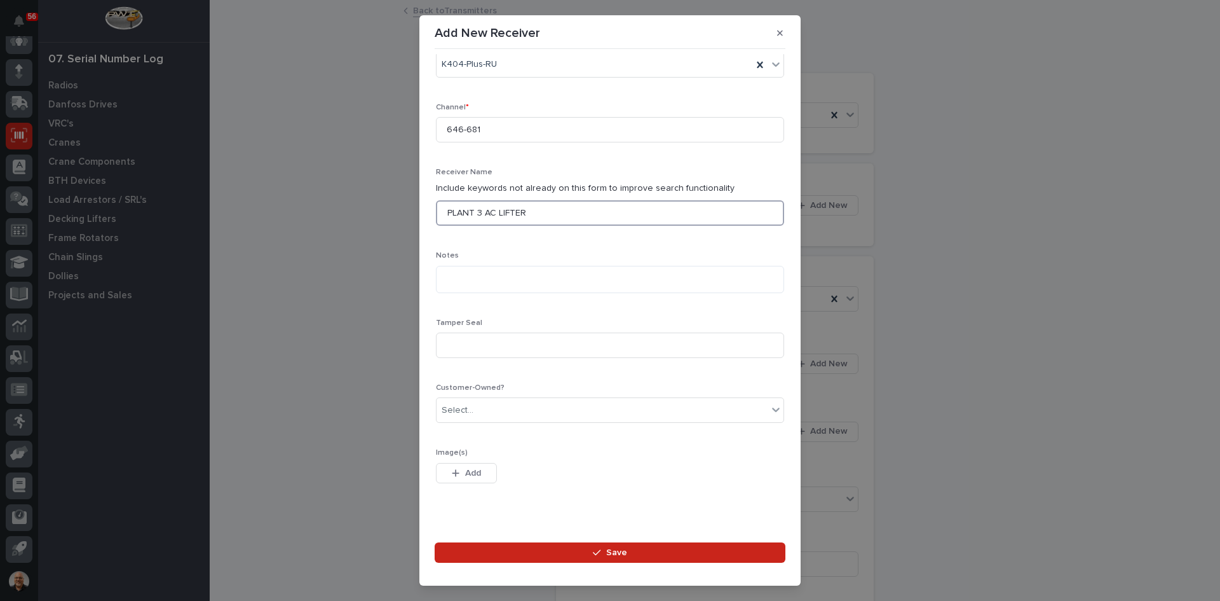
scroll to position [290, 0]
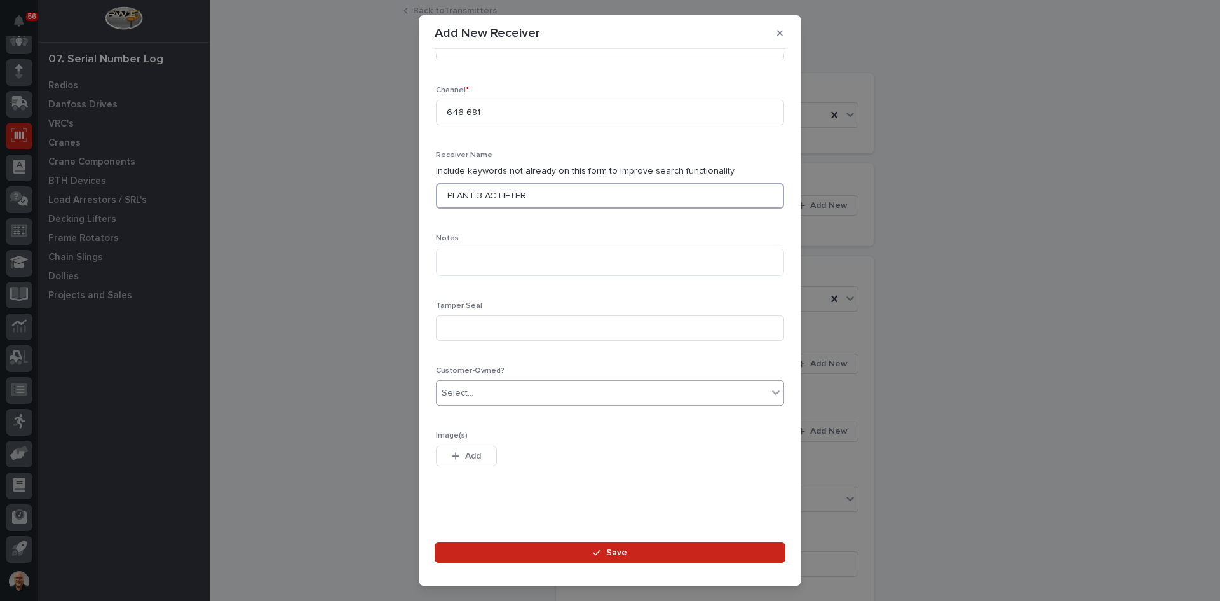
type input "PLANT 3 AC LIFTER"
click at [477, 393] on div "Select..." at bounding box center [602, 393] width 331 height 21
click at [451, 421] on div "Yes" at bounding box center [606, 417] width 338 height 22
click at [615, 553] on span "Save" at bounding box center [616, 552] width 21 height 11
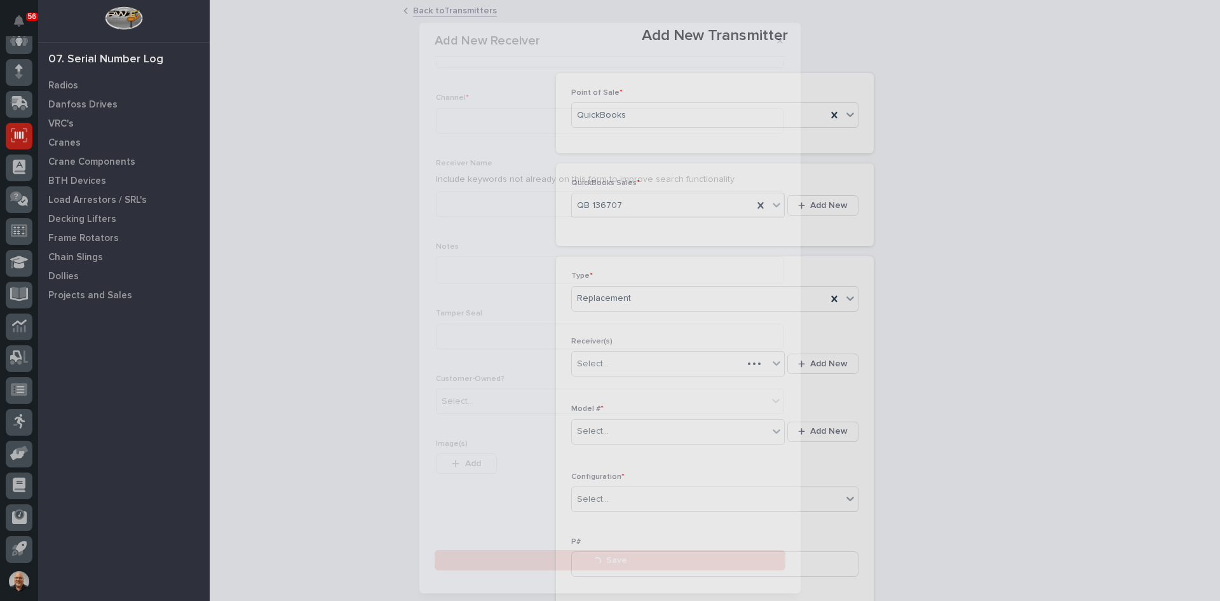
scroll to position [0, 0]
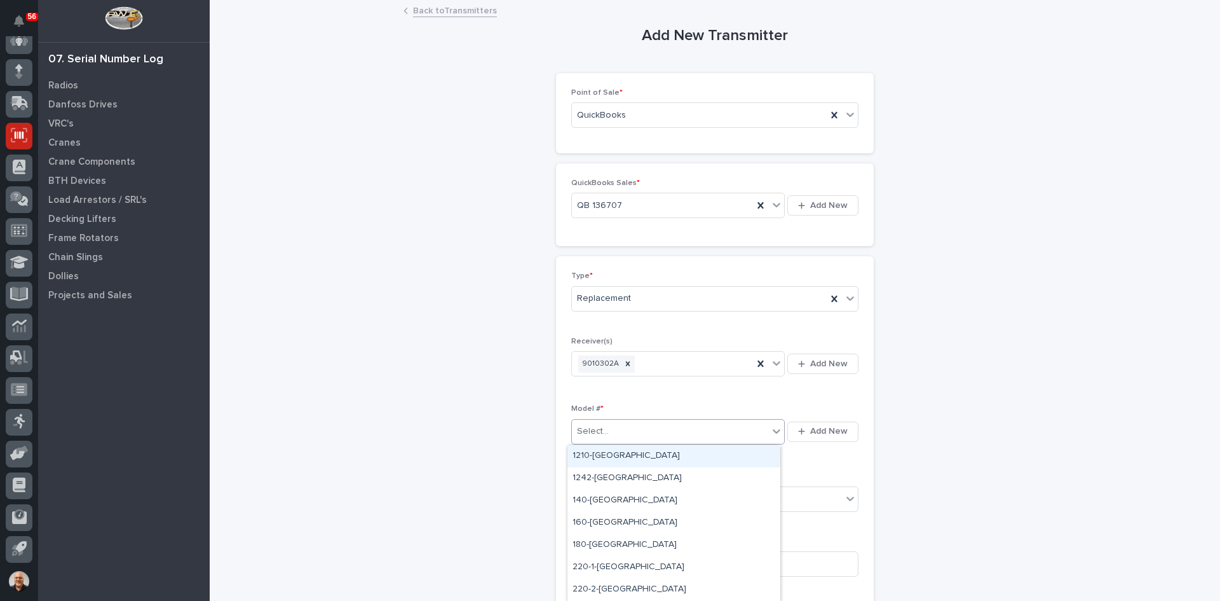
click at [608, 428] on div "Select..." at bounding box center [670, 431] width 196 height 21
type input "***"
click at [607, 461] on div "K404-Plus-[GEOGRAPHIC_DATA]" at bounding box center [674, 456] width 213 height 22
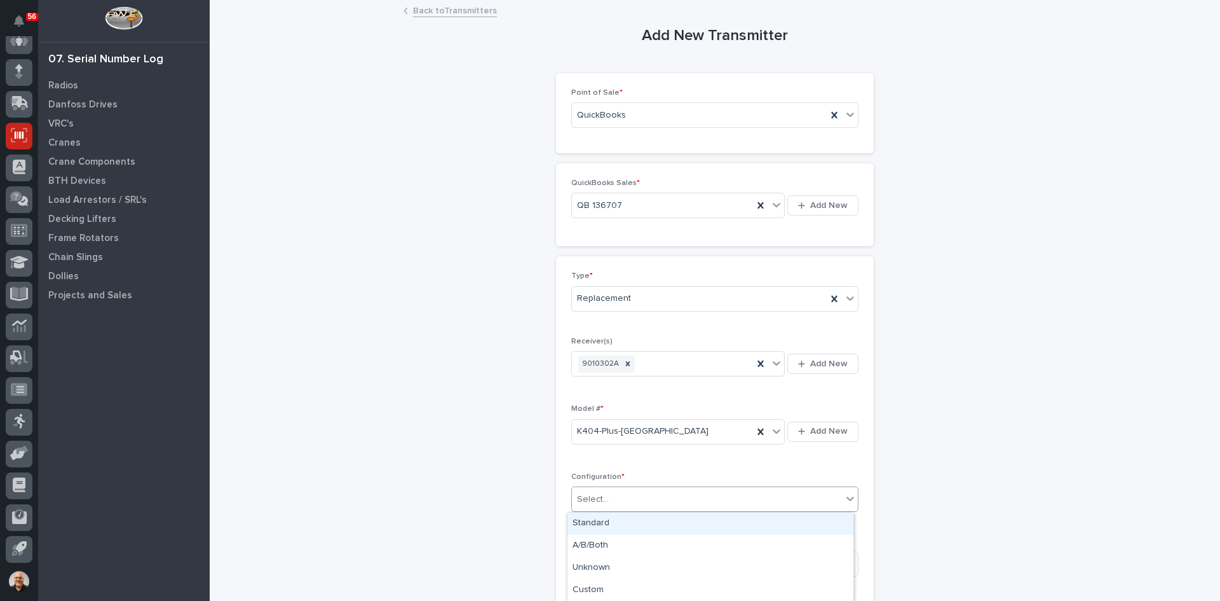
click at [603, 497] on div "Select..." at bounding box center [593, 499] width 32 height 13
click at [597, 519] on div "Standard" at bounding box center [711, 523] width 286 height 22
click at [577, 561] on input at bounding box center [714, 563] width 287 height 25
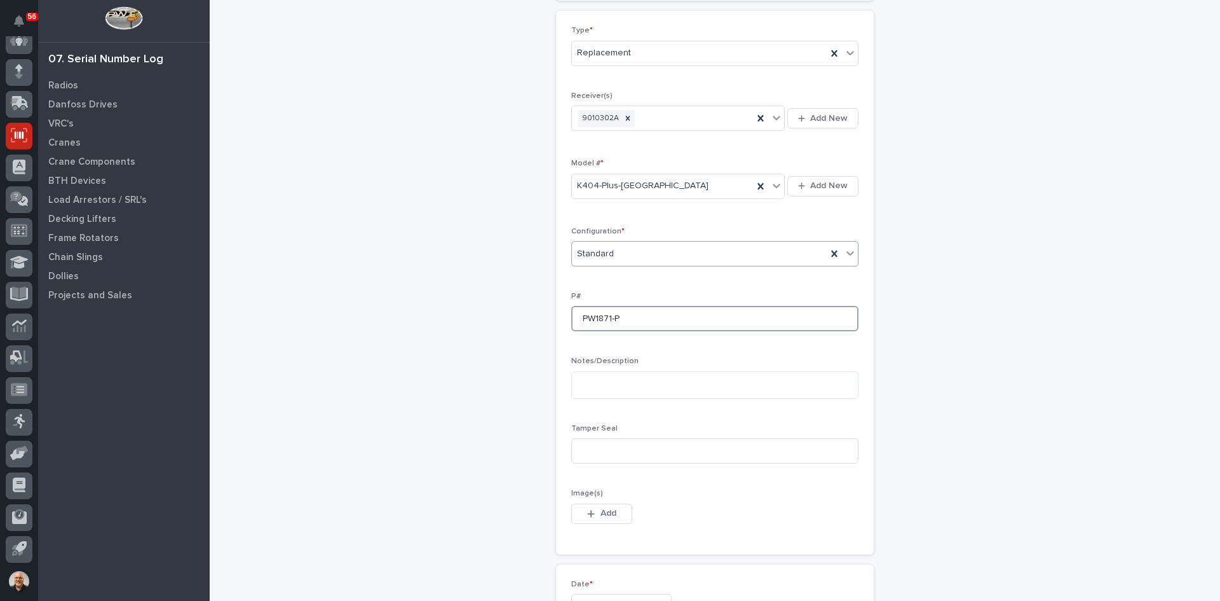
scroll to position [254, 0]
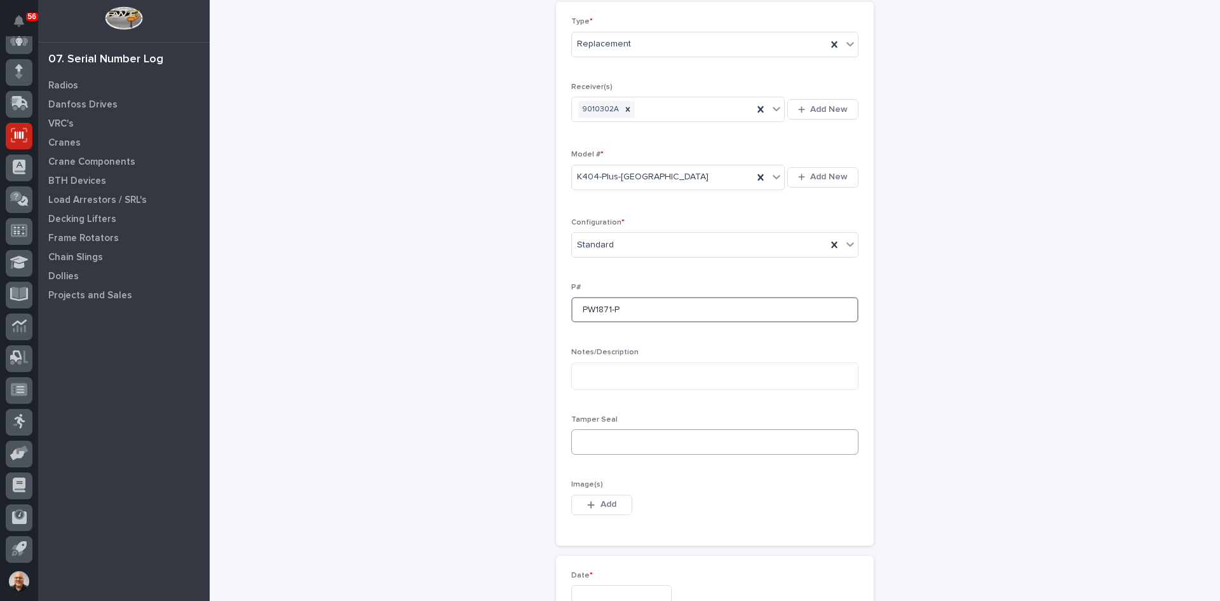
type input "PW1871-P"
click at [583, 440] on input at bounding box center [714, 441] width 287 height 25
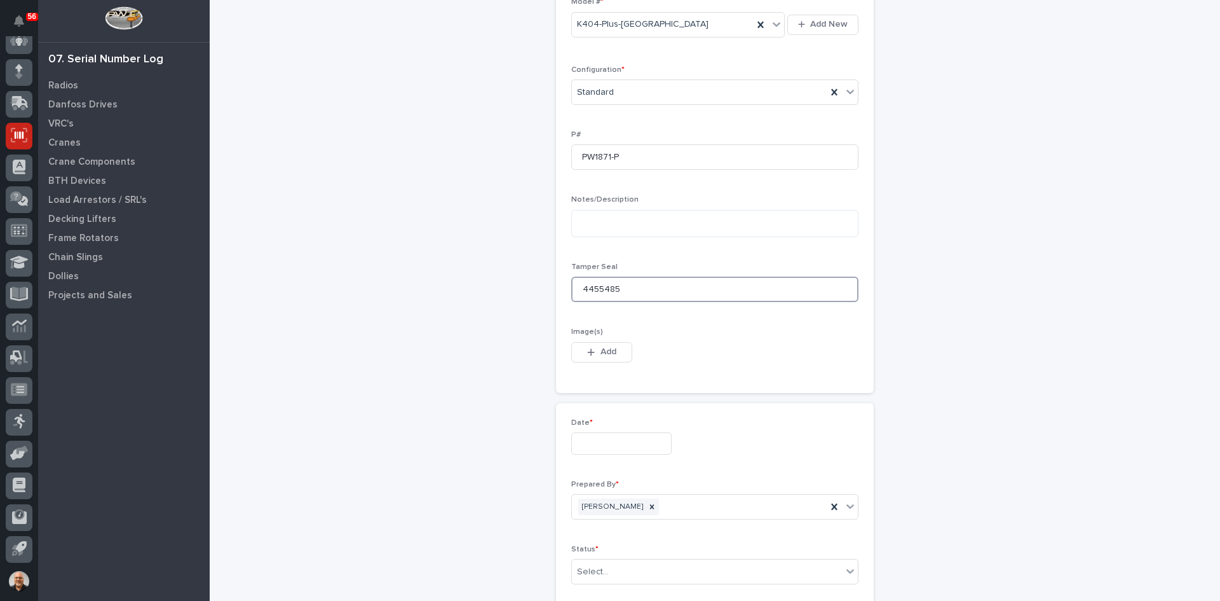
scroll to position [445, 0]
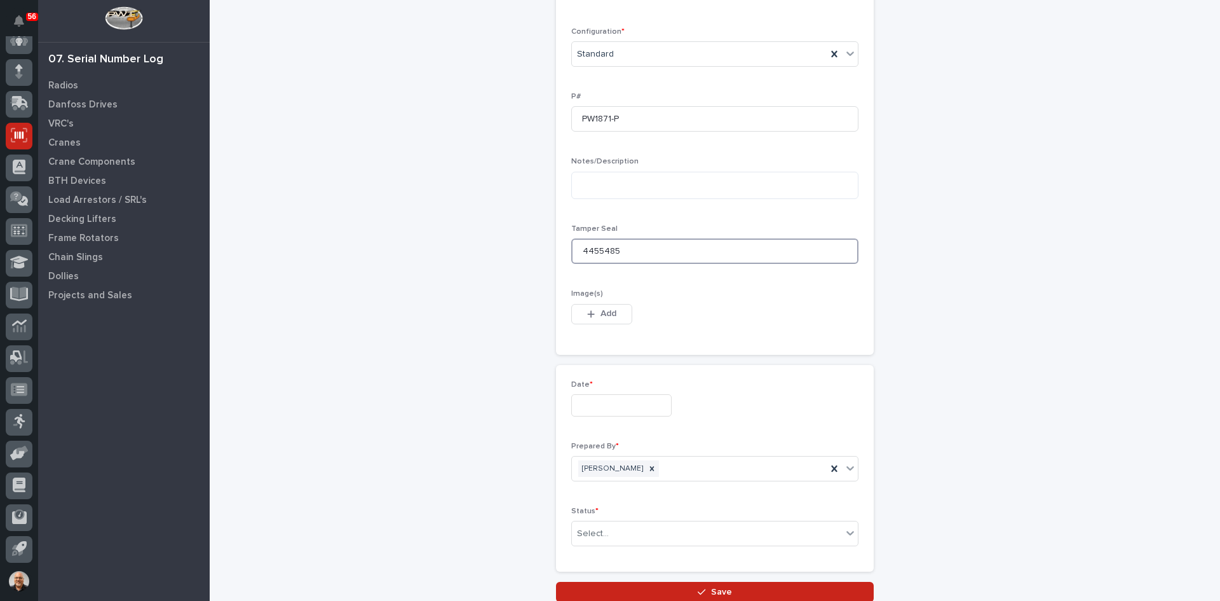
type input "4455485"
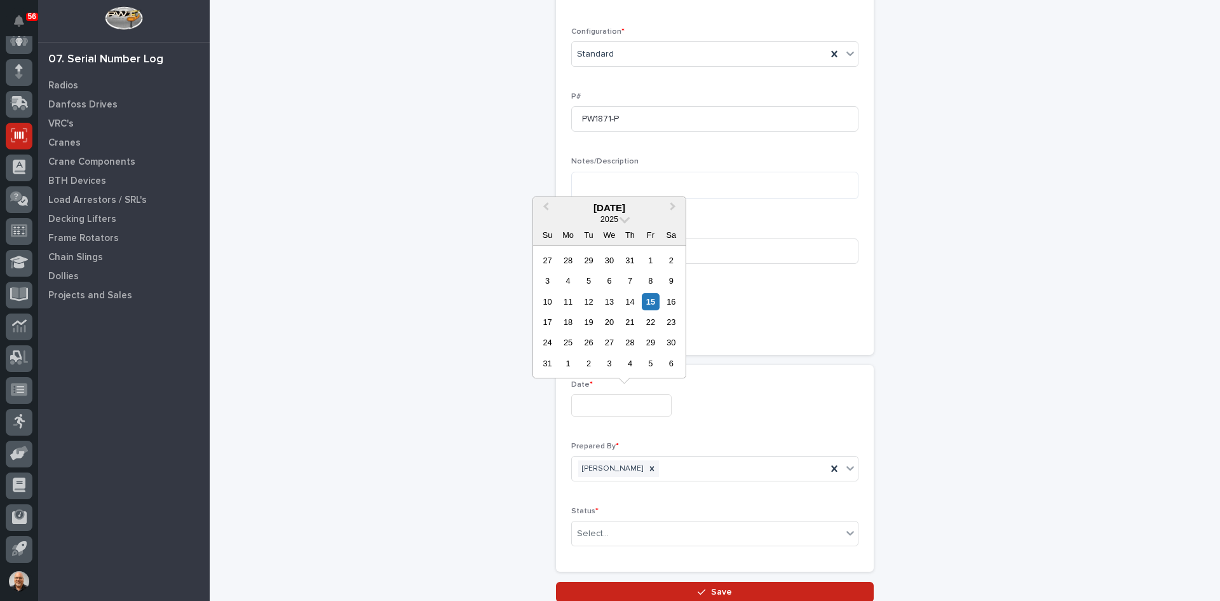
click at [580, 401] on input "text" at bounding box center [621, 405] width 100 height 22
click at [650, 301] on div "15" at bounding box center [650, 301] width 17 height 17
type input "**********"
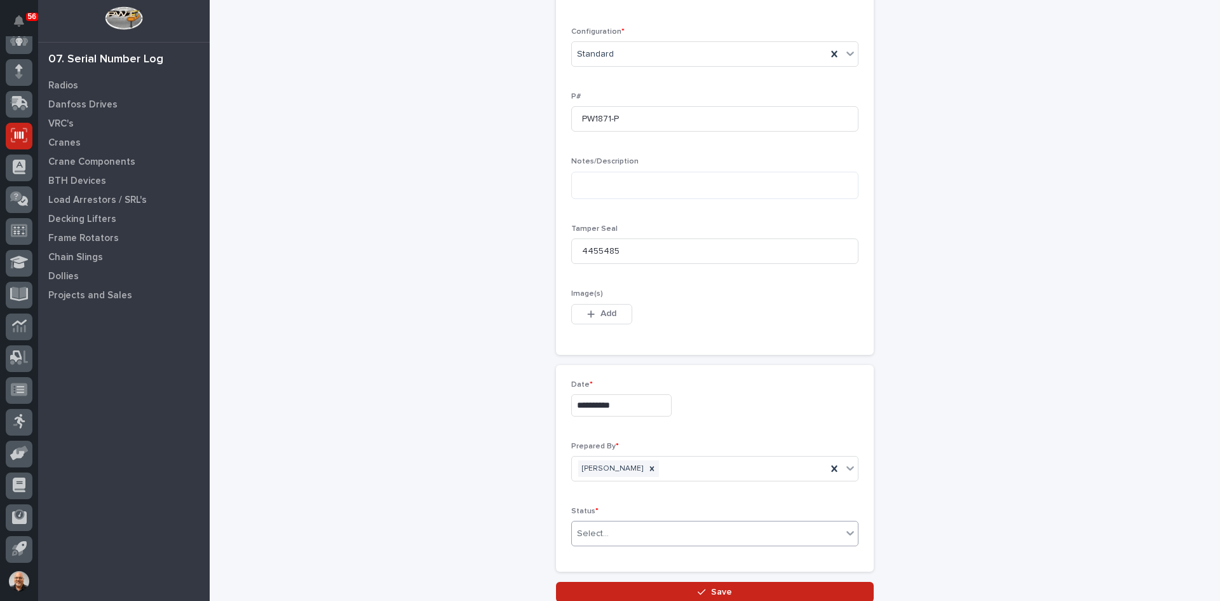
click at [608, 536] on div "Select..." at bounding box center [707, 533] width 270 height 21
click at [602, 509] on div "Complete" at bounding box center [711, 509] width 286 height 22
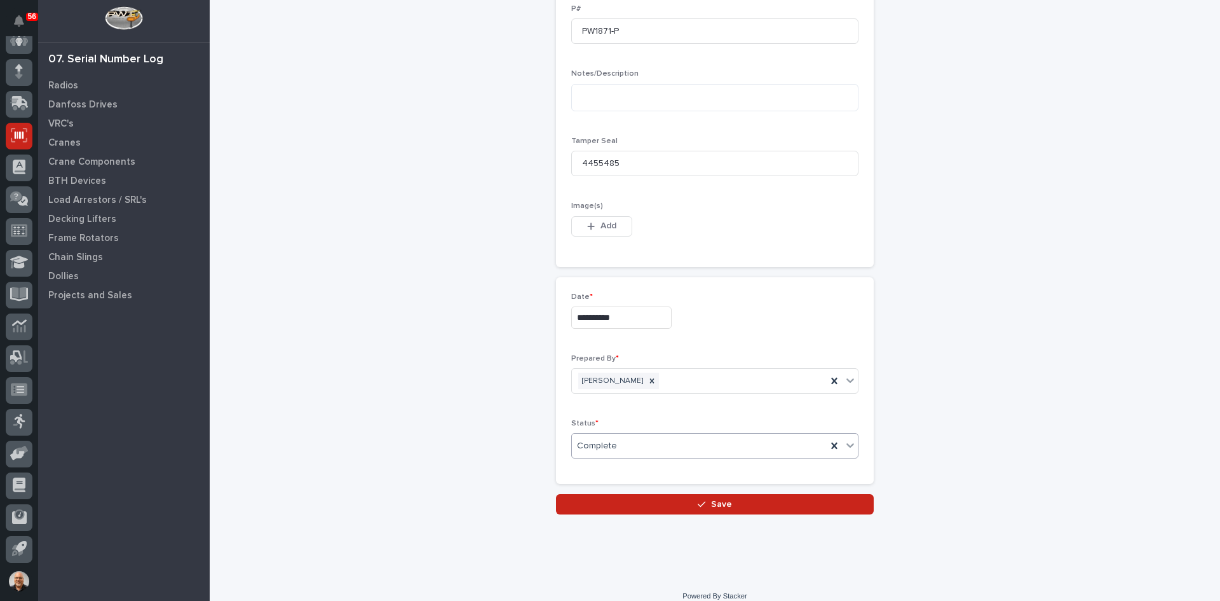
scroll to position [546, 0]
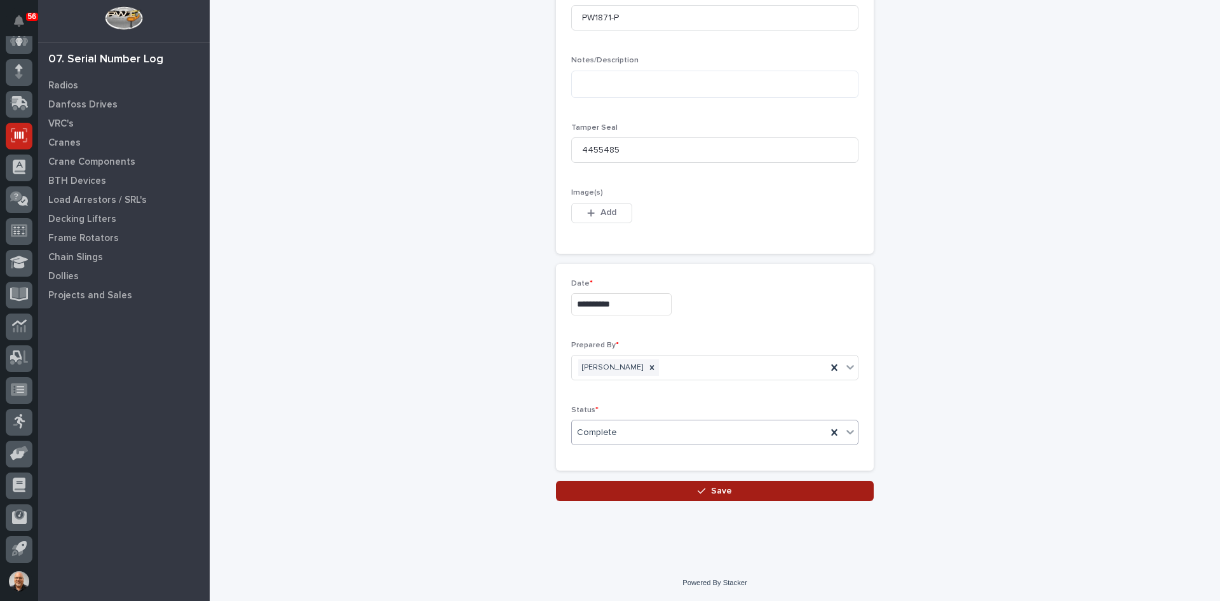
click at [718, 490] on span "Save" at bounding box center [721, 490] width 21 height 11
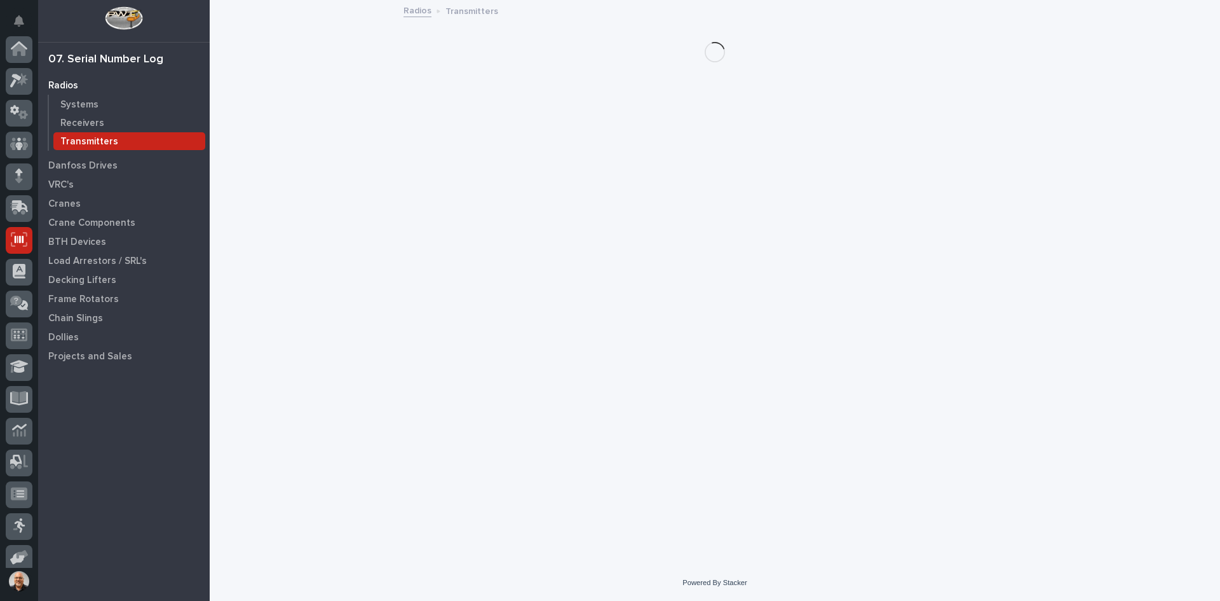
scroll to position [104, 0]
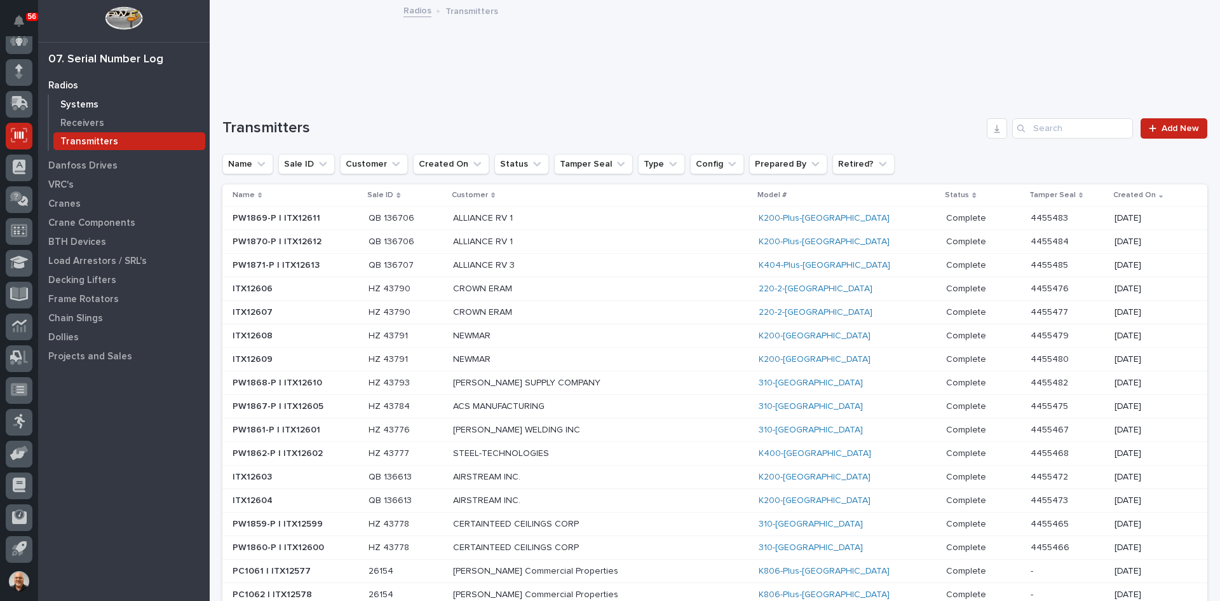
click at [83, 100] on p "Systems" at bounding box center [79, 104] width 38 height 11
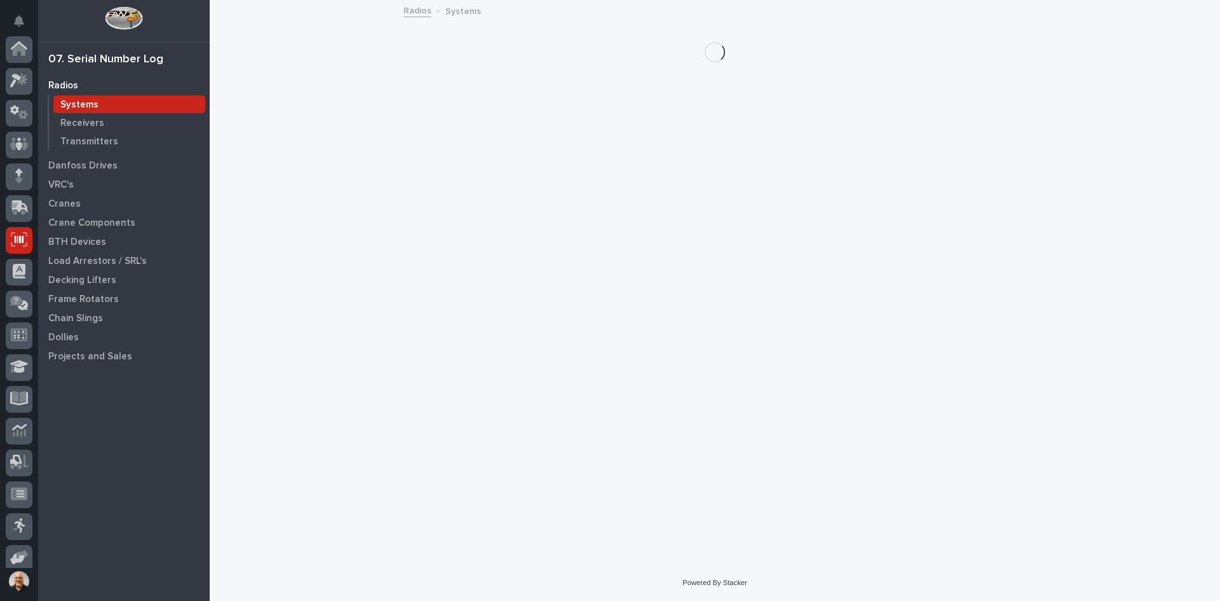
scroll to position [104, 0]
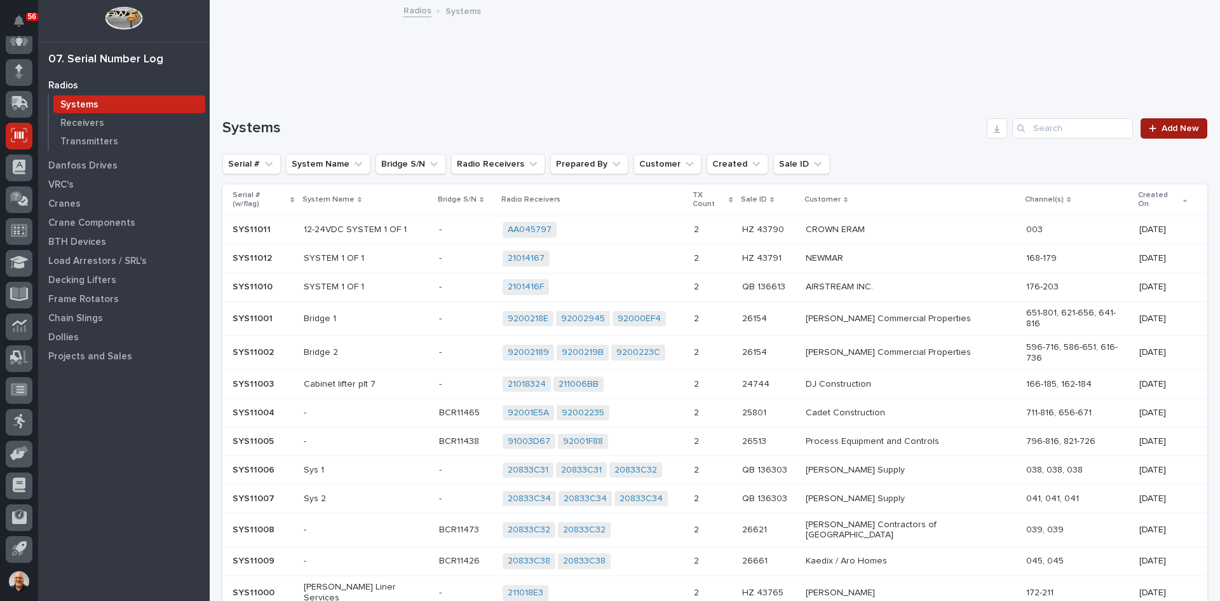
click at [1173, 128] on span "Add New" at bounding box center [1181, 128] width 38 height 9
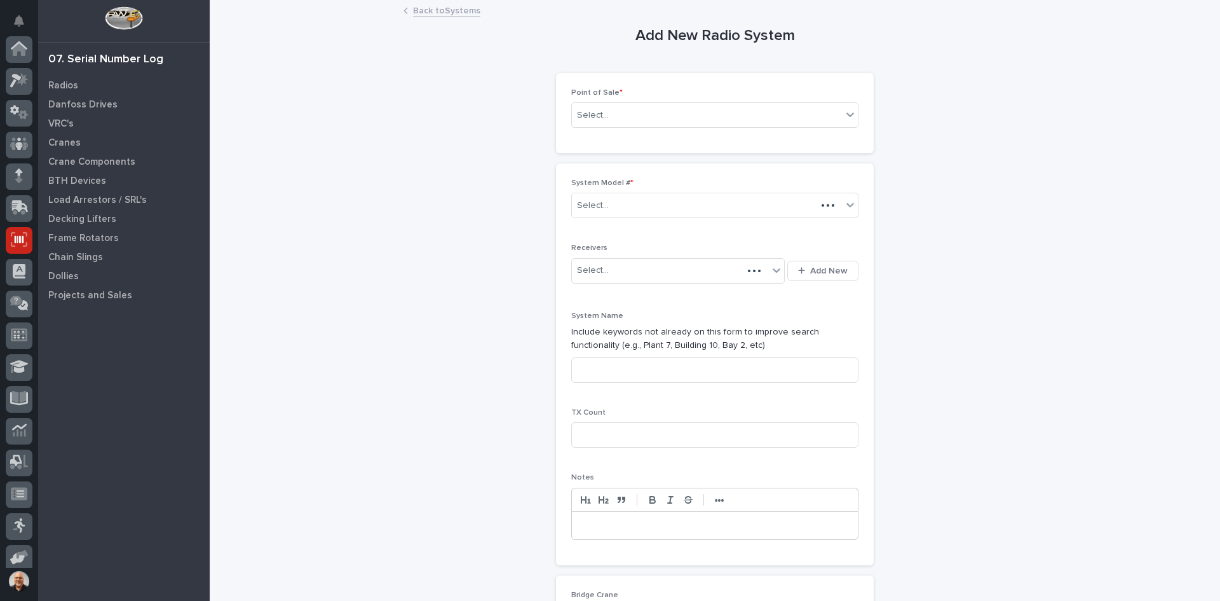
scroll to position [104, 0]
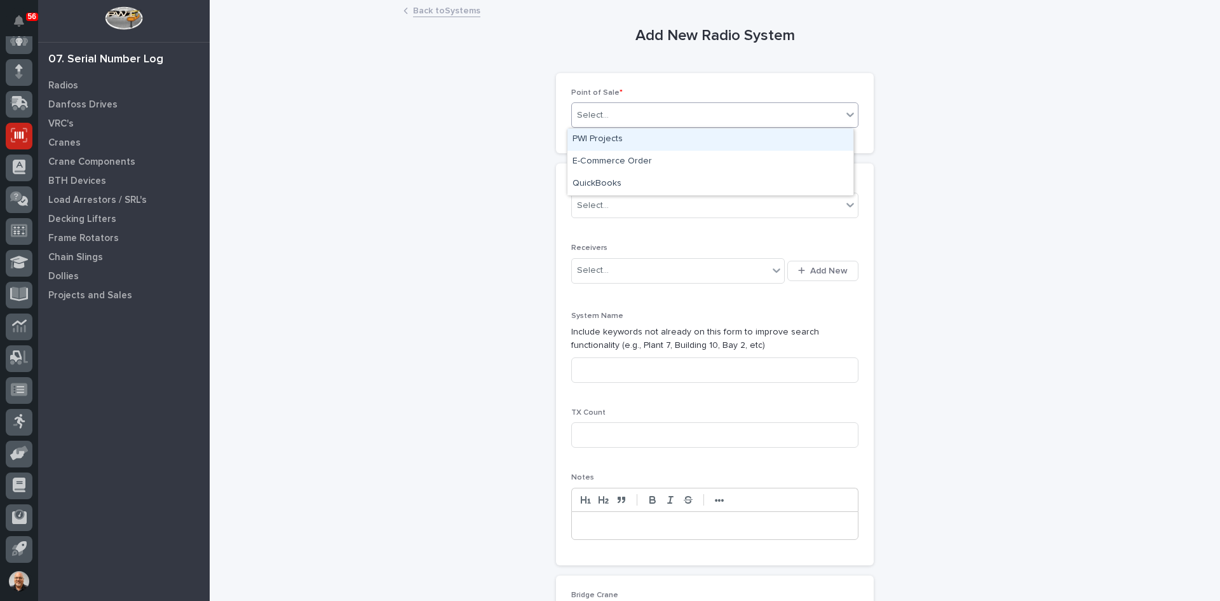
click at [658, 119] on div "Select..." at bounding box center [707, 115] width 270 height 21
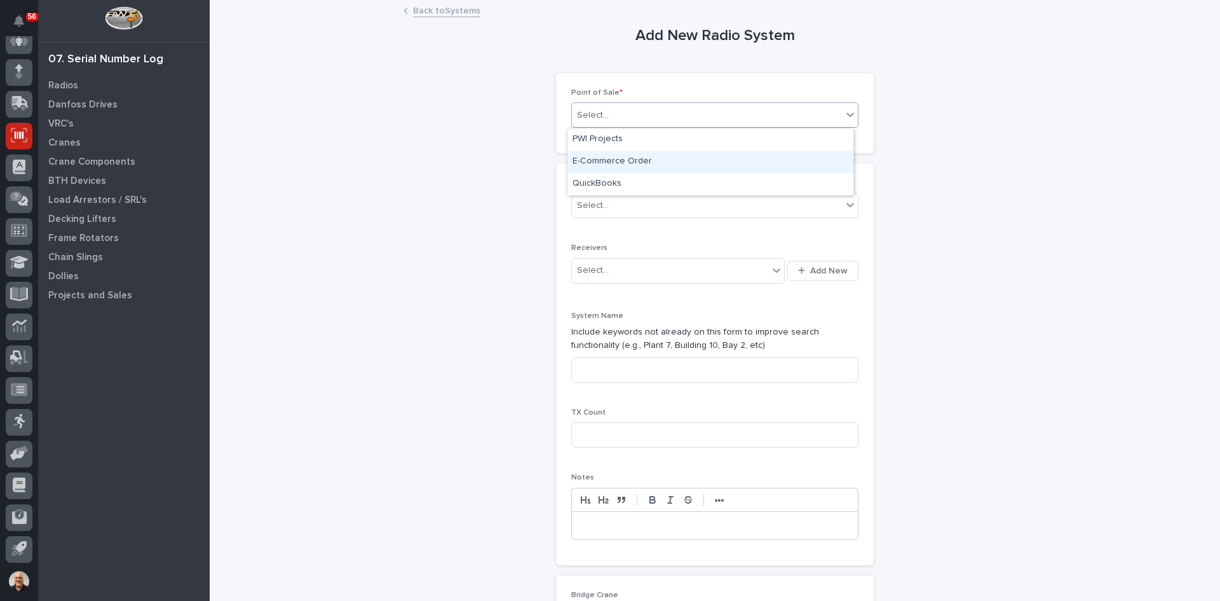
click at [628, 161] on div "E-Commerce Order" at bounding box center [711, 162] width 286 height 22
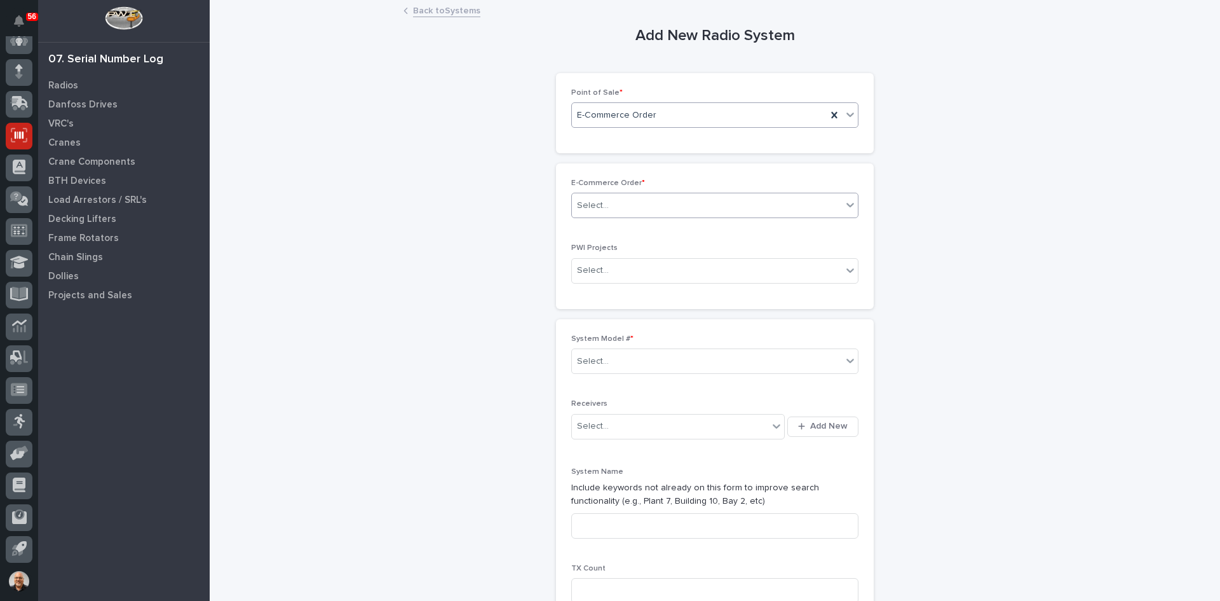
click at [613, 207] on div "Select..." at bounding box center [707, 205] width 270 height 21
type input "*****"
click at [609, 232] on div "HZ 43798" at bounding box center [711, 230] width 286 height 22
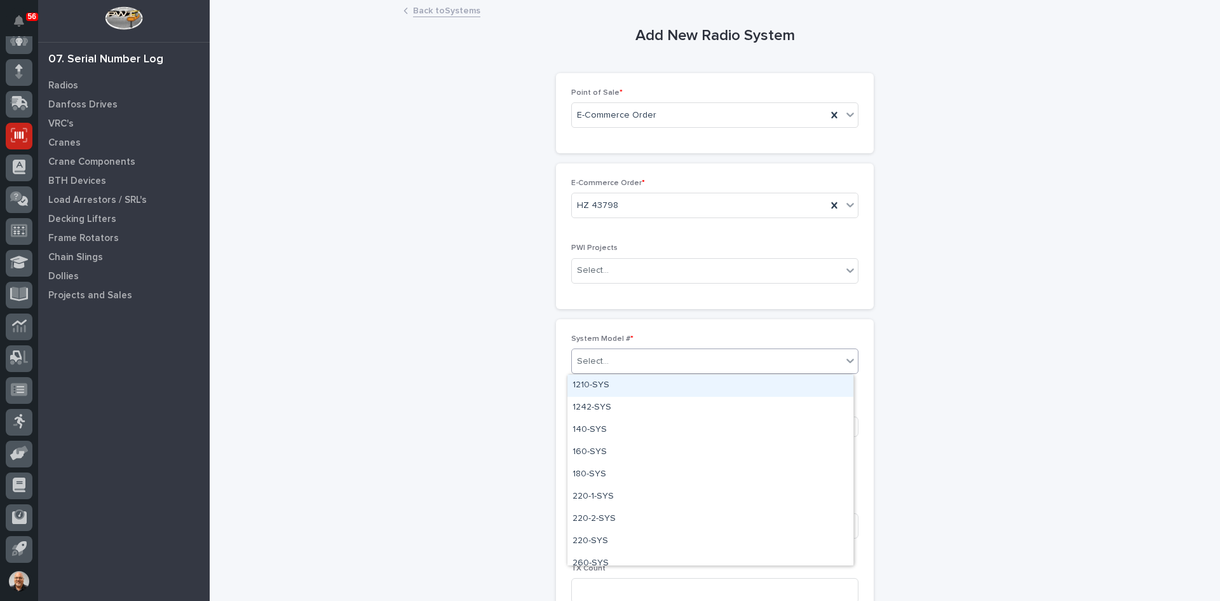
click at [629, 359] on div "Select..." at bounding box center [707, 361] width 270 height 21
type input "***"
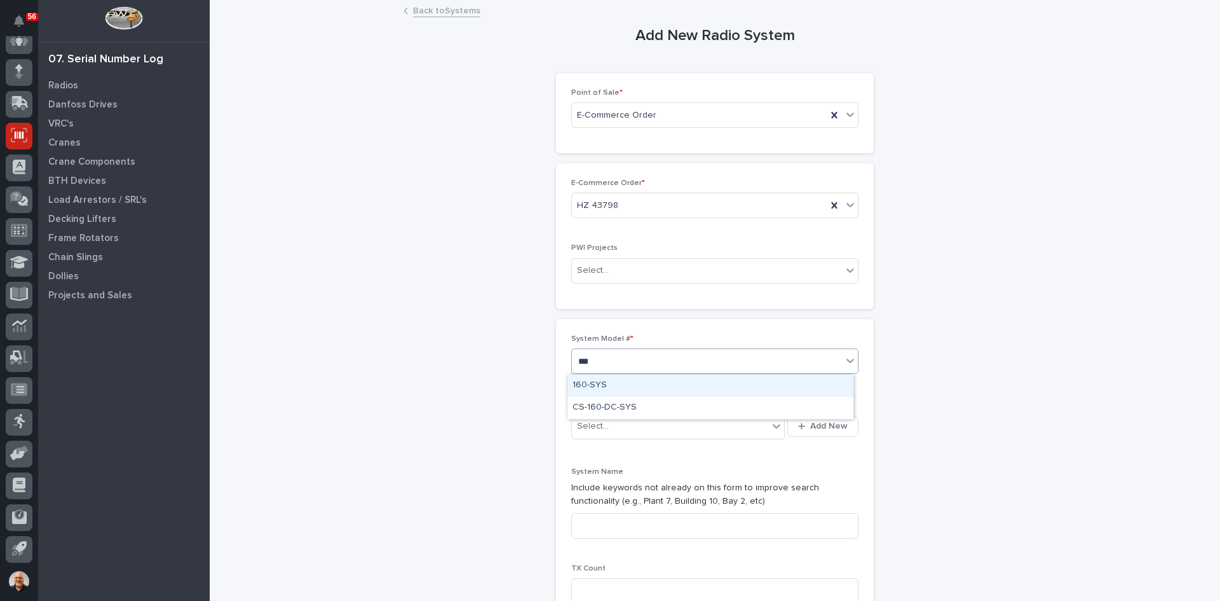
click at [589, 386] on div "160-SYS" at bounding box center [711, 385] width 286 height 22
click at [827, 424] on span "Add New" at bounding box center [829, 425] width 38 height 11
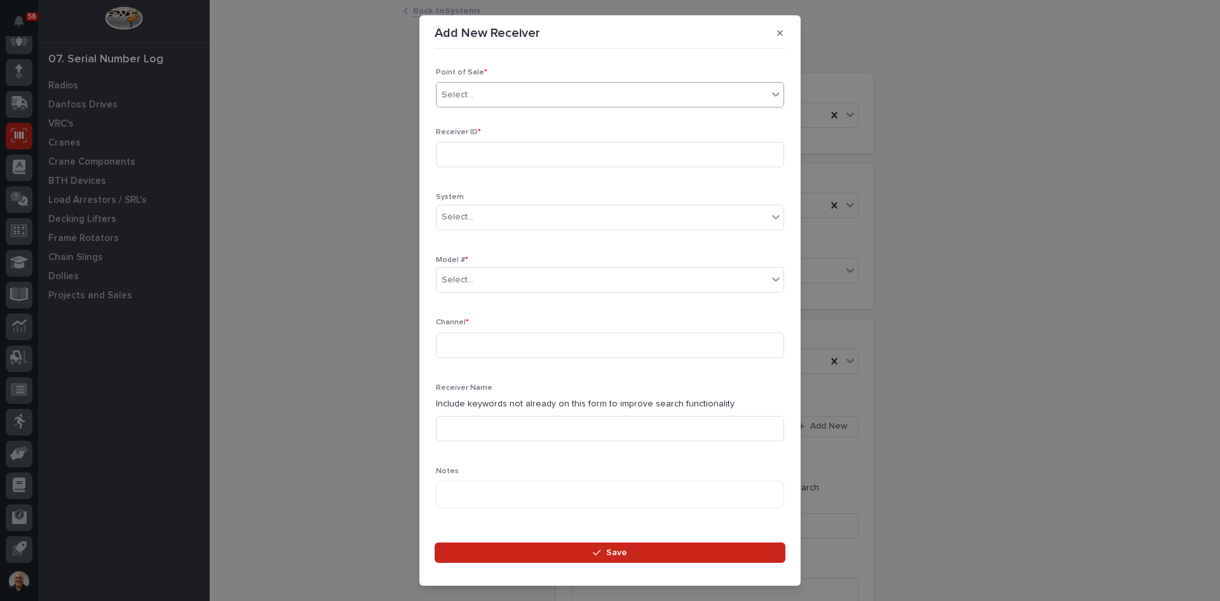
click at [486, 92] on div "Select..." at bounding box center [602, 95] width 331 height 21
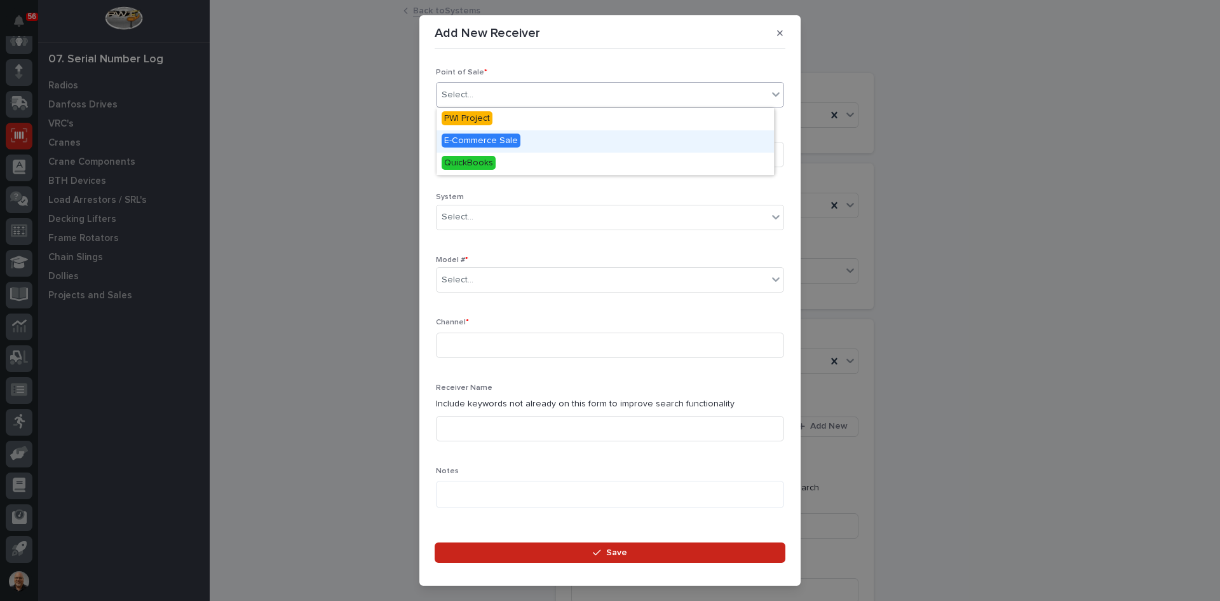
click at [478, 136] on span "E-Commerce Sale" at bounding box center [481, 140] width 79 height 14
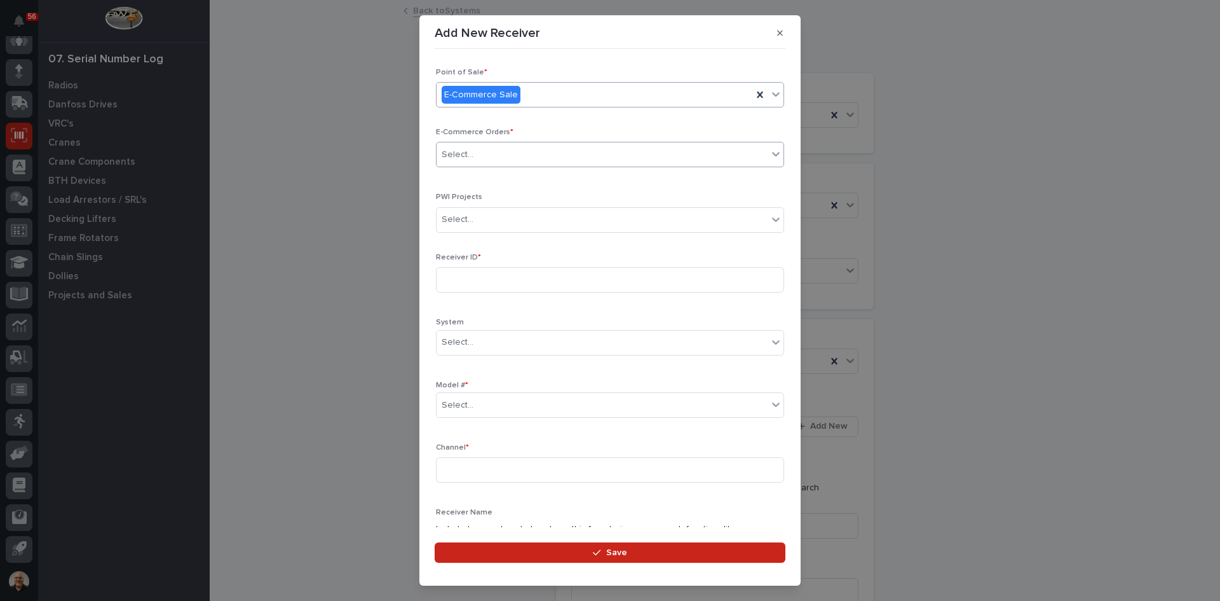
click at [476, 153] on div "Select..." at bounding box center [602, 154] width 331 height 21
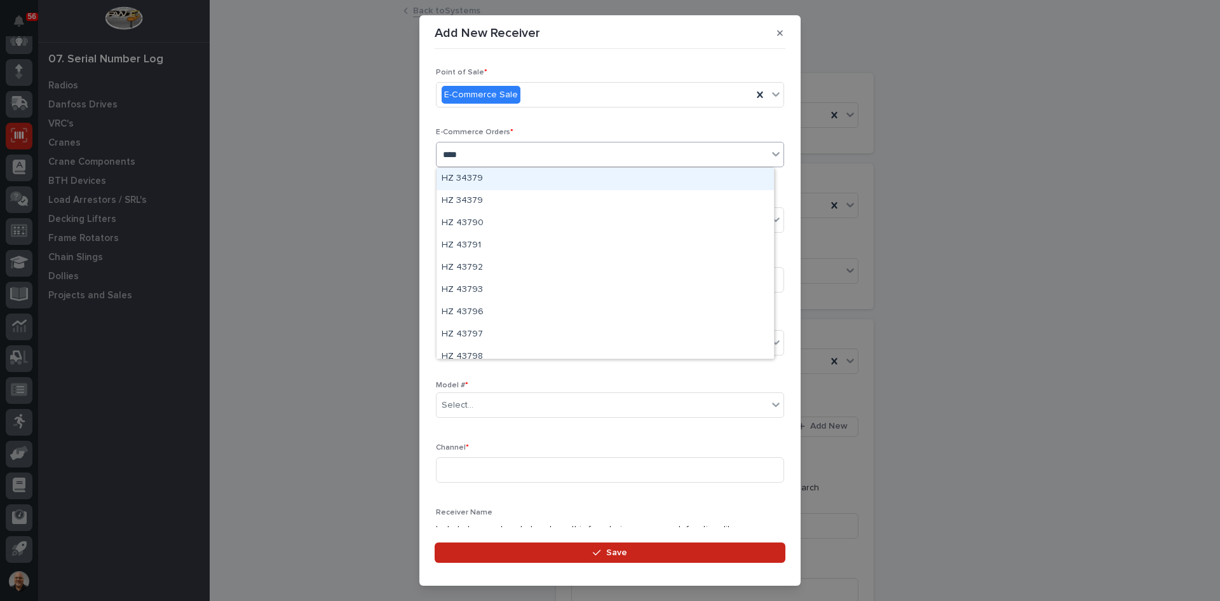
type input "*****"
click at [472, 177] on div "HZ 43798" at bounding box center [606, 179] width 338 height 22
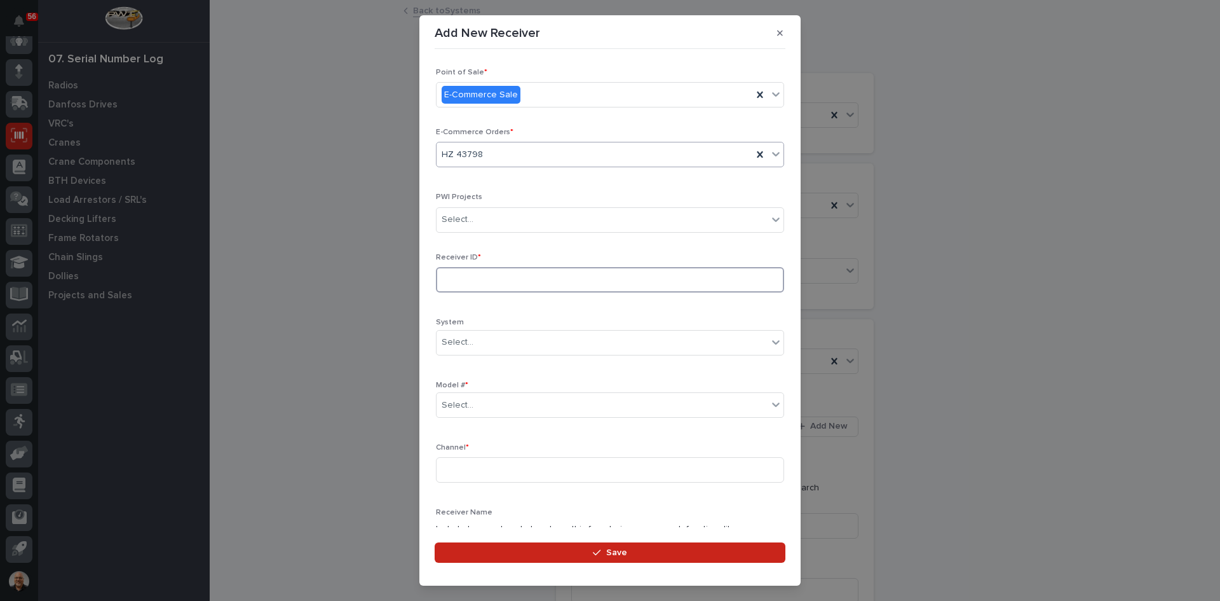
click at [477, 280] on input at bounding box center [610, 279] width 348 height 25
type input "A1045804"
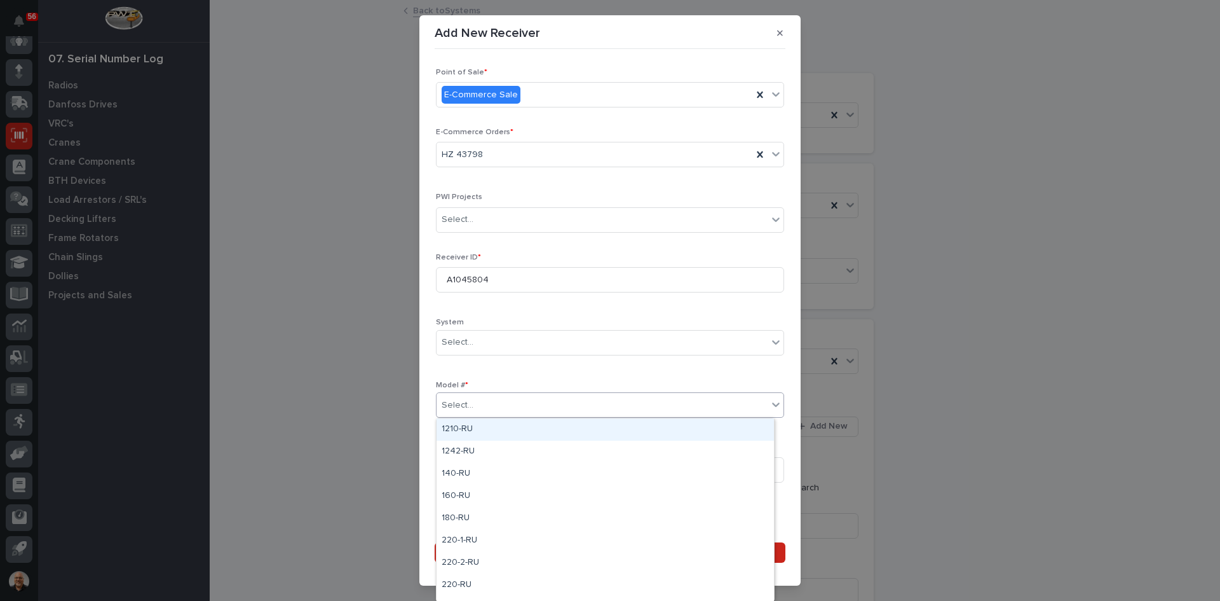
click at [472, 407] on div "Select..." at bounding box center [602, 405] width 331 height 21
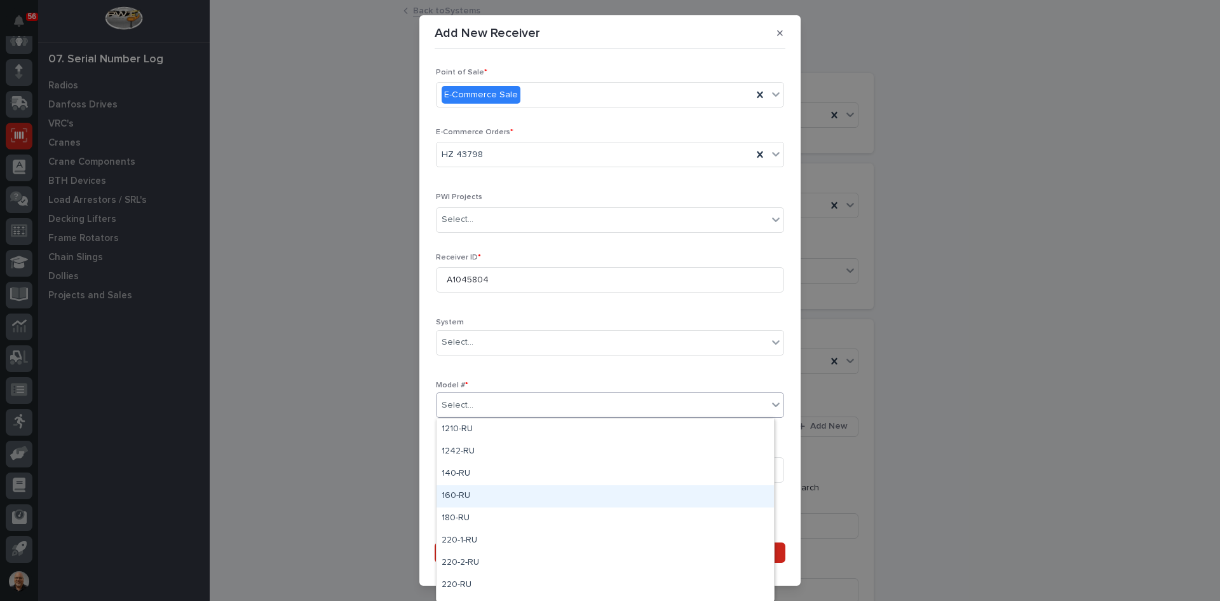
click at [456, 496] on div "160-RU" at bounding box center [606, 496] width 338 height 22
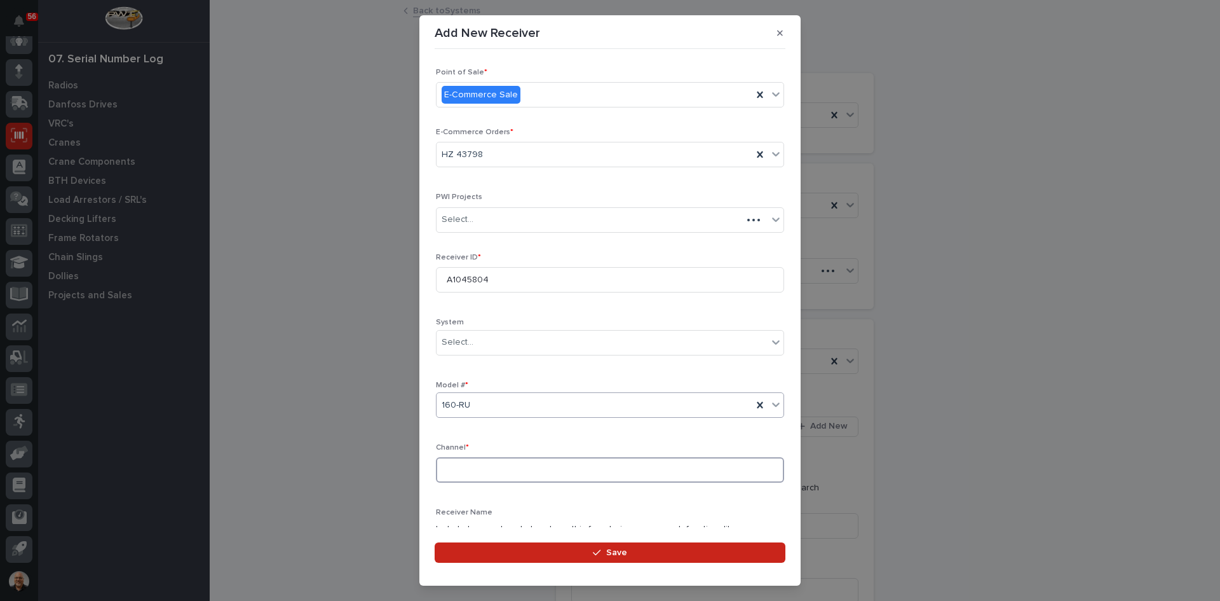
click at [461, 468] on input at bounding box center [610, 469] width 348 height 25
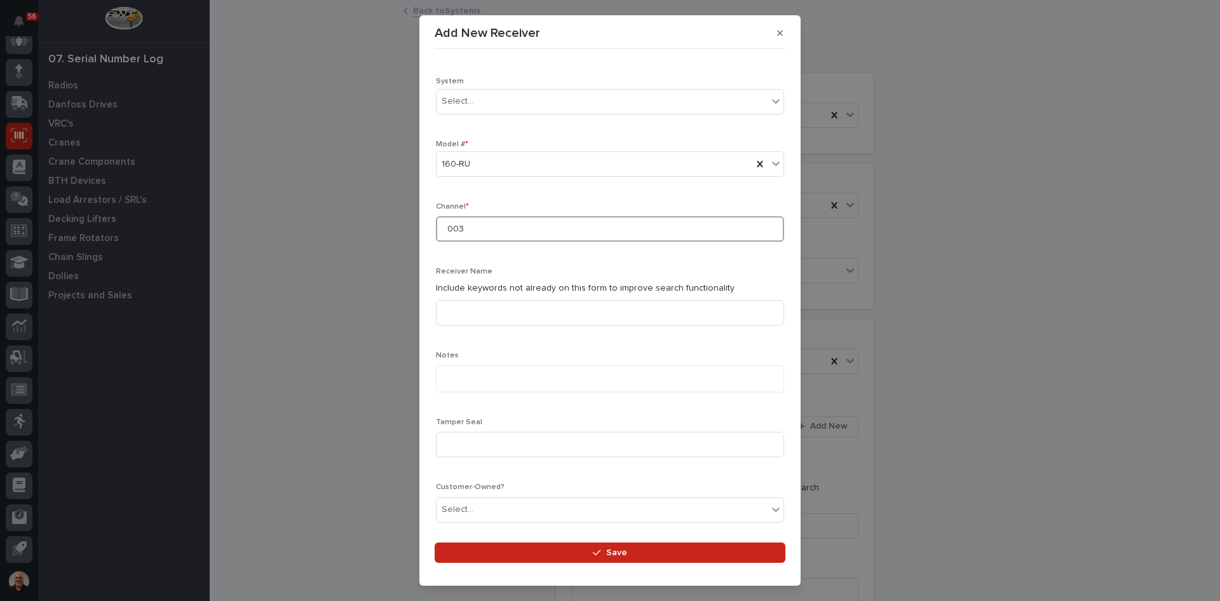
scroll to position [254, 0]
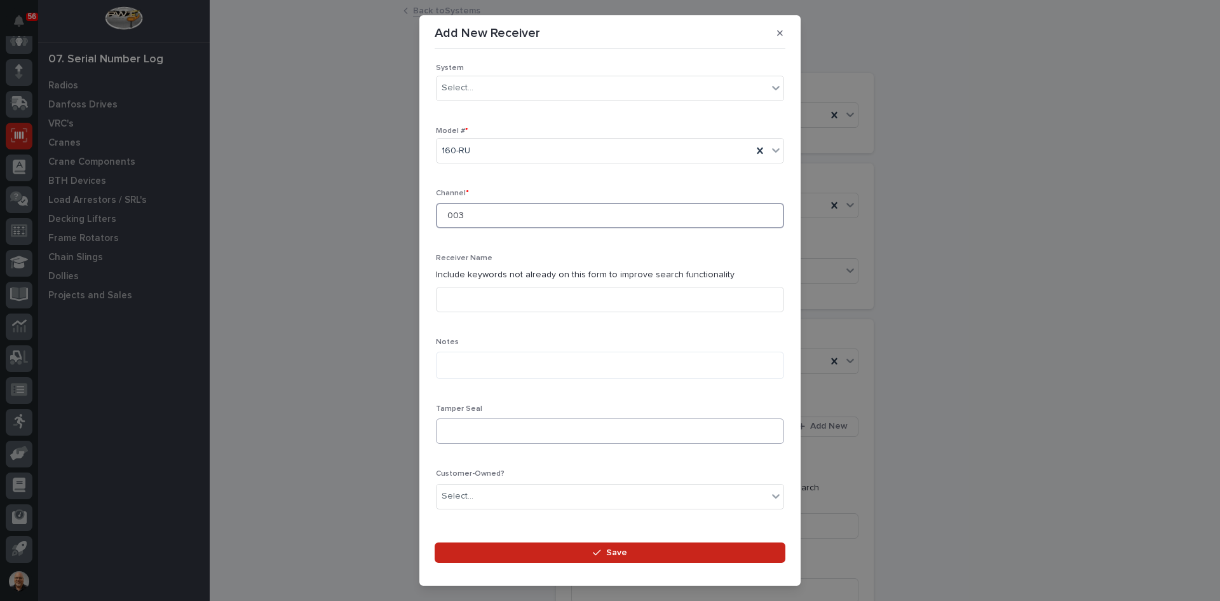
type input "003"
click at [458, 433] on input at bounding box center [610, 430] width 348 height 25
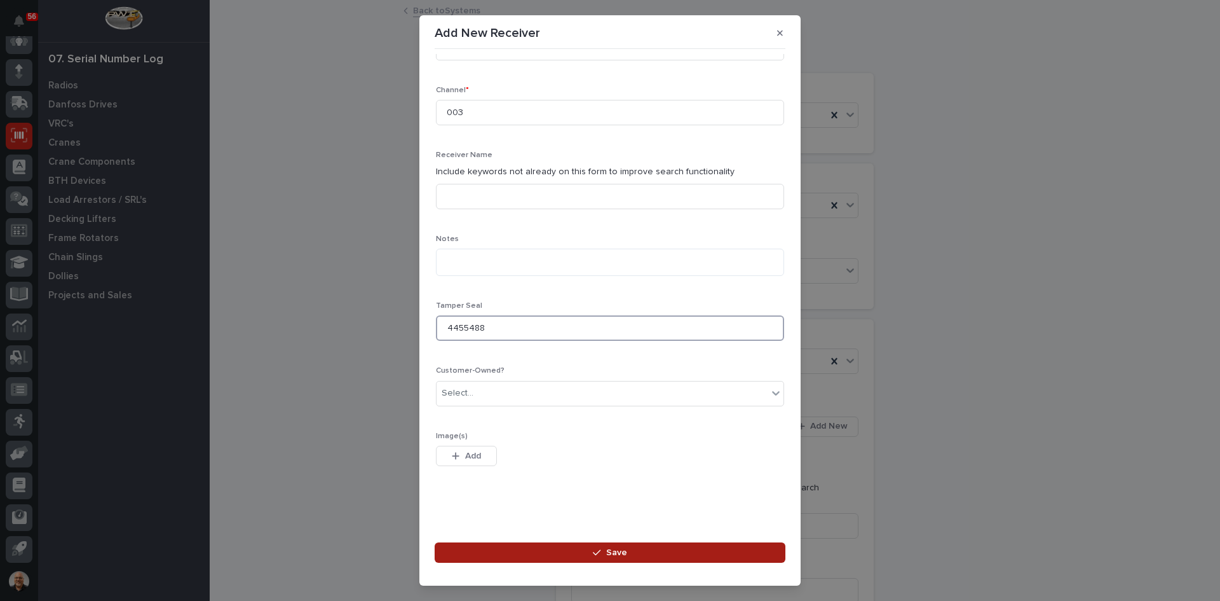
type input "4455488"
click at [620, 547] on span "Save" at bounding box center [616, 552] width 21 height 11
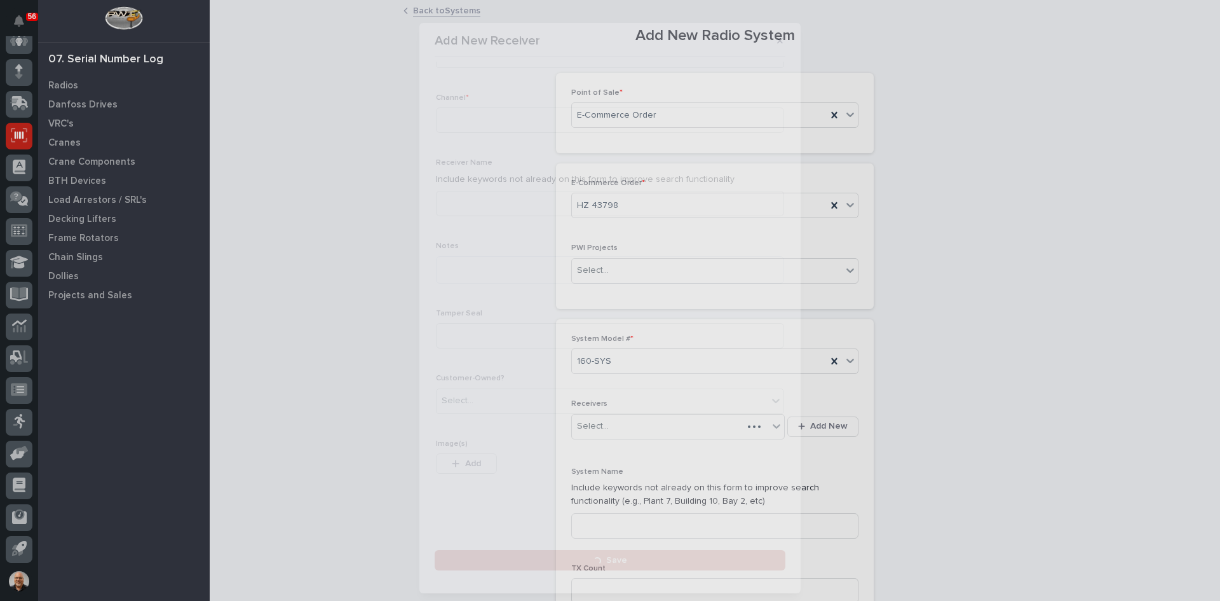
scroll to position [0, 0]
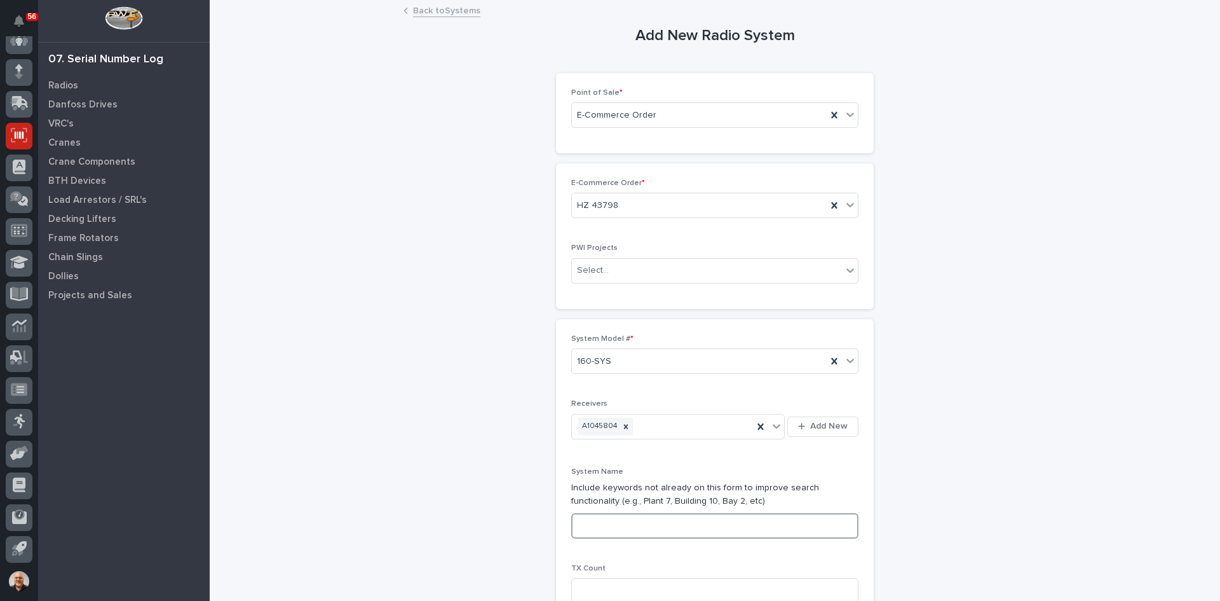
click at [582, 524] on input at bounding box center [714, 525] width 287 height 25
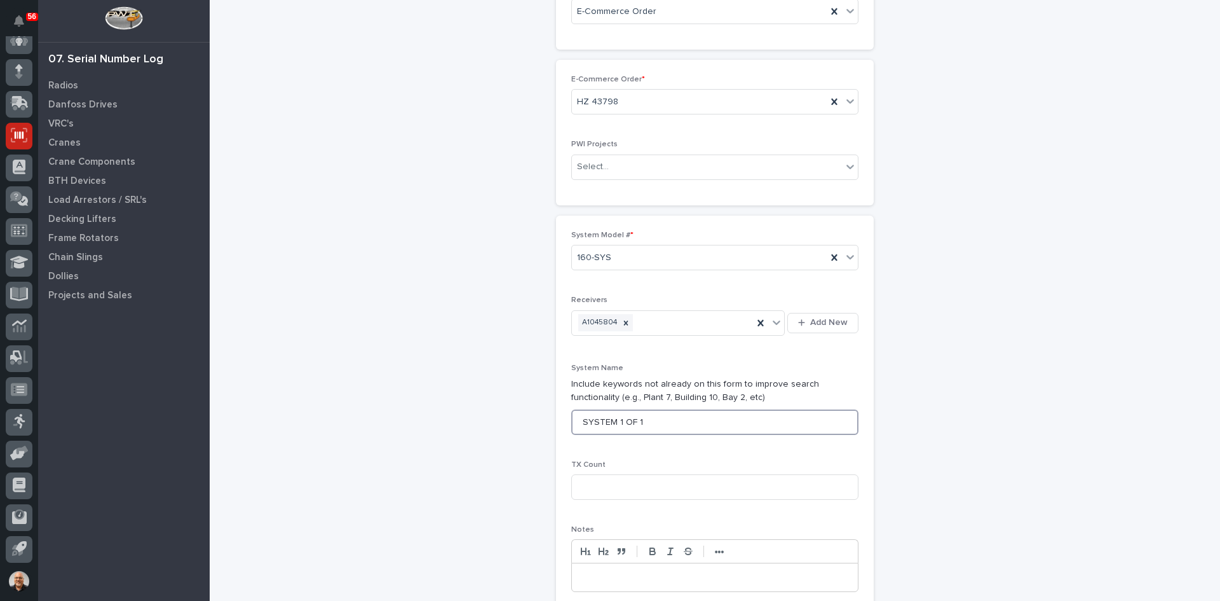
scroll to position [191, 0]
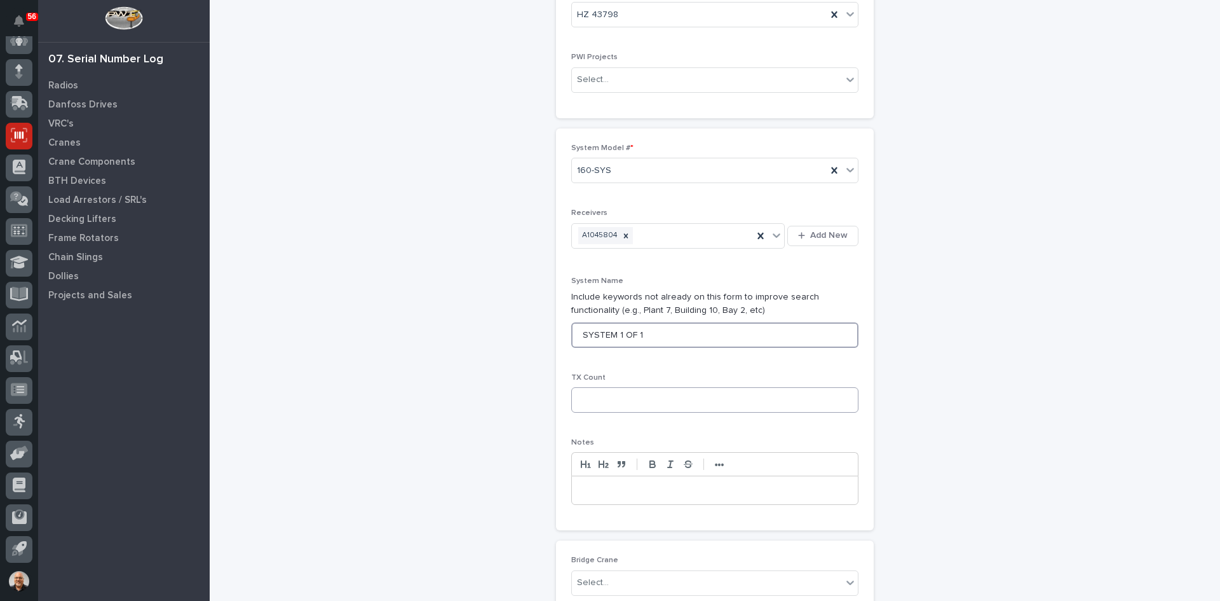
type input "SYSTEM 1 OF 1"
click at [592, 401] on input at bounding box center [714, 399] width 287 height 25
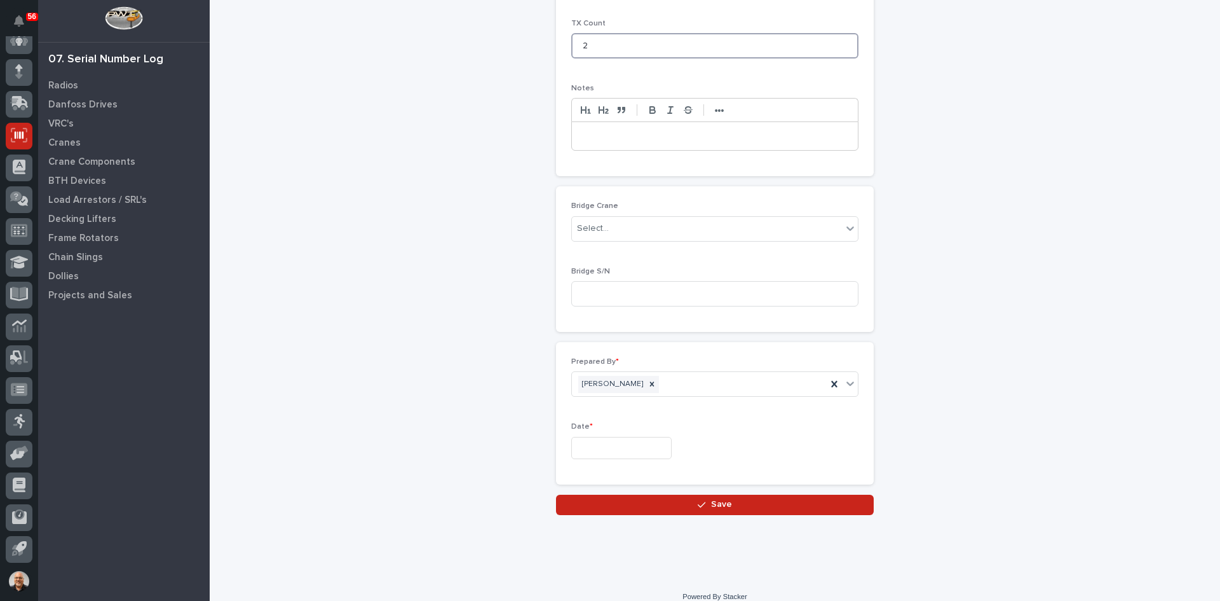
scroll to position [558, 0]
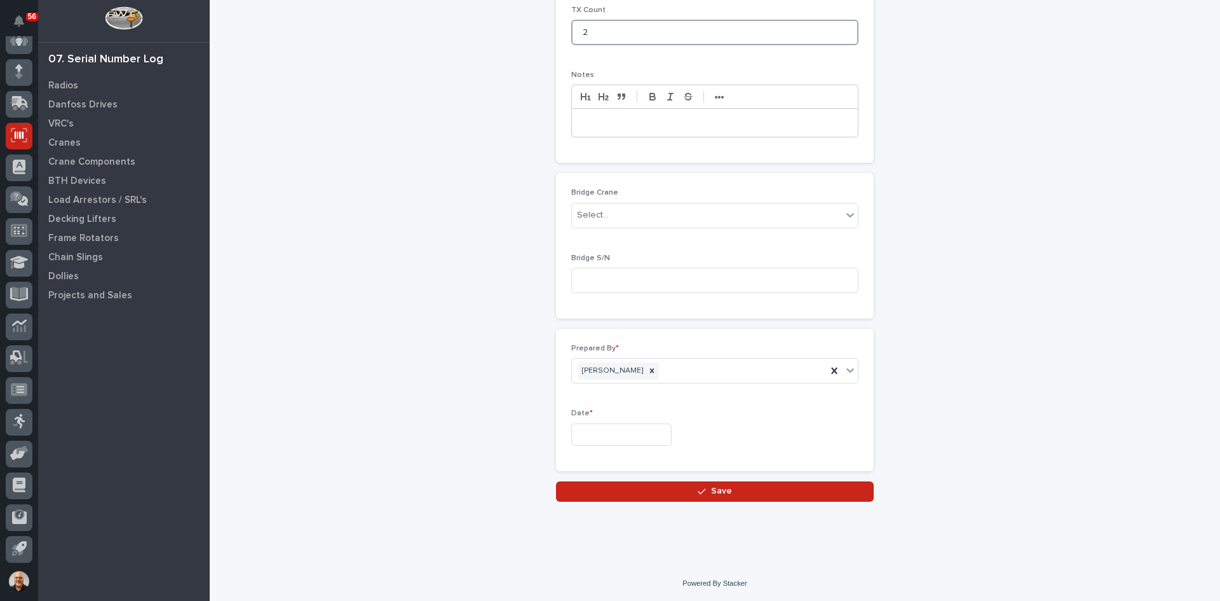
type input "2"
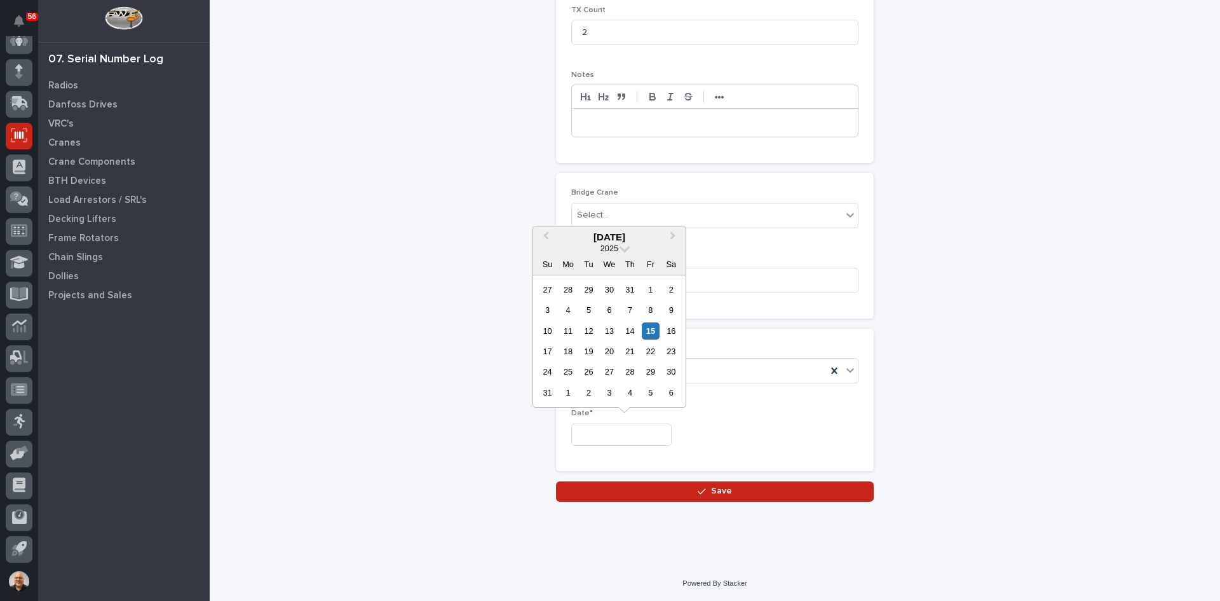
click at [613, 441] on input "text" at bounding box center [621, 434] width 100 height 22
click at [651, 330] on div "15" at bounding box center [650, 330] width 17 height 17
type input "**********"
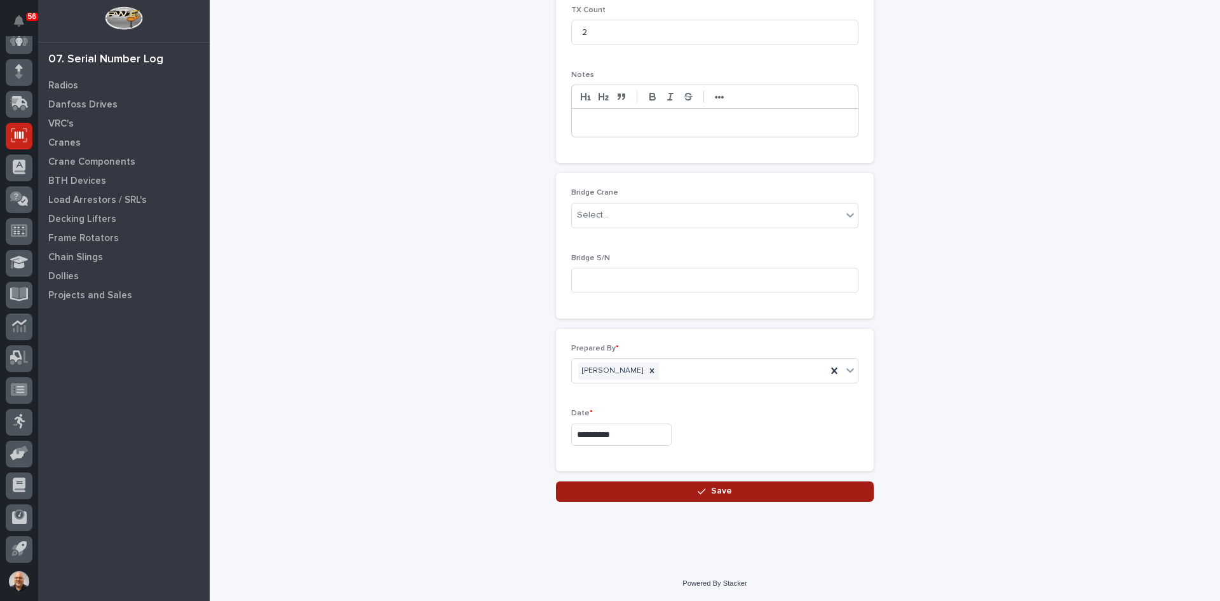
click at [712, 490] on span "Save" at bounding box center [721, 490] width 21 height 11
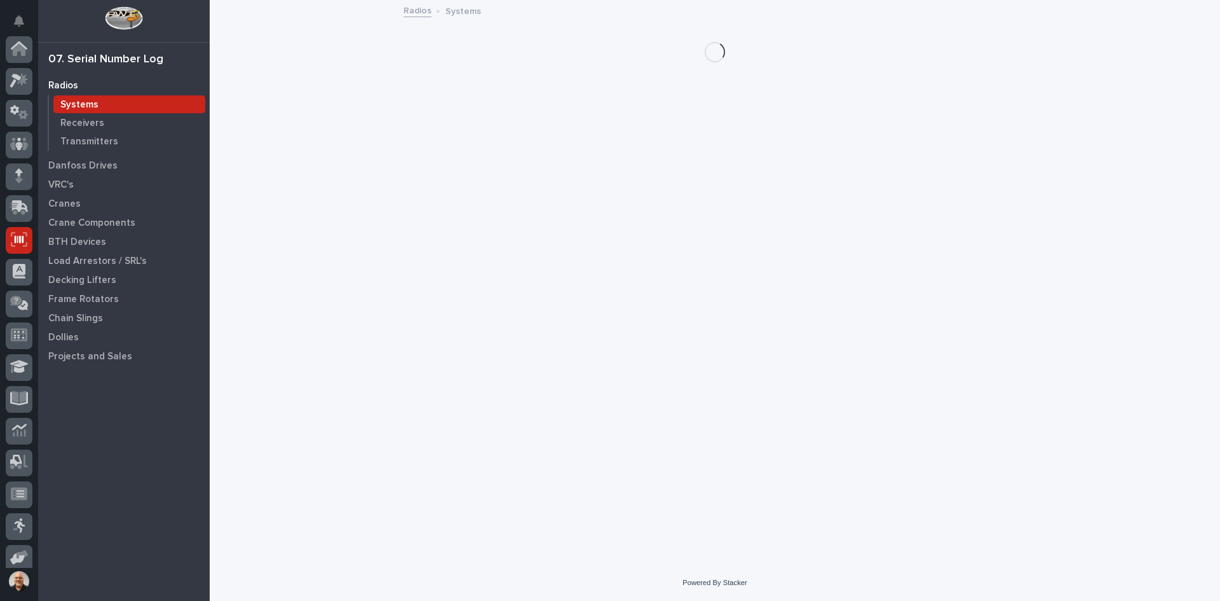
scroll to position [104, 0]
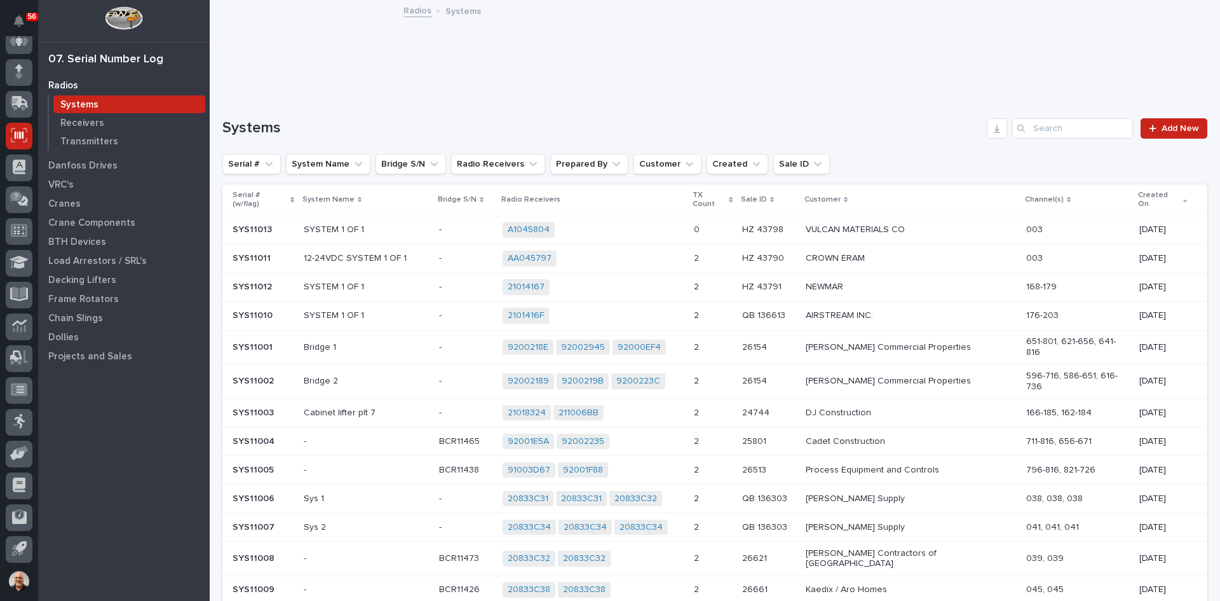
click at [670, 222] on div "A1045804 + 0" at bounding box center [593, 230] width 181 height 16
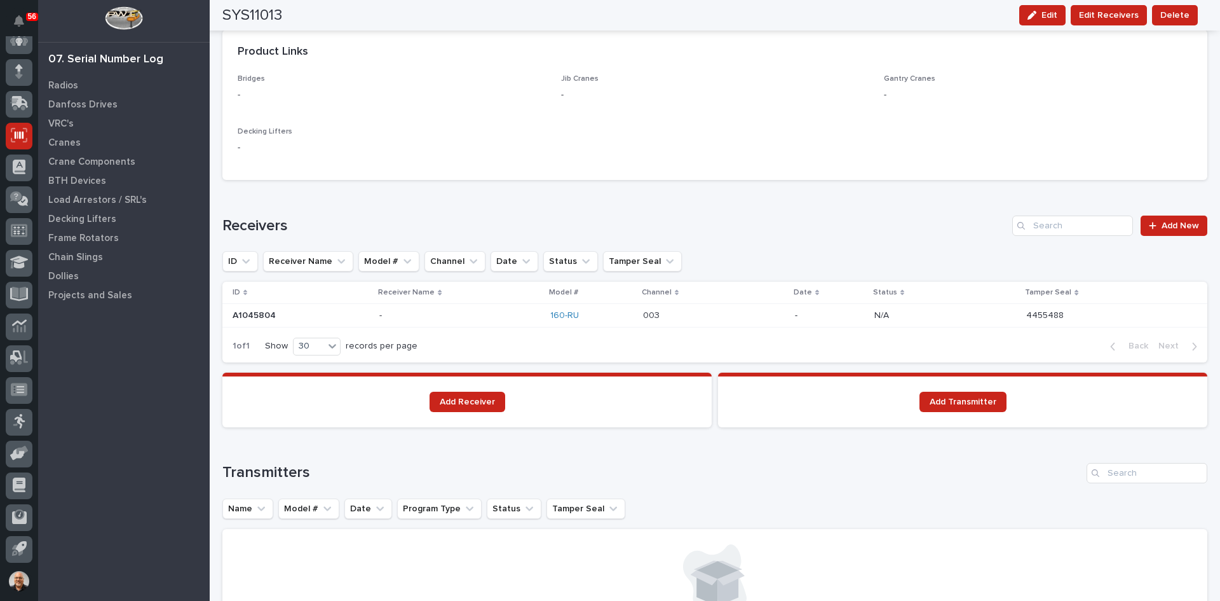
scroll to position [699, 0]
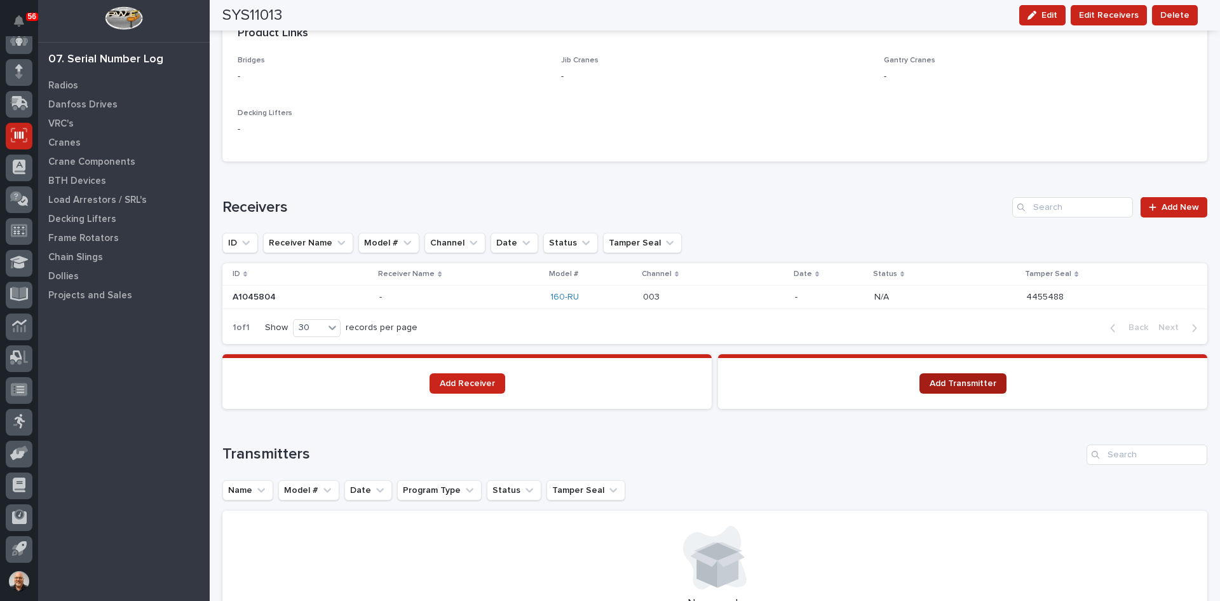
click at [975, 387] on span "Add Transmitter" at bounding box center [963, 383] width 67 height 9
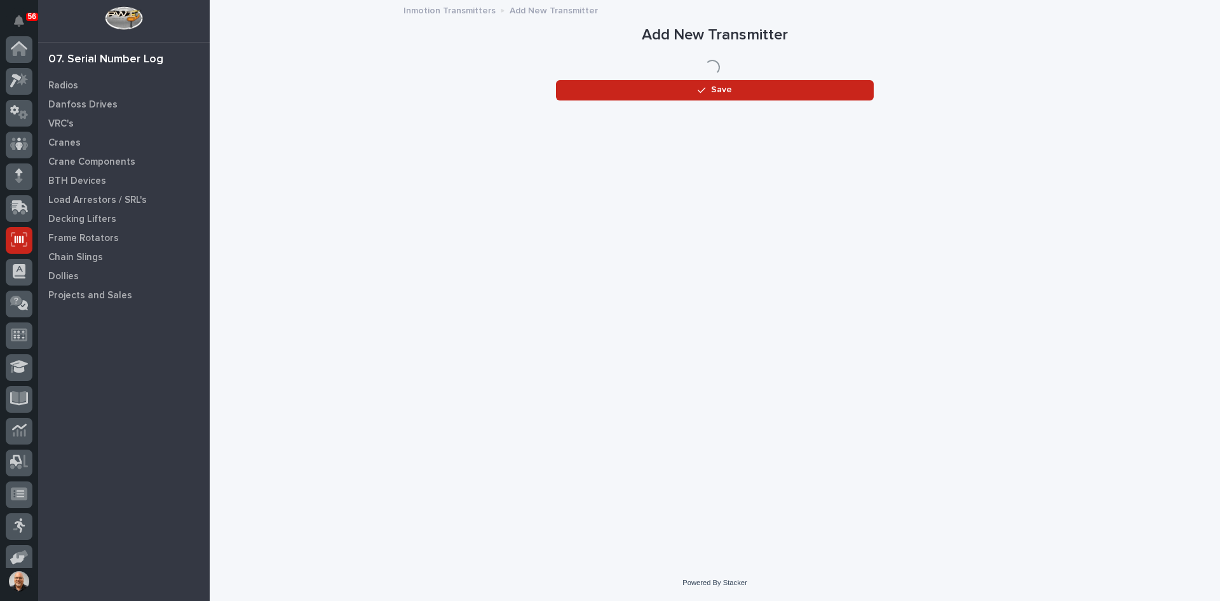
scroll to position [104, 0]
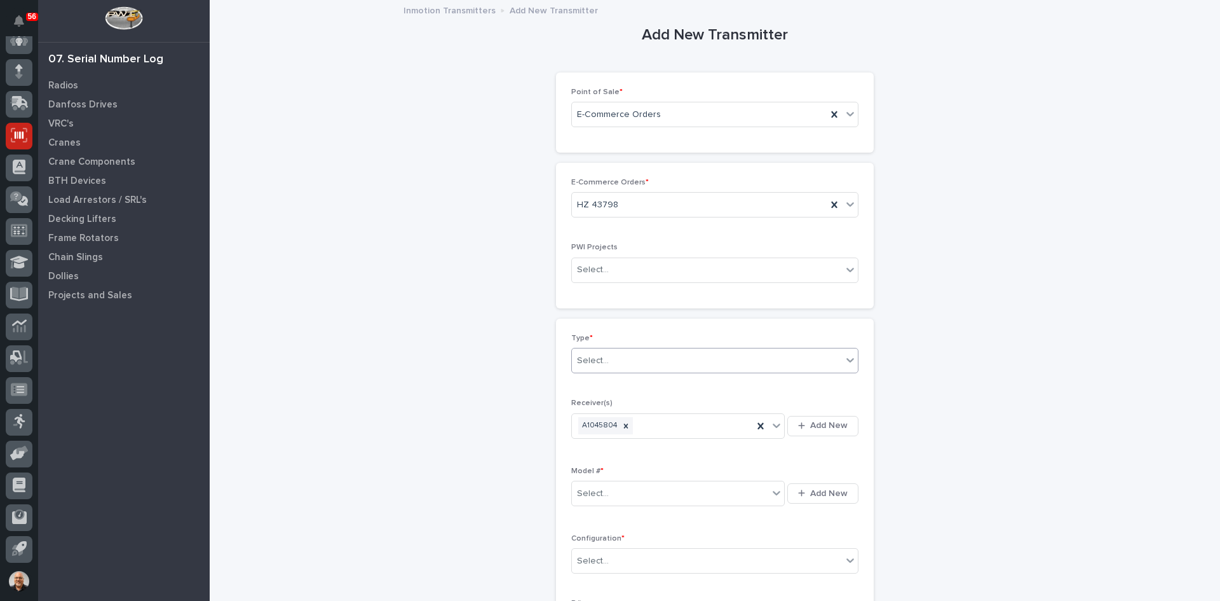
click at [622, 361] on div "Select..." at bounding box center [707, 360] width 270 height 21
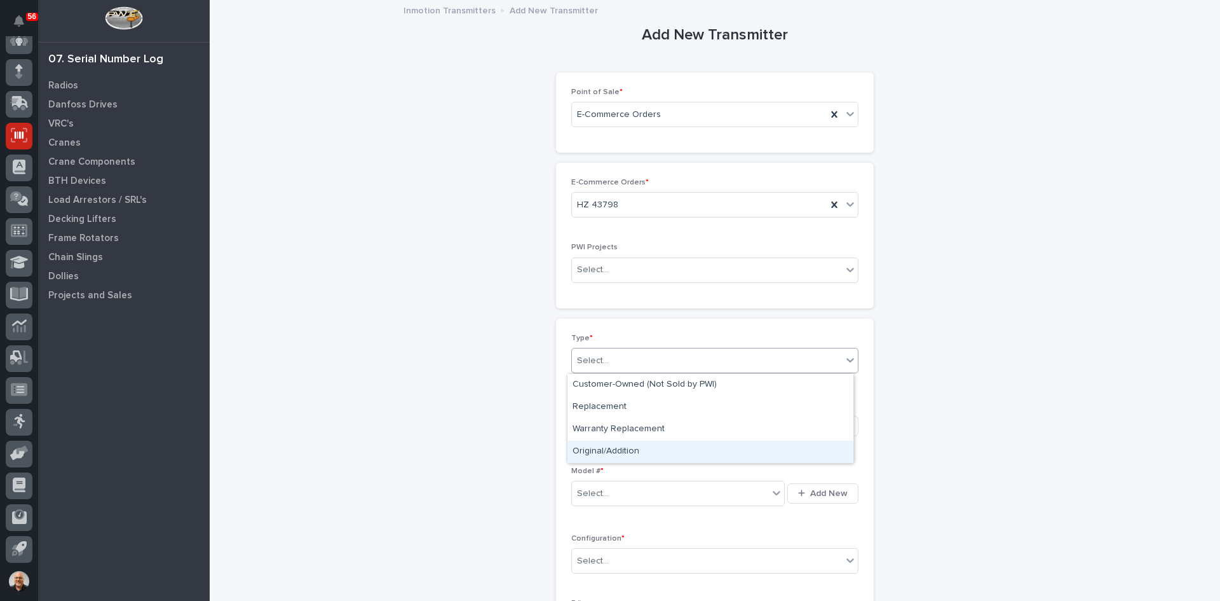
click at [611, 447] on div "Original/Addition" at bounding box center [711, 451] width 286 height 22
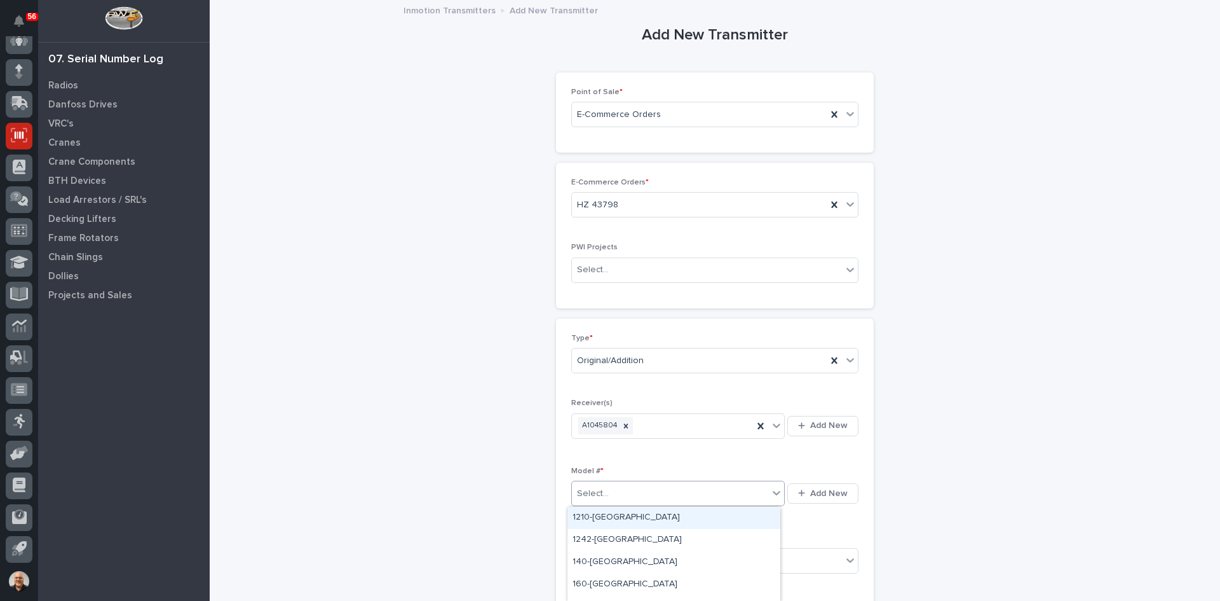
click at [611, 491] on div "Select..." at bounding box center [670, 493] width 196 height 21
click at [592, 584] on div "160-[GEOGRAPHIC_DATA]" at bounding box center [674, 584] width 213 height 22
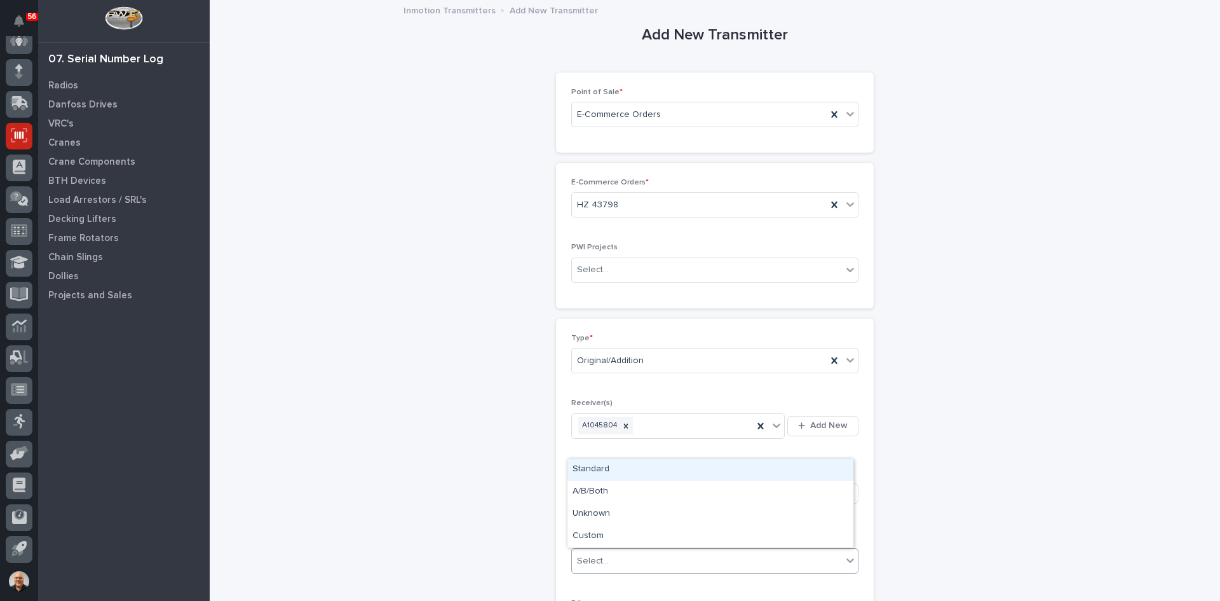
click at [608, 560] on div "Select..." at bounding box center [707, 560] width 270 height 21
click at [599, 472] on div "Standard" at bounding box center [711, 469] width 286 height 22
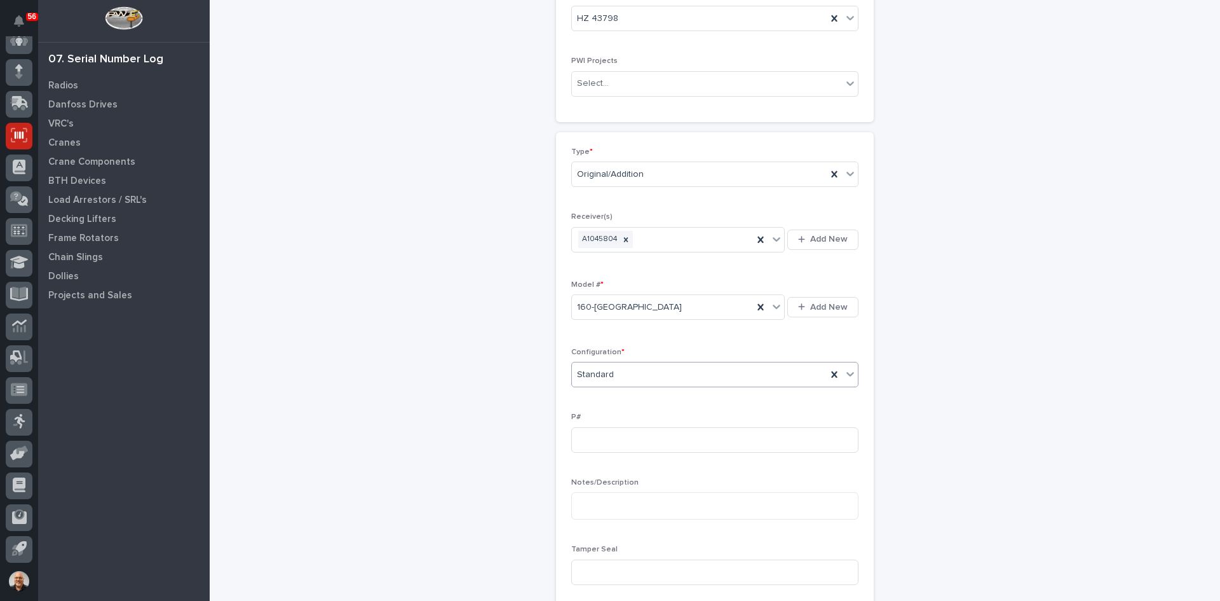
scroll to position [191, 0]
click at [580, 563] on input at bounding box center [714, 567] width 287 height 25
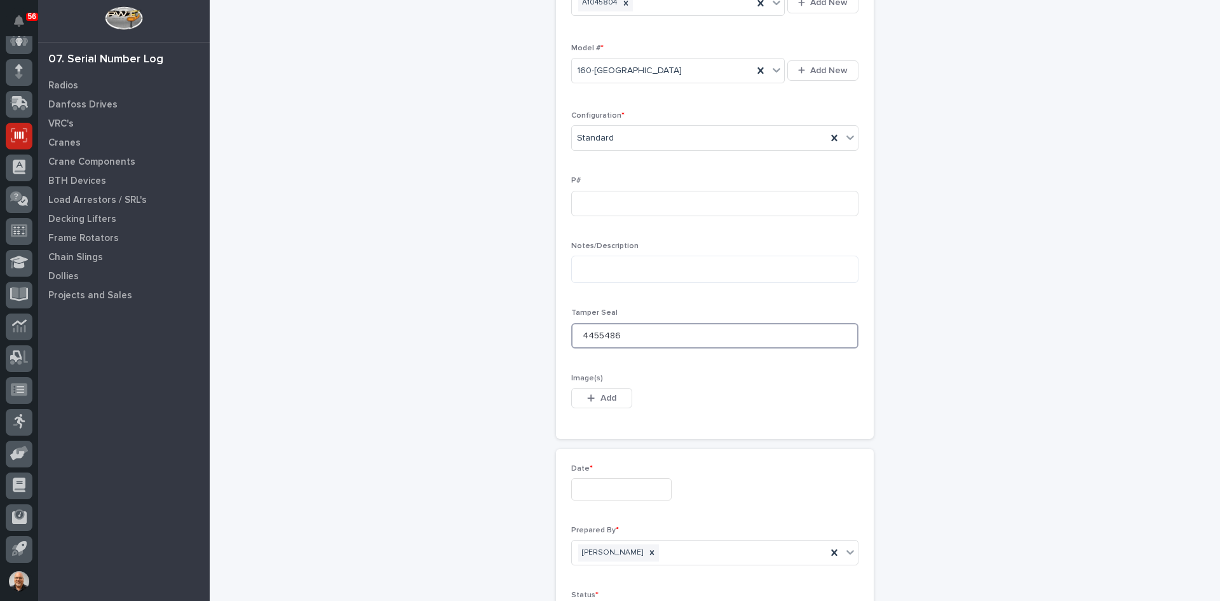
scroll to position [445, 0]
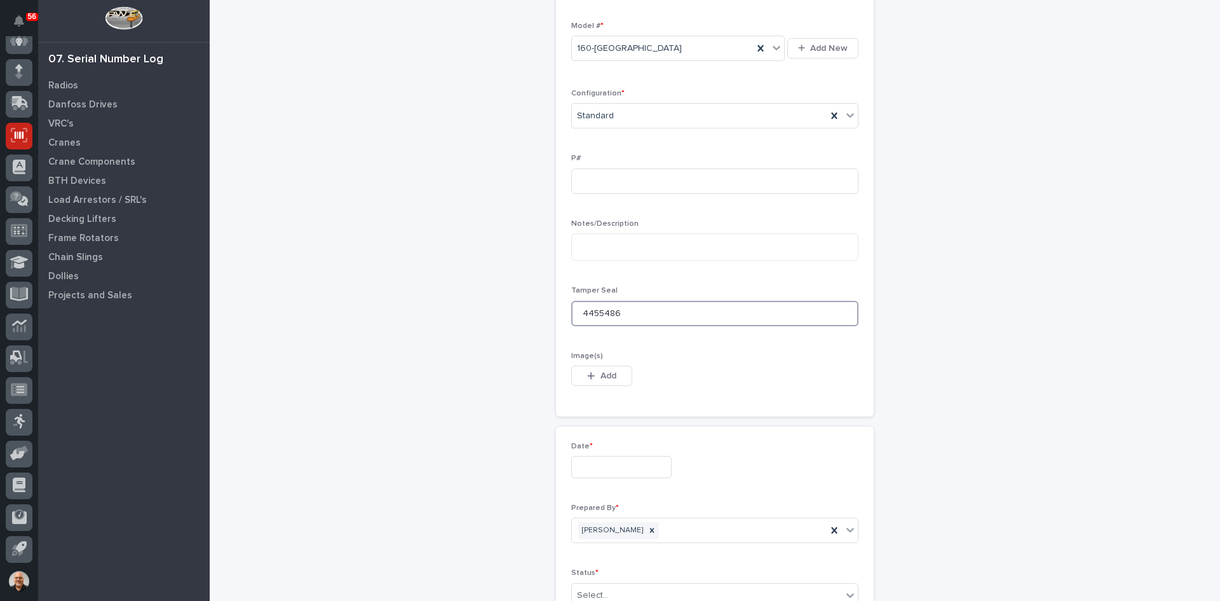
type input "4455486"
click at [605, 467] on input "text" at bounding box center [621, 467] width 100 height 22
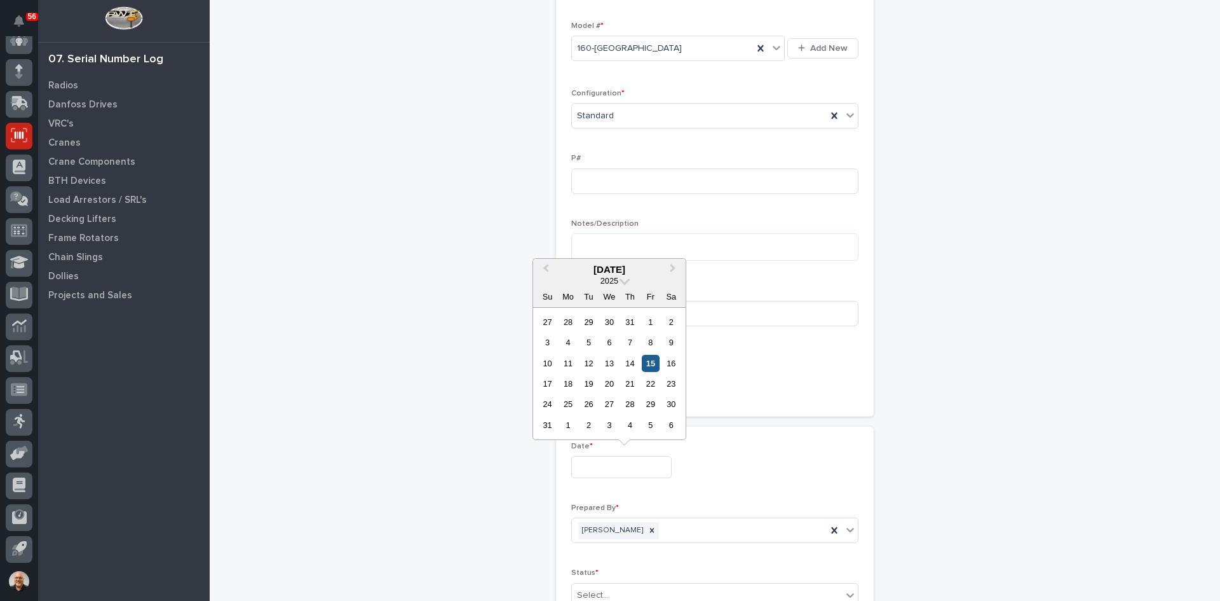
click at [652, 363] on div "15" at bounding box center [650, 363] width 17 height 17
type input "**********"
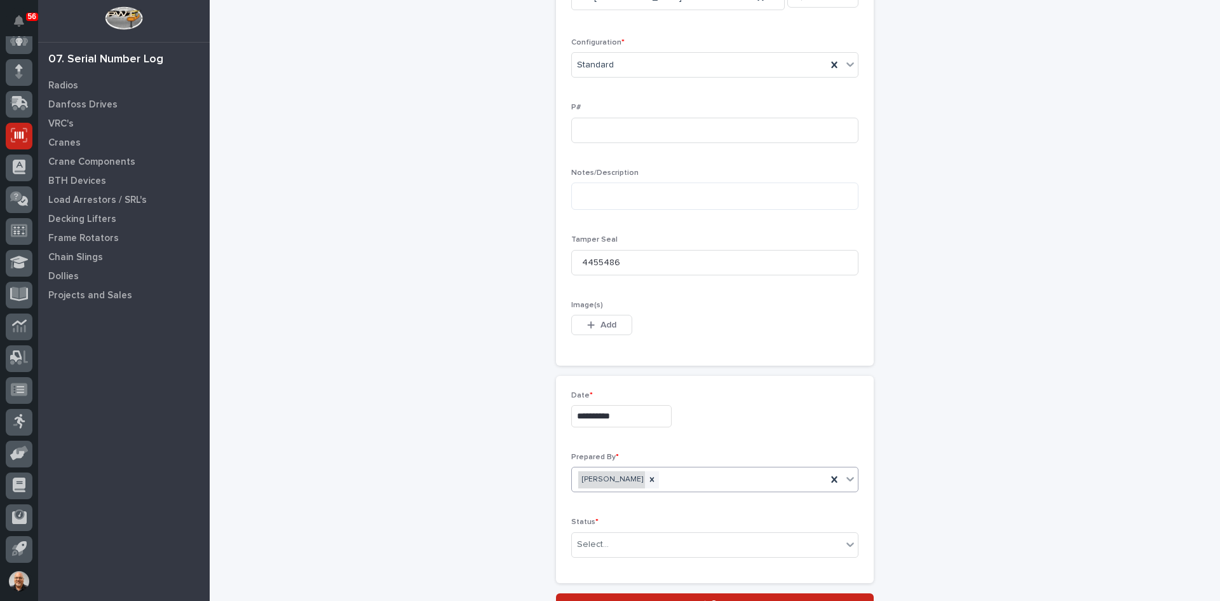
scroll to position [572, 0]
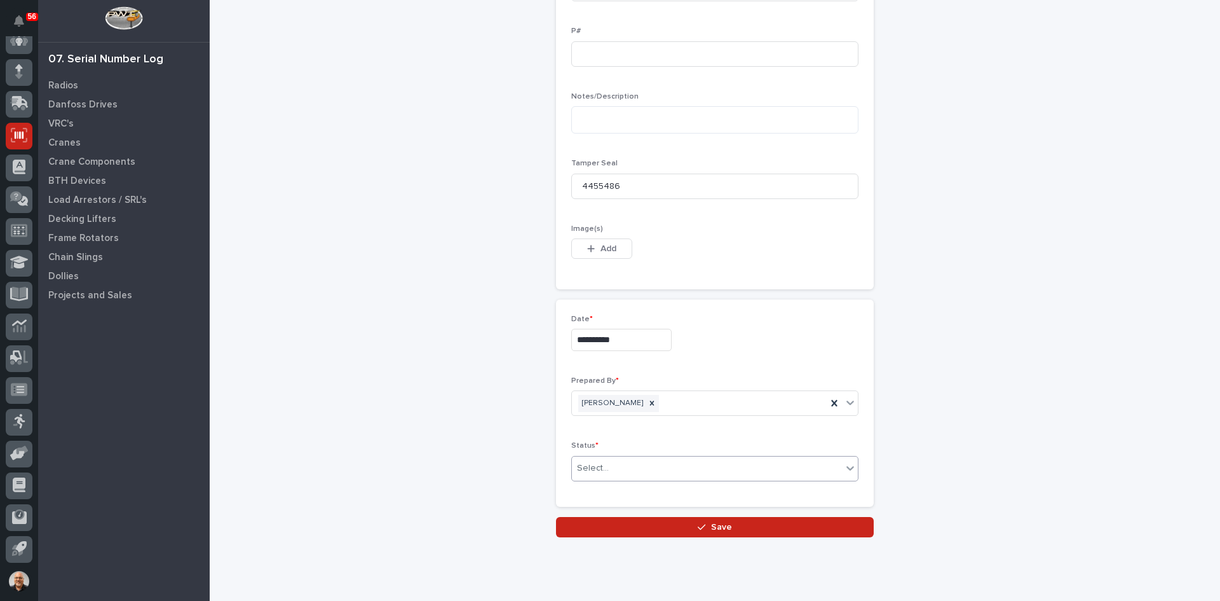
click at [618, 468] on div "Select..." at bounding box center [707, 468] width 270 height 21
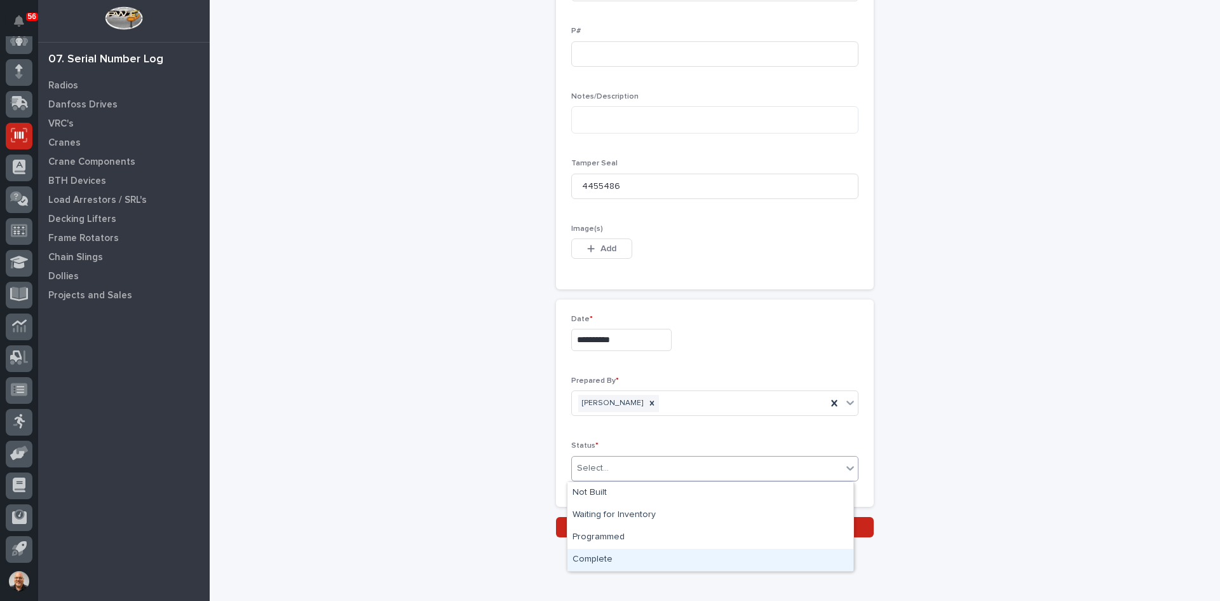
click at [606, 554] on div "Complete" at bounding box center [711, 560] width 286 height 22
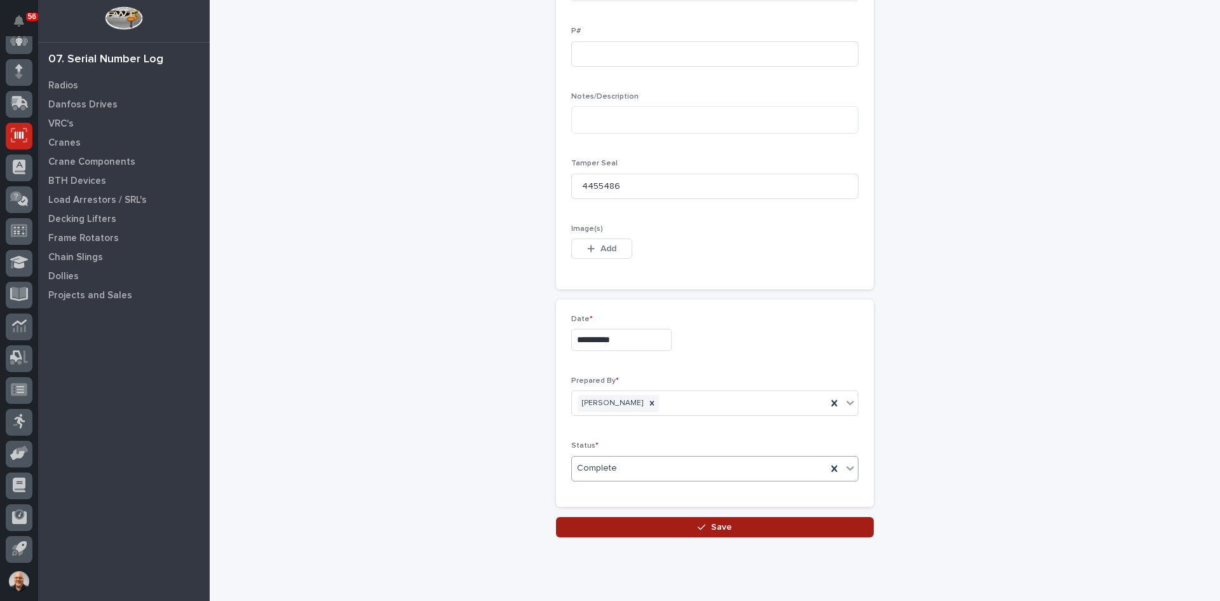
click at [719, 524] on span "Save" at bounding box center [721, 526] width 21 height 11
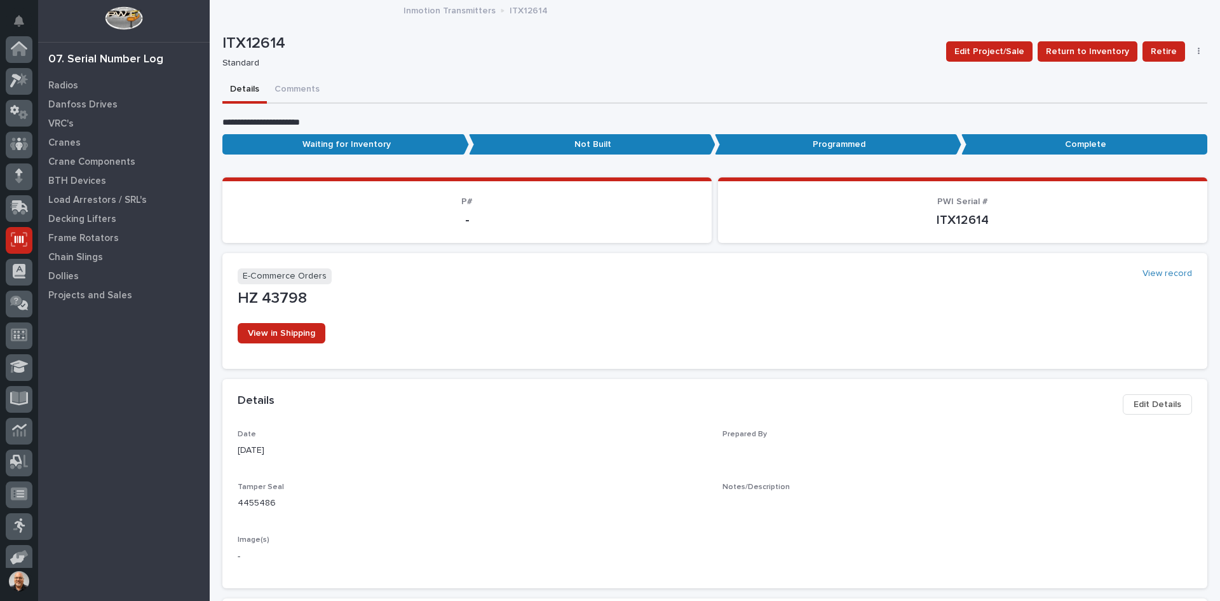
scroll to position [104, 0]
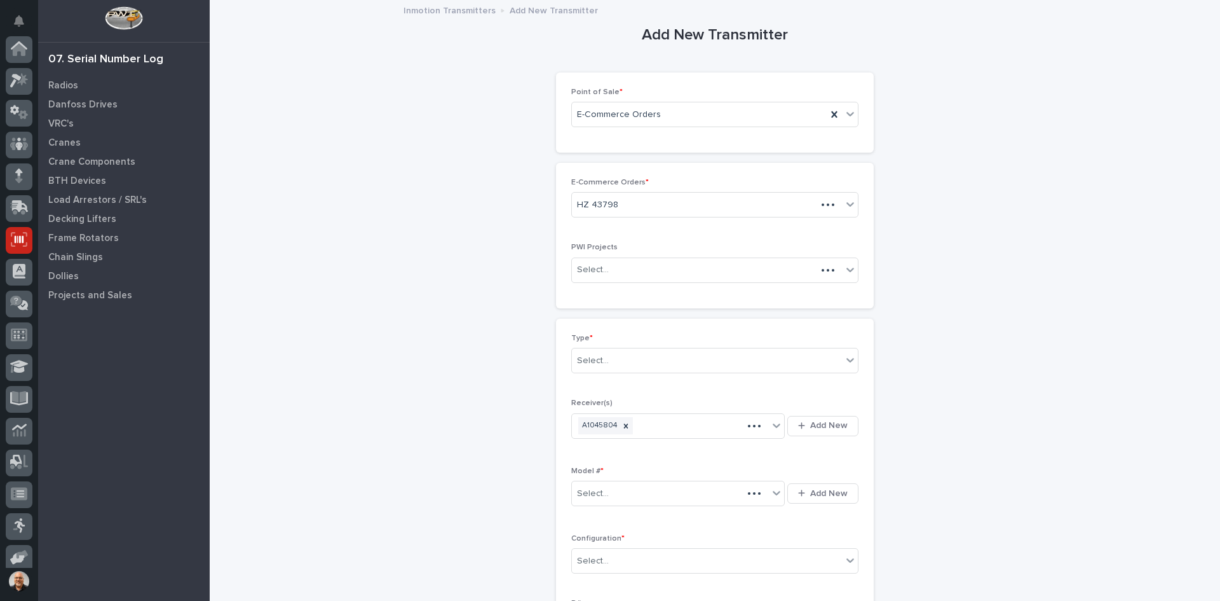
scroll to position [104, 0]
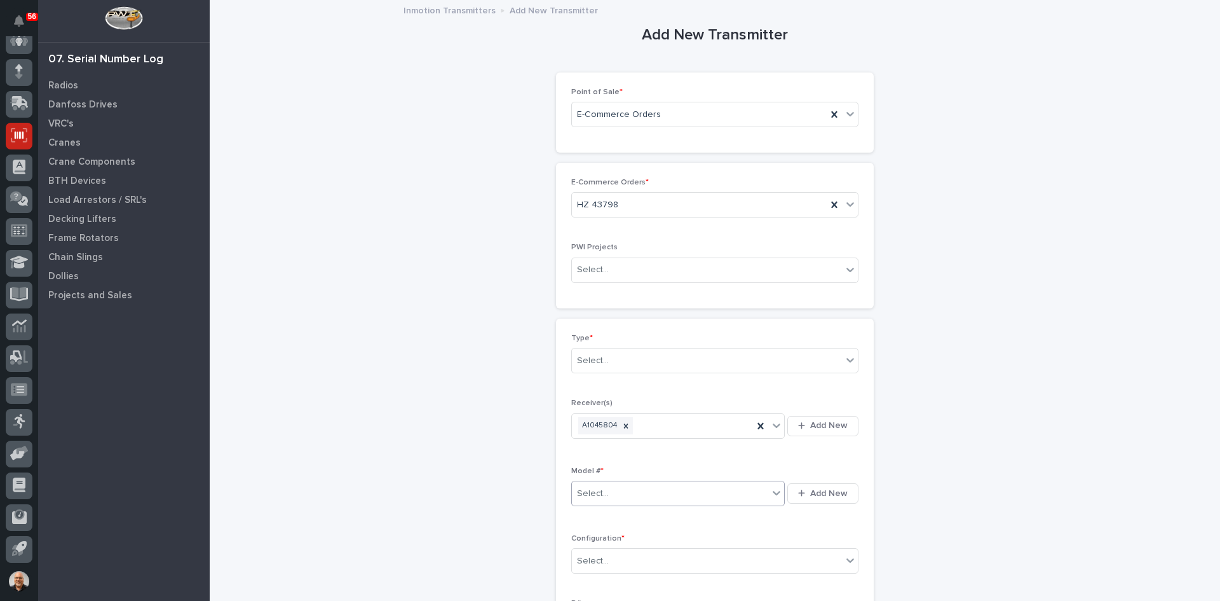
click at [608, 491] on div "Select..." at bounding box center [670, 493] width 196 height 21
click at [587, 579] on div "160-[GEOGRAPHIC_DATA]" at bounding box center [674, 584] width 213 height 22
click at [608, 557] on div "Select..." at bounding box center [707, 560] width 270 height 21
click at [612, 475] on div "Standard" at bounding box center [711, 469] width 286 height 22
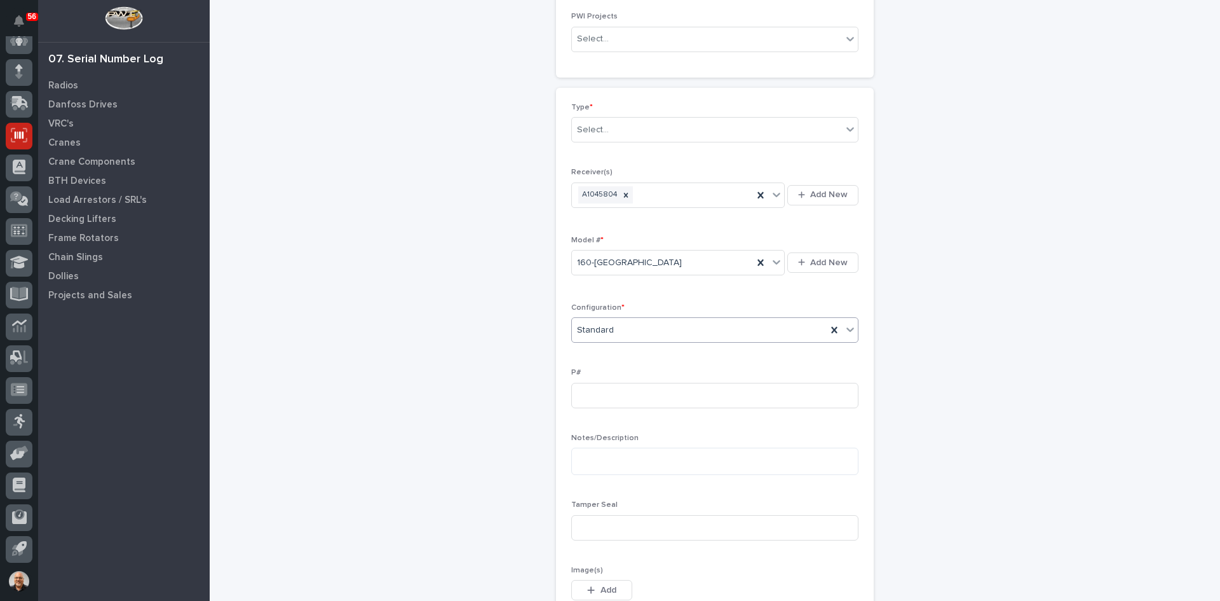
scroll to position [254, 0]
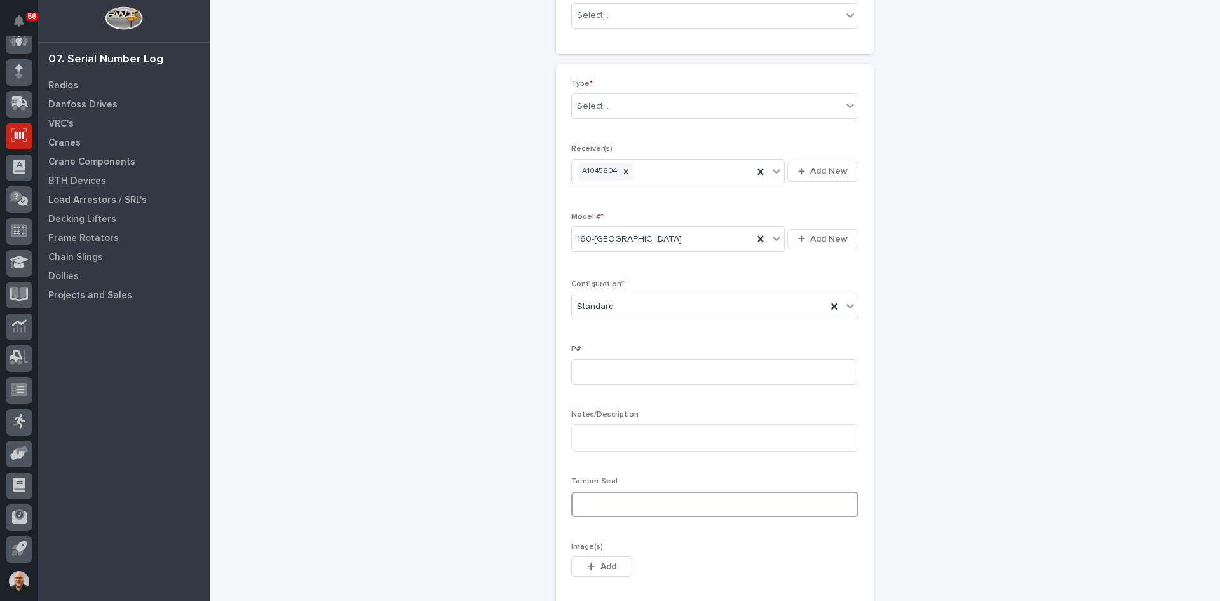
click at [586, 498] on input at bounding box center [714, 503] width 287 height 25
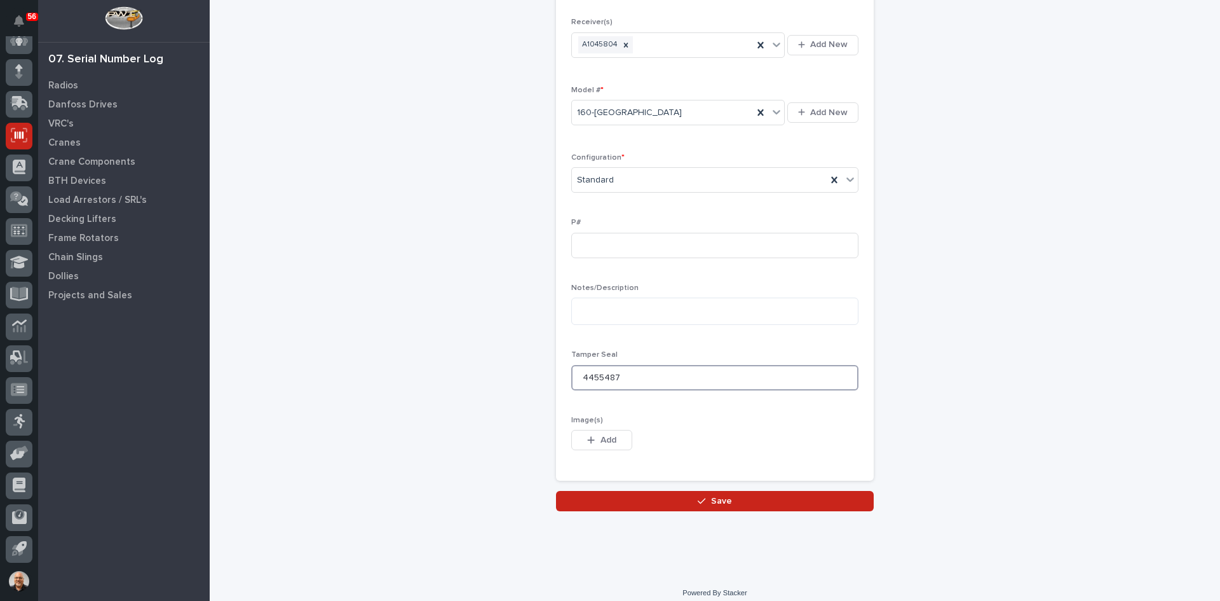
scroll to position [381, 0]
type input "4455487"
click at [715, 503] on span "Save" at bounding box center [721, 500] width 21 height 11
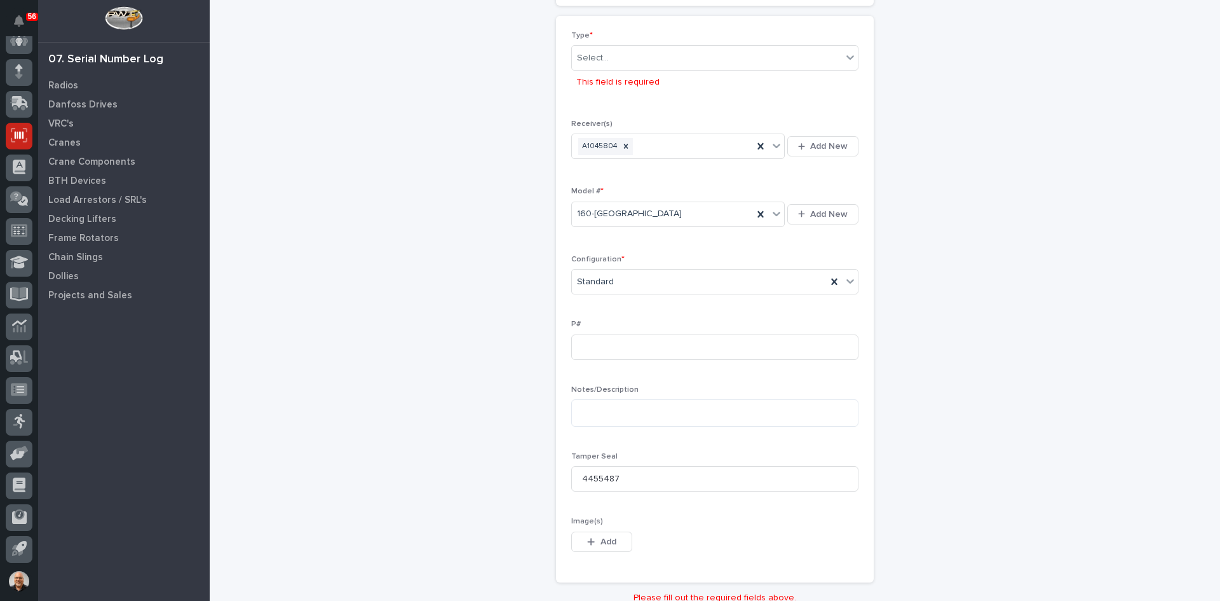
scroll to position [152, 0]
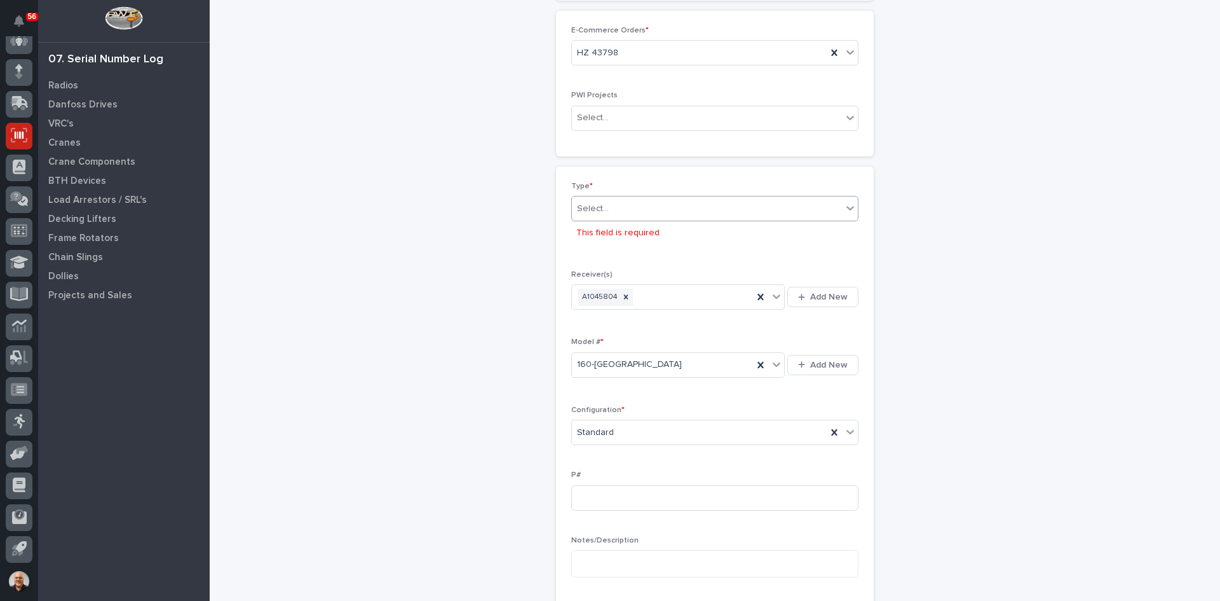
click at [609, 213] on div "Select..." at bounding box center [707, 208] width 270 height 21
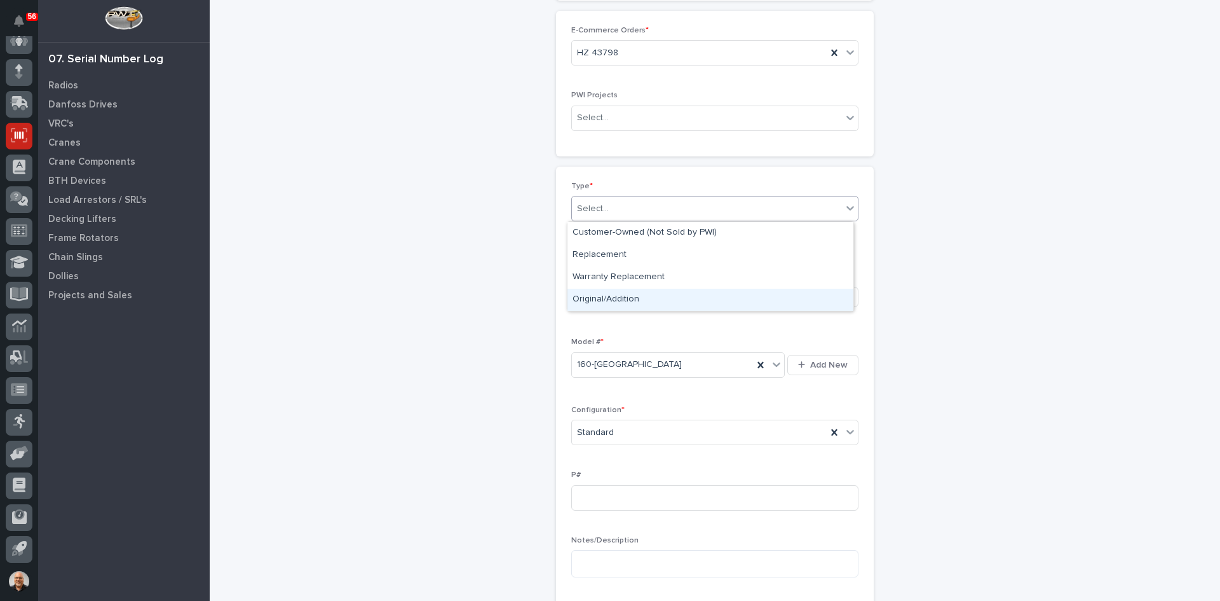
click at [609, 299] on div "Original/Addition" at bounding box center [711, 300] width 286 height 22
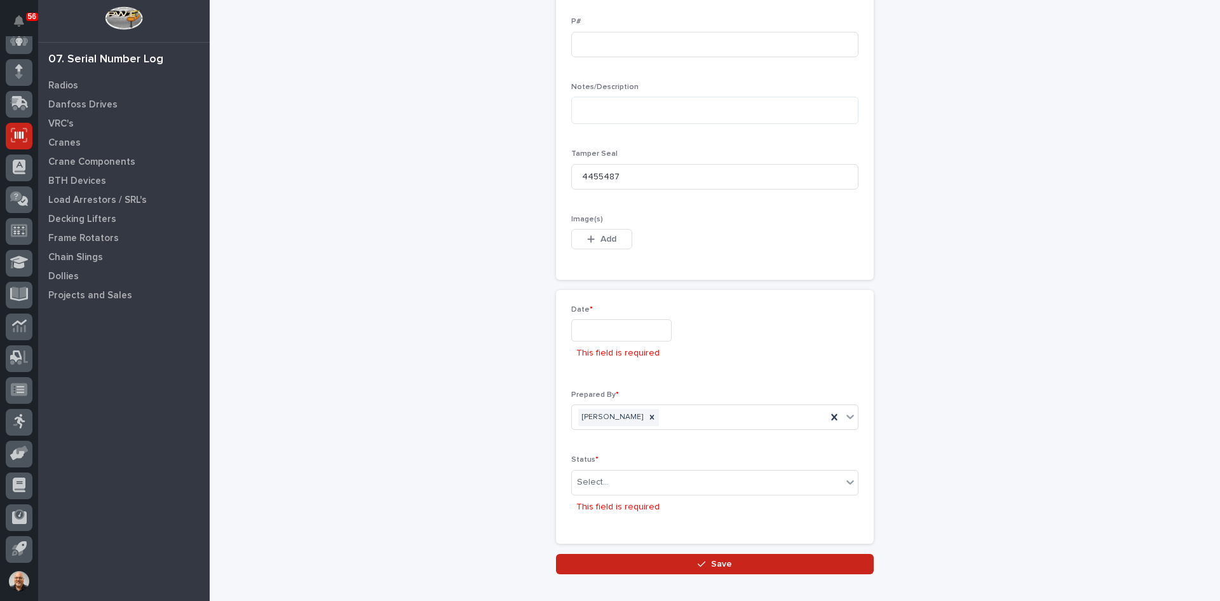
scroll to position [645, 0]
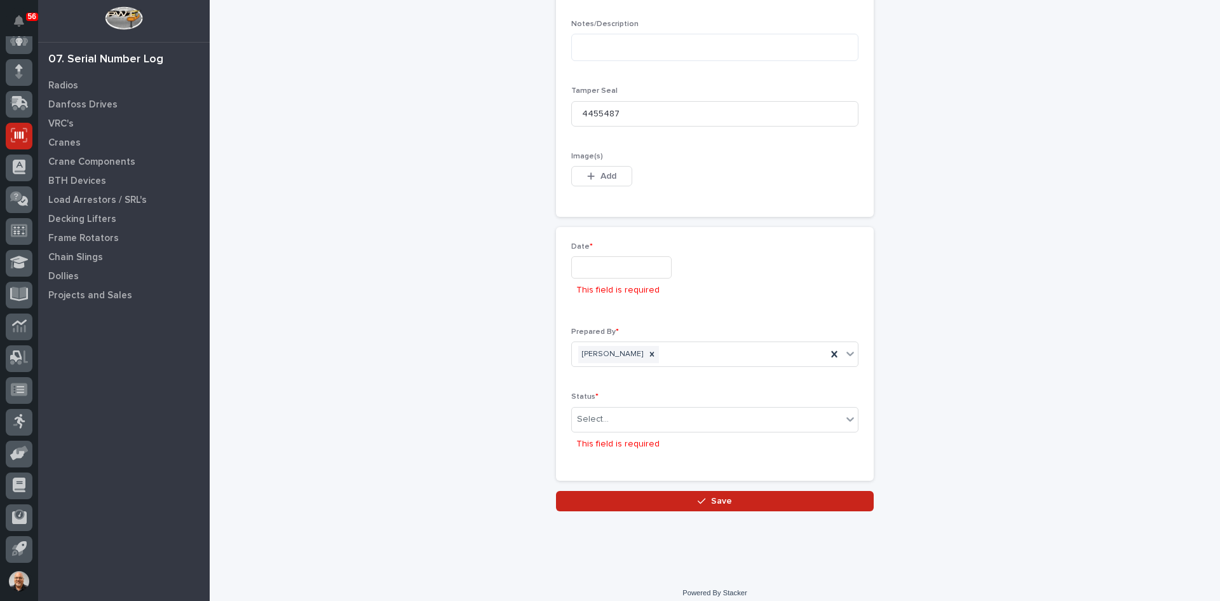
click at [599, 269] on input "text" at bounding box center [621, 267] width 100 height 22
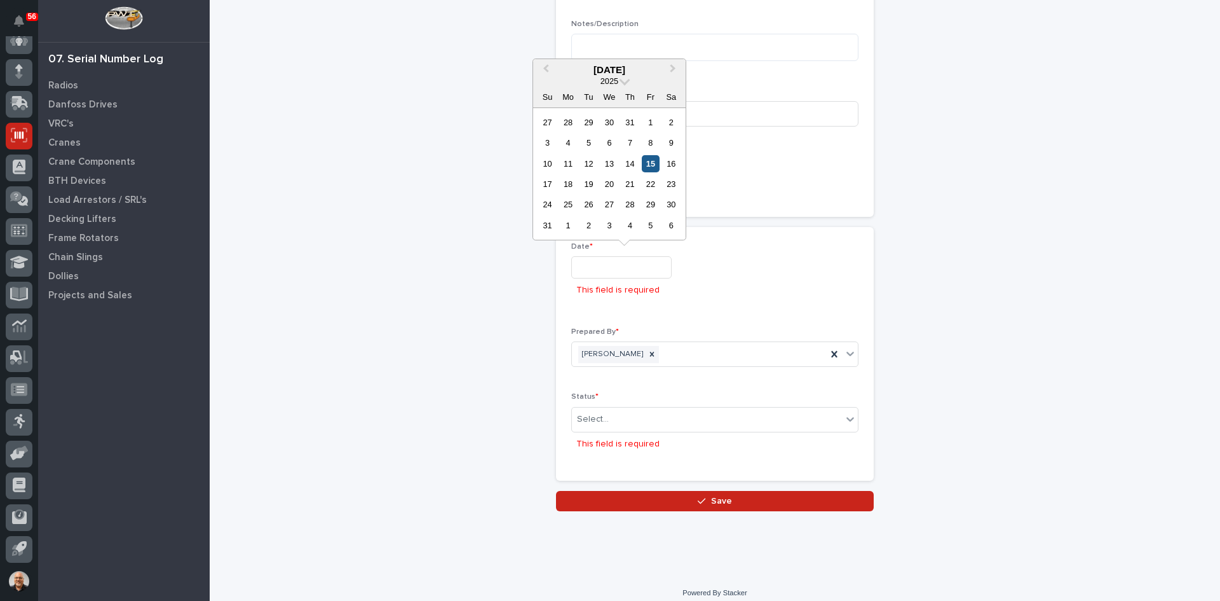
click at [649, 163] on div "15" at bounding box center [650, 163] width 17 height 17
type input "**********"
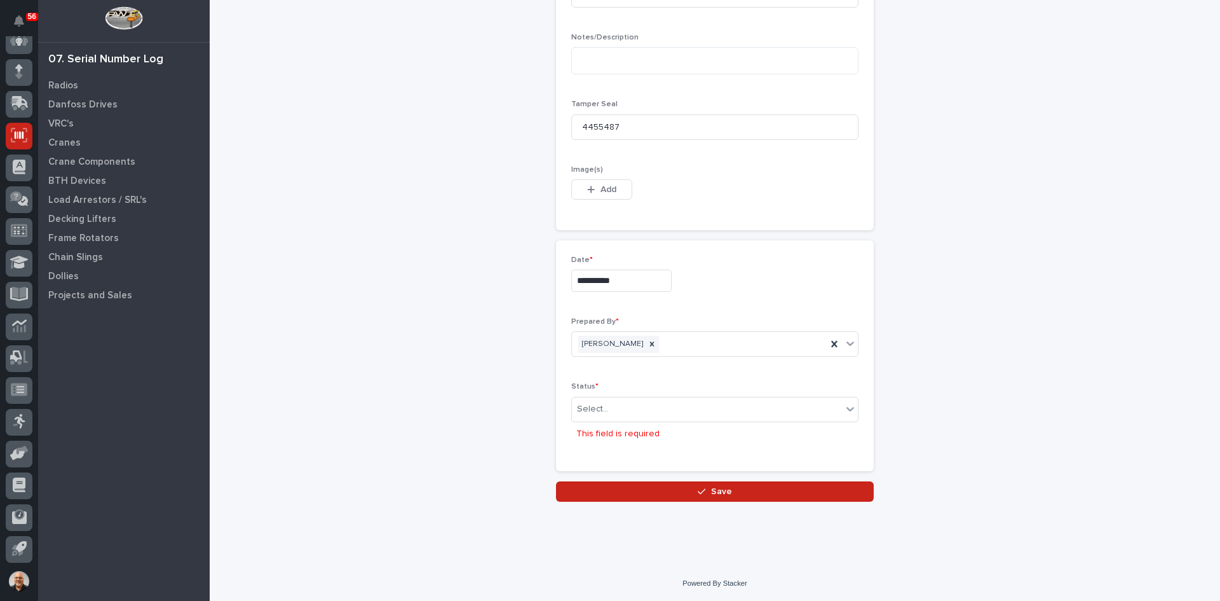
scroll to position [631, 0]
click at [632, 406] on div "Select..." at bounding box center [707, 409] width 270 height 21
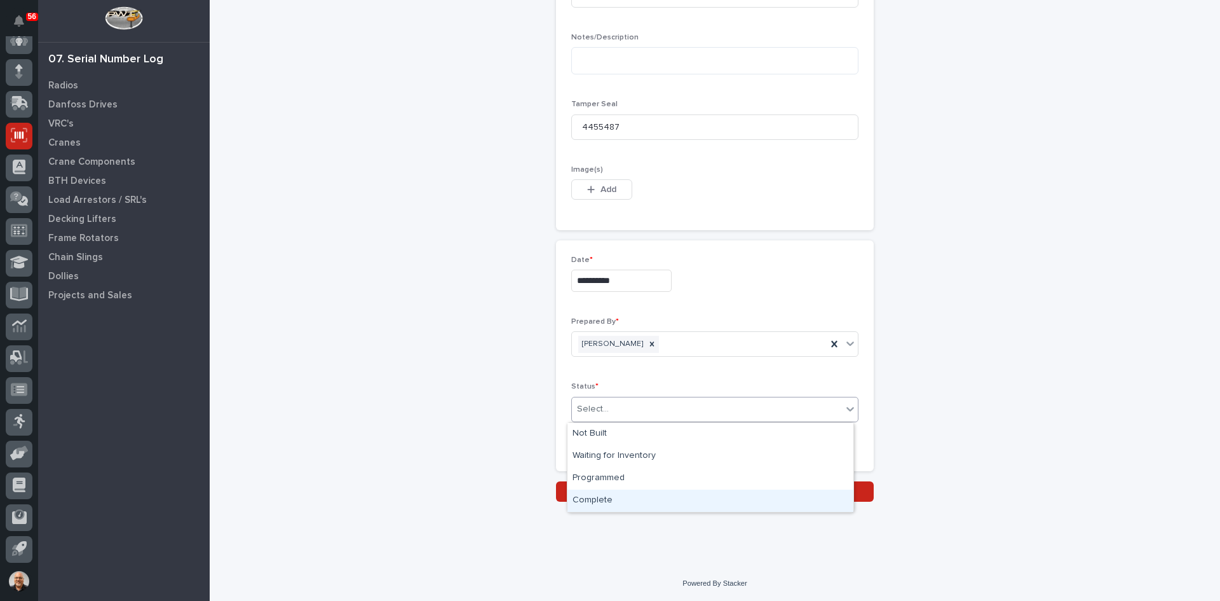
click at [609, 501] on div "Complete" at bounding box center [711, 500] width 286 height 22
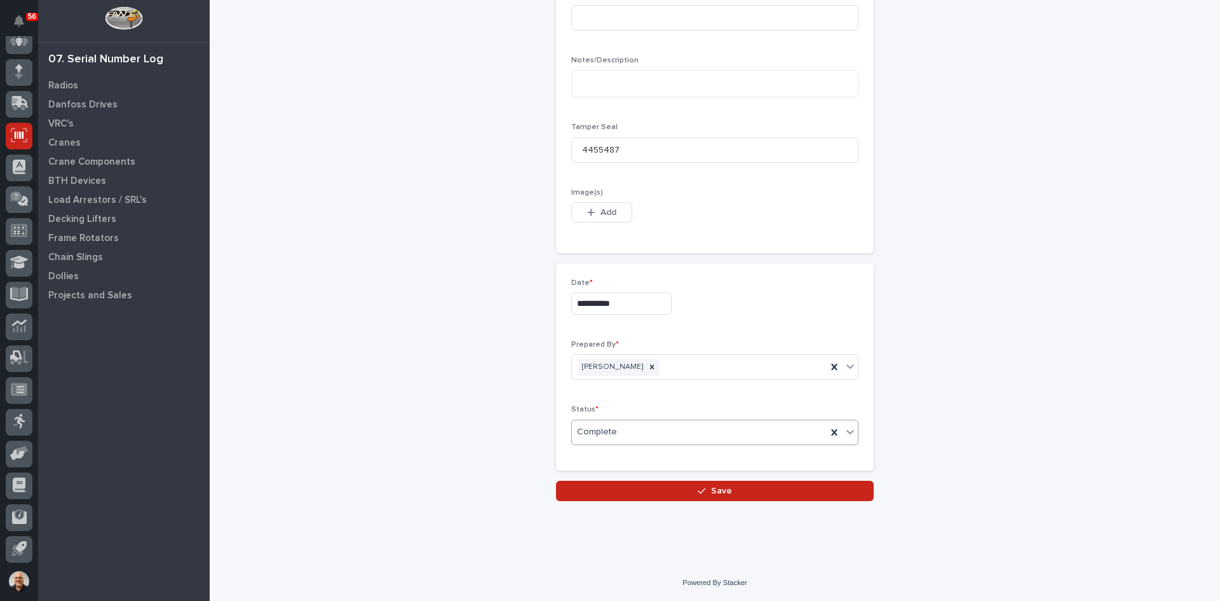
scroll to position [608, 0]
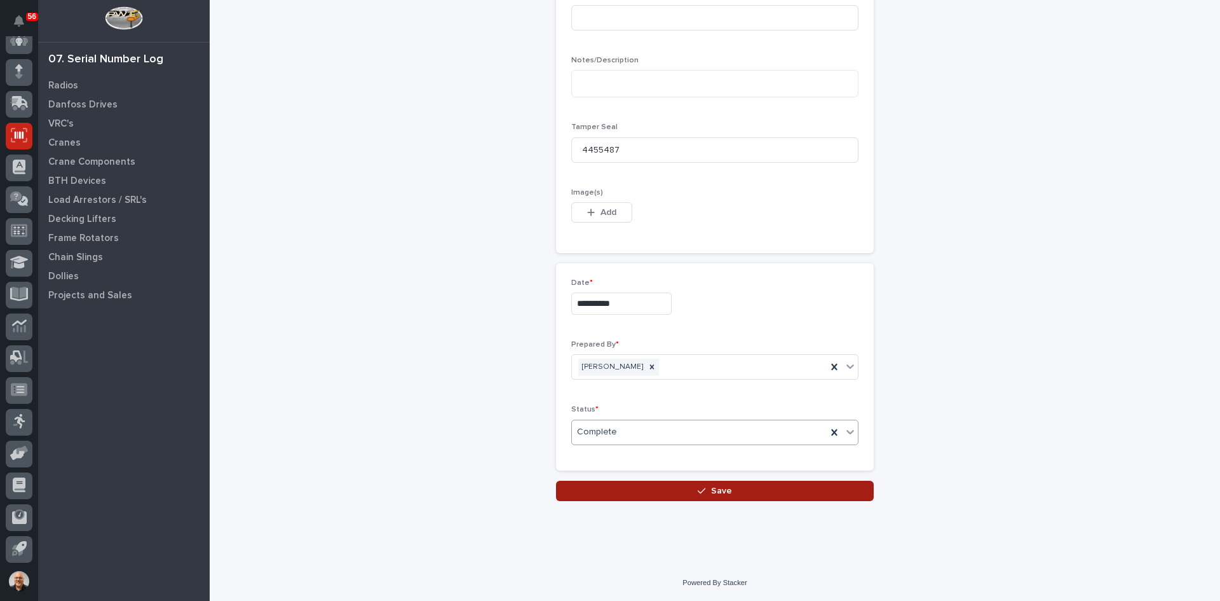
click at [711, 493] on span "Save" at bounding box center [721, 490] width 21 height 11
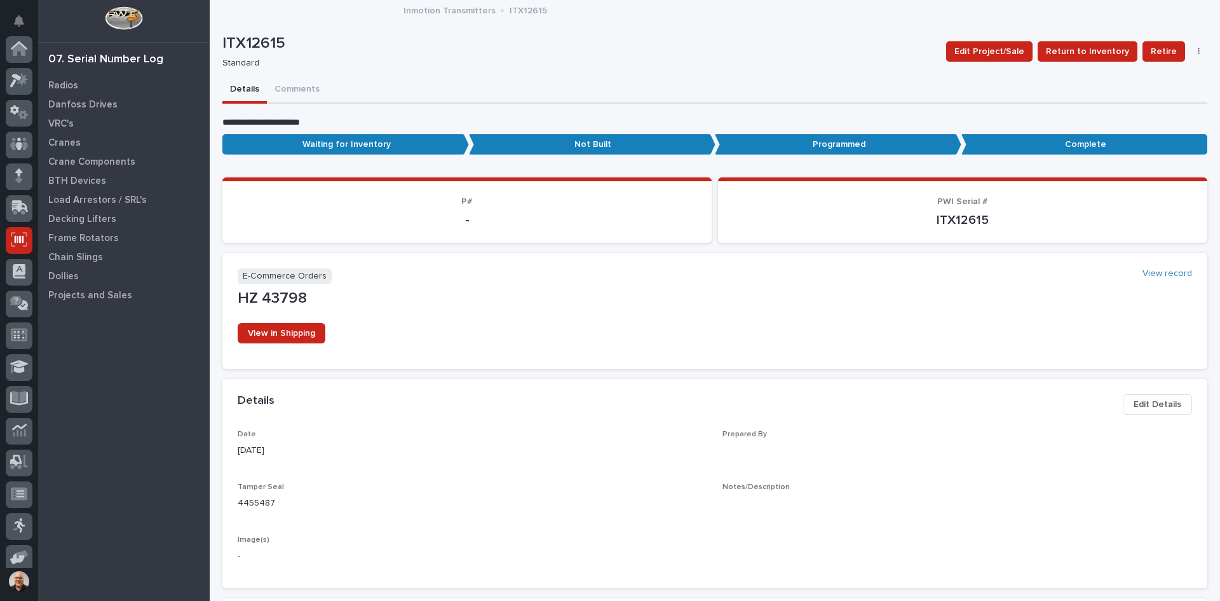
scroll to position [104, 0]
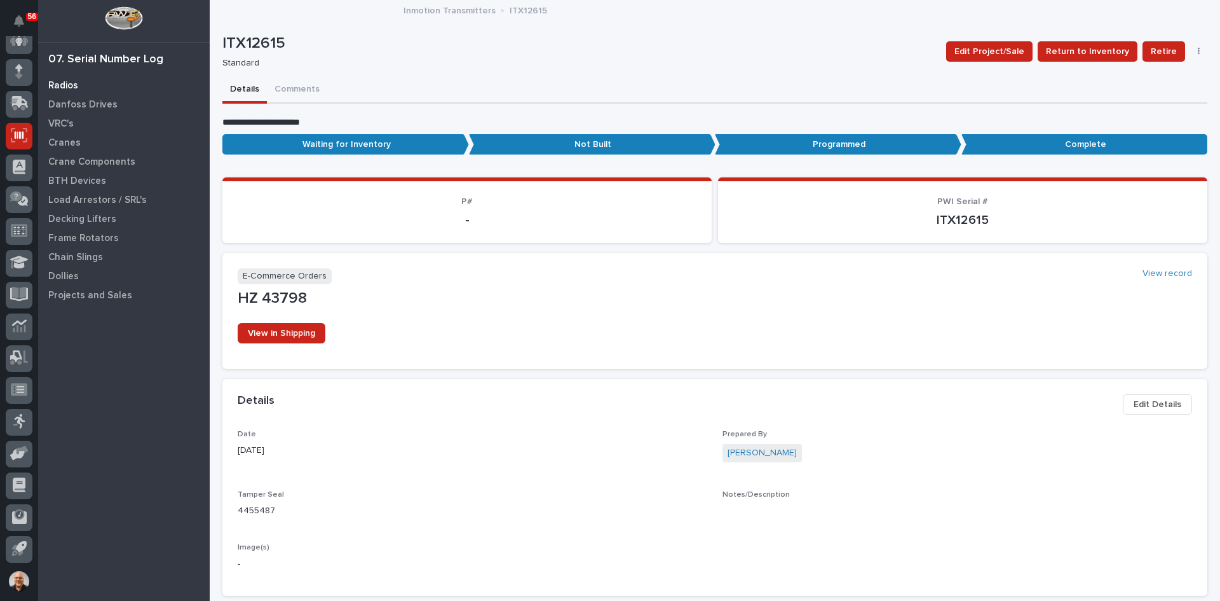
click at [64, 85] on p "Radios" at bounding box center [63, 85] width 30 height 11
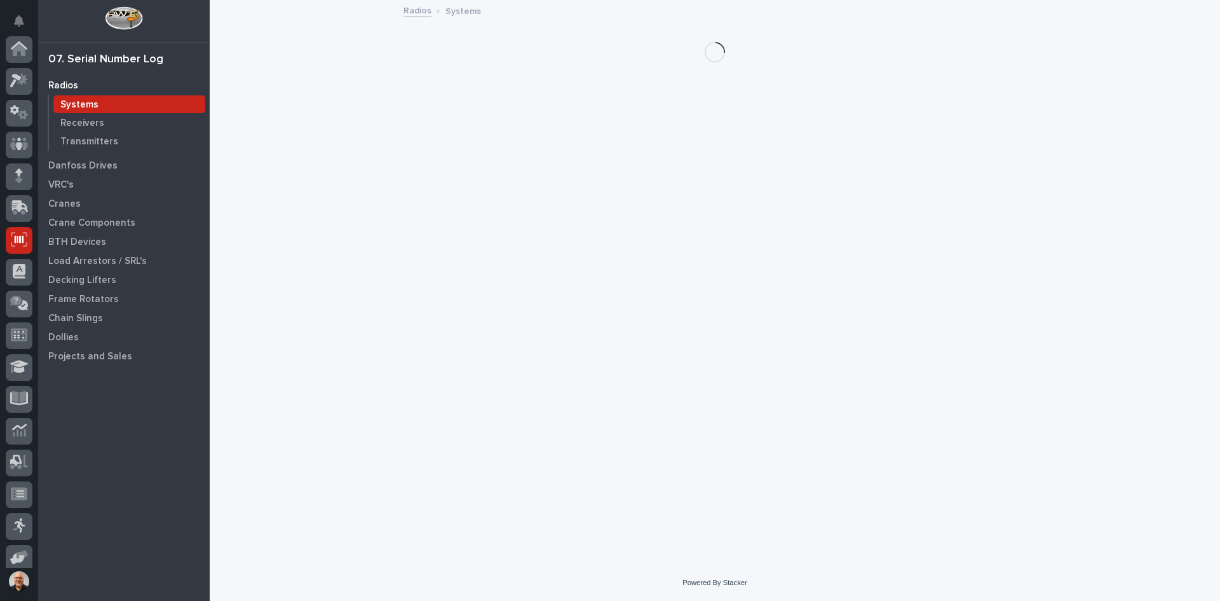
scroll to position [104, 0]
